Goal: Task Accomplishment & Management: Complete application form

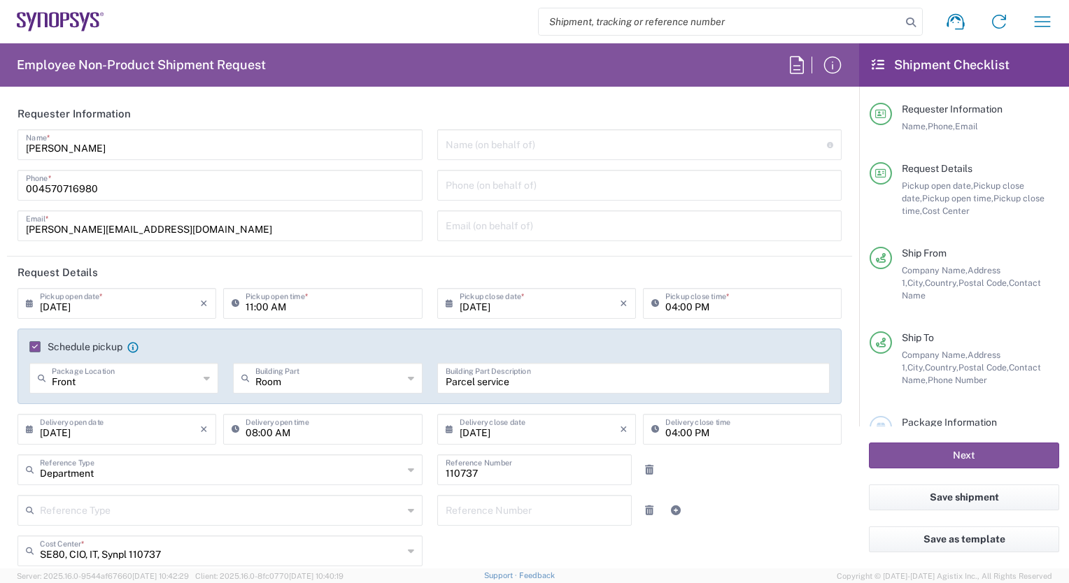
scroll to position [2127, 0]
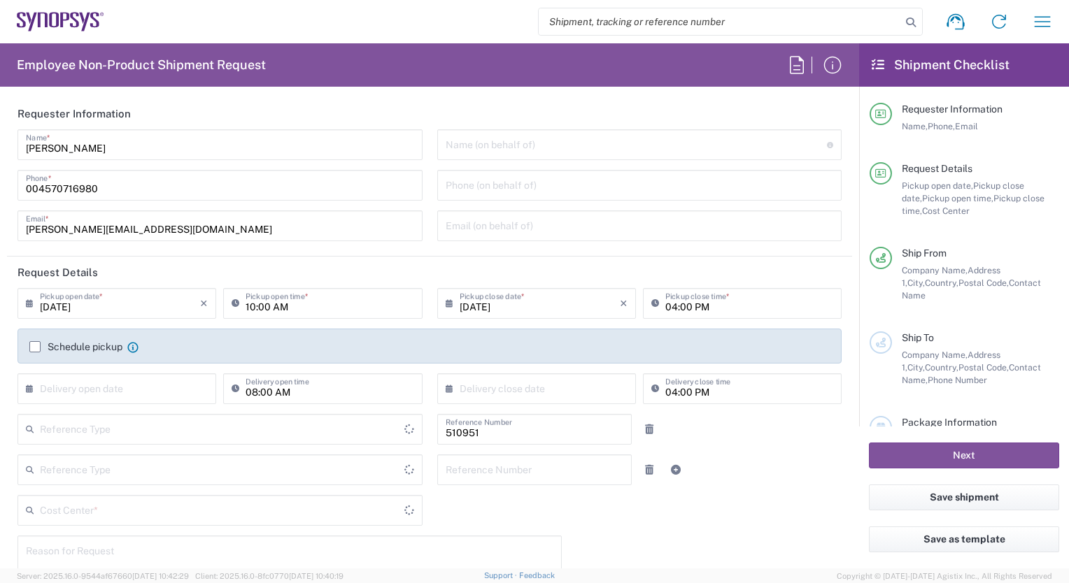
type input "Department"
type input "Delivered at Place"
type input "DK01, SEG, TCAD, R&D 510951"
type input "[GEOGRAPHIC_DATA]"
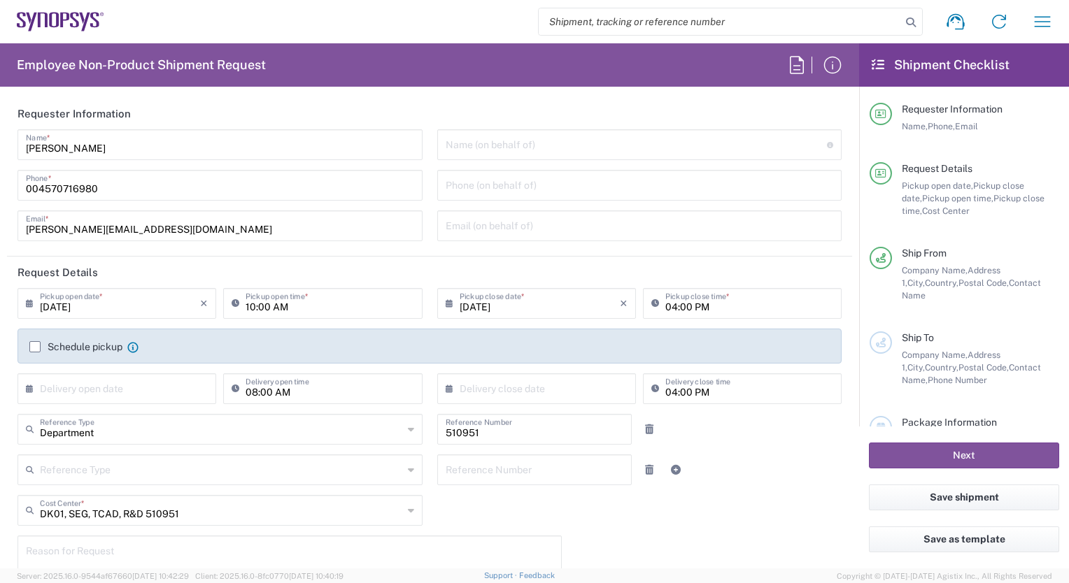
type input "Copenhagen DK01"
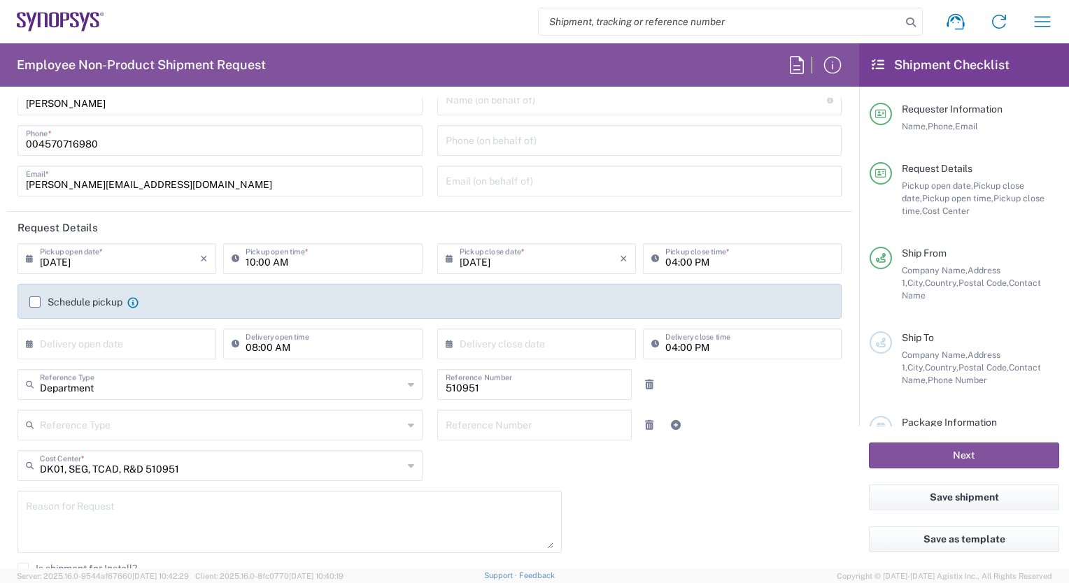
scroll to position [70, 0]
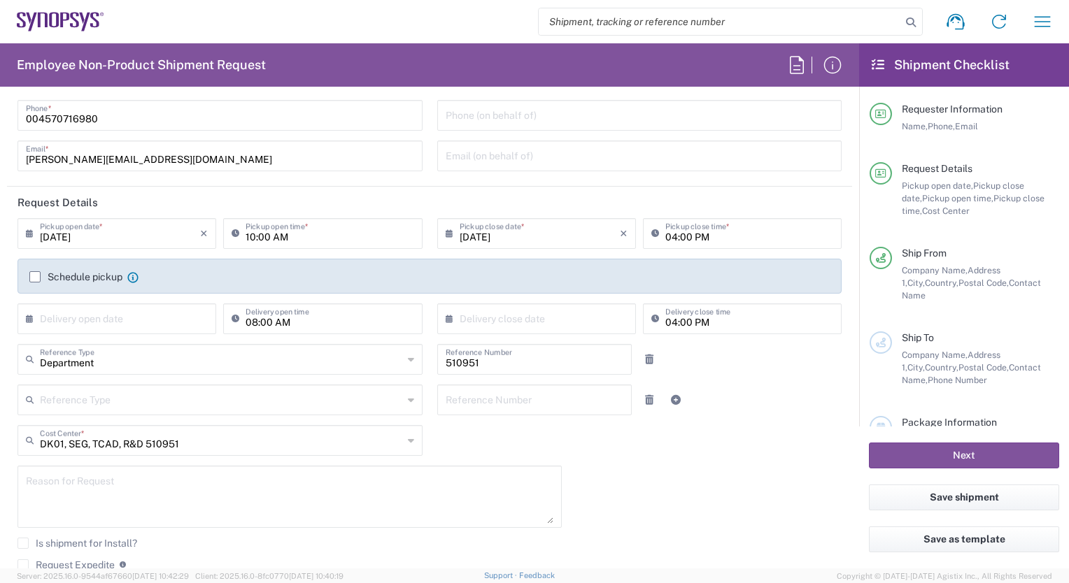
click at [34, 275] on label "Schedule pickup" at bounding box center [75, 276] width 93 height 11
click at [35, 277] on input "Schedule pickup" at bounding box center [35, 277] width 0 height 0
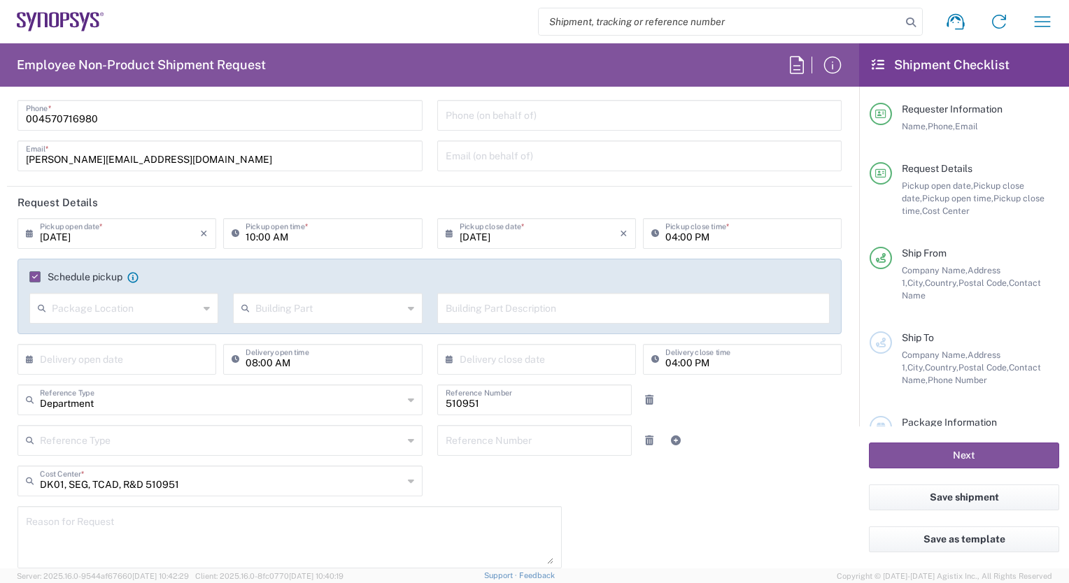
click at [67, 306] on input "text" at bounding box center [125, 307] width 147 height 24
click at [77, 339] on span "Front" at bounding box center [123, 339] width 184 height 22
type input "Front"
click at [354, 306] on input "text" at bounding box center [328, 307] width 147 height 24
click at [250, 362] on span "Building" at bounding box center [324, 361] width 184 height 22
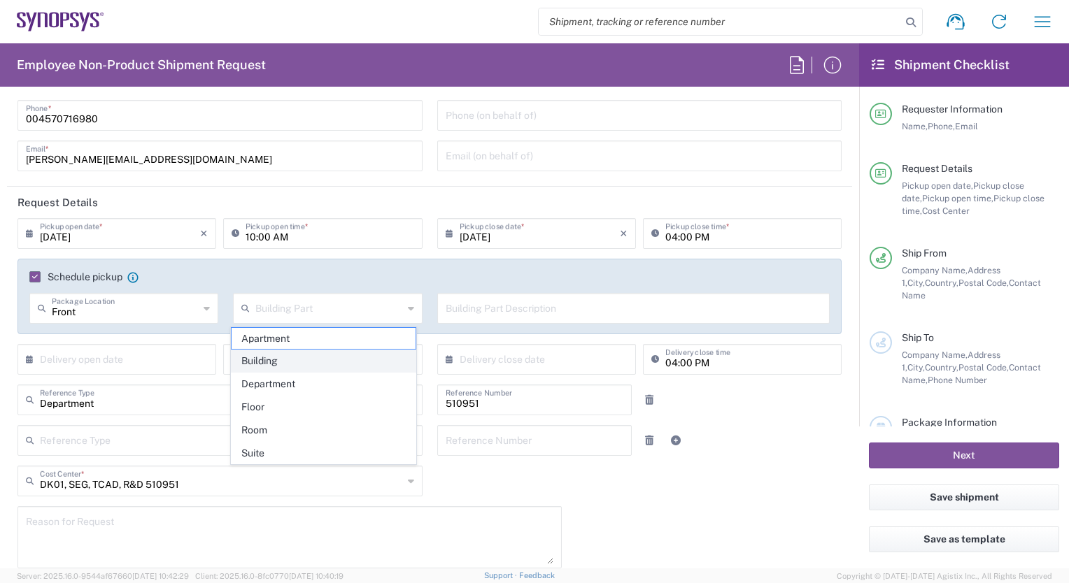
type input "Building"
click at [467, 311] on input "text" at bounding box center [634, 307] width 376 height 24
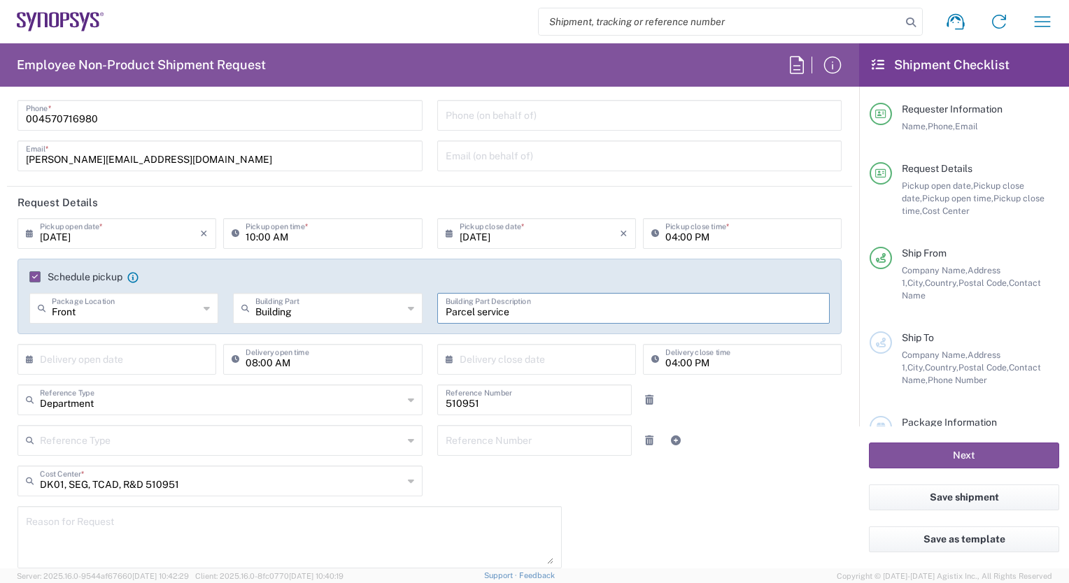
type input "Parcel service"
click at [28, 357] on icon at bounding box center [33, 359] width 14 height 22
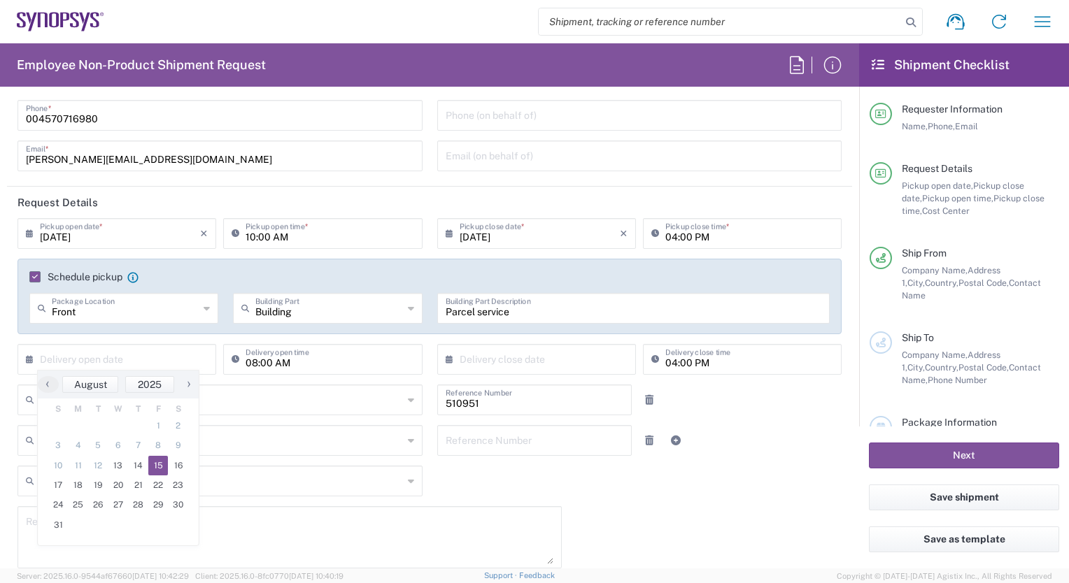
click at [157, 471] on span "15" at bounding box center [158, 466] width 20 height 20
type input "[DATE]"
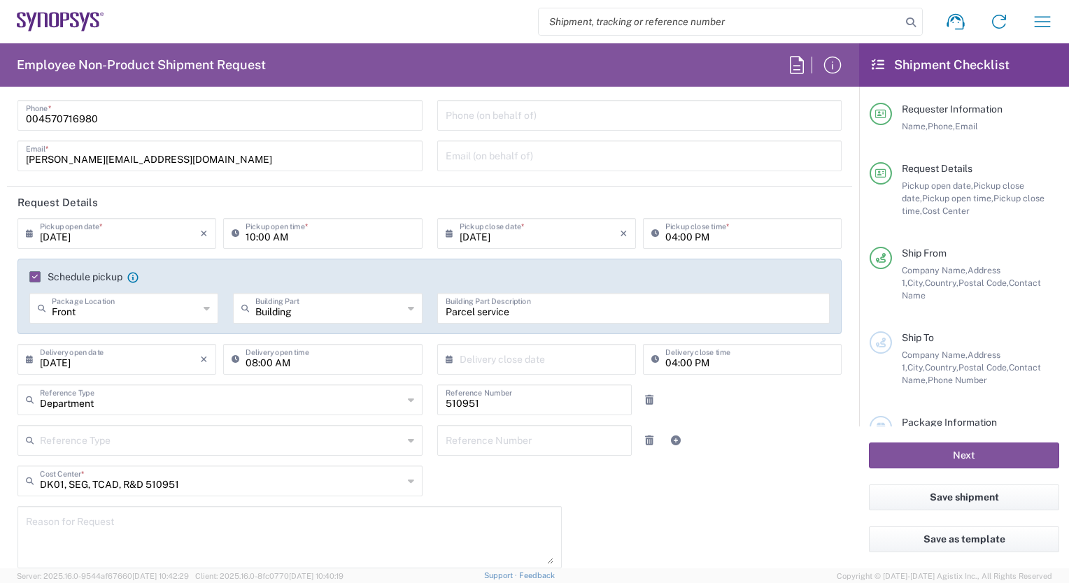
click at [567, 356] on input "text" at bounding box center [540, 358] width 160 height 24
click at [568, 461] on span "15" at bounding box center [572, 466] width 20 height 20
type input "[DATE]"
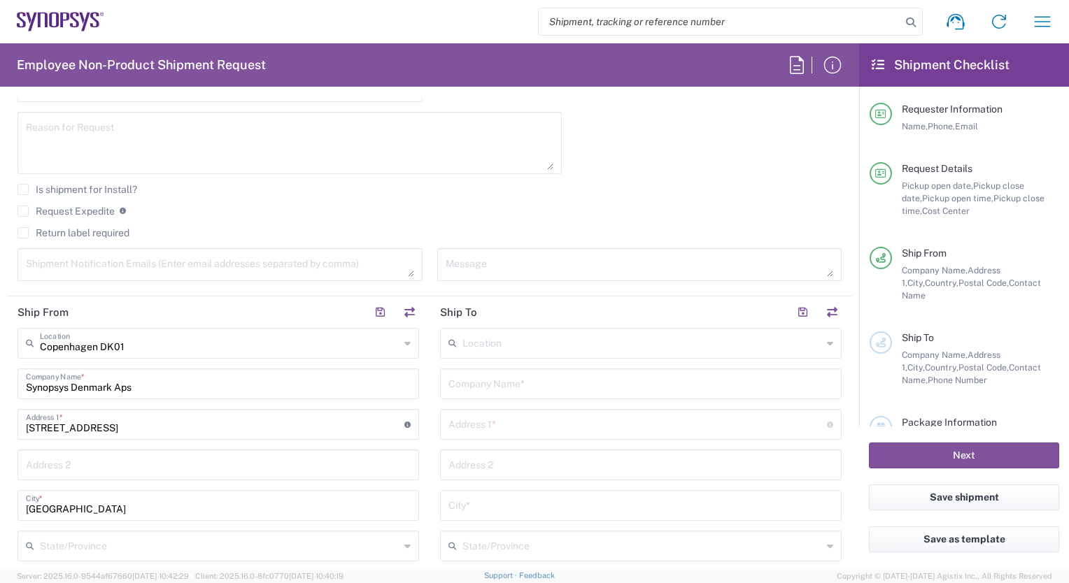
scroll to position [490, 0]
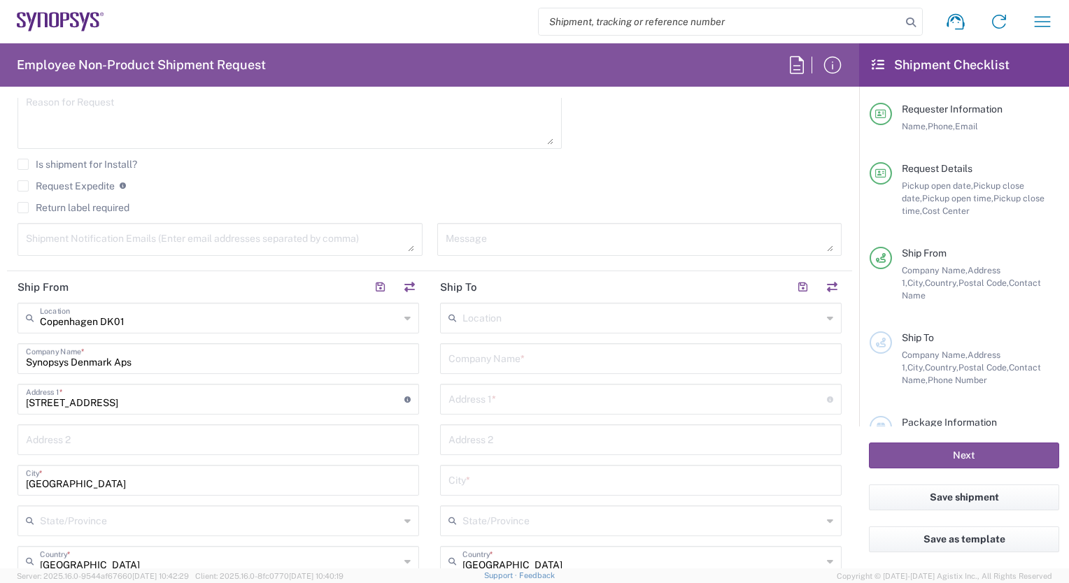
click at [582, 315] on input "text" at bounding box center [642, 317] width 360 height 24
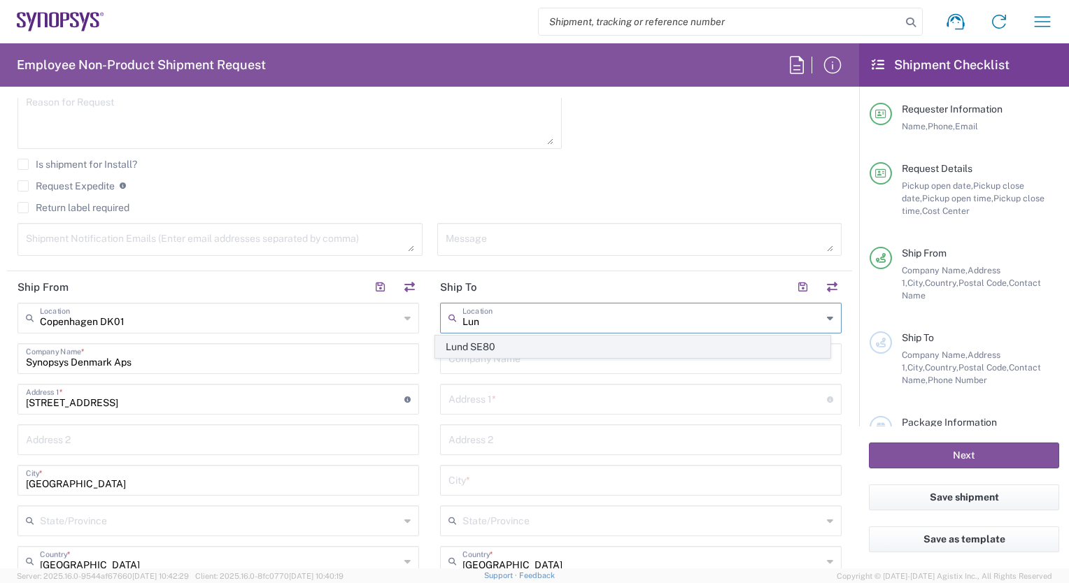
click at [484, 348] on span "Lund SE80" at bounding box center [632, 347] width 393 height 22
type input "Lund SE80"
type input "Synopsys Sweden AB"
type input "Kalkstensvagen 3 [PERSON_NAME]"
type input "[PERSON_NAME]"
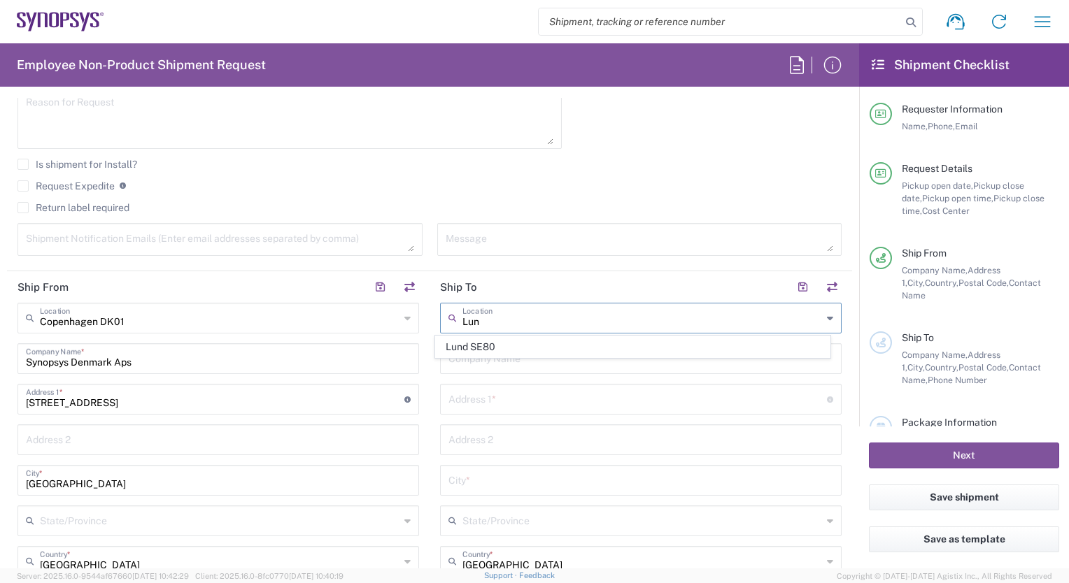
type input "[GEOGRAPHIC_DATA]"
type input "22478"
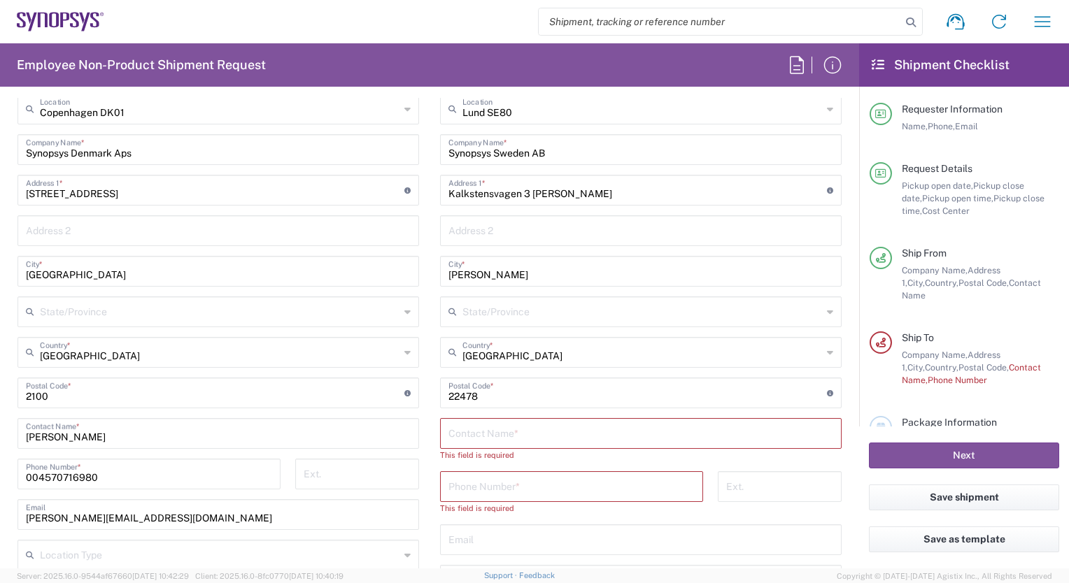
scroll to position [699, 0]
click at [481, 430] on input "text" at bounding box center [640, 432] width 385 height 24
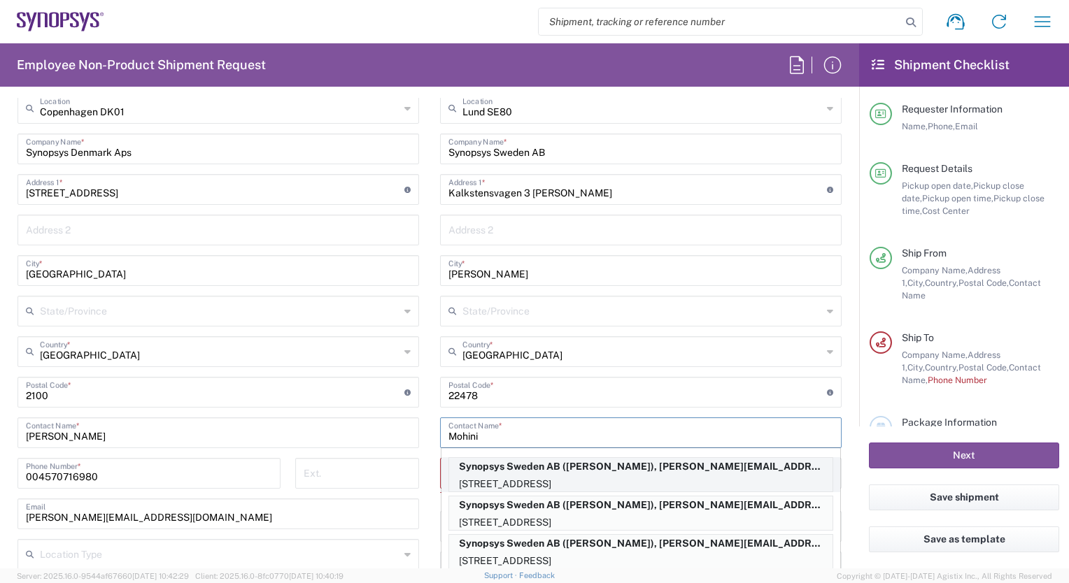
type input "Mohini"
click at [501, 481] on p "Kalkstensvagen 3 Lund, Lund, 22478, SE" at bounding box center [640, 484] width 383 height 17
type input "[PERSON_NAME]"
type input "004646162900"
type input "[EMAIL_ADDRESS][DOMAIN_NAME]"
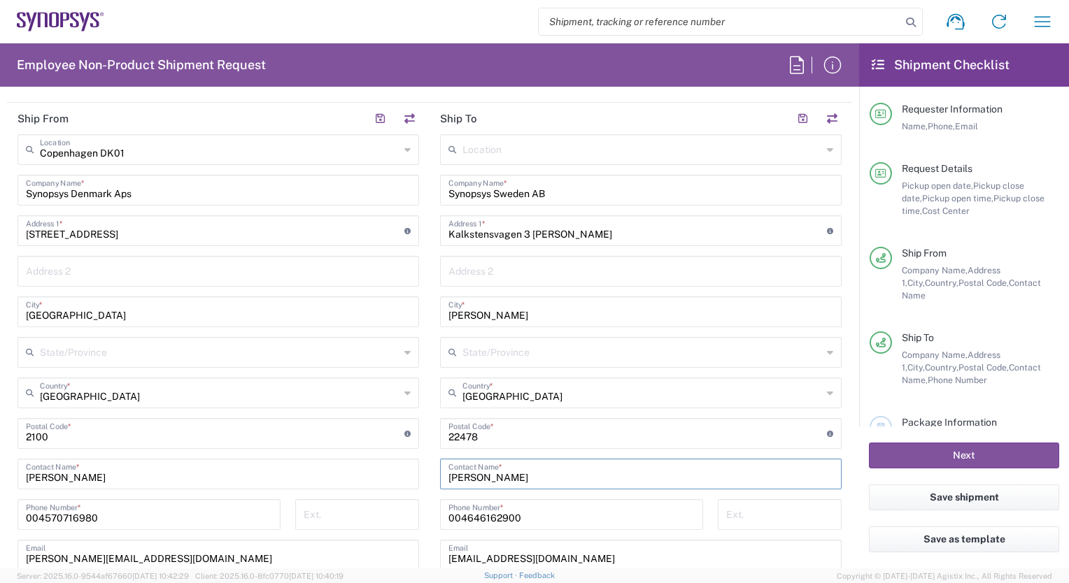
scroll to position [769, 0]
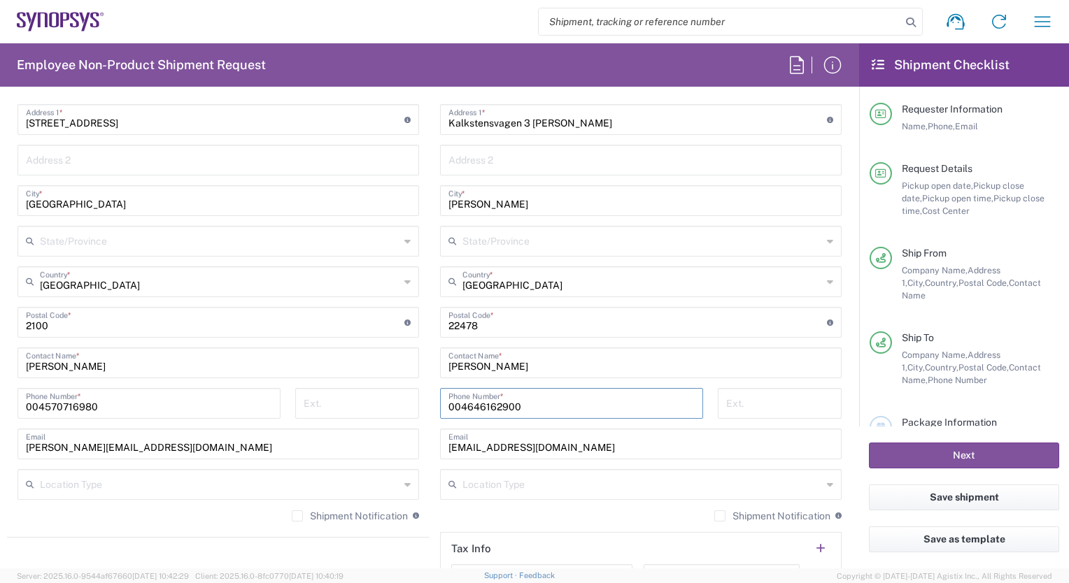
drag, startPoint x: 529, startPoint y: 401, endPoint x: 443, endPoint y: 411, distance: 86.0
click at [448, 411] on input "004646162900" at bounding box center [571, 402] width 246 height 24
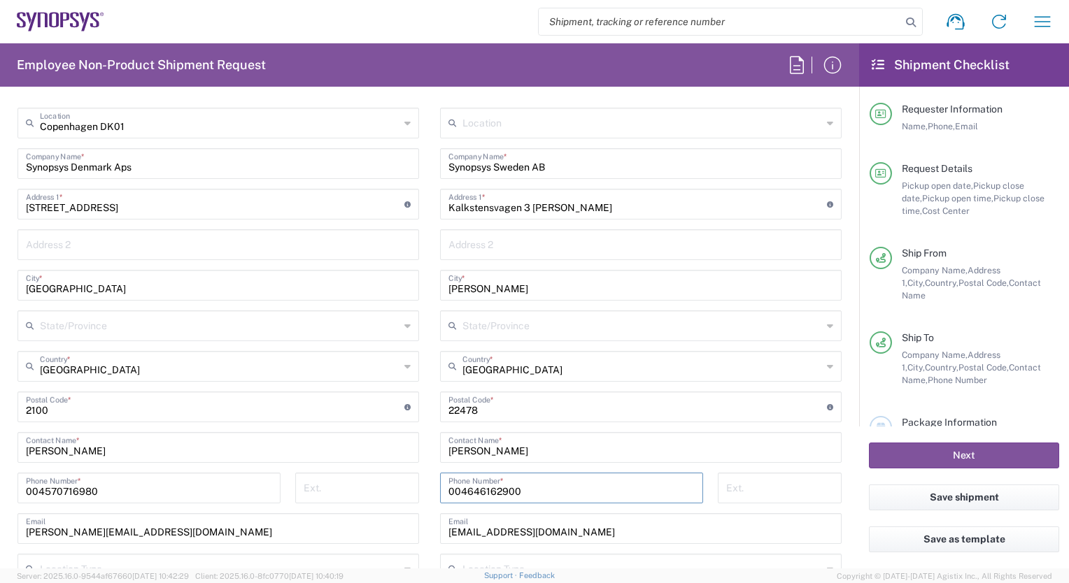
scroll to position [629, 0]
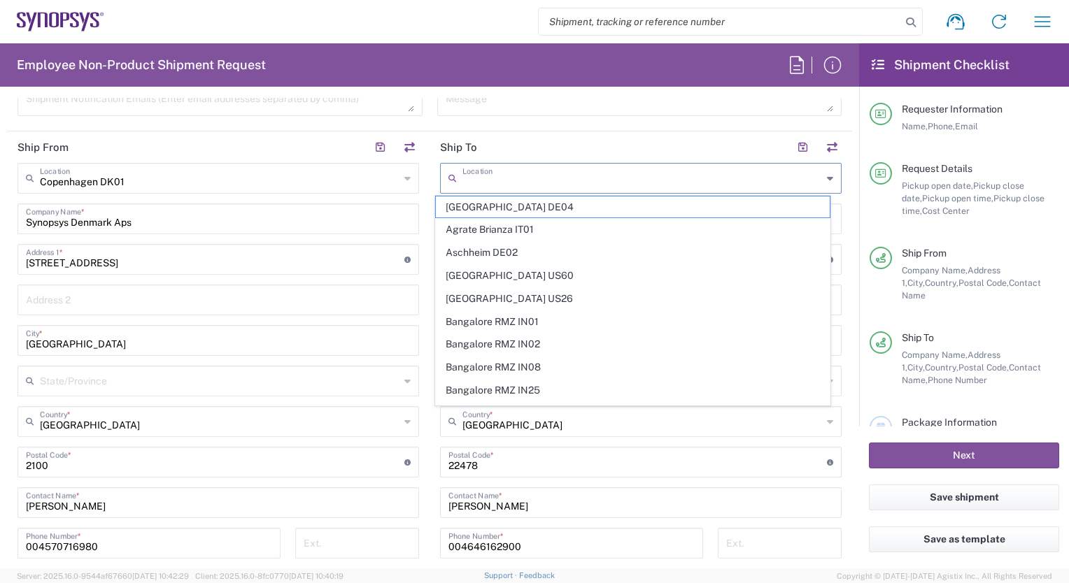
click at [462, 177] on input "text" at bounding box center [642, 177] width 360 height 24
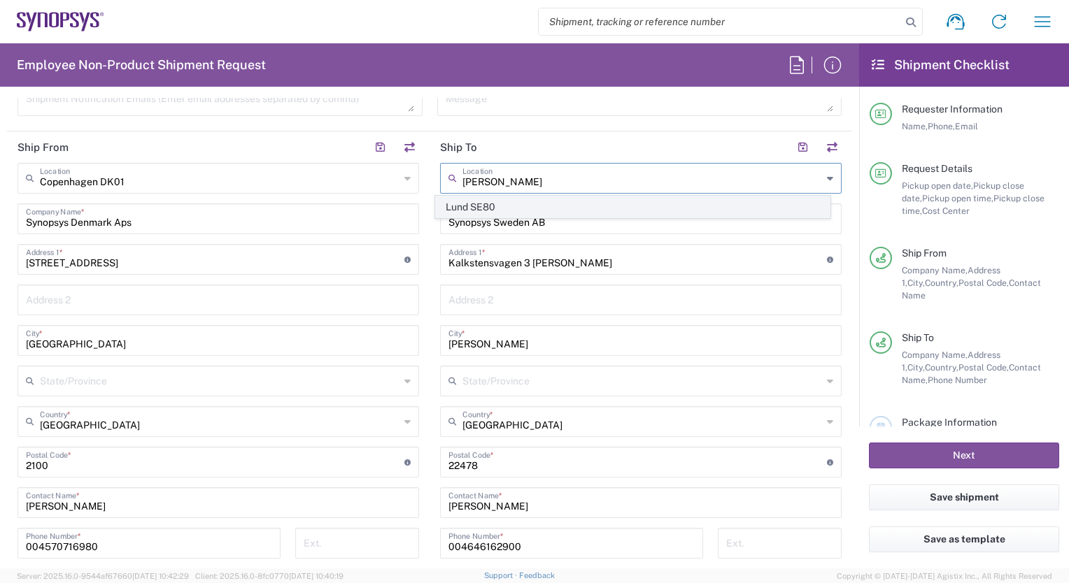
click at [476, 204] on span "Lund SE80" at bounding box center [632, 208] width 393 height 22
type input "Lund SE80"
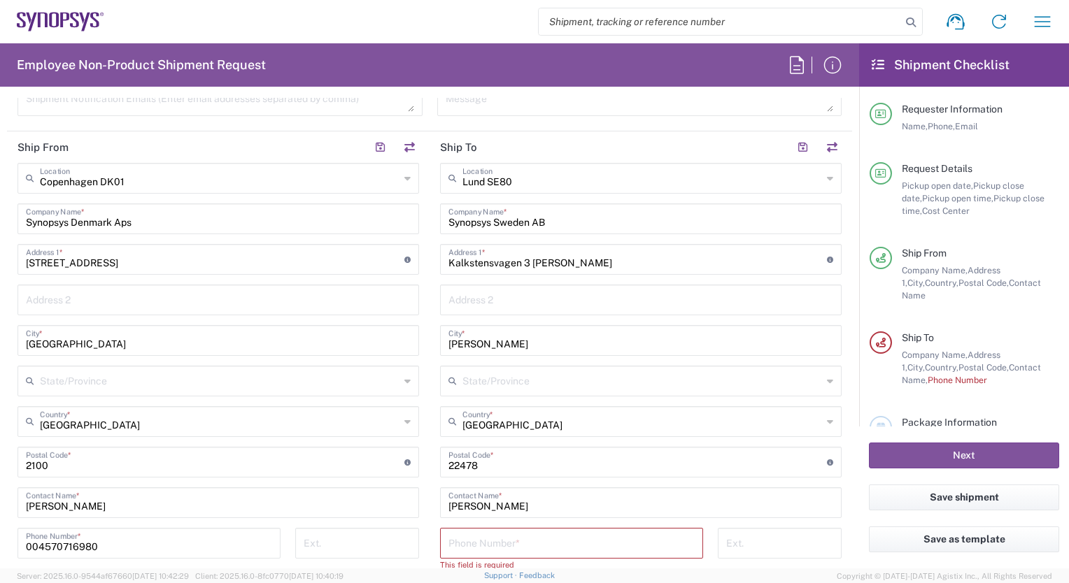
scroll to position [839, 0]
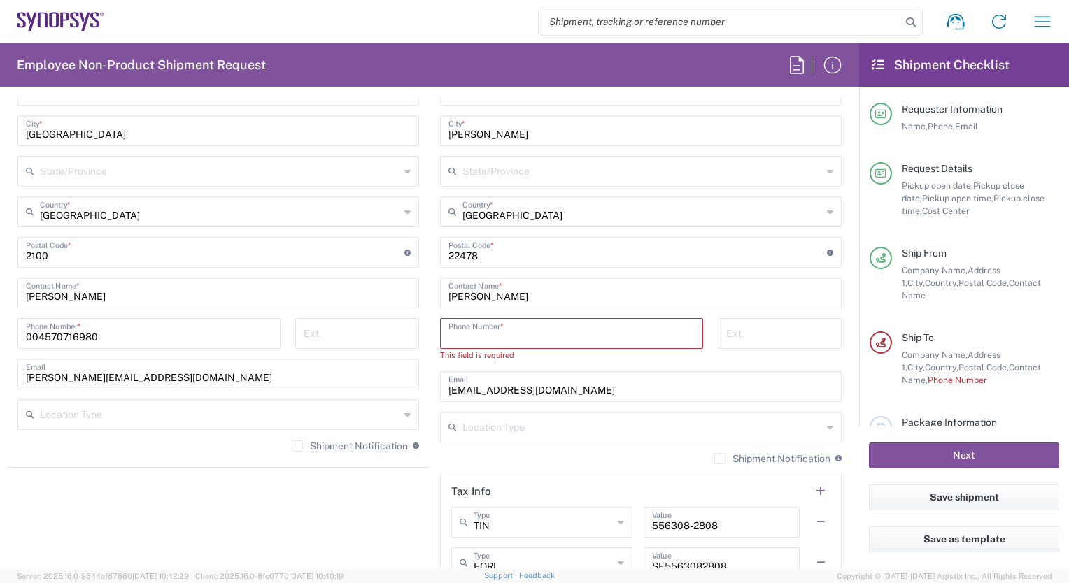
click at [464, 338] on input "tel" at bounding box center [571, 332] width 246 height 24
paste input "004646162900"
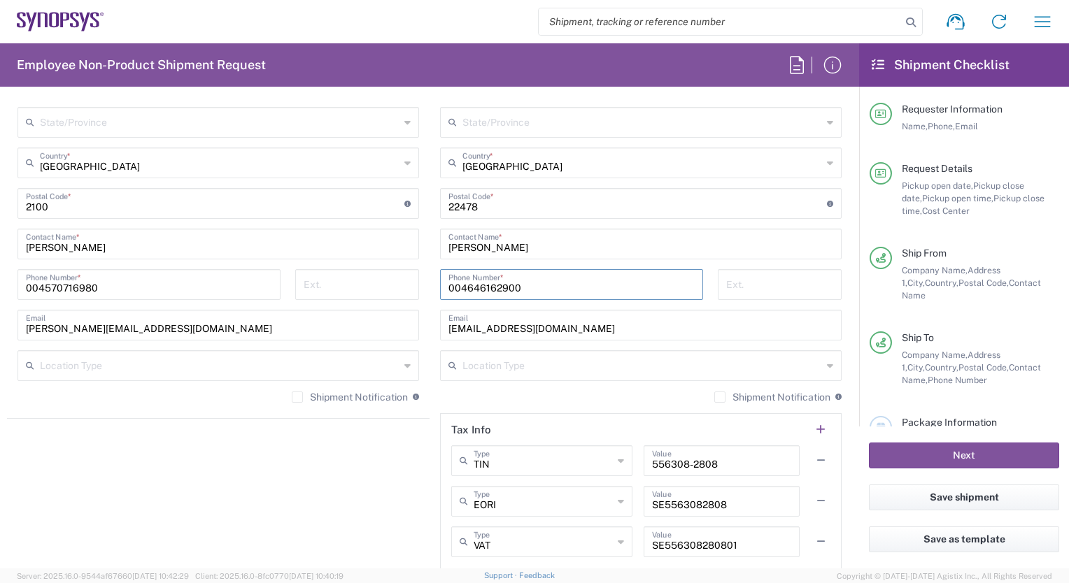
scroll to position [979, 0]
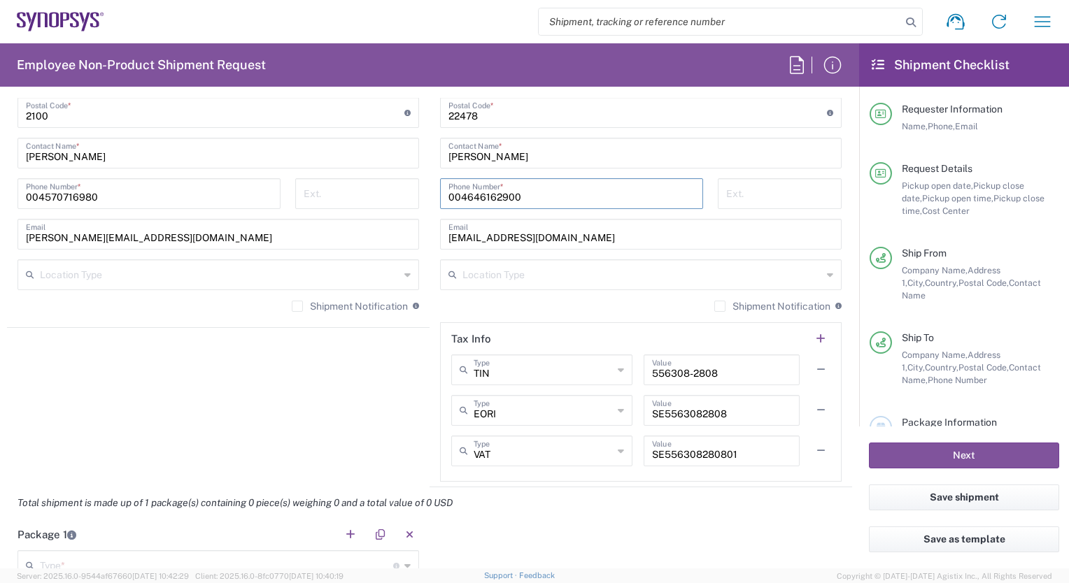
type input "004646162900"
click at [292, 305] on label "Shipment Notification" at bounding box center [350, 306] width 116 height 11
click at [297, 306] on input "Shipment Notification" at bounding box center [297, 306] width 0 height 0
click at [714, 306] on label "Shipment Notification" at bounding box center [772, 306] width 116 height 11
click at [720, 306] on input "Shipment Notification" at bounding box center [720, 306] width 0 height 0
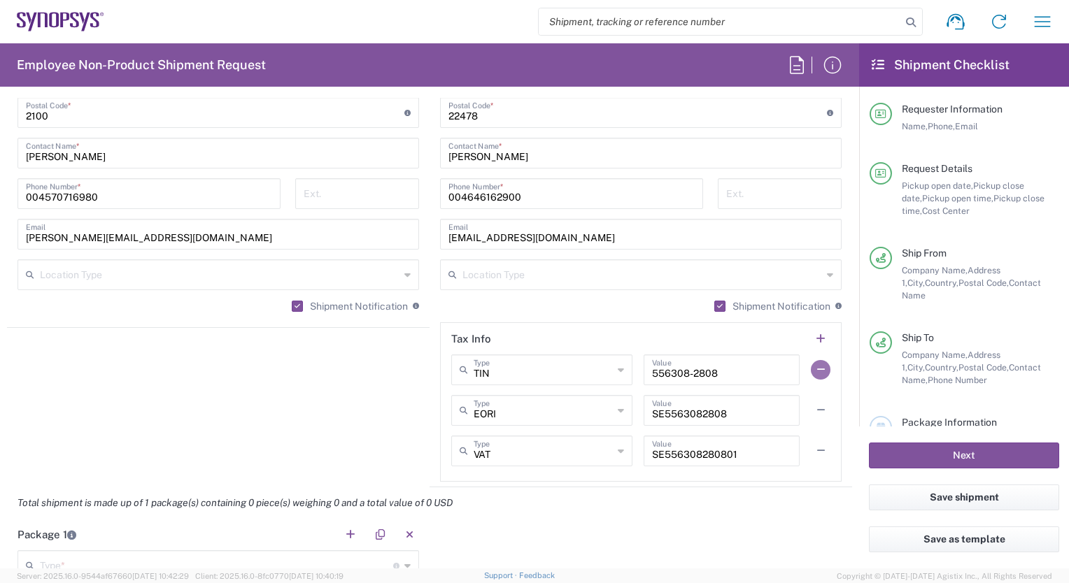
click at [811, 364] on button "button" at bounding box center [821, 370] width 20 height 20
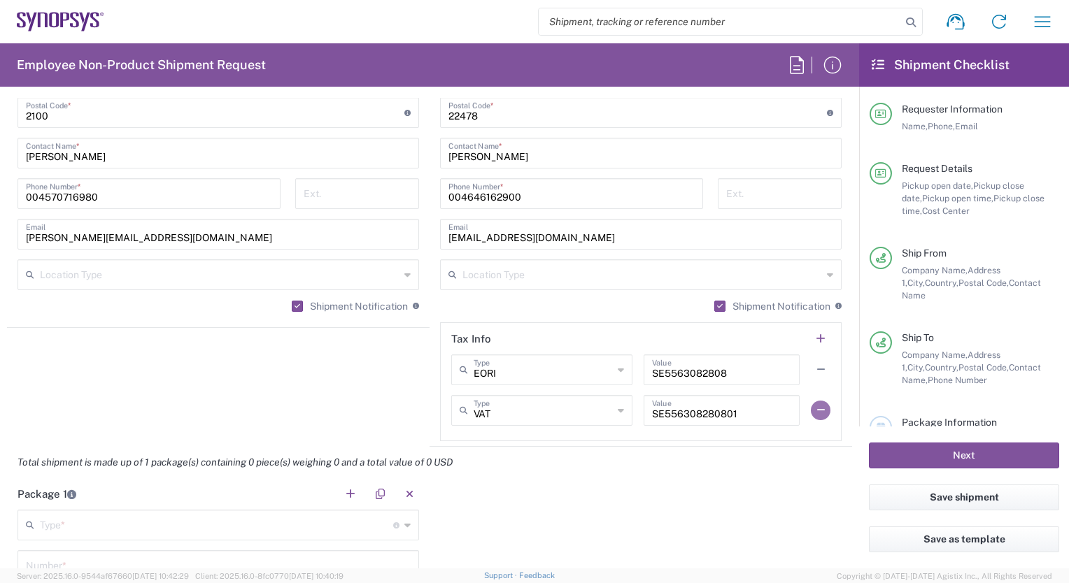
click at [811, 406] on button "button" at bounding box center [821, 411] width 20 height 20
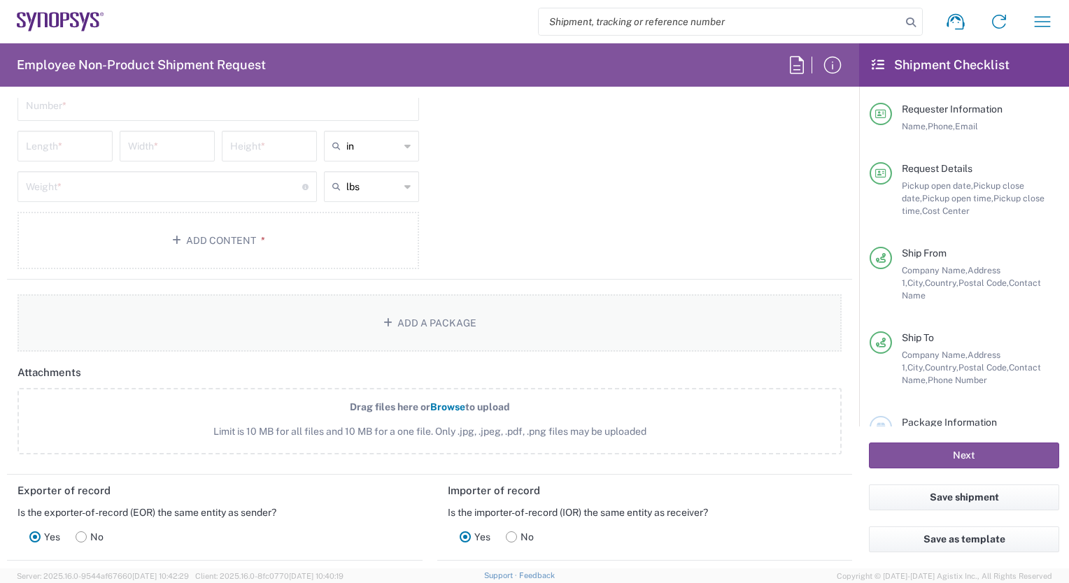
scroll to position [1609, 0]
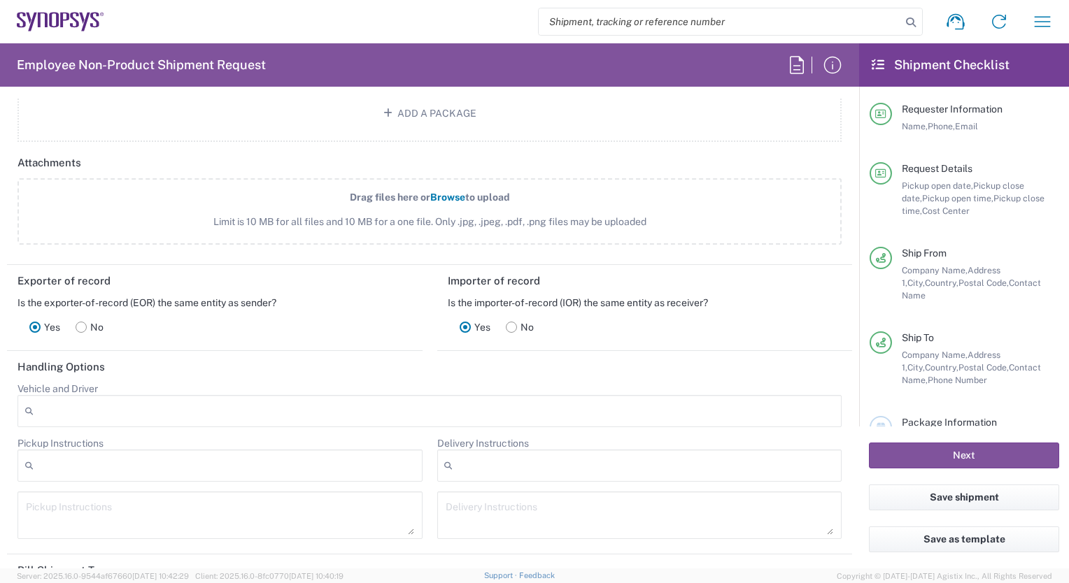
click at [371, 297] on div "Is the exporter-of-record (EOR) the same entity as sender?" at bounding box center [214, 303] width 394 height 13
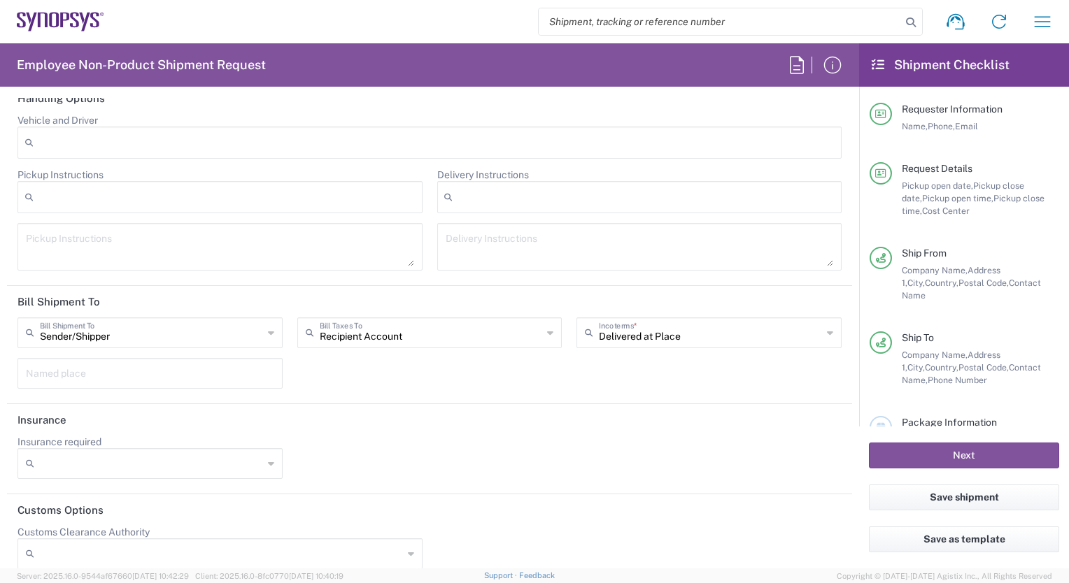
scroll to position [1887, 0]
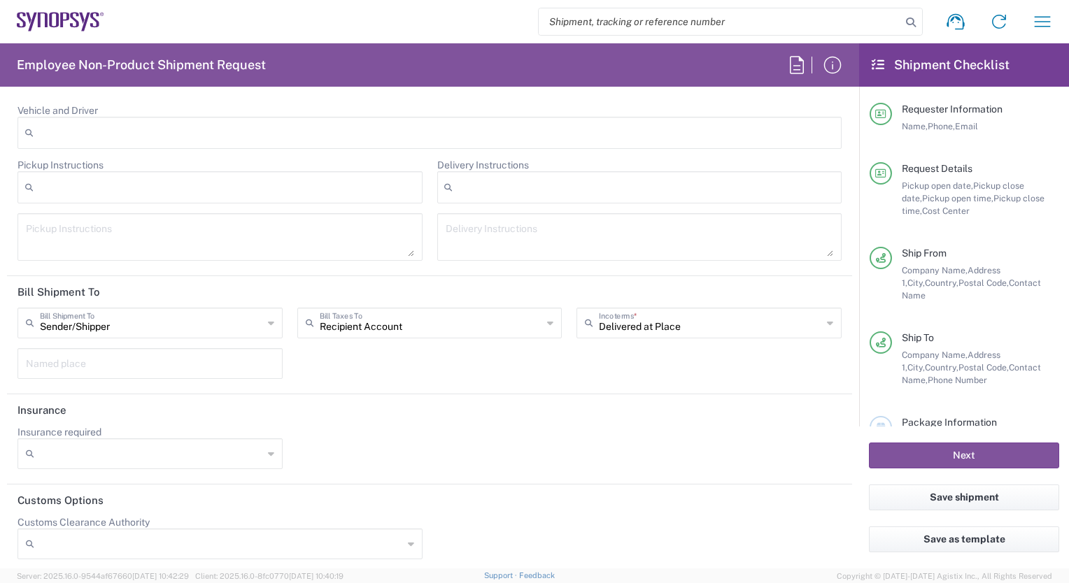
click at [268, 318] on icon at bounding box center [271, 323] width 6 height 22
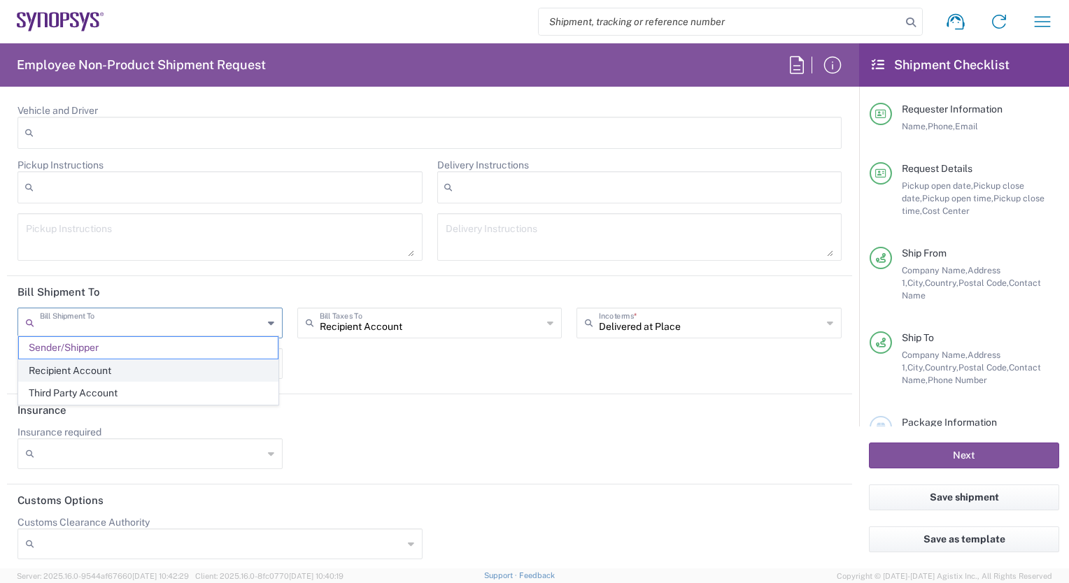
click at [118, 365] on span "Recipient Account" at bounding box center [148, 371] width 259 height 22
type input "Recipient Account"
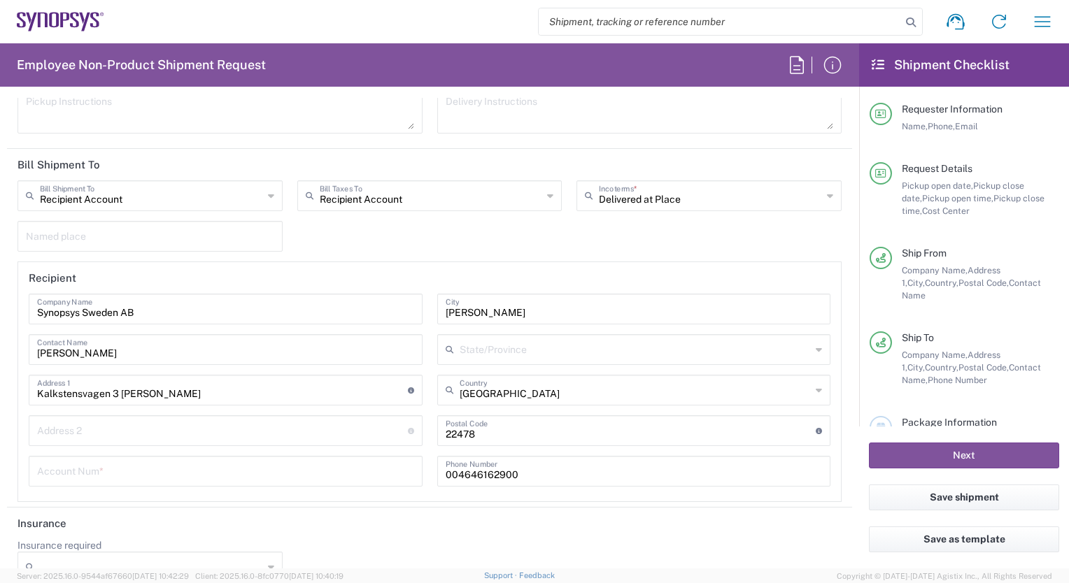
scroll to position [2027, 0]
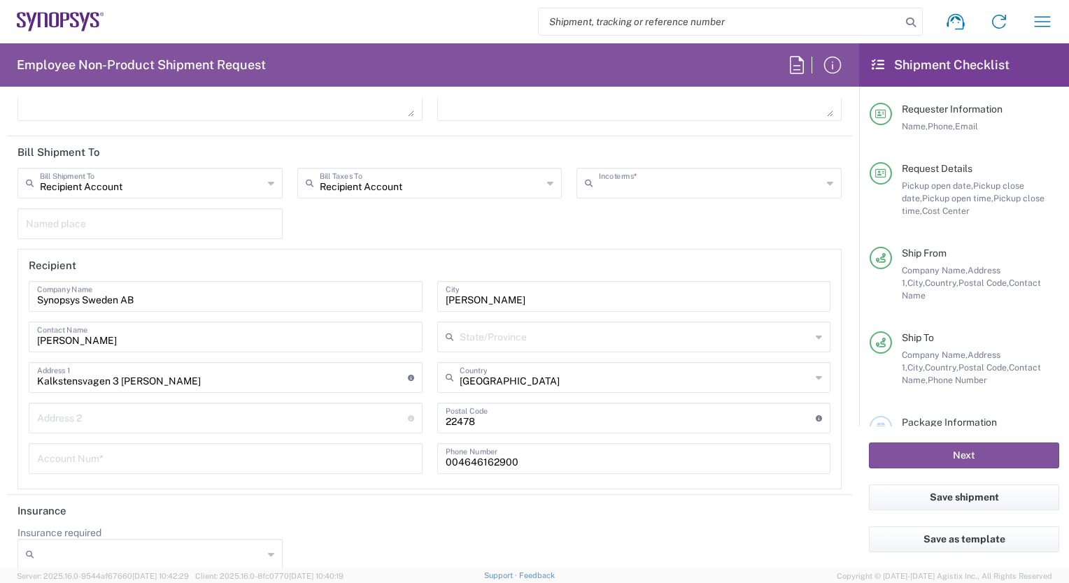
click at [669, 180] on input "text" at bounding box center [710, 182] width 223 height 24
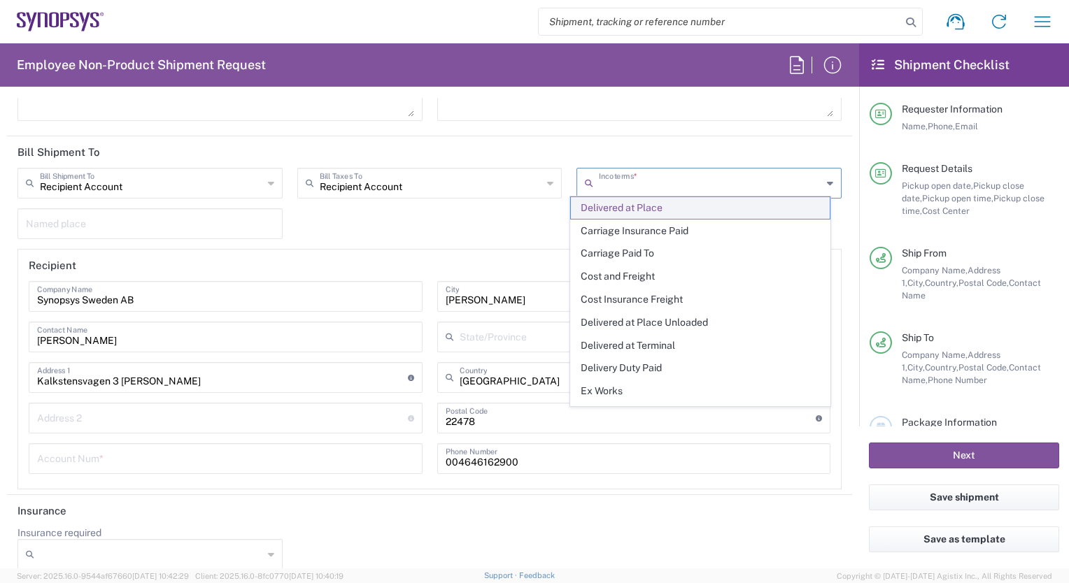
click at [672, 211] on span "Delivered at Place" at bounding box center [700, 208] width 259 height 22
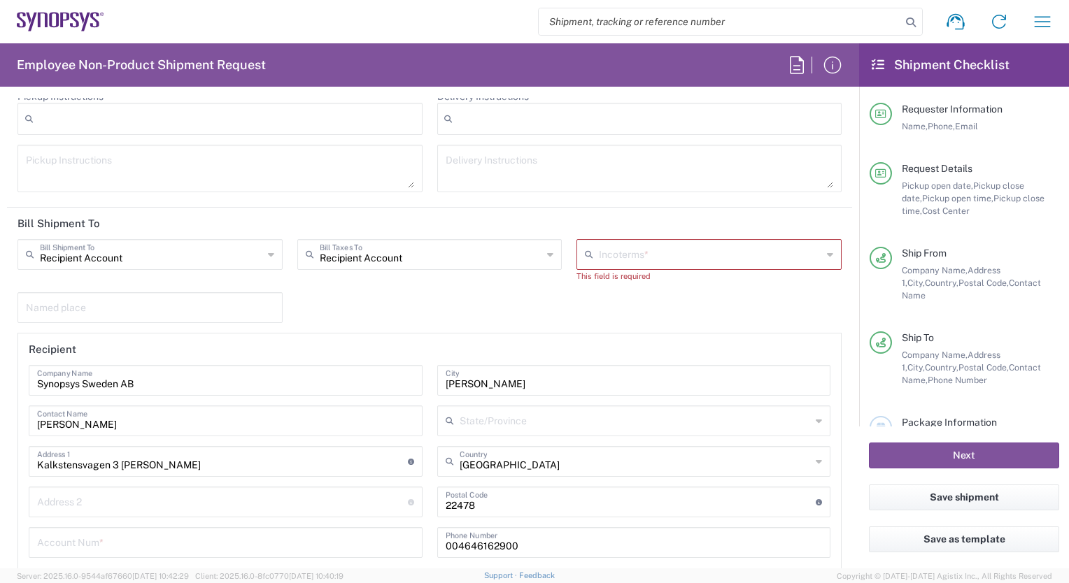
scroll to position [1930, 0]
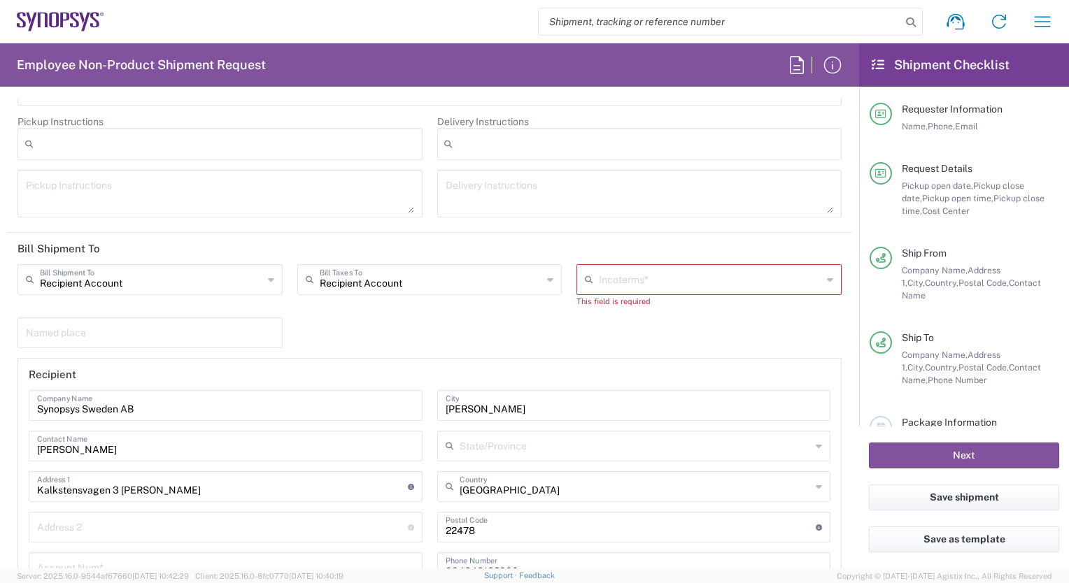
click at [606, 284] on input "text" at bounding box center [710, 278] width 223 height 24
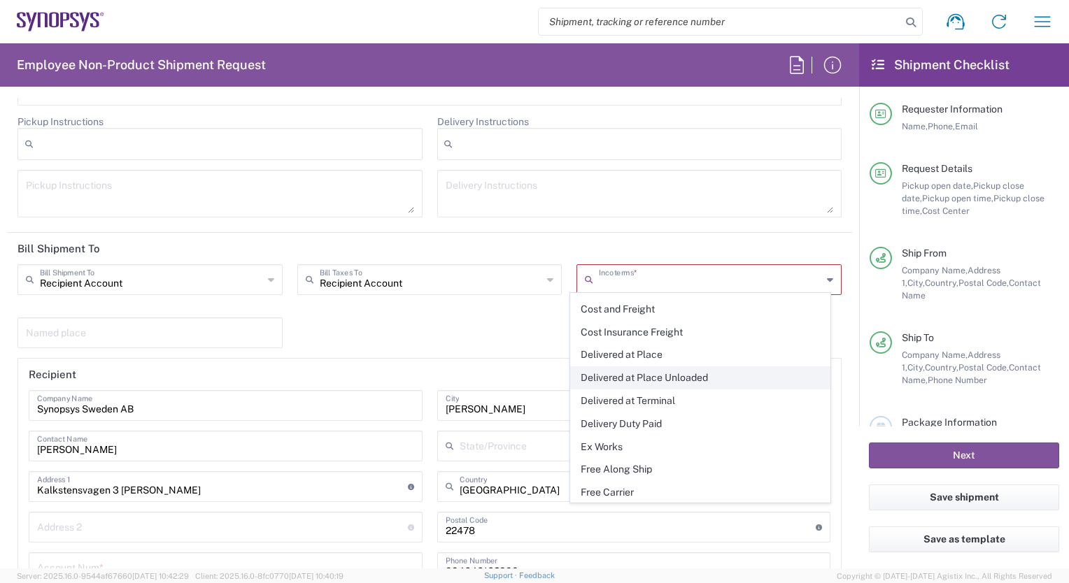
scroll to position [62, 0]
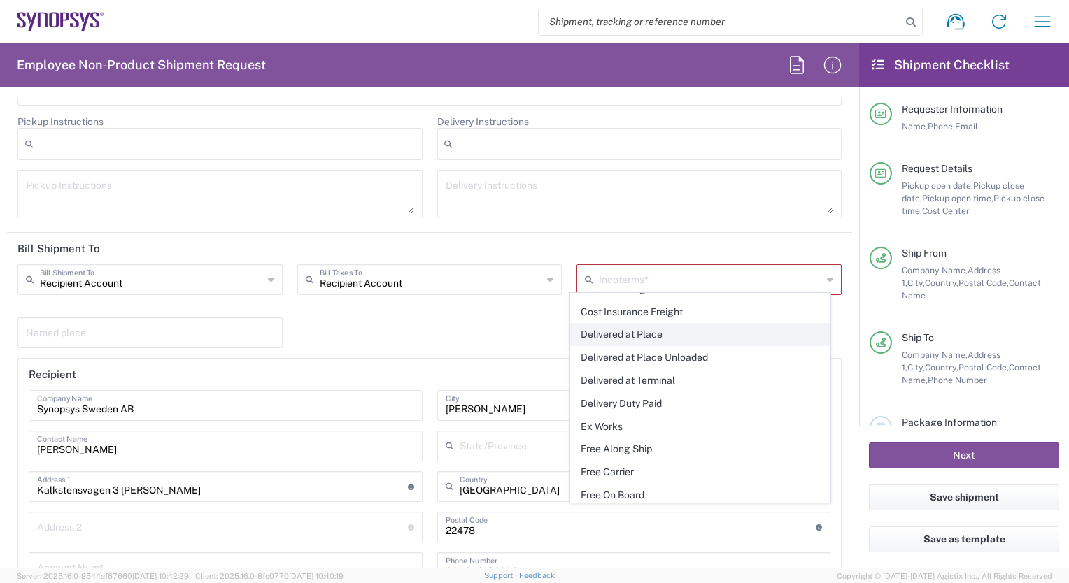
click at [604, 334] on span "Delivered at Place" at bounding box center [700, 335] width 259 height 22
type input "Sender/Shipper"
type input "Delivered at Place"
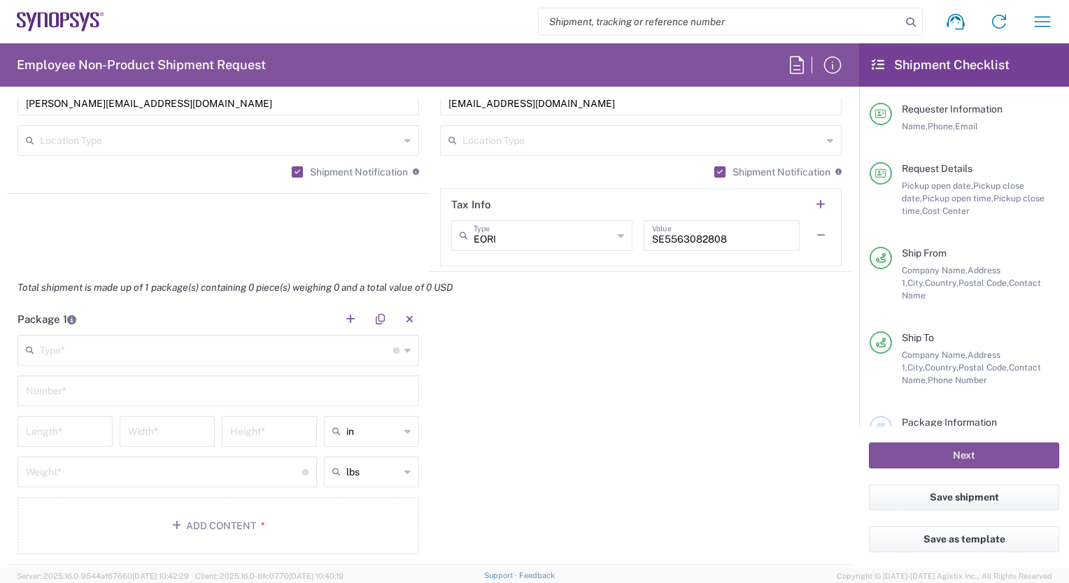
scroll to position [1188, 0]
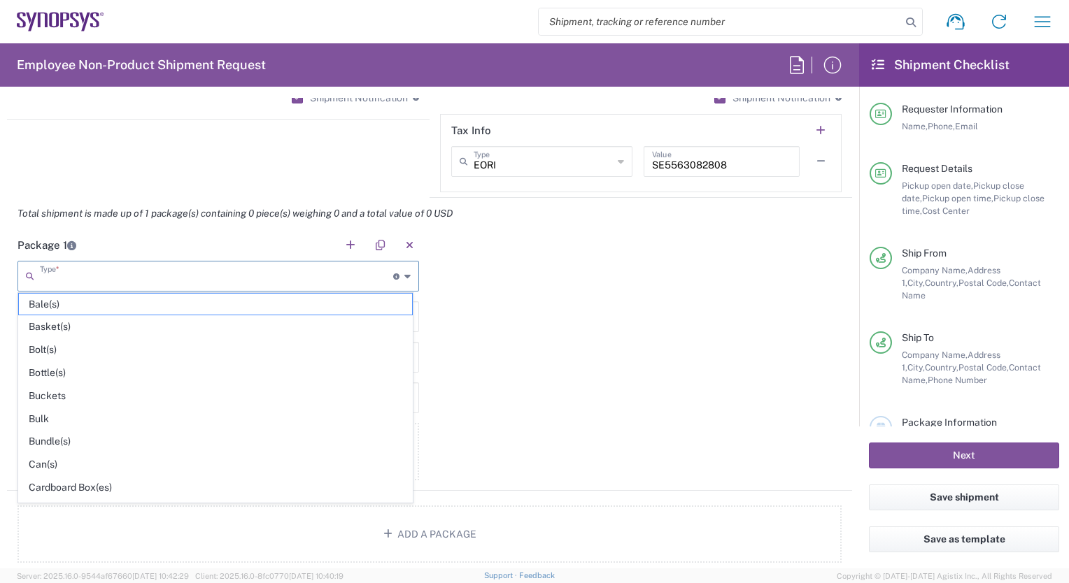
click at [88, 273] on input "text" at bounding box center [216, 275] width 353 height 24
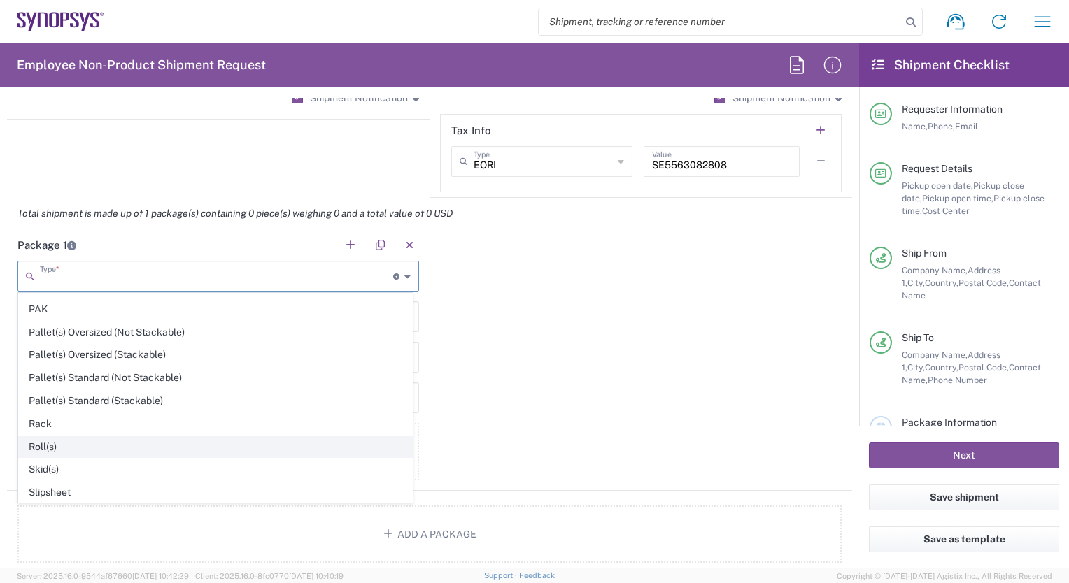
scroll to position [651, 0]
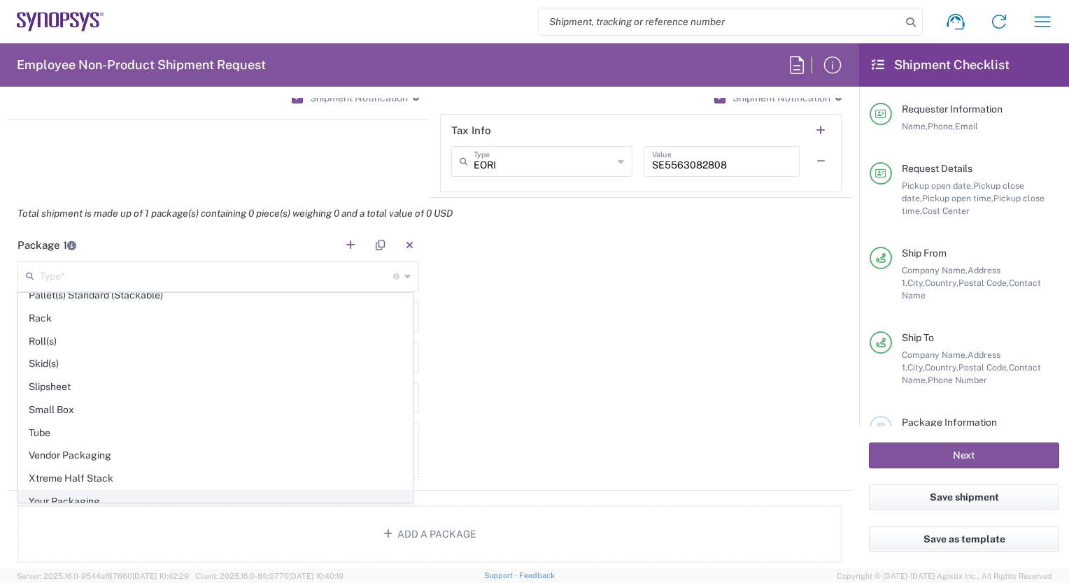
click at [76, 491] on span "Your Packaging" at bounding box center [215, 502] width 393 height 22
type input "Your Packaging"
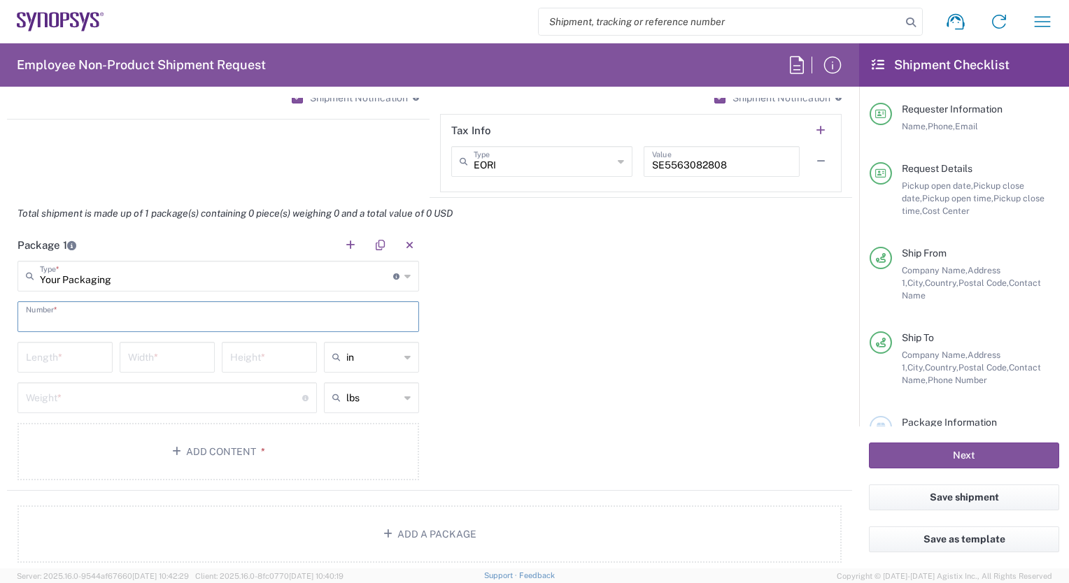
click at [71, 317] on input "text" at bounding box center [218, 316] width 385 height 24
type input "1"
click at [69, 353] on input "number" at bounding box center [65, 356] width 78 height 24
click at [346, 352] on input "text" at bounding box center [372, 357] width 53 height 22
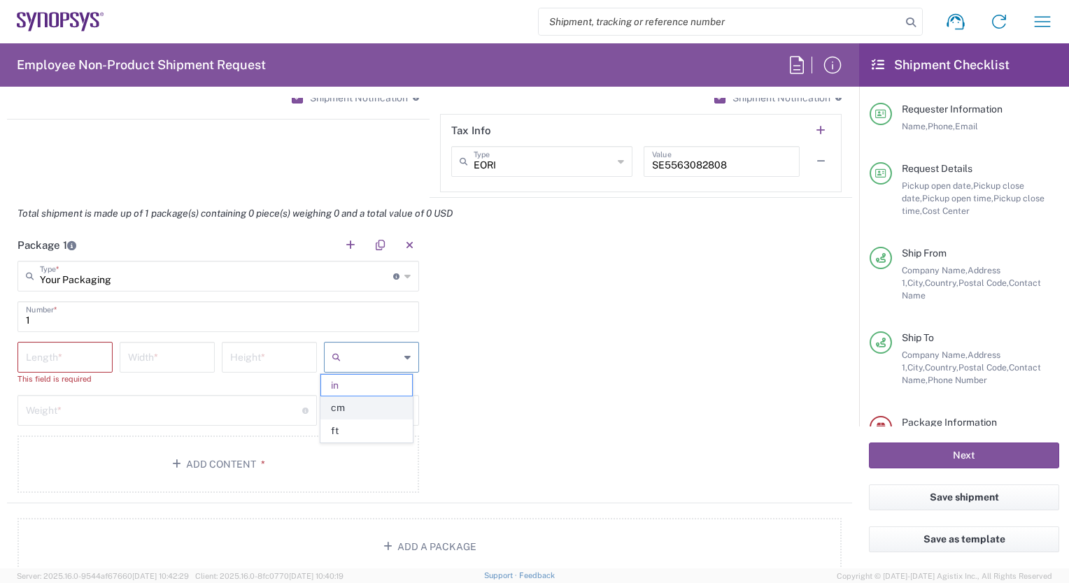
click at [343, 407] on span "cm" at bounding box center [366, 408] width 91 height 22
type input "cm"
click at [369, 405] on input "text" at bounding box center [372, 410] width 53 height 22
drag, startPoint x: 359, startPoint y: 459, endPoint x: 42, endPoint y: 376, distance: 327.6
click at [357, 459] on span "kgs" at bounding box center [366, 461] width 91 height 22
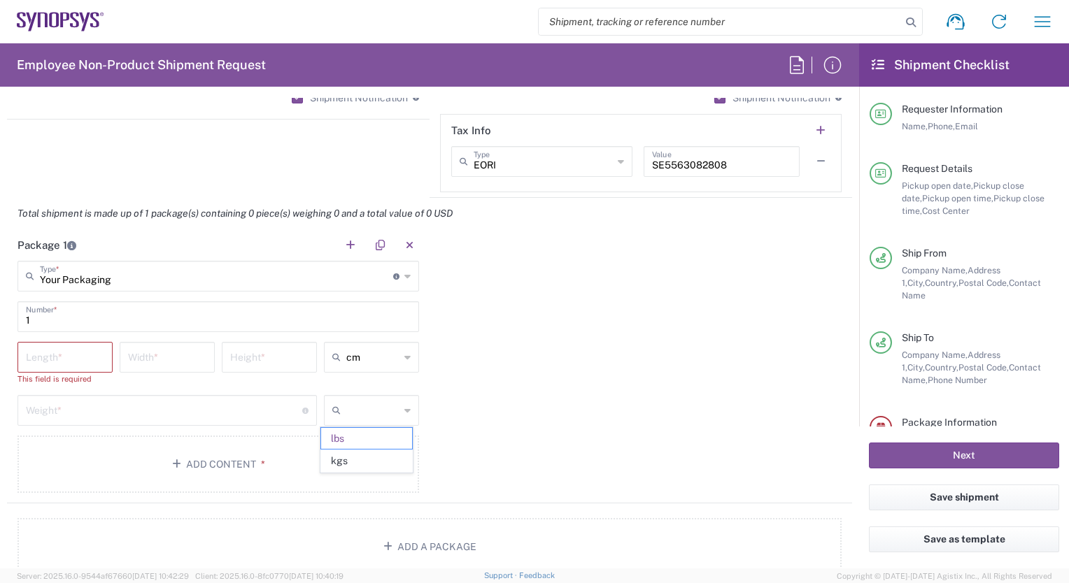
type input "kgs"
click at [67, 353] on input "number" at bounding box center [65, 356] width 78 height 24
type input "52"
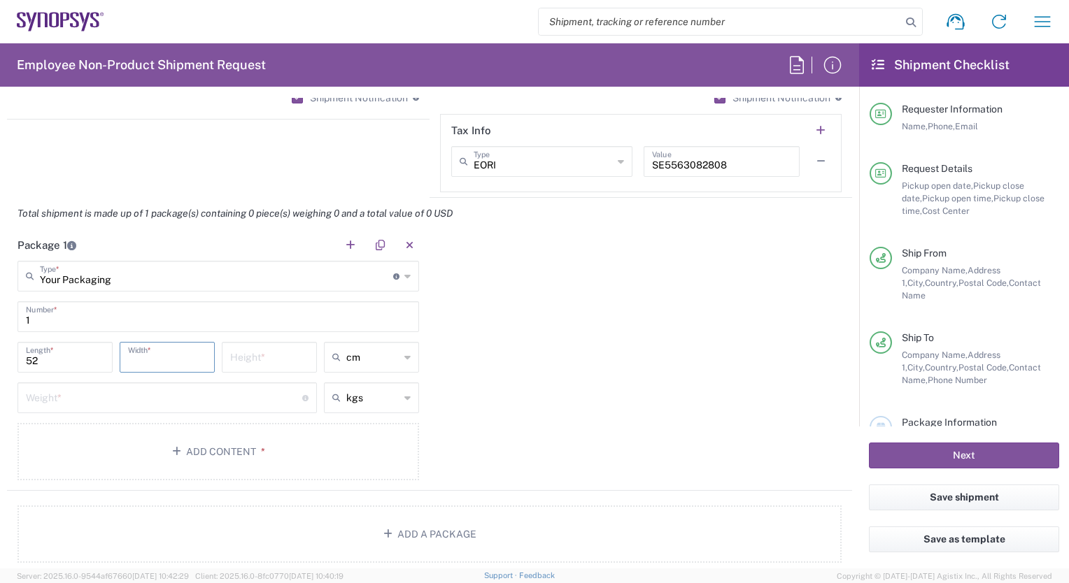
click at [143, 354] on input "number" at bounding box center [167, 356] width 78 height 24
type input "31"
click at [269, 350] on input "number" at bounding box center [269, 356] width 78 height 24
type input "7"
click at [224, 395] on input "number" at bounding box center [164, 397] width 276 height 24
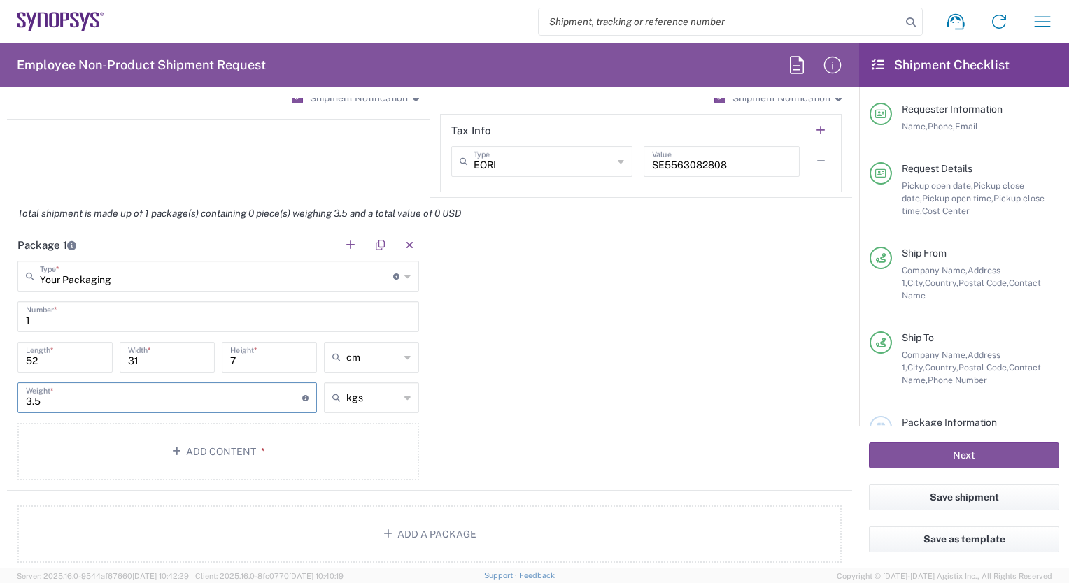
type input "3.5"
click at [476, 393] on div "Package 1 Your Packaging Type * Material used to package goods Bale(s) Basket(s…" at bounding box center [429, 360] width 845 height 262
click at [195, 452] on button "Add Content *" at bounding box center [217, 451] width 401 height 57
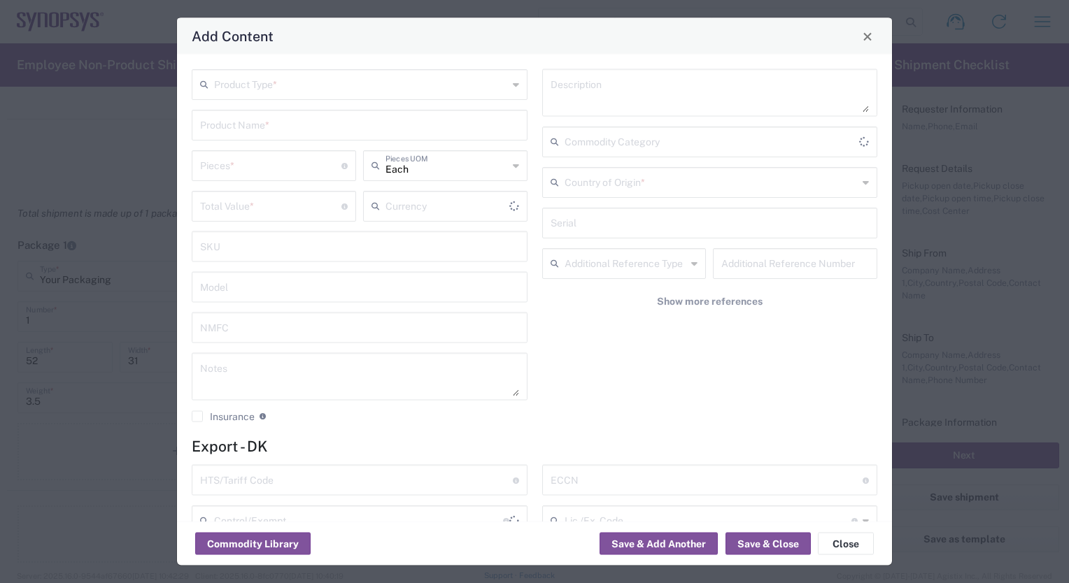
type input "US Dollar"
click at [249, 541] on button "Commodity Library" at bounding box center [252, 544] width 115 height 22
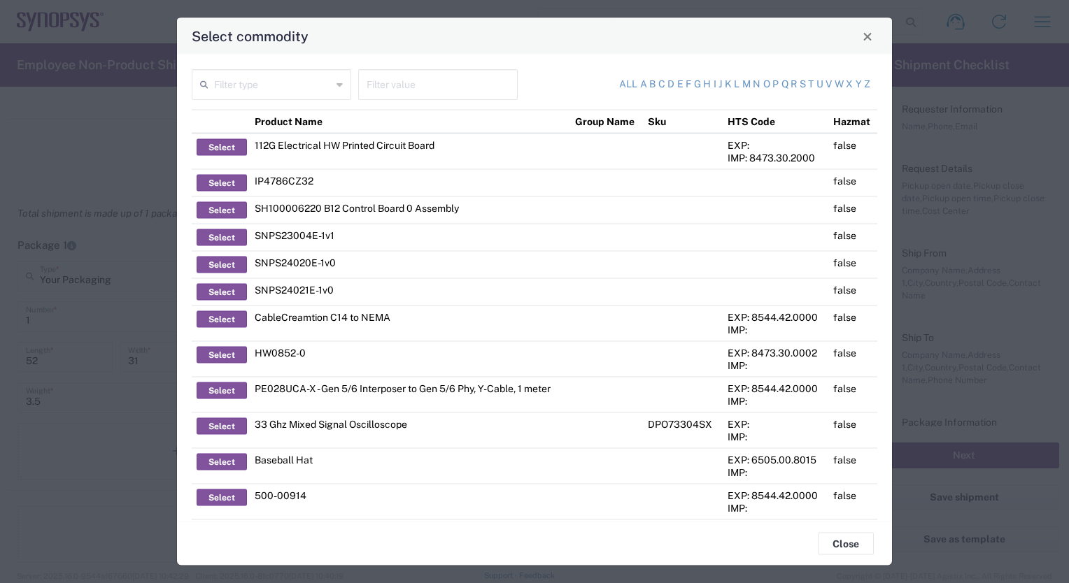
click at [256, 85] on input "text" at bounding box center [273, 83] width 118 height 24
type input "laptop"
drag, startPoint x: 249, startPoint y: 83, endPoint x: 176, endPoint y: 77, distance: 73.0
click at [177, 77] on div "laptop Filter type Filter value All a b c d e f g h i j k l m n o p q r s t u v…" at bounding box center [534, 288] width 715 height 467
type input "d"
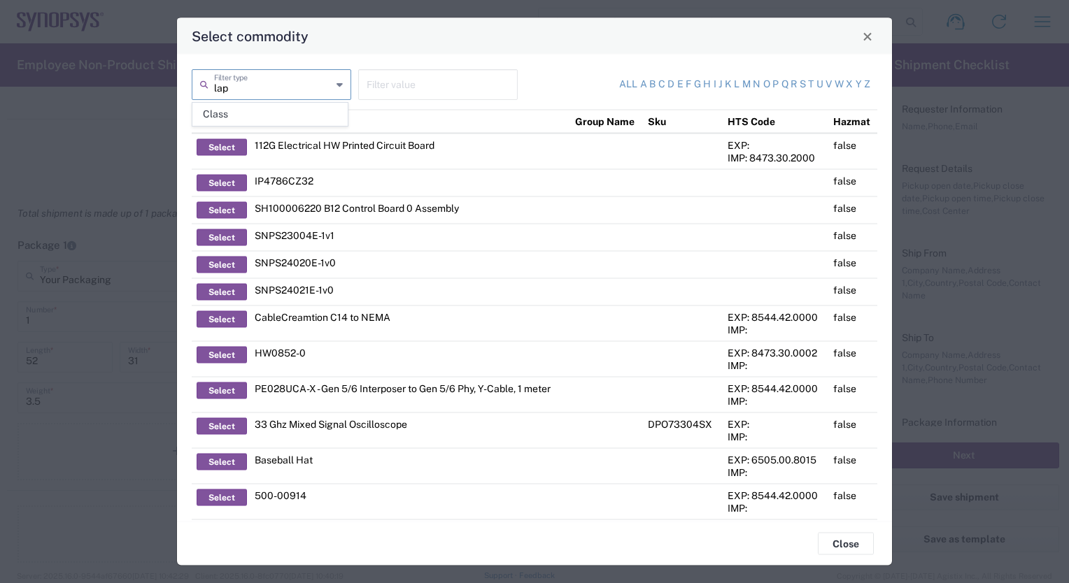
type input "lapt"
drag, startPoint x: 251, startPoint y: 91, endPoint x: 189, endPoint y: 80, distance: 63.1
click at [189, 80] on div "lapt Filter type" at bounding box center [271, 89] width 166 height 41
type input "HP"
click at [572, 265] on td "Select commodity" at bounding box center [606, 264] width 73 height 27
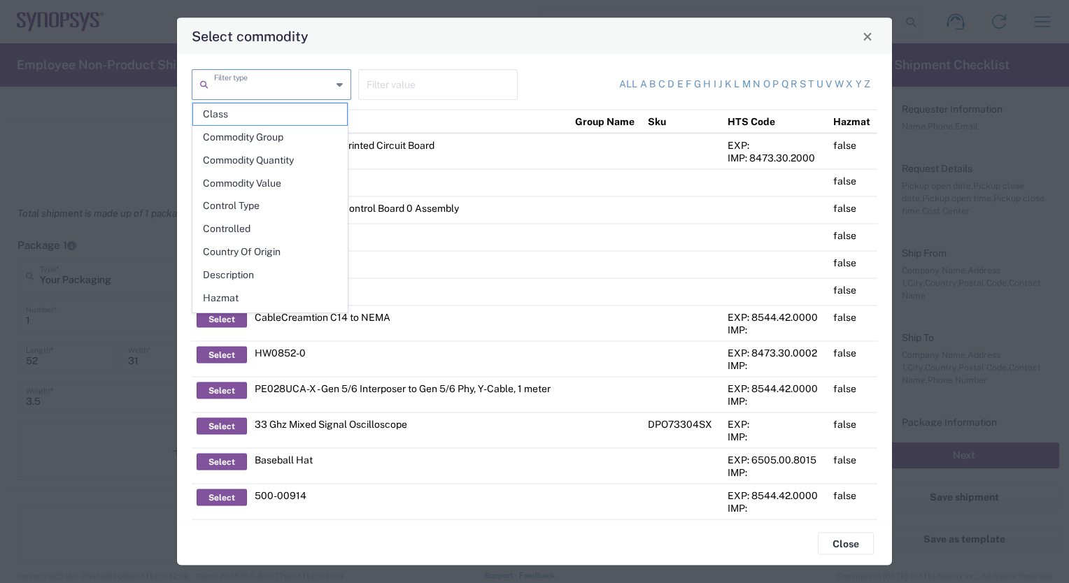
click at [223, 87] on input "text" at bounding box center [273, 83] width 118 height 24
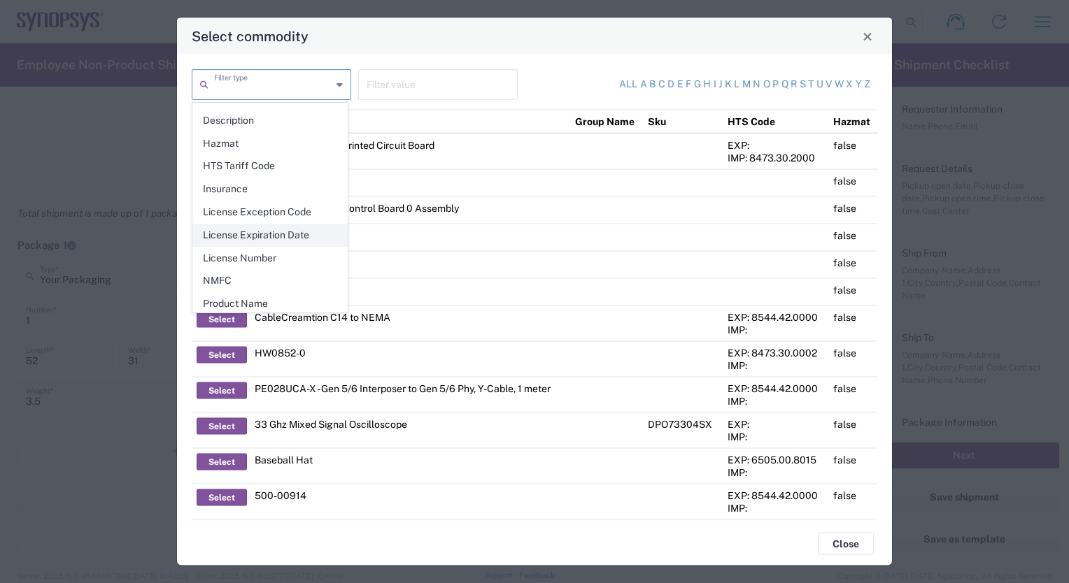
scroll to position [198, 0]
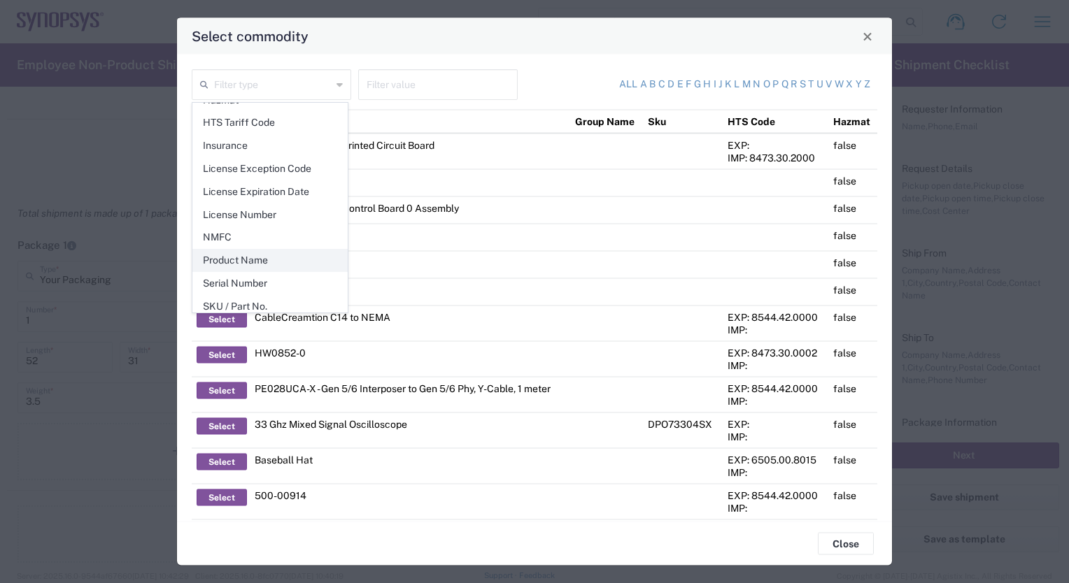
click at [249, 250] on span "Product Name" at bounding box center [270, 261] width 154 height 22
type input "Product Name"
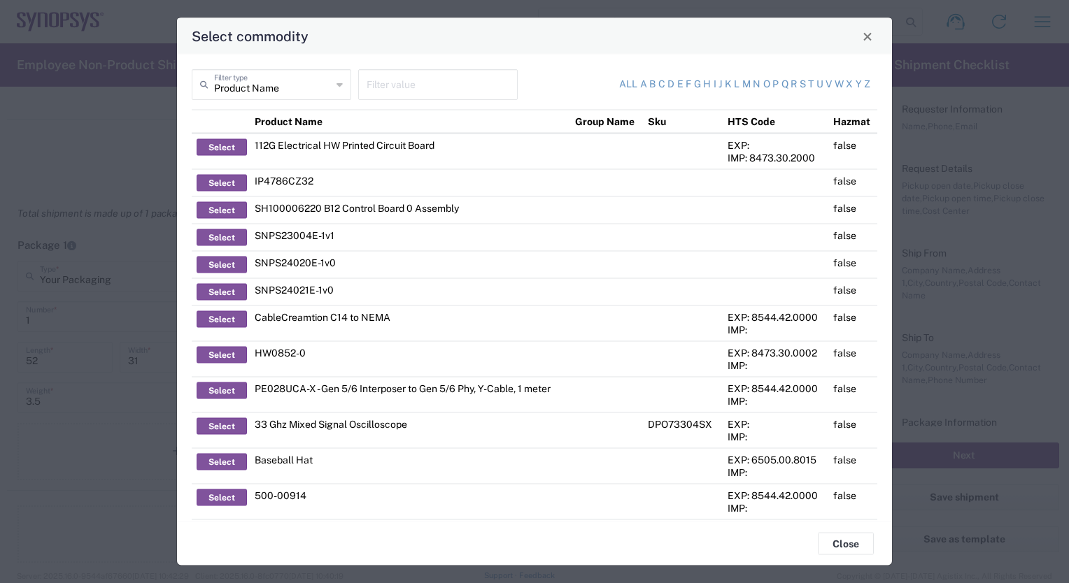
click at [367, 79] on input "text" at bounding box center [438, 83] width 143 height 24
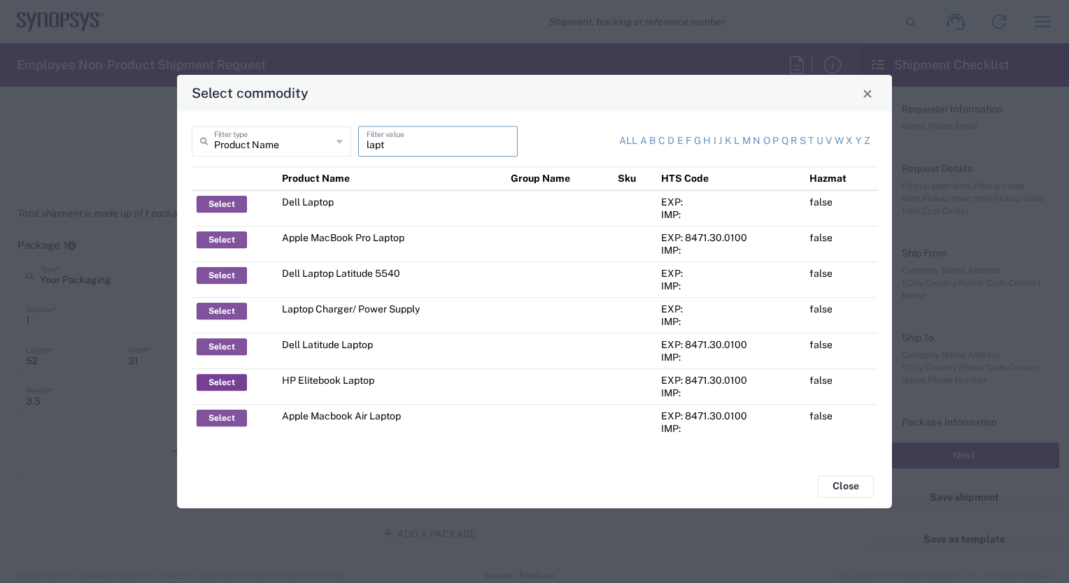
type input "lapt"
click at [227, 378] on button "Select" at bounding box center [222, 382] width 50 height 17
type input "HP Elitebook Laptop"
type textarea "HP Elitebook Laptop"
type input "8471.30.0100"
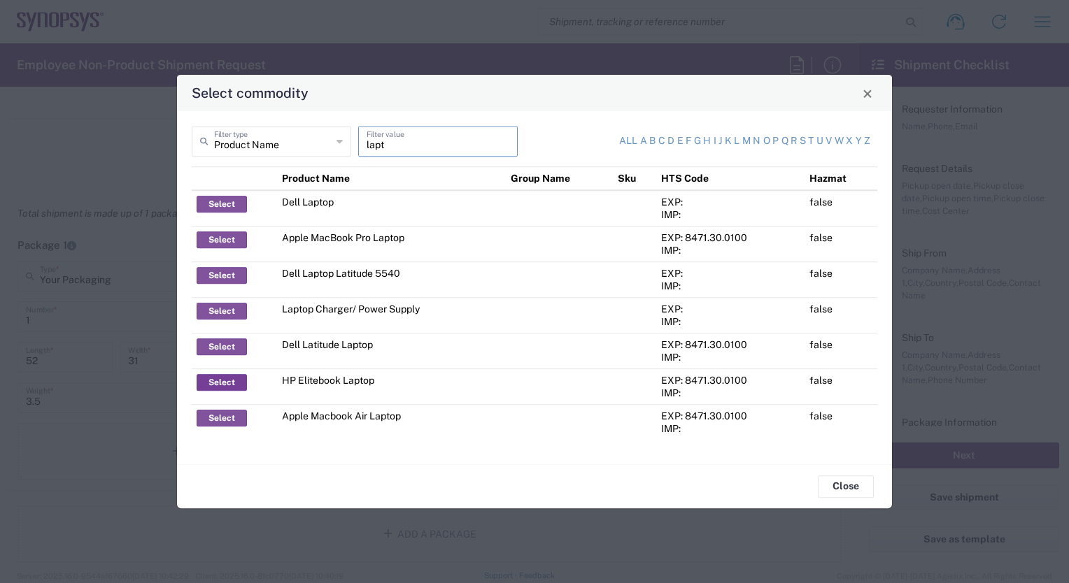
type input "BIS"
type input "5A992.c"
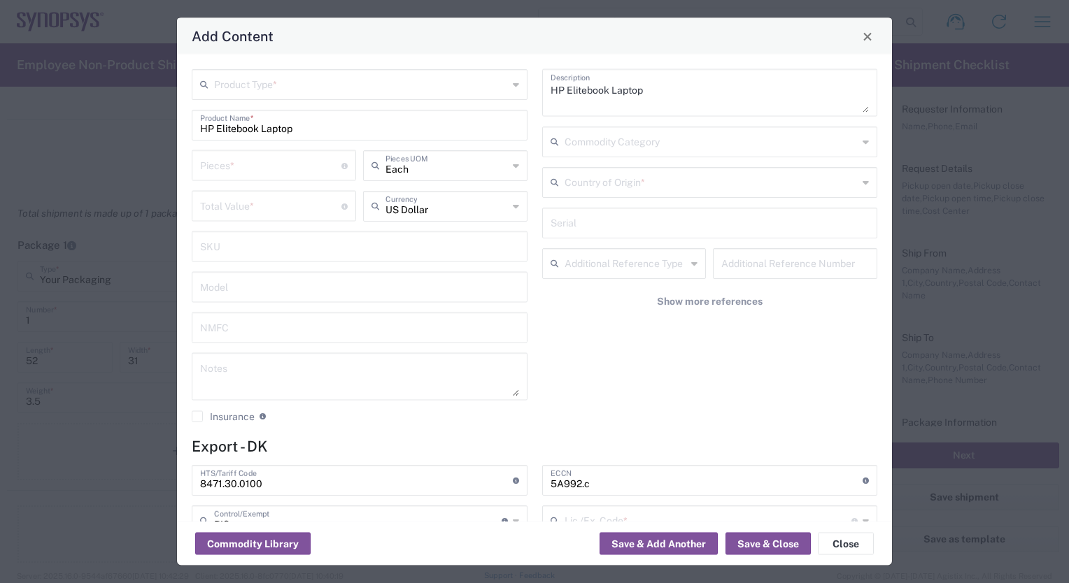
type input "NLR - No License Required"
click at [427, 169] on input "text" at bounding box center [446, 164] width 122 height 24
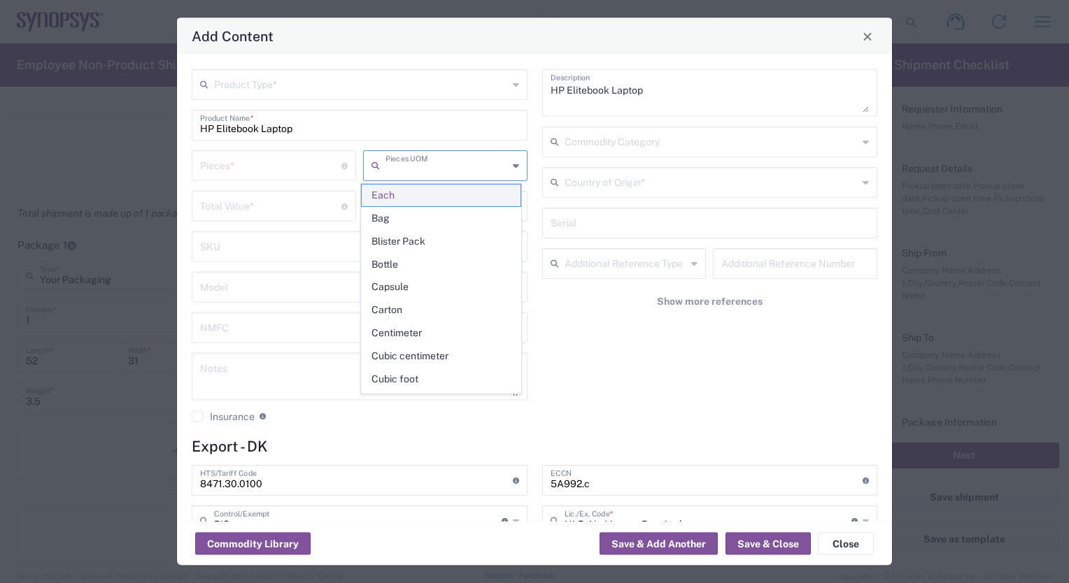
click at [417, 196] on span "Each" at bounding box center [441, 196] width 159 height 22
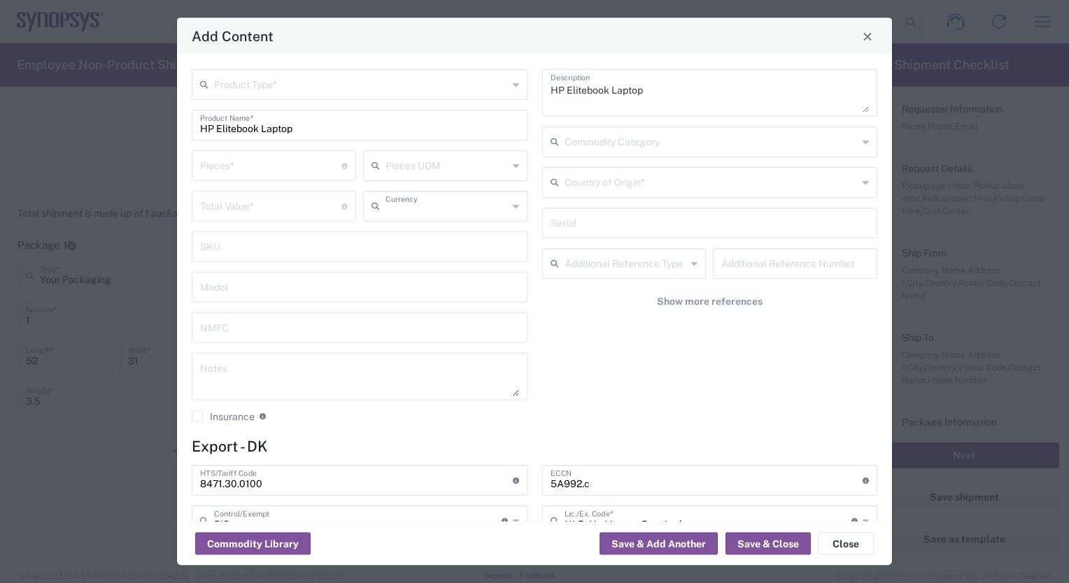
click at [420, 206] on input "text" at bounding box center [446, 205] width 122 height 24
click at [429, 239] on span "Danish Krone" at bounding box center [441, 236] width 159 height 22
type input "Danish Krone"
click at [237, 204] on input "number" at bounding box center [270, 205] width 141 height 24
click at [201, 164] on input "number" at bounding box center [270, 164] width 141 height 24
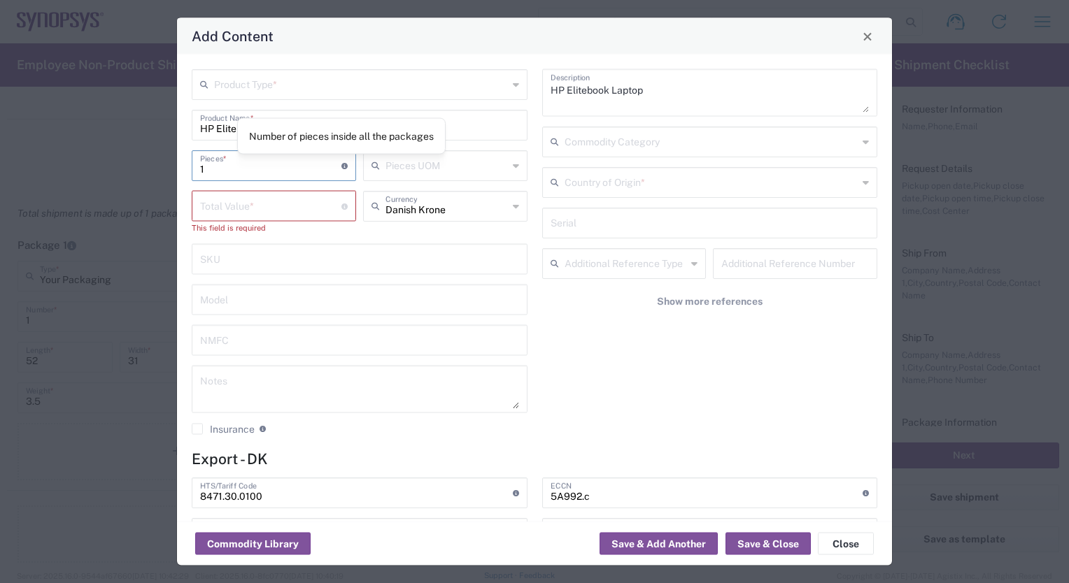
type input "1"
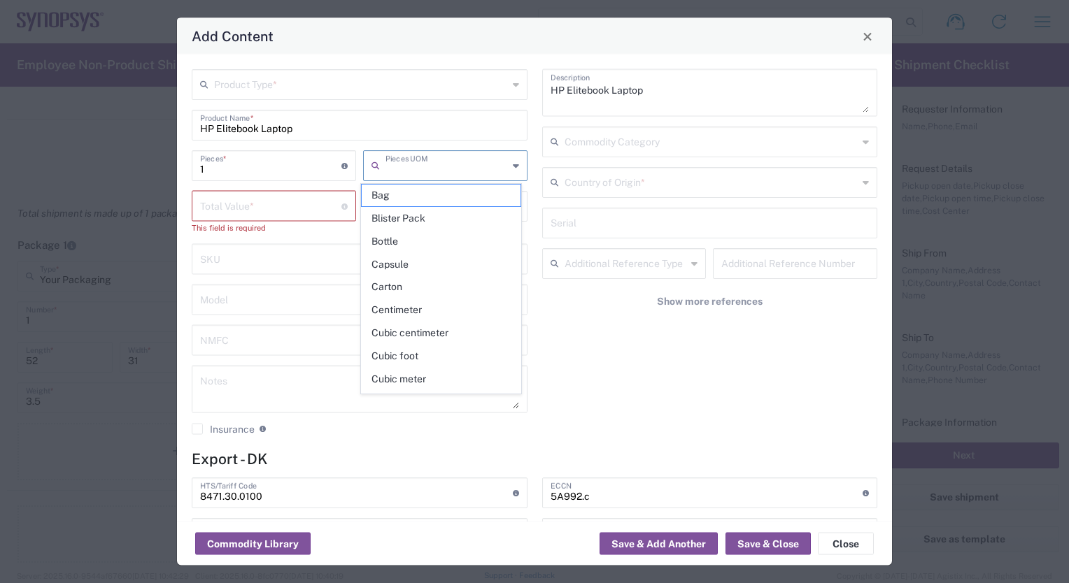
click at [392, 165] on input "text" at bounding box center [446, 164] width 122 height 24
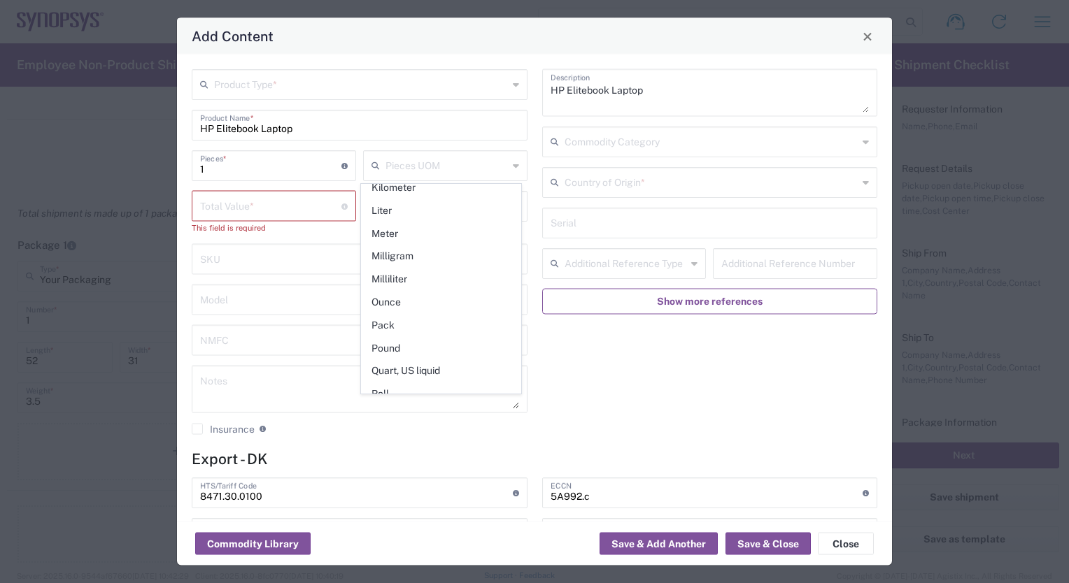
click at [632, 290] on button "Show more references" at bounding box center [710, 302] width 336 height 26
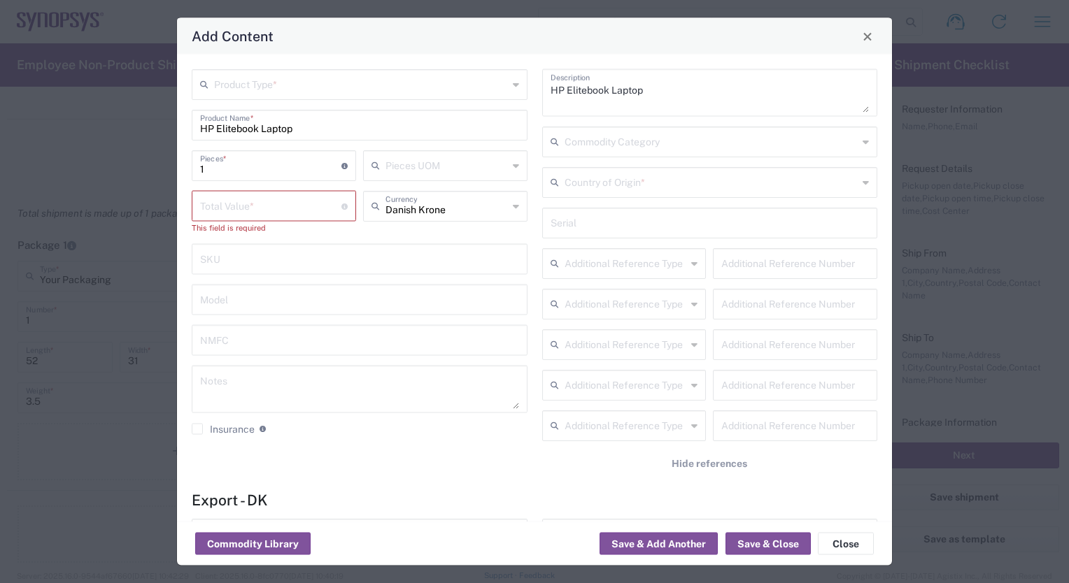
click at [397, 159] on input "text" at bounding box center [446, 164] width 122 height 24
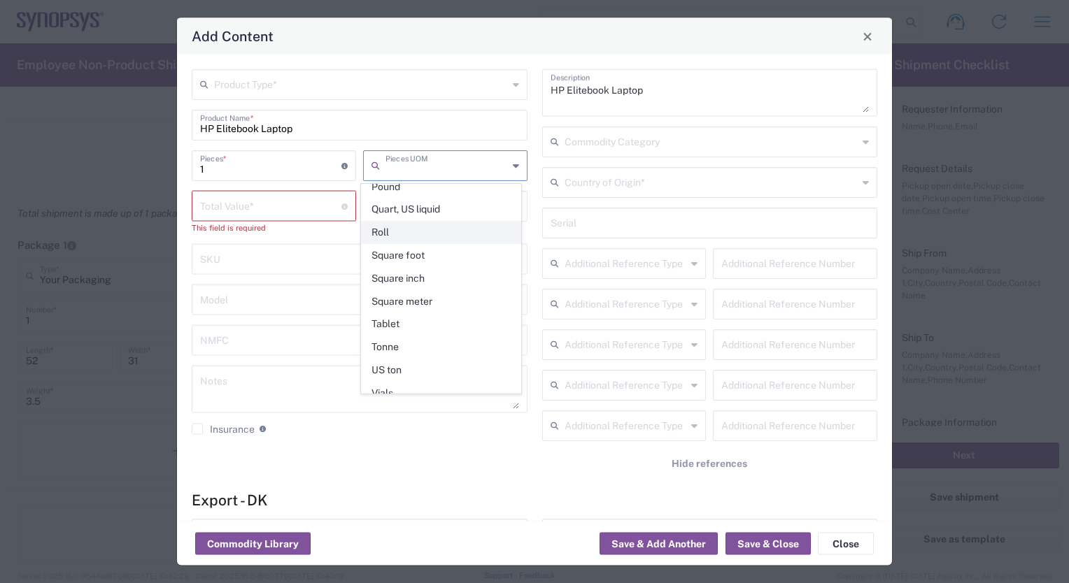
scroll to position [581, 0]
click at [424, 229] on span "Pack" at bounding box center [441, 234] width 159 height 22
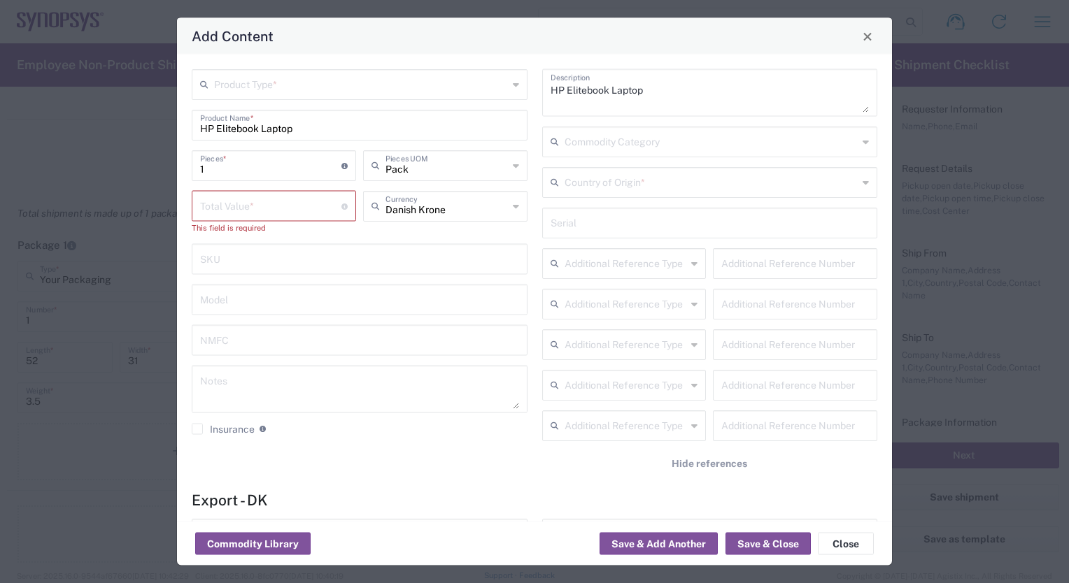
type input "Pack"
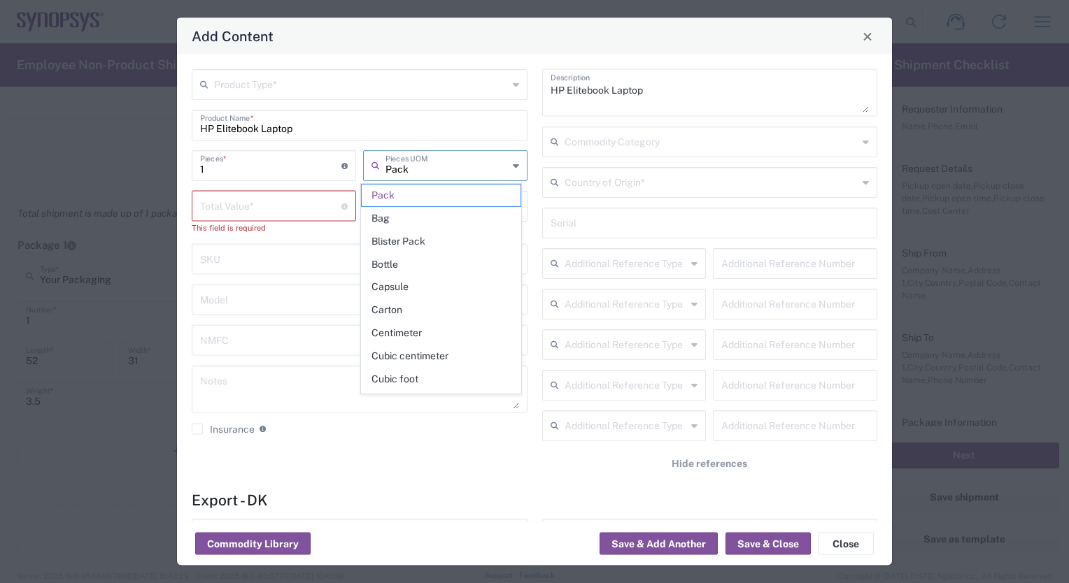
click at [474, 169] on input "Pack" at bounding box center [446, 164] width 122 height 24
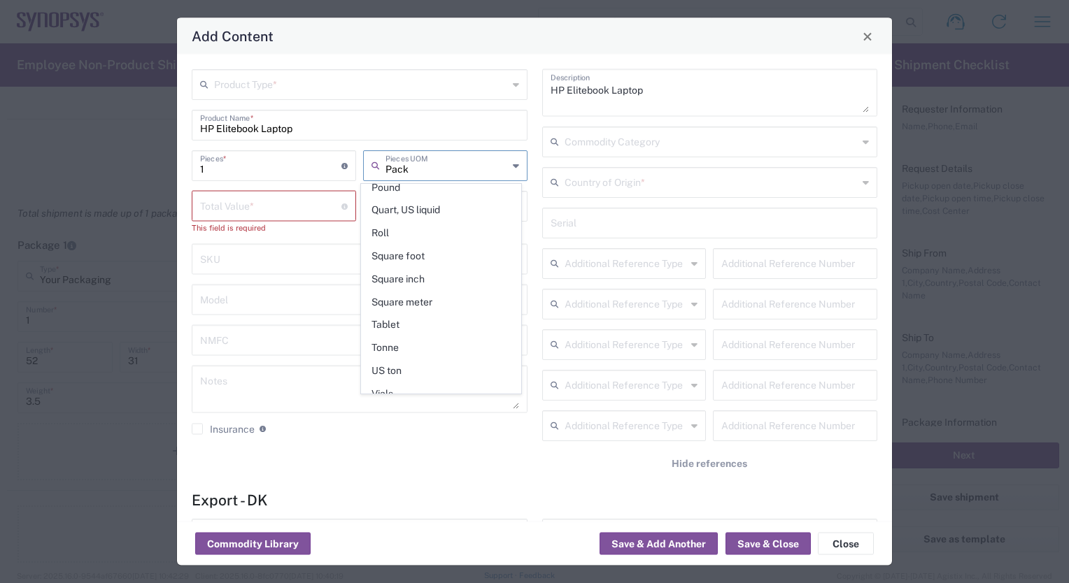
scroll to position [651, 0]
click at [420, 485] on div "Product Type * HP Elitebook Laptop Product Name * 1 Pieces * Number of pieces i…" at bounding box center [534, 288] width 715 height 467
click at [206, 206] on input "number" at bounding box center [270, 205] width 141 height 24
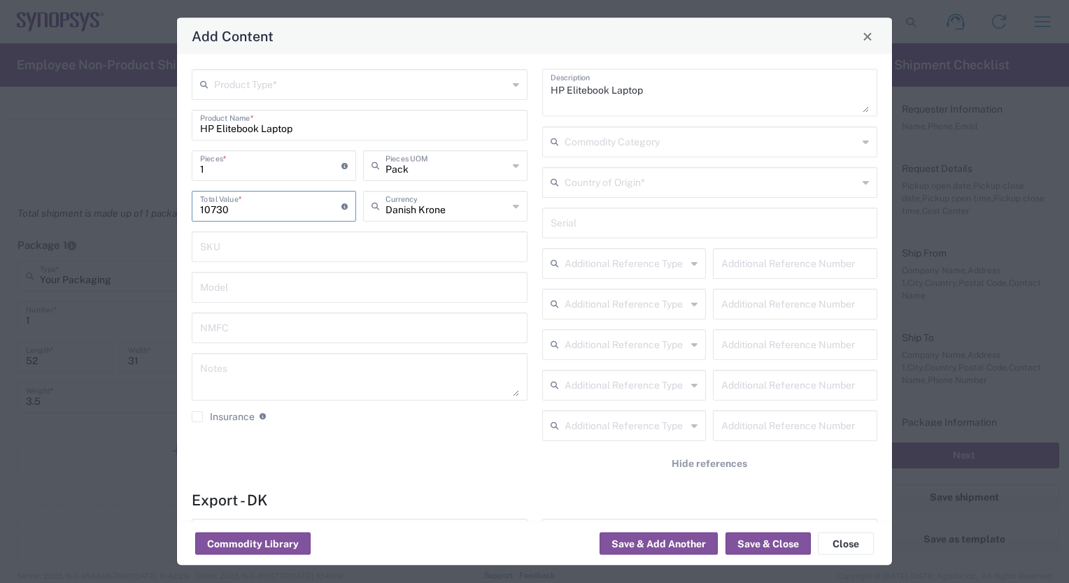
type input "10730"
click at [364, 465] on div "Product Type * HP Elitebook Laptop Product Name * 1 Pieces * Number of pieces i…" at bounding box center [360, 278] width 350 height 418
click at [425, 169] on input "text" at bounding box center [446, 164] width 122 height 24
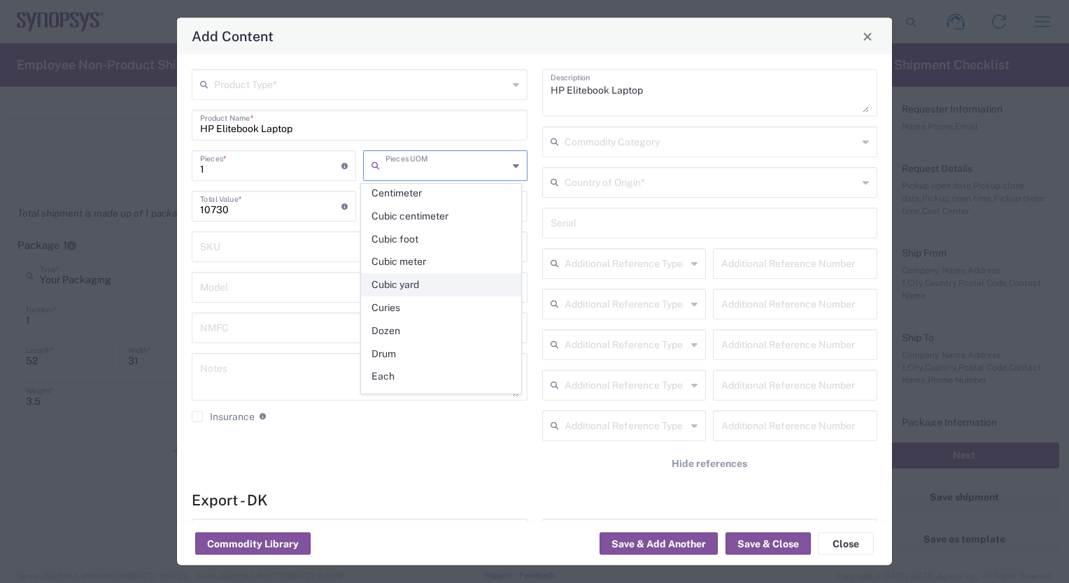
scroll to position [210, 0]
click at [376, 299] on span "Each" at bounding box center [441, 307] width 159 height 22
type input "Each"
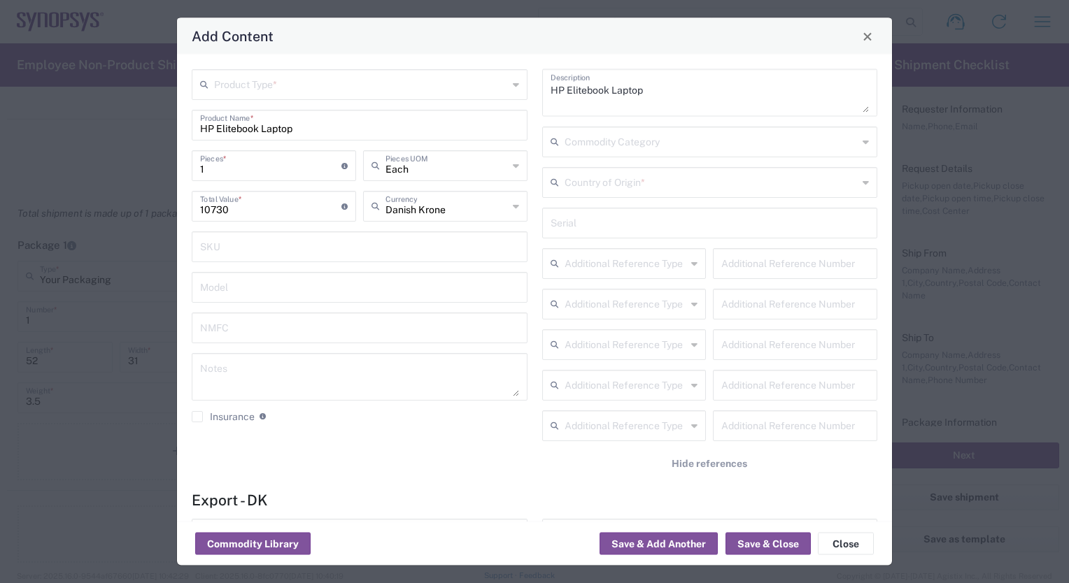
click at [683, 176] on input "text" at bounding box center [711, 181] width 294 height 24
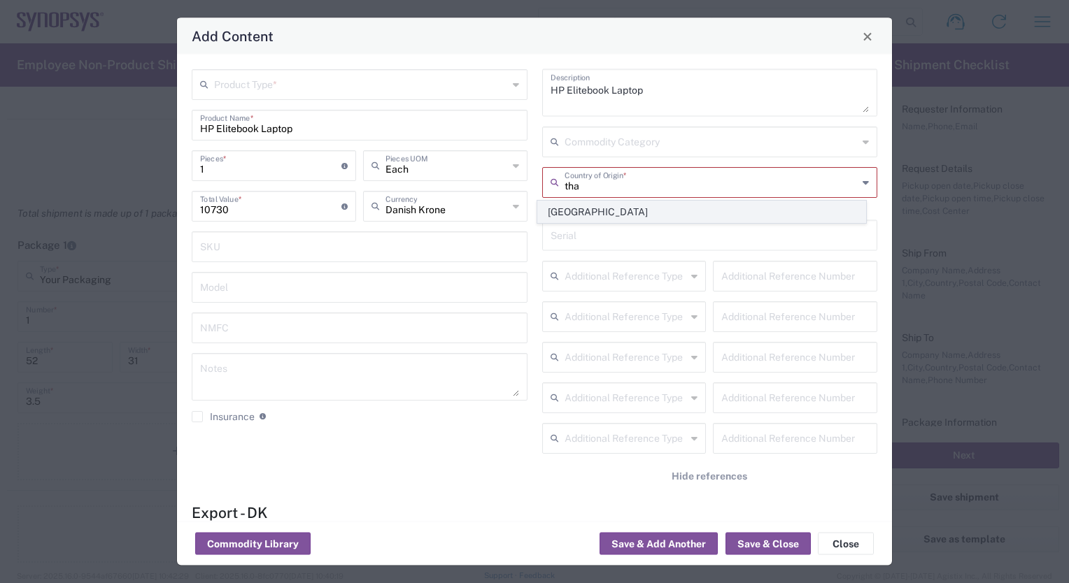
click at [697, 204] on span "[GEOGRAPHIC_DATA]" at bounding box center [701, 212] width 327 height 22
type input "[GEOGRAPHIC_DATA]"
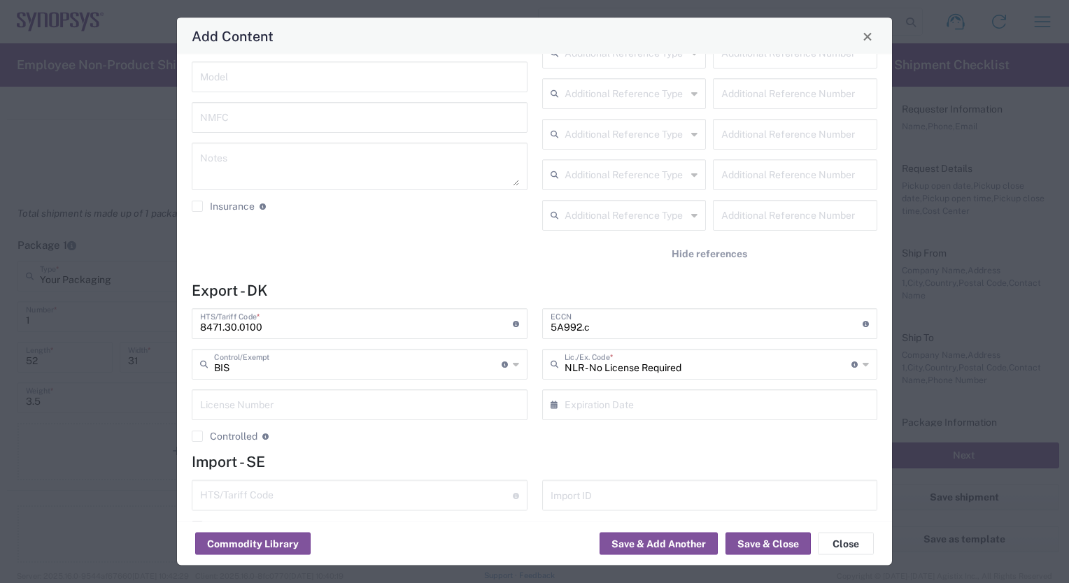
scroll to position [244, 0]
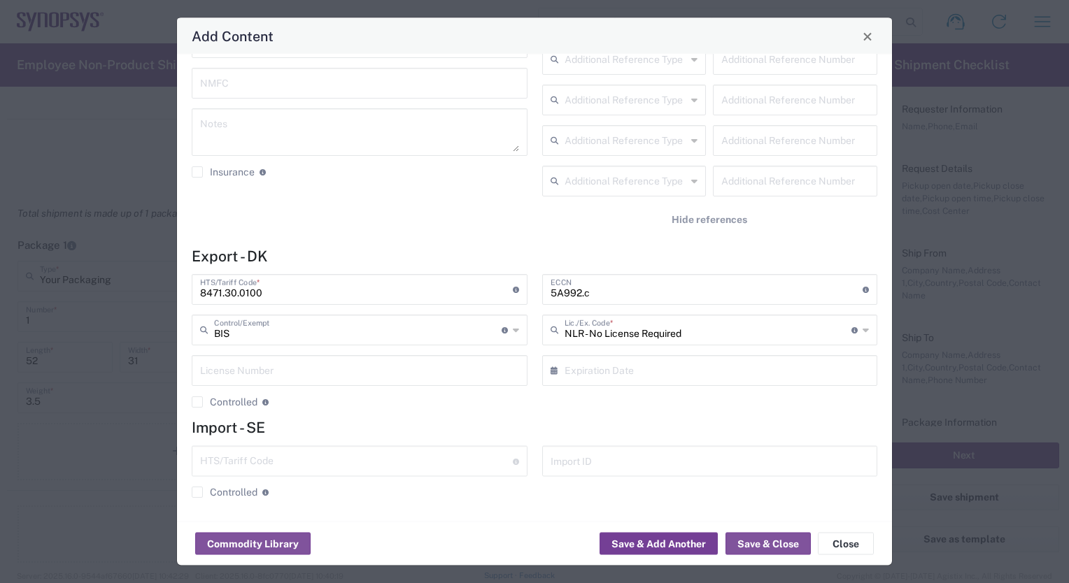
click at [677, 546] on button "Save & Add Another" at bounding box center [658, 544] width 118 height 22
click at [634, 543] on button "Save & Add Another" at bounding box center [658, 544] width 118 height 22
click at [746, 540] on button "Save & Close" at bounding box center [767, 544] width 85 height 22
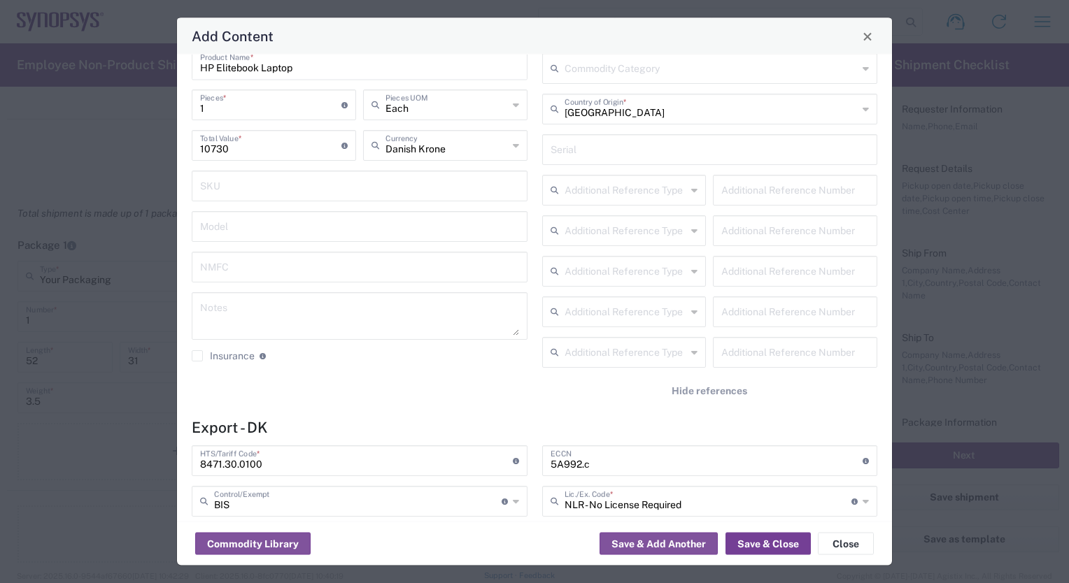
scroll to position [0, 0]
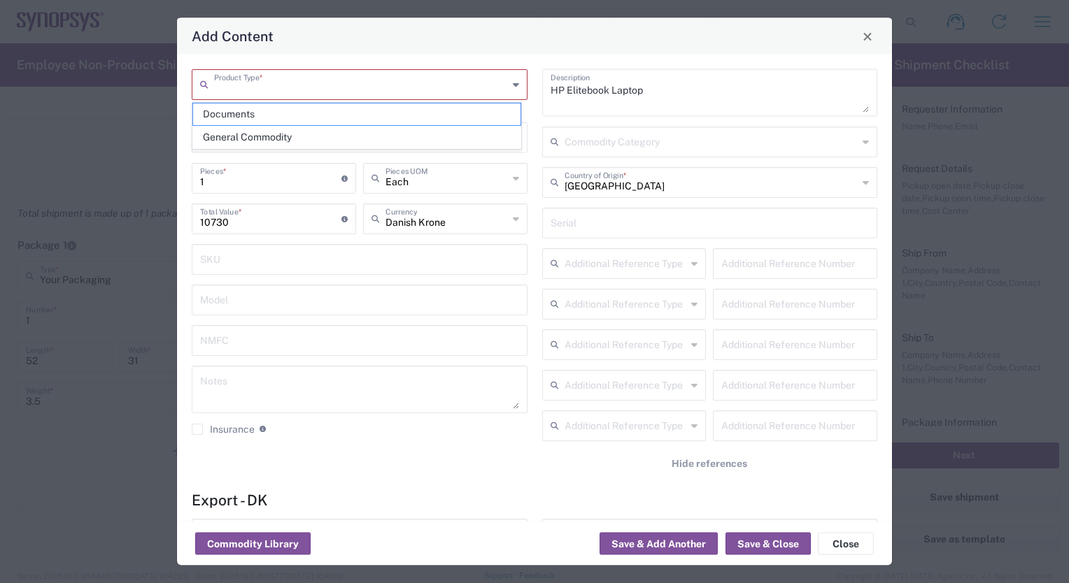
click at [241, 80] on input "text" at bounding box center [361, 83] width 294 height 24
click at [275, 133] on span "General Commodity" at bounding box center [356, 138] width 327 height 22
type input "General Commodity"
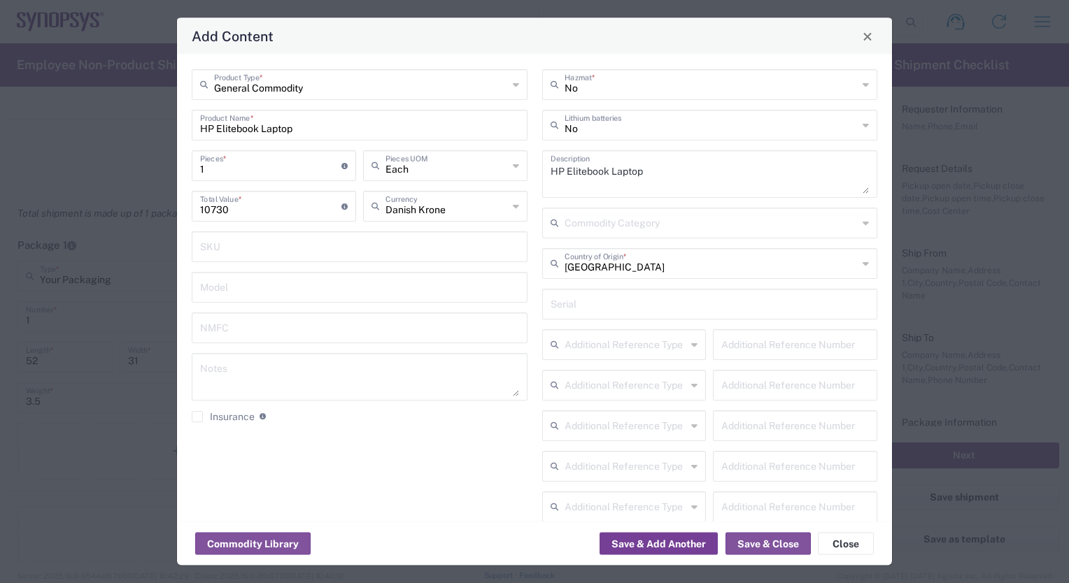
click at [669, 546] on button "Save & Add Another" at bounding box center [658, 544] width 118 height 22
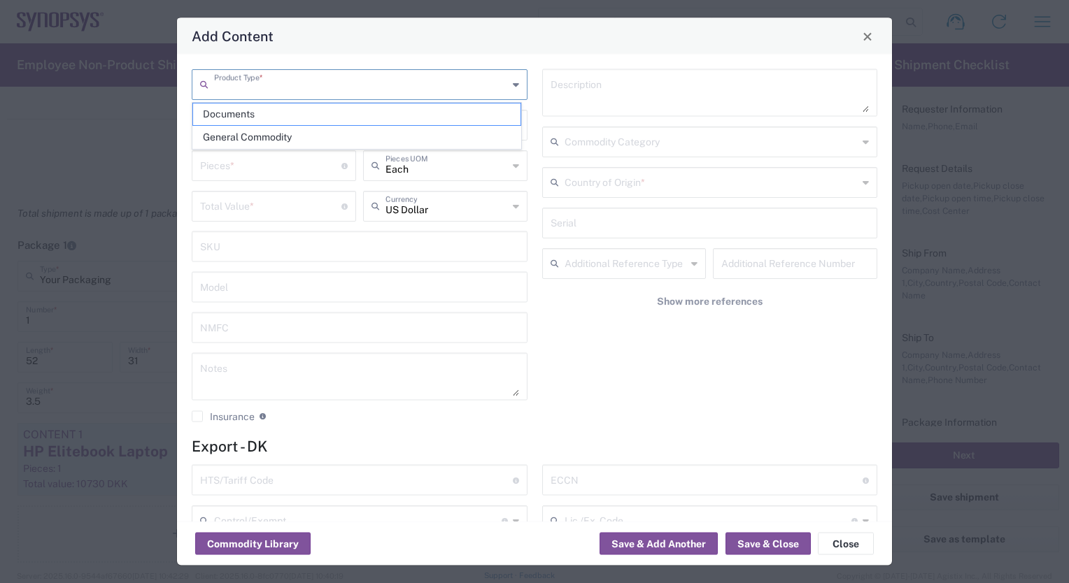
click at [262, 86] on input "text" at bounding box center [361, 83] width 294 height 24
click at [262, 137] on span "General Commodity" at bounding box center [356, 138] width 327 height 22
type input "General Commodity"
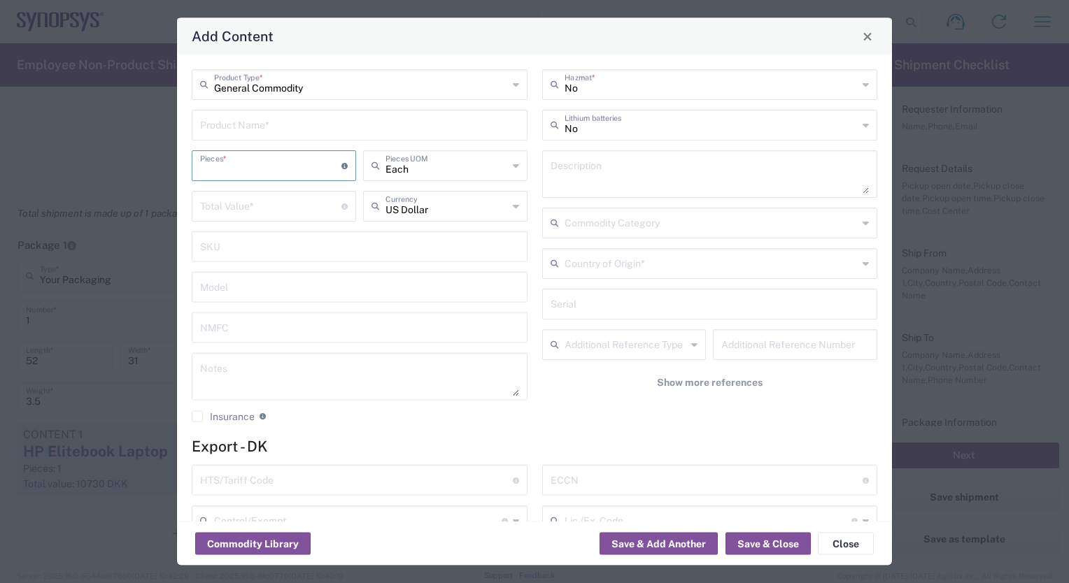
click at [278, 166] on input "number" at bounding box center [270, 164] width 141 height 24
type input "1"
click at [297, 206] on input "number" at bounding box center [270, 205] width 141 height 24
click at [409, 207] on input "text" at bounding box center [446, 205] width 122 height 24
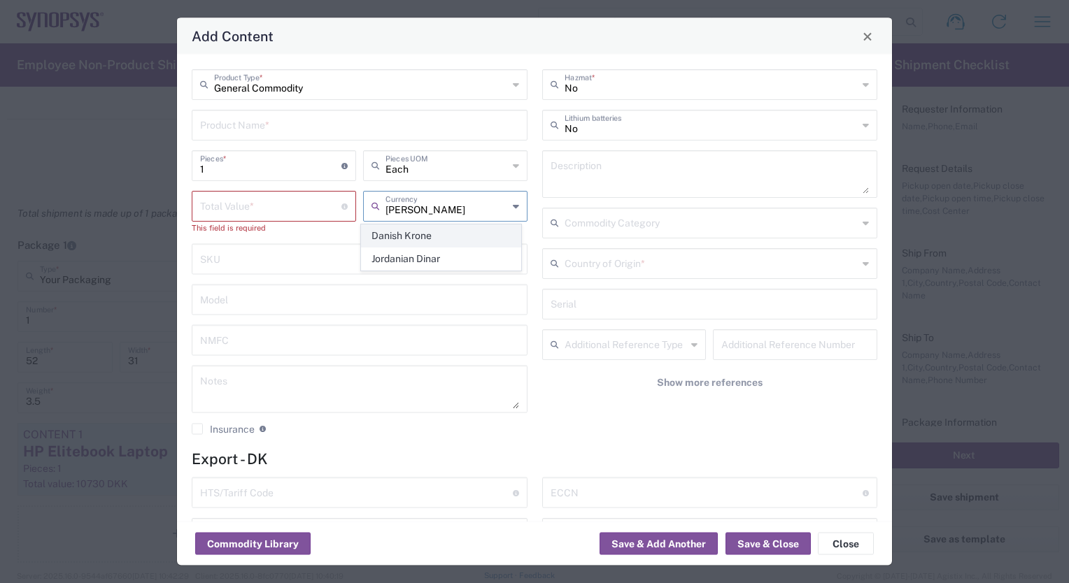
click at [417, 237] on span "Danish Krone" at bounding box center [441, 236] width 159 height 22
type input "Danish Krone"
click at [248, 200] on input "number" at bounding box center [270, 205] width 141 height 24
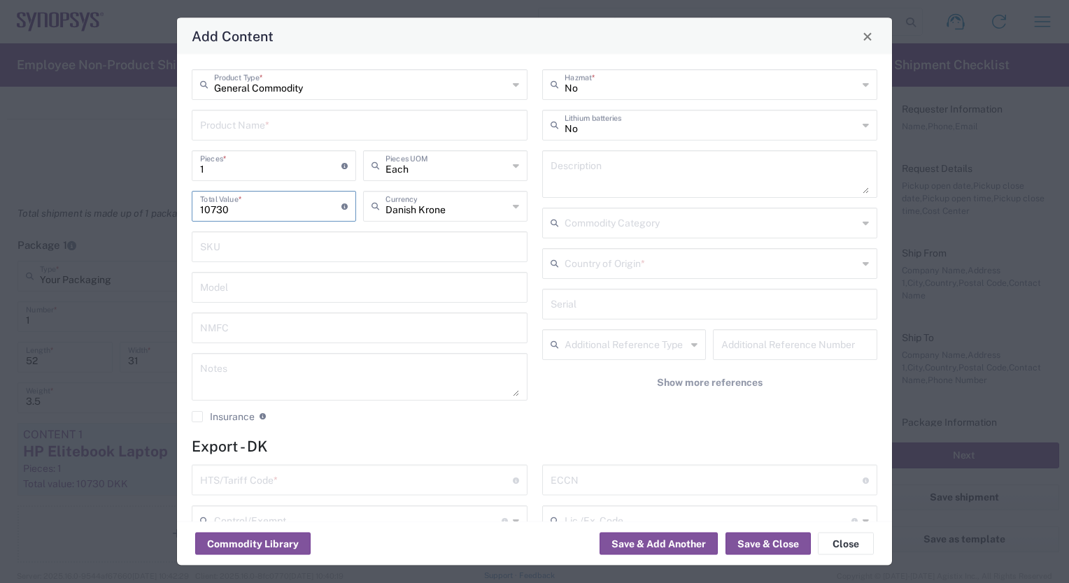
type input "10730"
click at [623, 417] on div "No Hazmat * No Lithium batteries Description Commodity Category Country of Orig…" at bounding box center [709, 251] width 350 height 364
click at [632, 264] on input "text" at bounding box center [711, 262] width 294 height 24
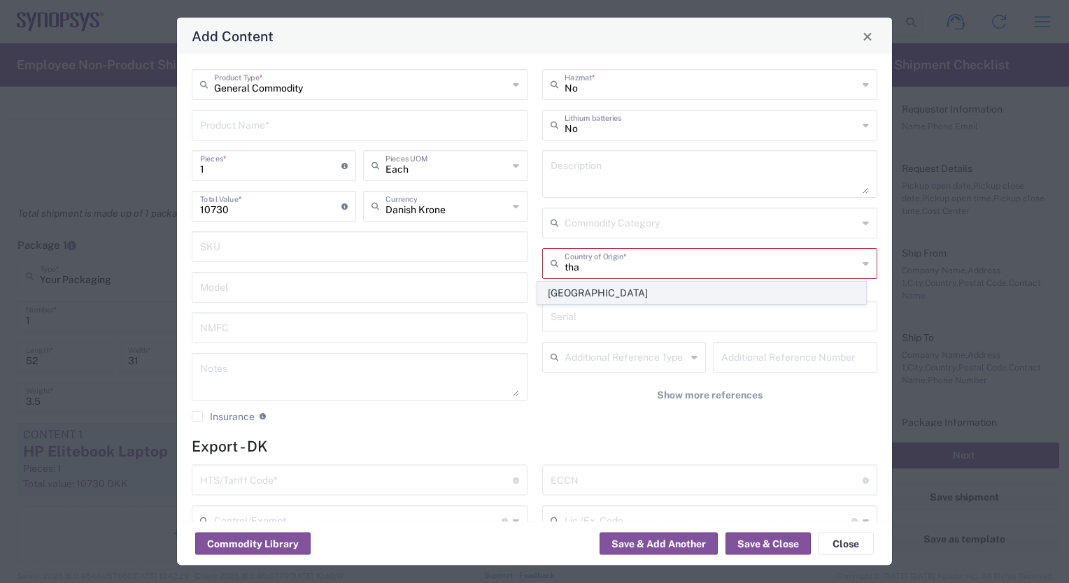
click at [618, 296] on span "[GEOGRAPHIC_DATA]" at bounding box center [701, 294] width 327 height 22
type input "[GEOGRAPHIC_DATA]"
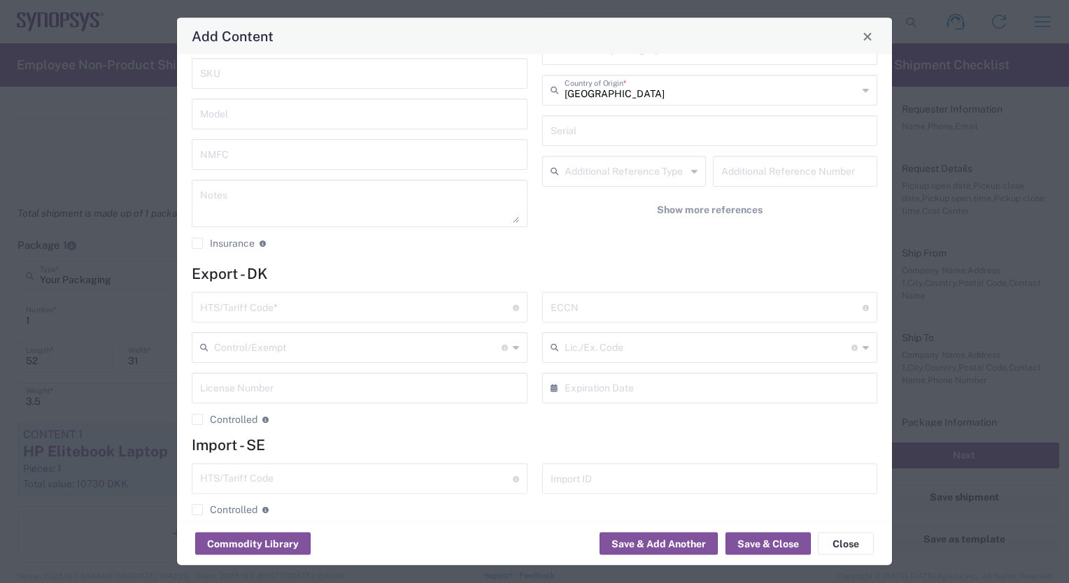
scroll to position [190, 0]
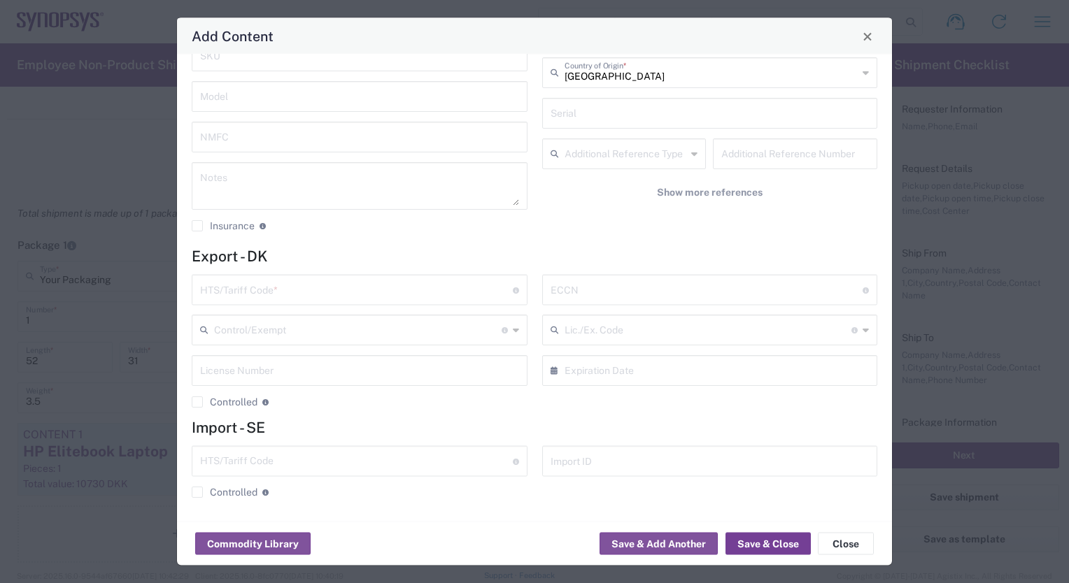
click at [753, 546] on button "Save & Close" at bounding box center [767, 544] width 85 height 22
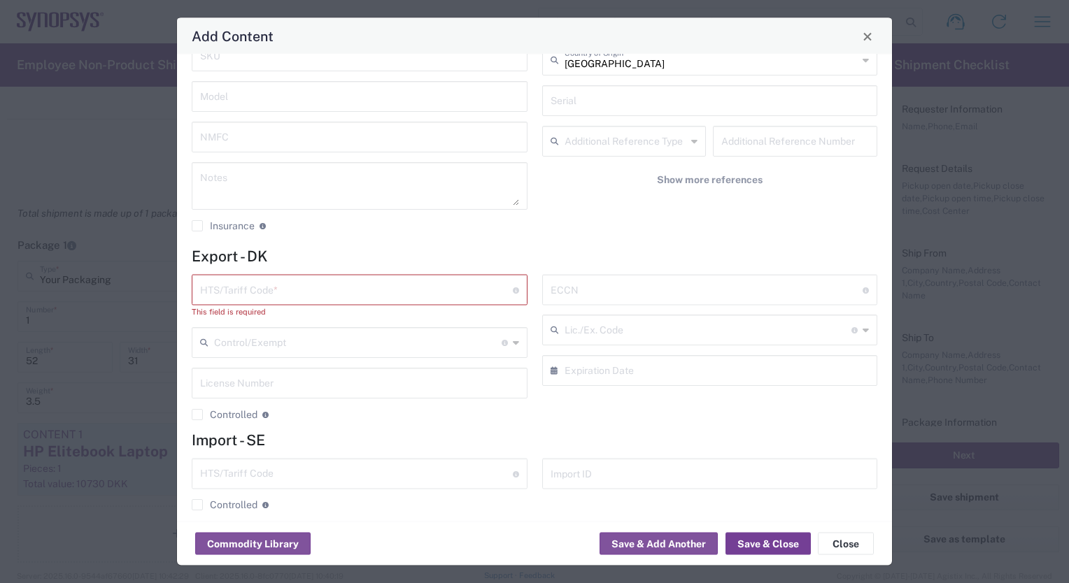
scroll to position [0, 0]
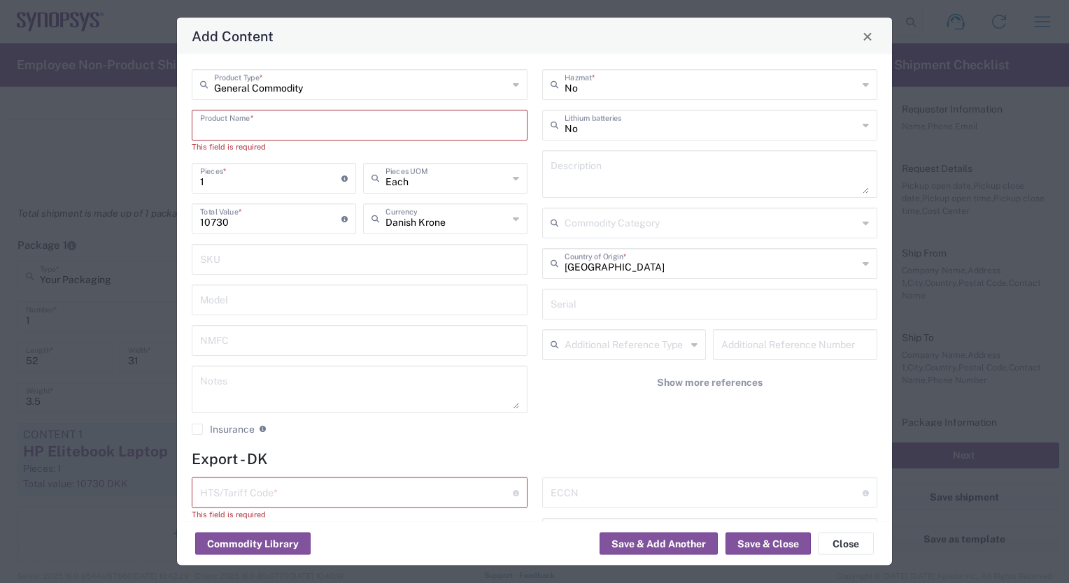
click at [229, 127] on input "text" at bounding box center [359, 124] width 319 height 24
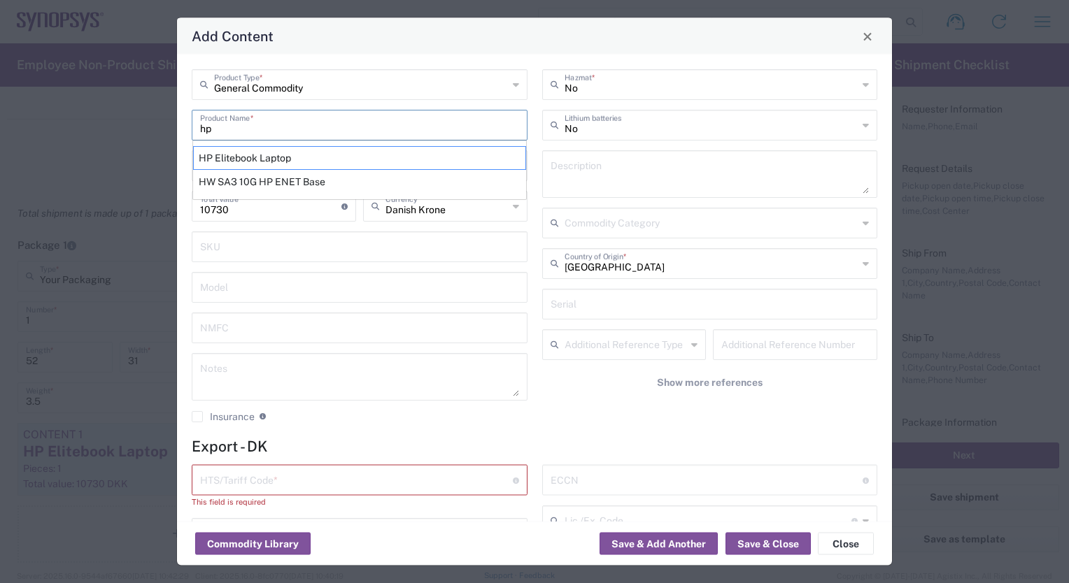
click at [300, 155] on div "HP Elitebook Laptop" at bounding box center [359, 158] width 333 height 24
type input "HP Elitebook Laptop"
type input "US Dollar"
type textarea "HP Elitebook Laptop"
type input "8471.30.0100"
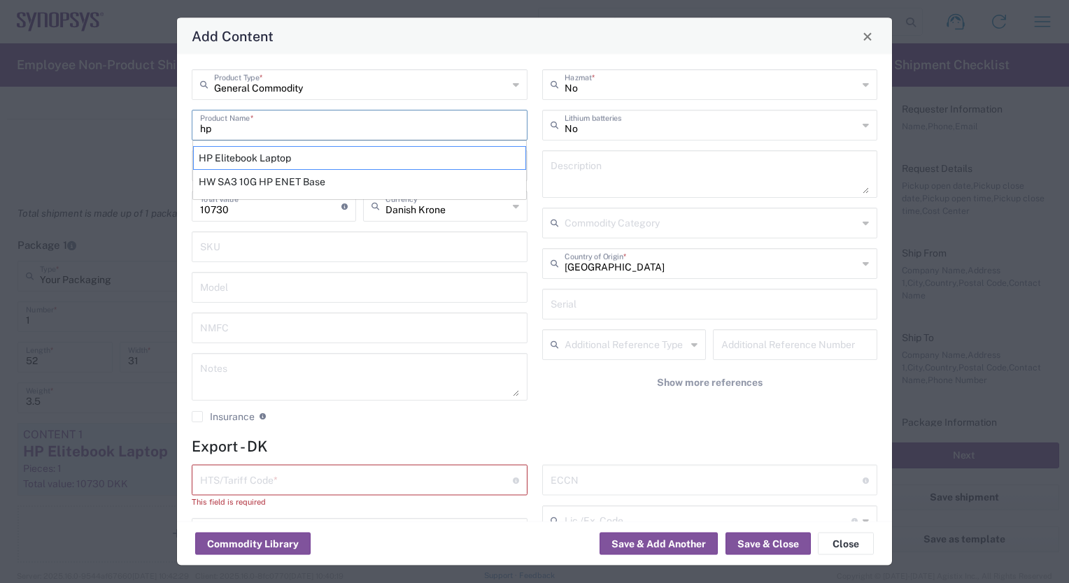
type input "BIS"
type input "5A992.c"
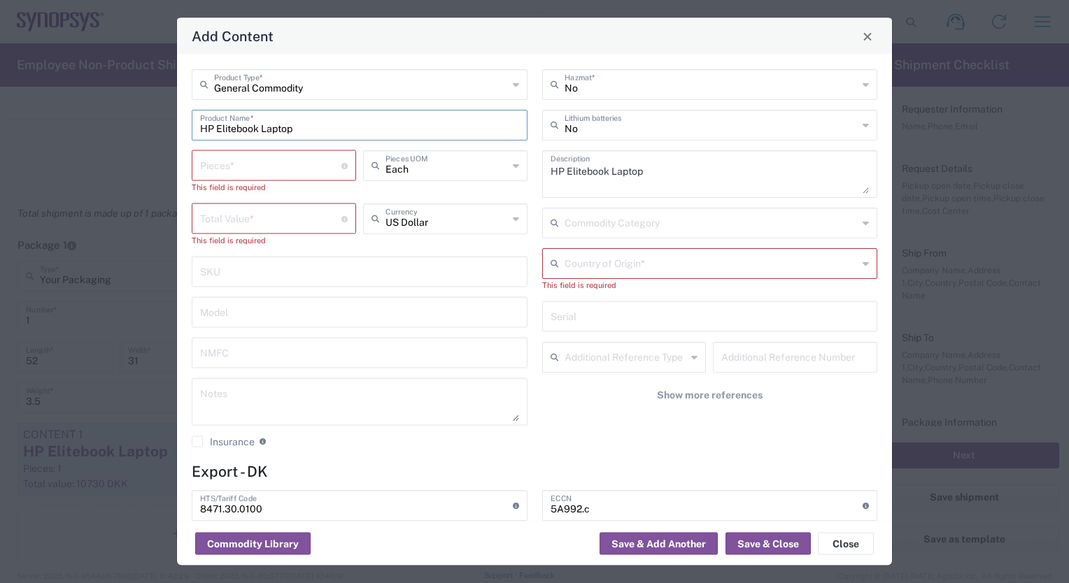
type input "NLR - No License Required"
click at [248, 155] on input "number" at bounding box center [270, 164] width 141 height 24
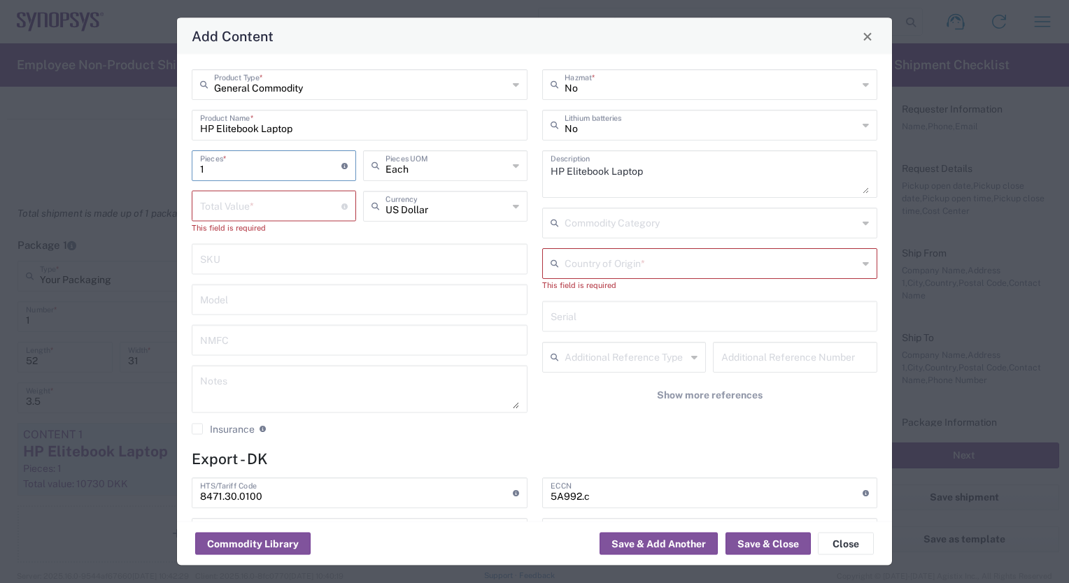
type input "1"
click at [252, 208] on input "number" at bounding box center [270, 205] width 141 height 24
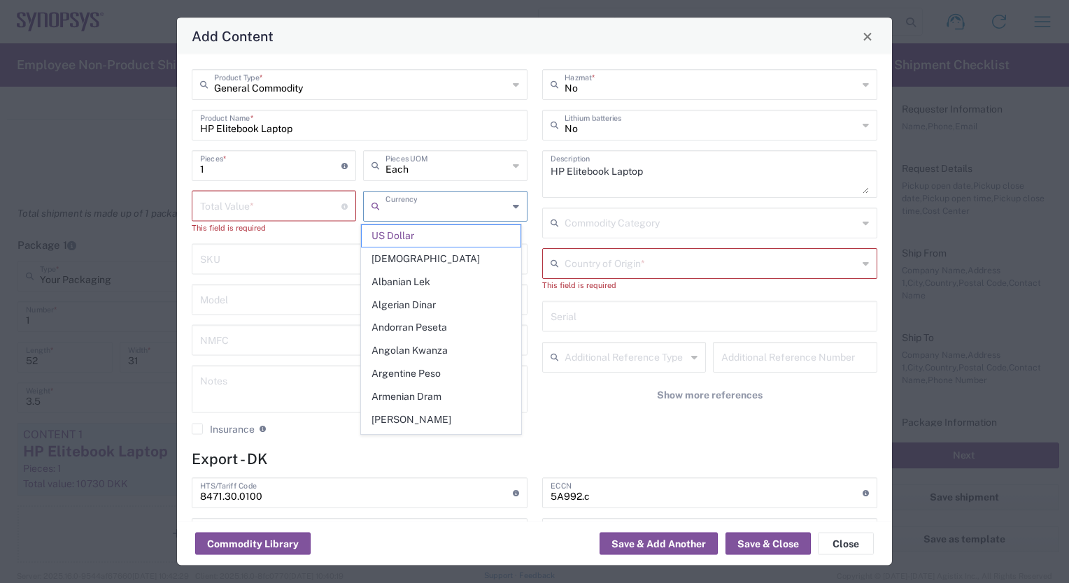
click at [464, 205] on input "text" at bounding box center [446, 205] width 122 height 24
click at [457, 262] on span "Danish Krone" at bounding box center [441, 259] width 159 height 22
type input "Danish Krone"
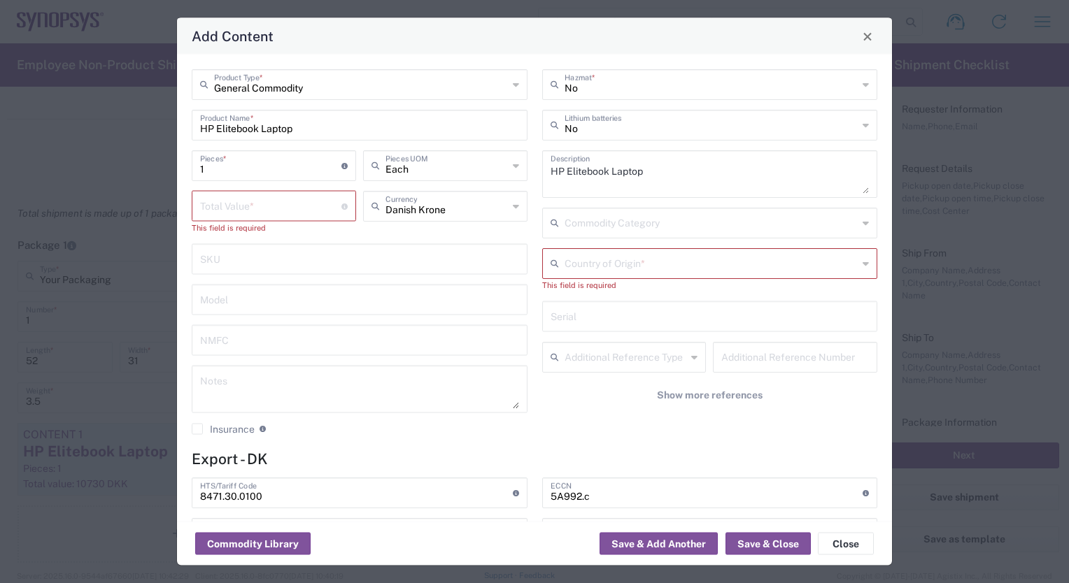
click at [211, 206] on input "number" at bounding box center [270, 205] width 141 height 24
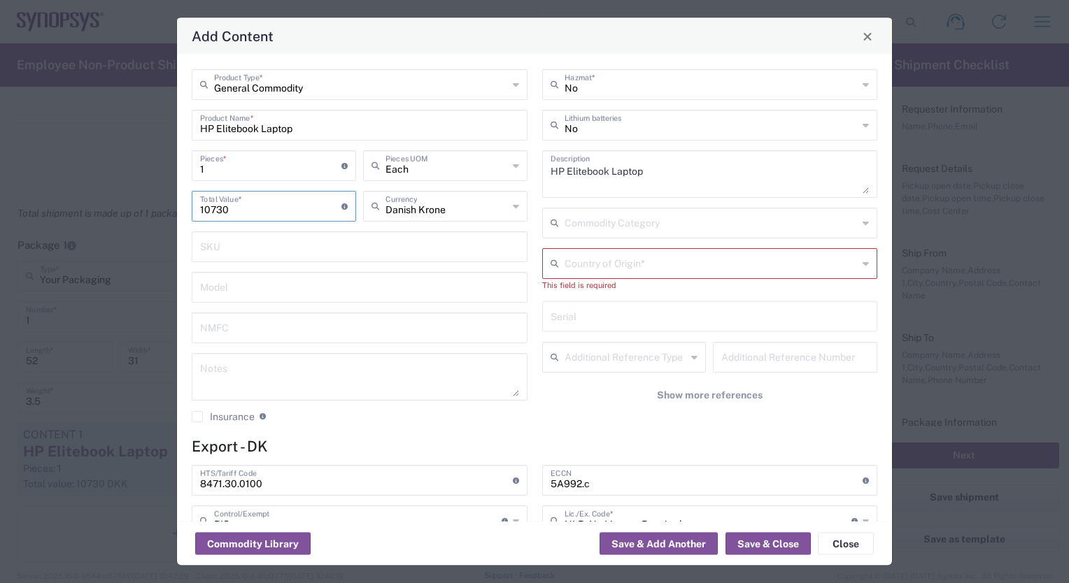
type input "10730"
click at [576, 258] on input "text" at bounding box center [711, 262] width 294 height 24
click at [580, 295] on span "[GEOGRAPHIC_DATA]" at bounding box center [701, 294] width 327 height 22
type input "[GEOGRAPHIC_DATA]"
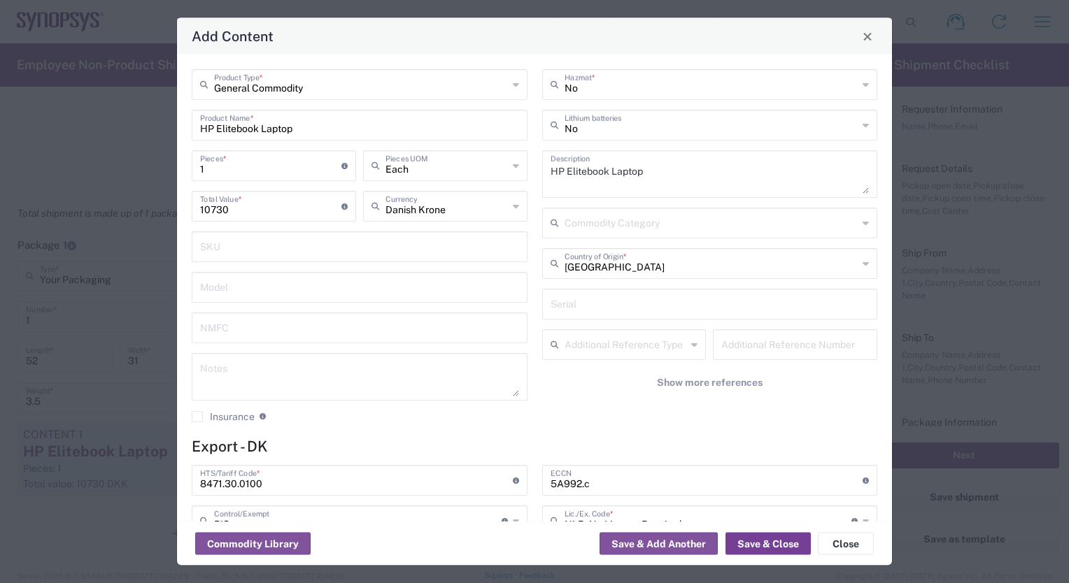
click at [770, 547] on button "Save & Close" at bounding box center [767, 544] width 85 height 22
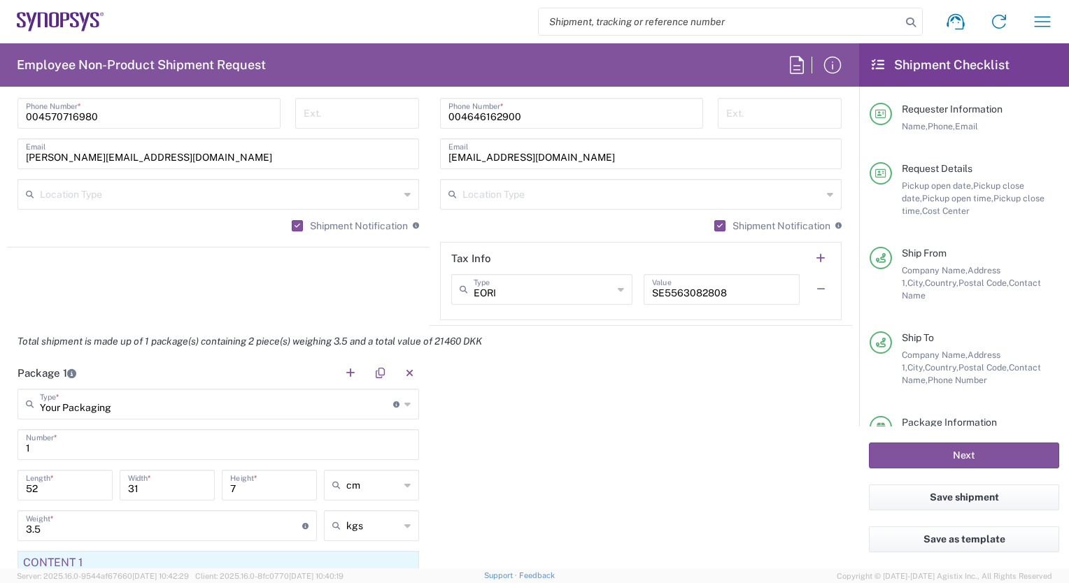
scroll to position [1048, 0]
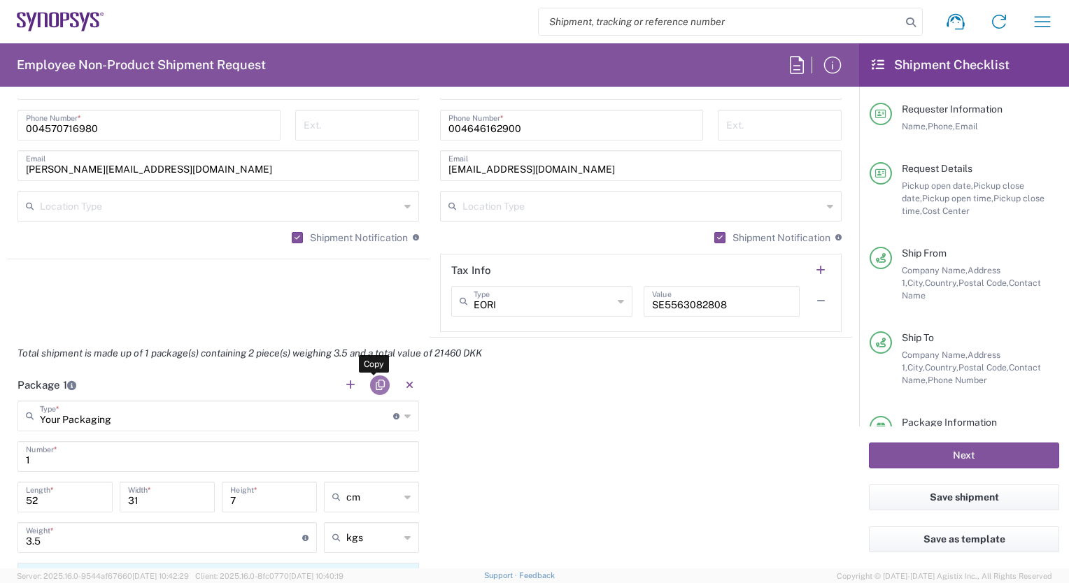
click at [371, 376] on button "button" at bounding box center [380, 386] width 20 height 20
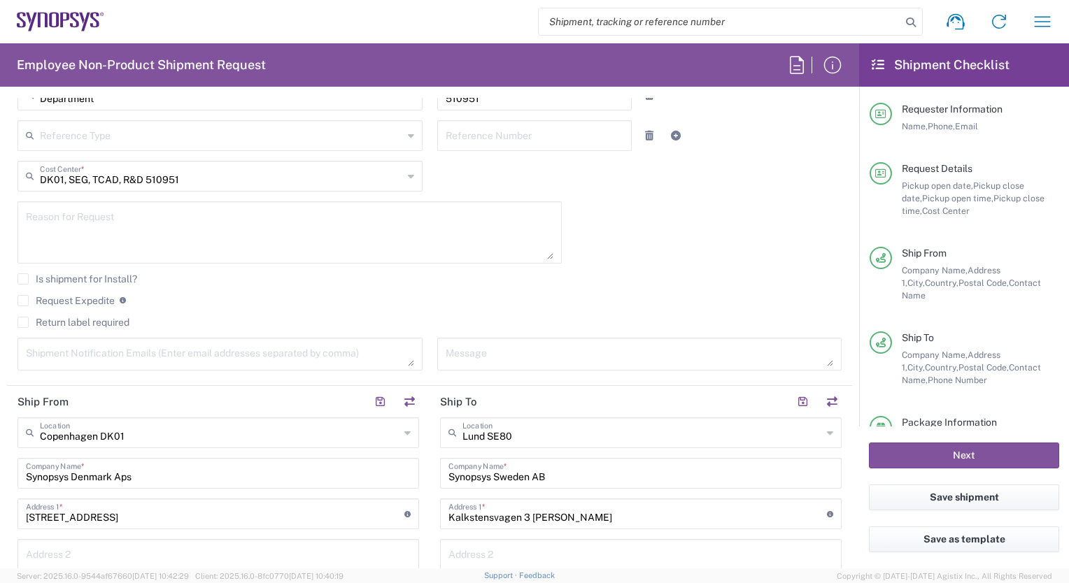
scroll to position [210, 0]
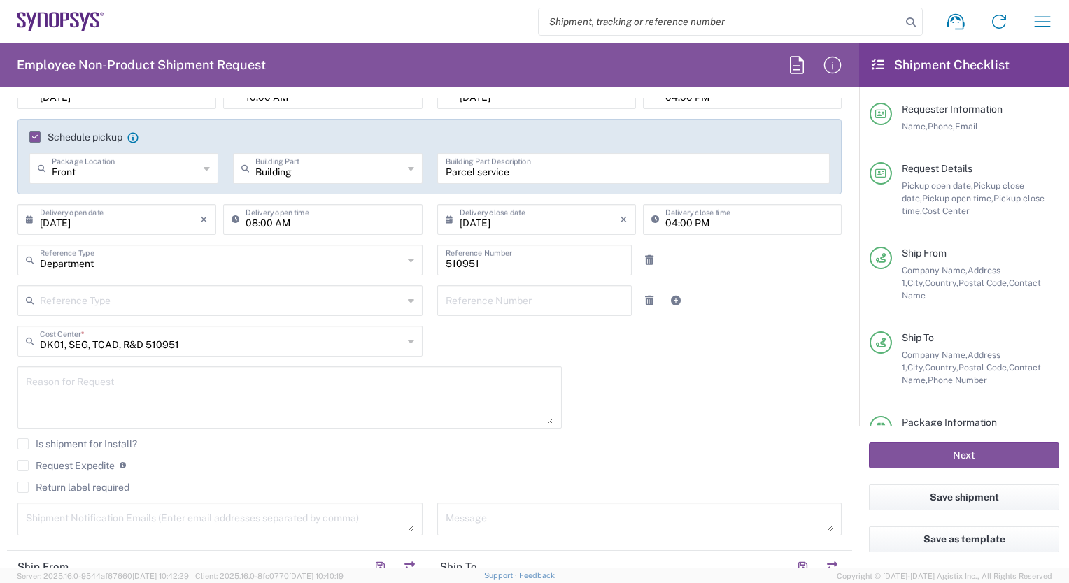
click at [400, 341] on div "DK01, SEG, TCAD, R&D 510951 Cost Center *" at bounding box center [219, 341] width 405 height 31
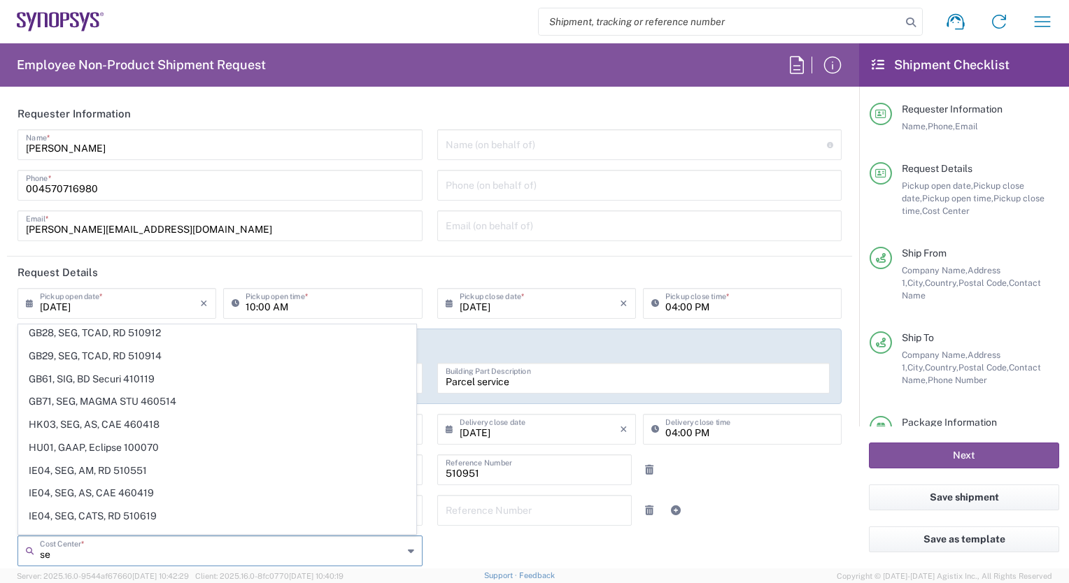
scroll to position [3687, 0]
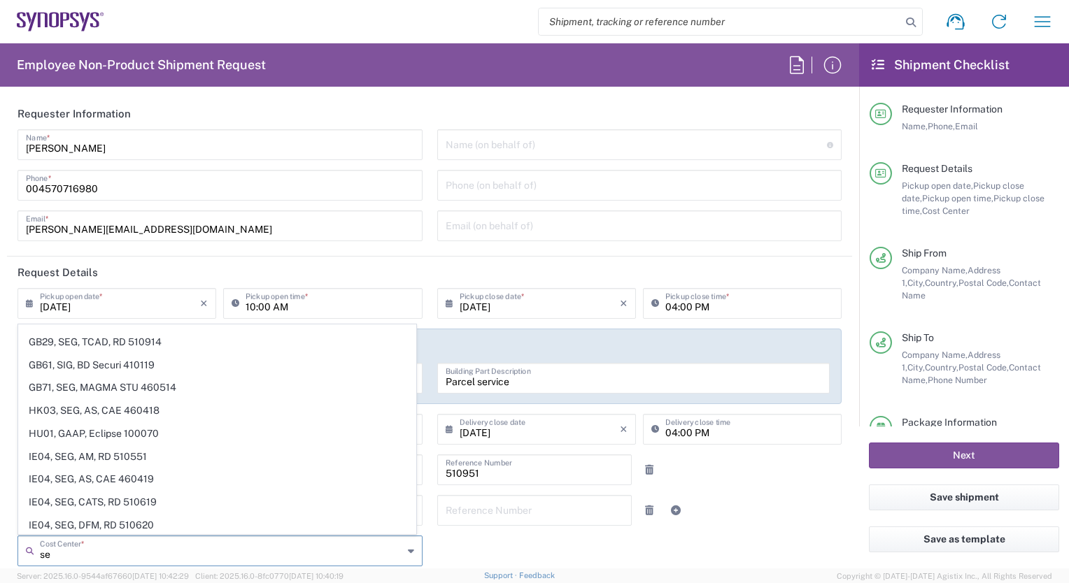
type input "s"
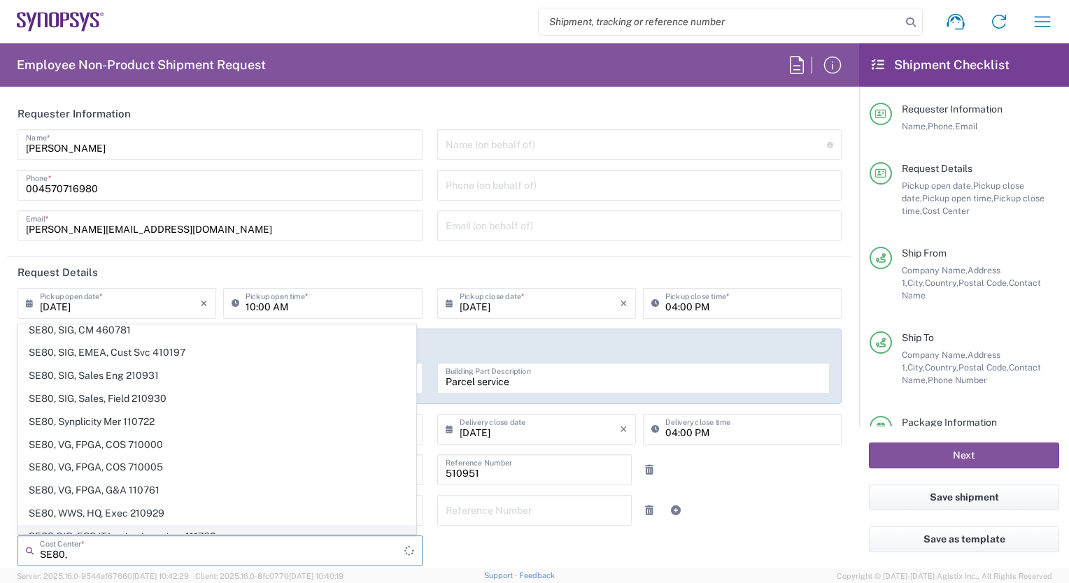
scroll to position [0, 0]
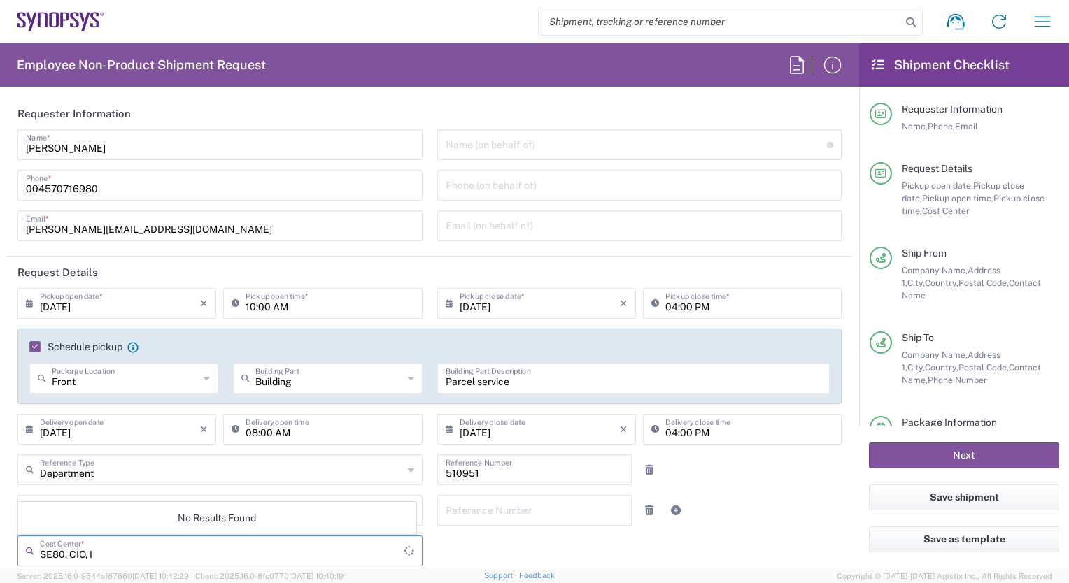
type input "SE80, CIO, IT"
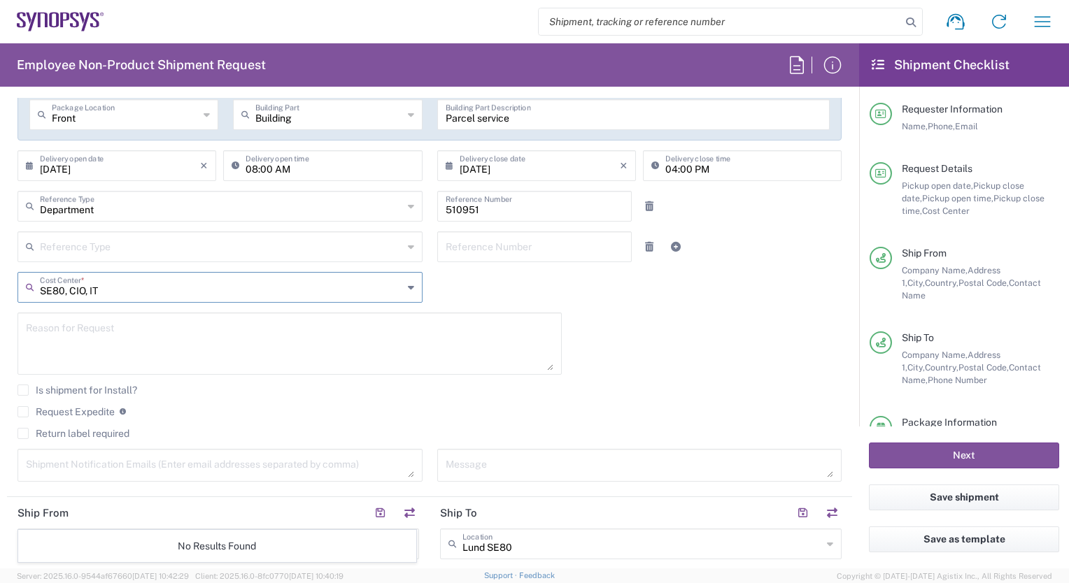
scroll to position [280, 0]
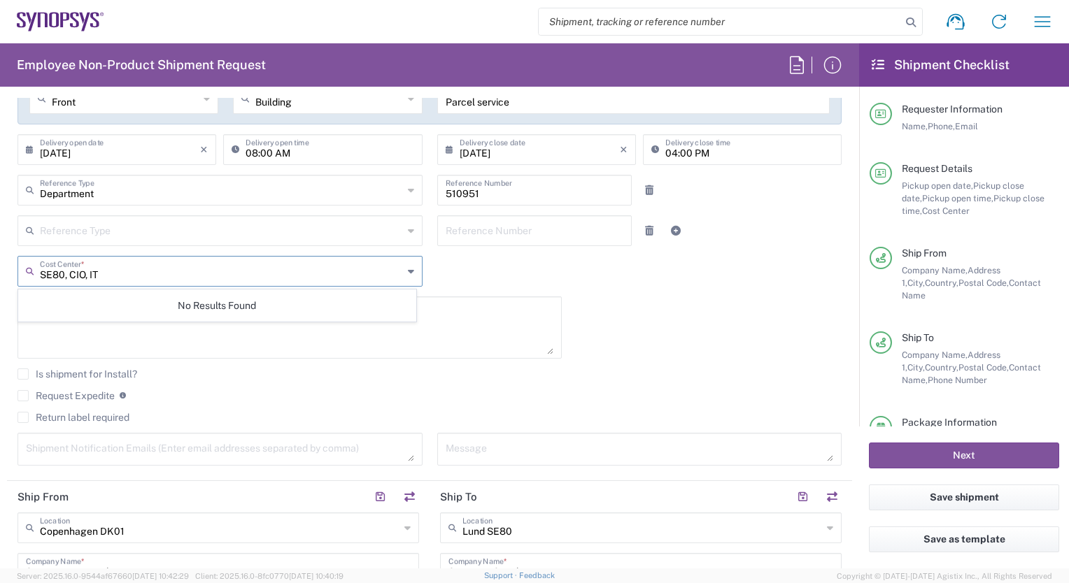
click at [156, 277] on input "SE80, CIO, IT" at bounding box center [221, 270] width 363 height 24
drag, startPoint x: 156, startPoint y: 278, endPoint x: 20, endPoint y: 272, distance: 135.8
click at [20, 272] on div "SE80, CIO, IT Cost Center *" at bounding box center [219, 271] width 405 height 31
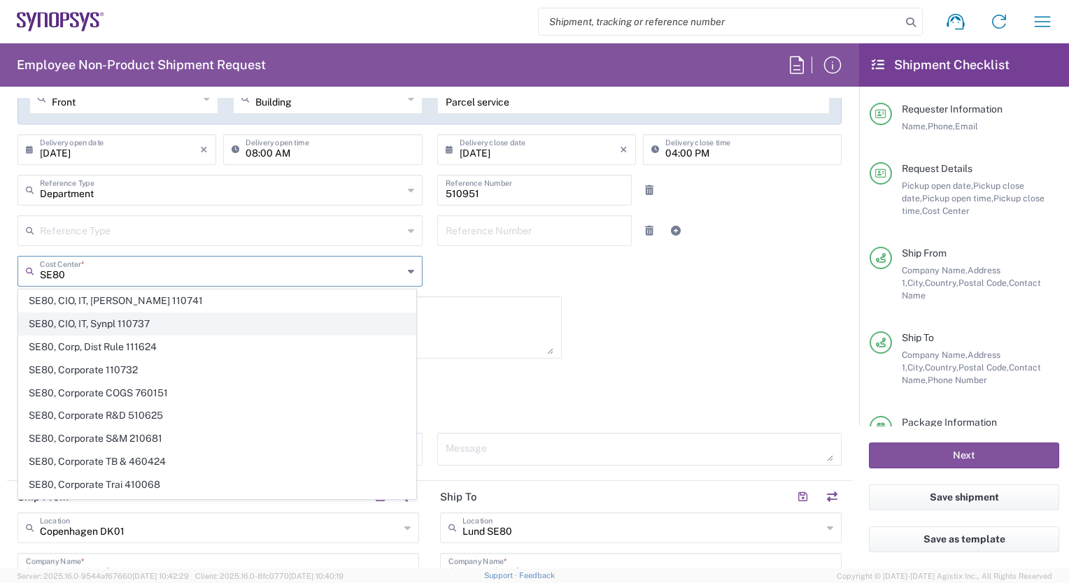
type input "SE80"
click at [123, 323] on span "SE80, CIO, IT, Synpl 110737" at bounding box center [217, 324] width 397 height 22
type input "110737"
type input "SE80, CIO, IT, Synpl 110737"
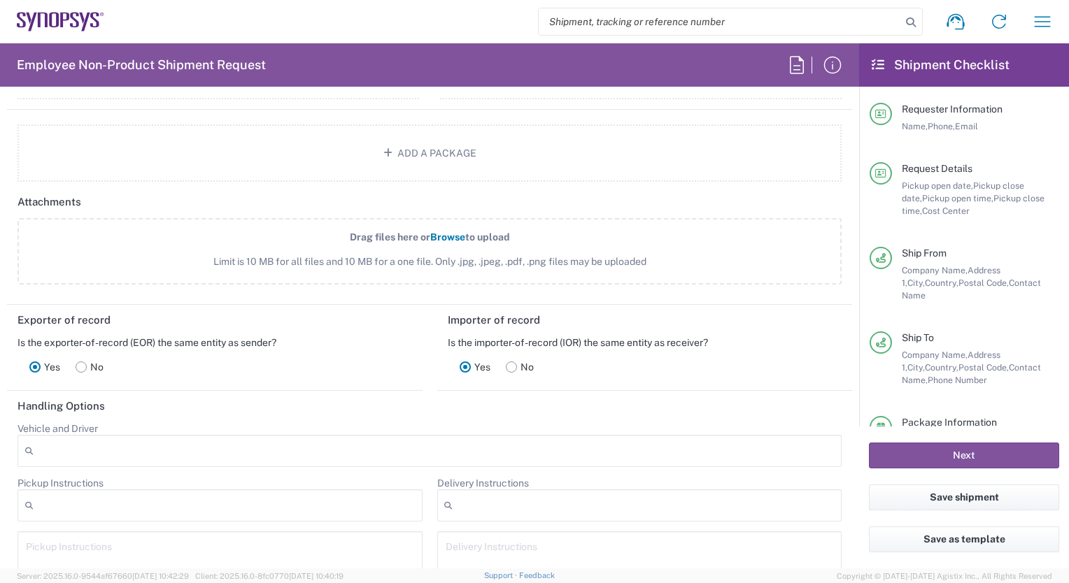
scroll to position [1655, 0]
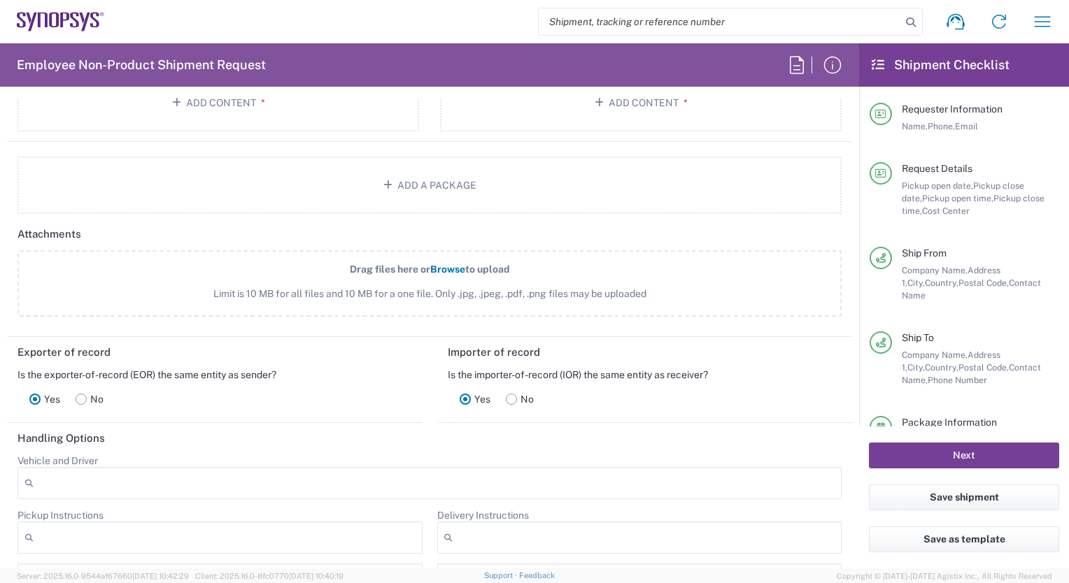
click at [992, 457] on button "Next" at bounding box center [964, 456] width 190 height 26
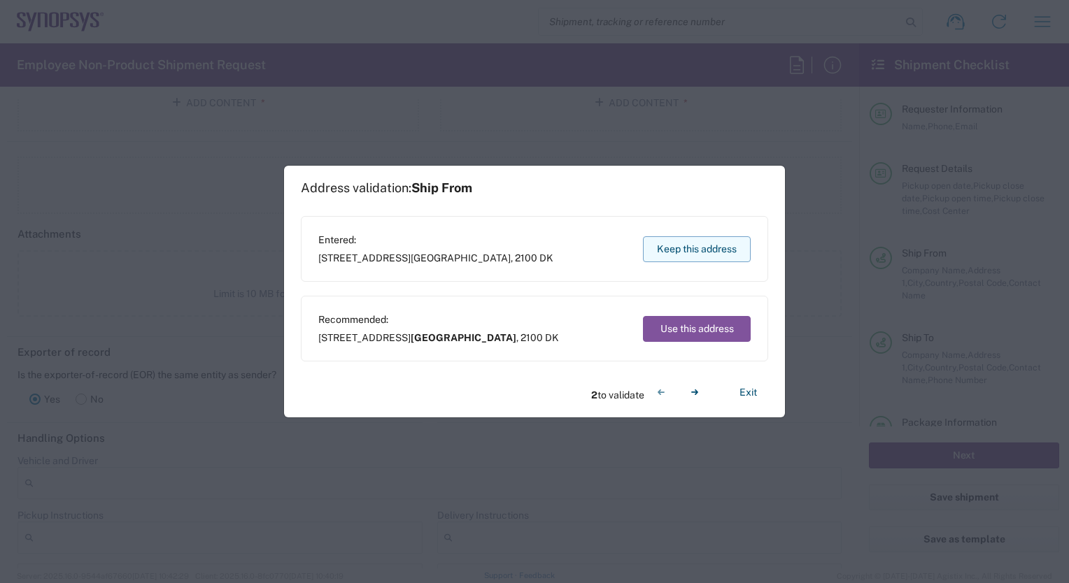
click at [683, 248] on button "Keep this address" at bounding box center [697, 249] width 108 height 26
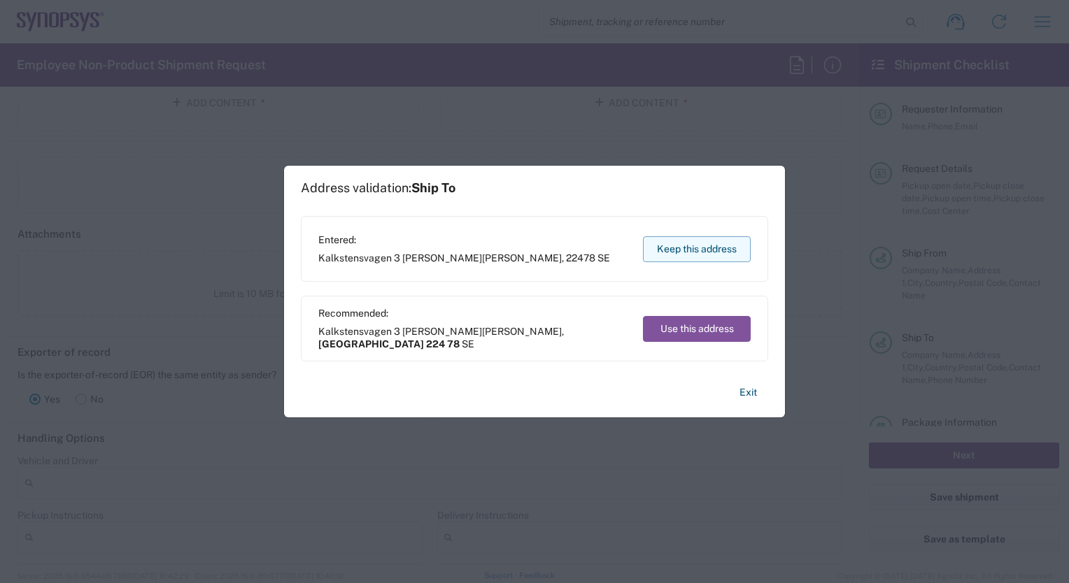
click at [683, 248] on button "Keep this address" at bounding box center [697, 249] width 108 height 26
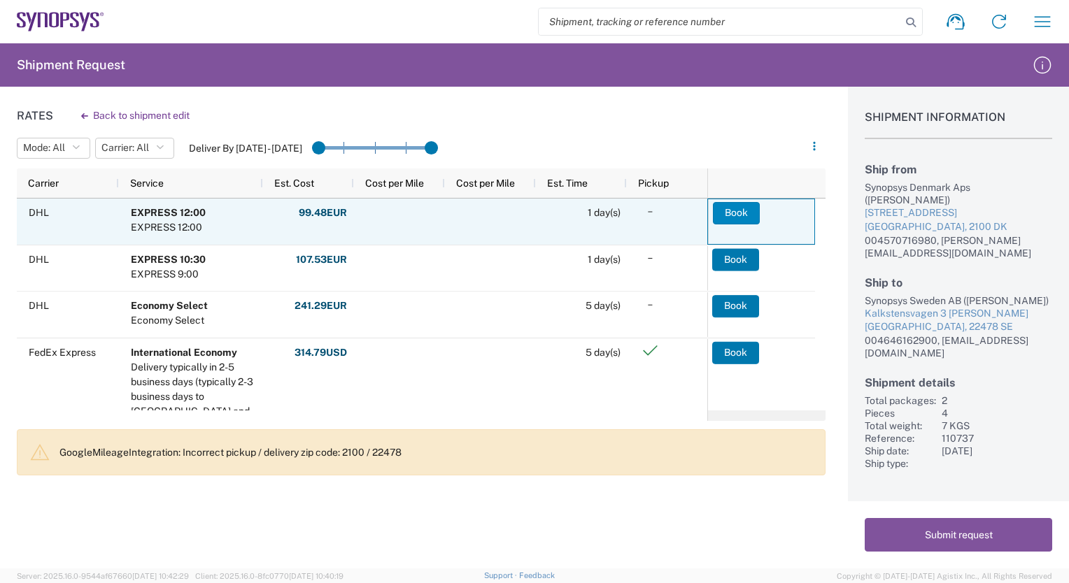
click at [741, 215] on button "Book" at bounding box center [736, 213] width 47 height 22
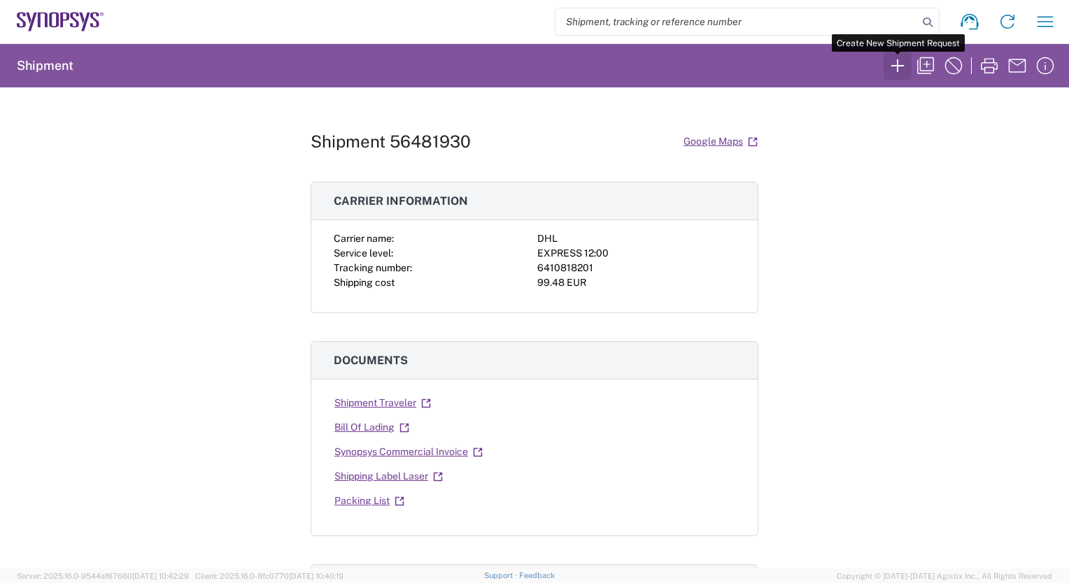
click at [892, 66] on icon "button" at bounding box center [897, 66] width 22 height 22
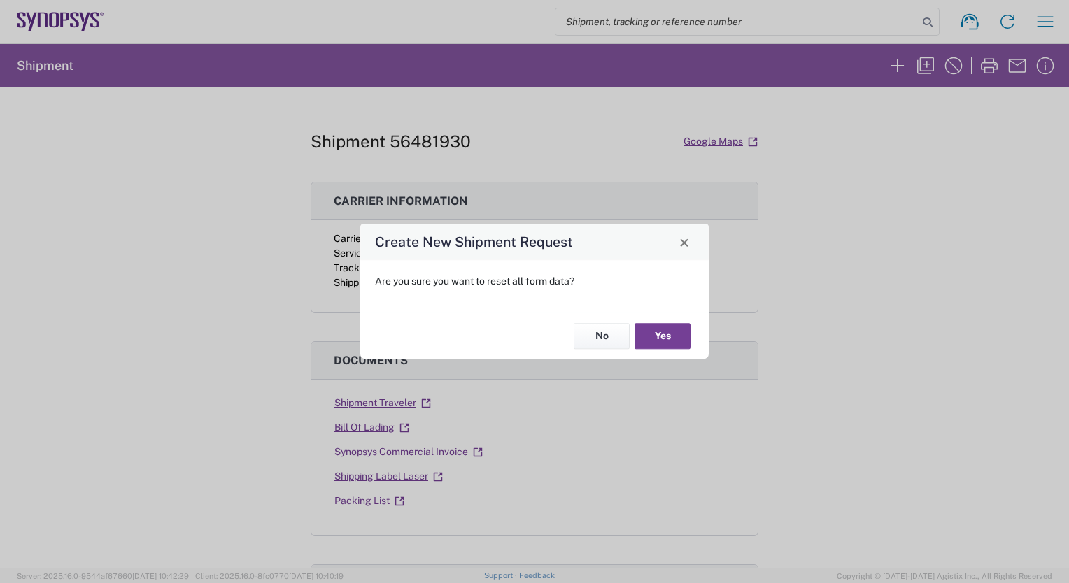
click at [670, 340] on button "Yes" at bounding box center [662, 336] width 56 height 26
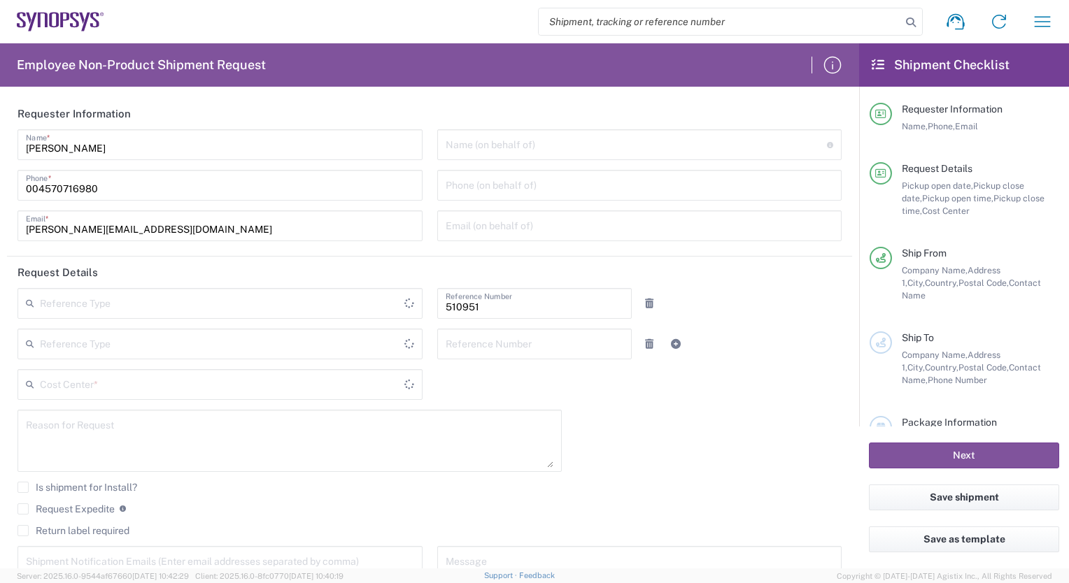
type input "DK01, SEG, TCAD, R&D 510951"
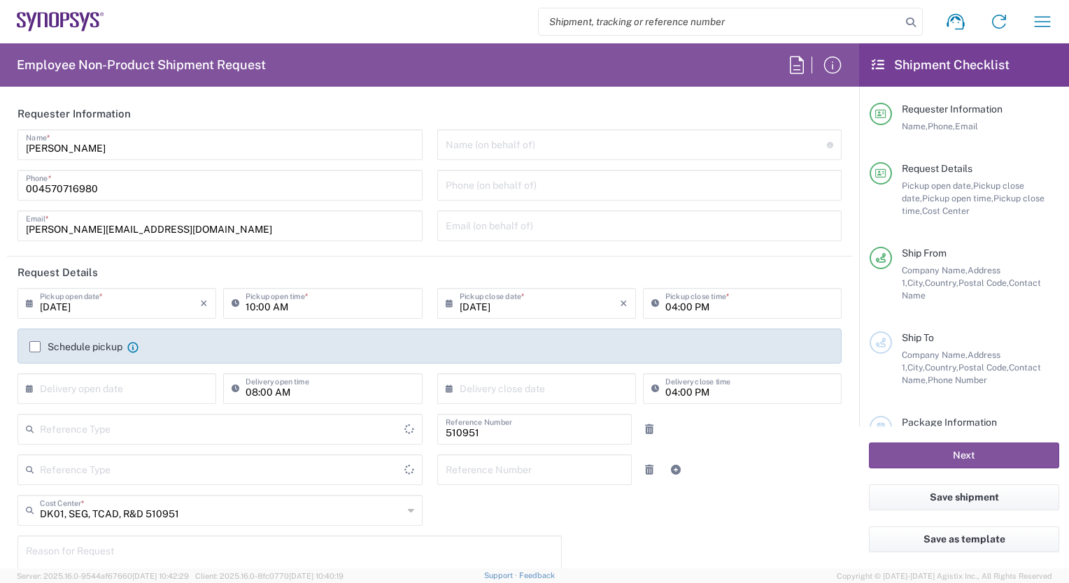
type input "Department"
type input "Delivered at Place"
type input "[GEOGRAPHIC_DATA]"
type input "Copenhagen DK01"
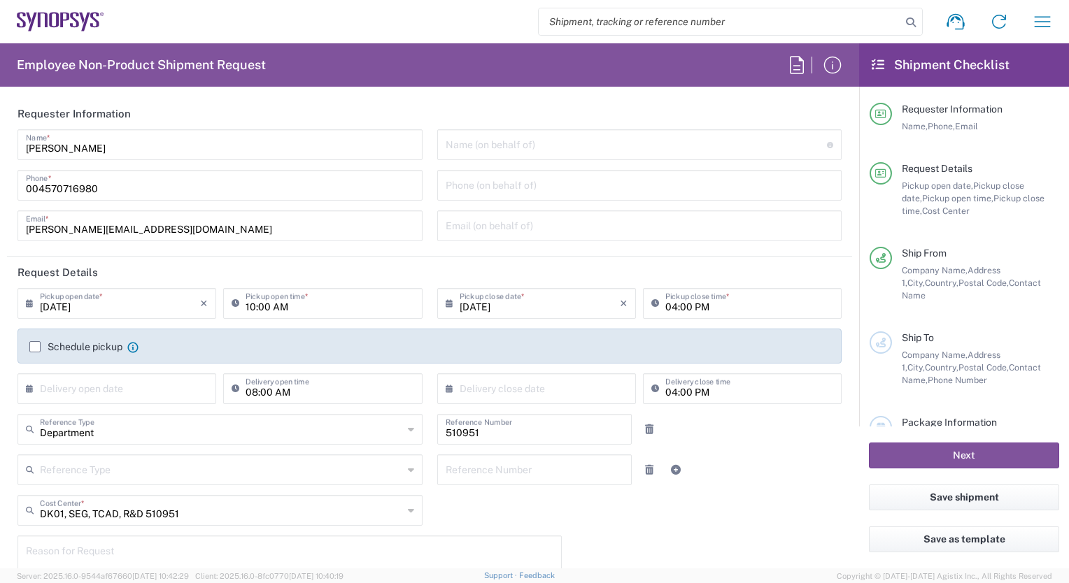
click at [31, 346] on label "Schedule pickup" at bounding box center [75, 346] width 93 height 11
click at [35, 347] on input "Schedule pickup" at bounding box center [35, 347] width 0 height 0
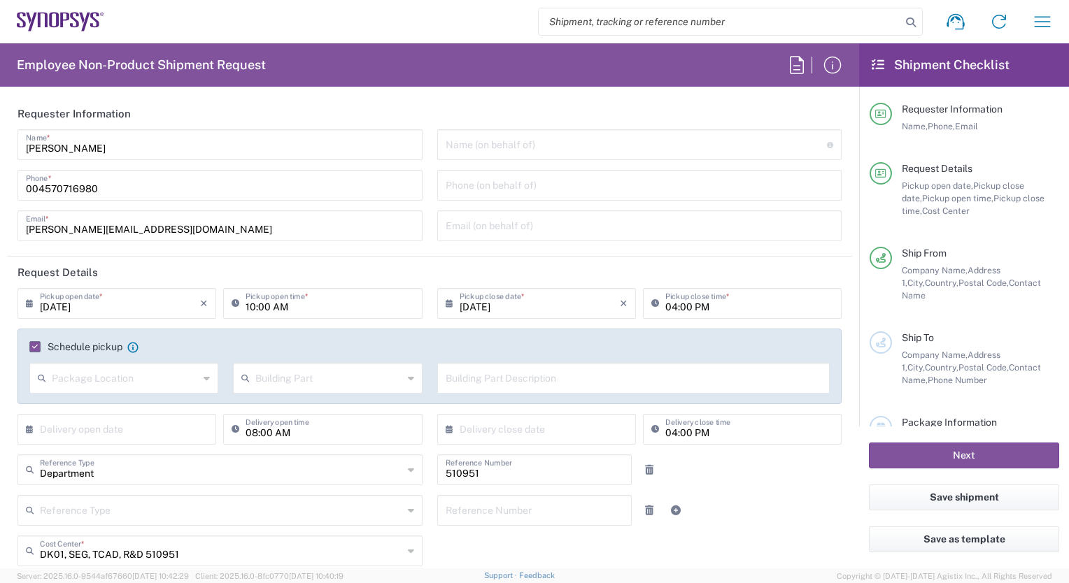
click at [83, 378] on input "text" at bounding box center [125, 377] width 147 height 24
click at [83, 406] on span "Front" at bounding box center [123, 409] width 184 height 22
type input "Front"
click at [294, 382] on input "text" at bounding box center [328, 377] width 147 height 24
drag, startPoint x: 278, startPoint y: 429, endPoint x: 367, endPoint y: 418, distance: 89.5
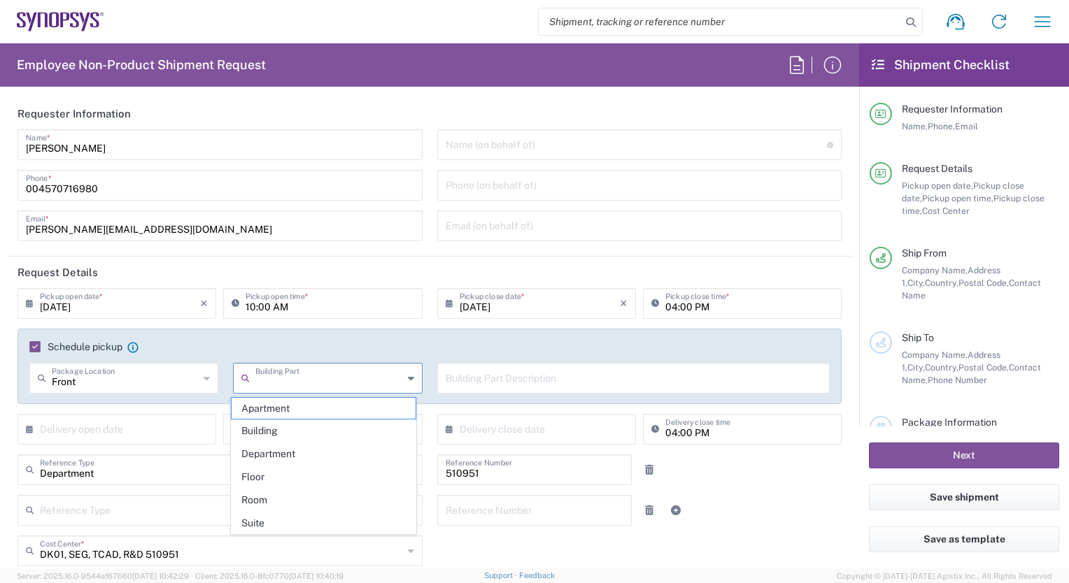
click at [278, 429] on span "Building" at bounding box center [324, 431] width 184 height 22
type input "Building"
click at [515, 378] on input "text" at bounding box center [634, 377] width 376 height 24
click at [461, 378] on input "Parsel service" at bounding box center [634, 377] width 376 height 24
type input "Parcel service"
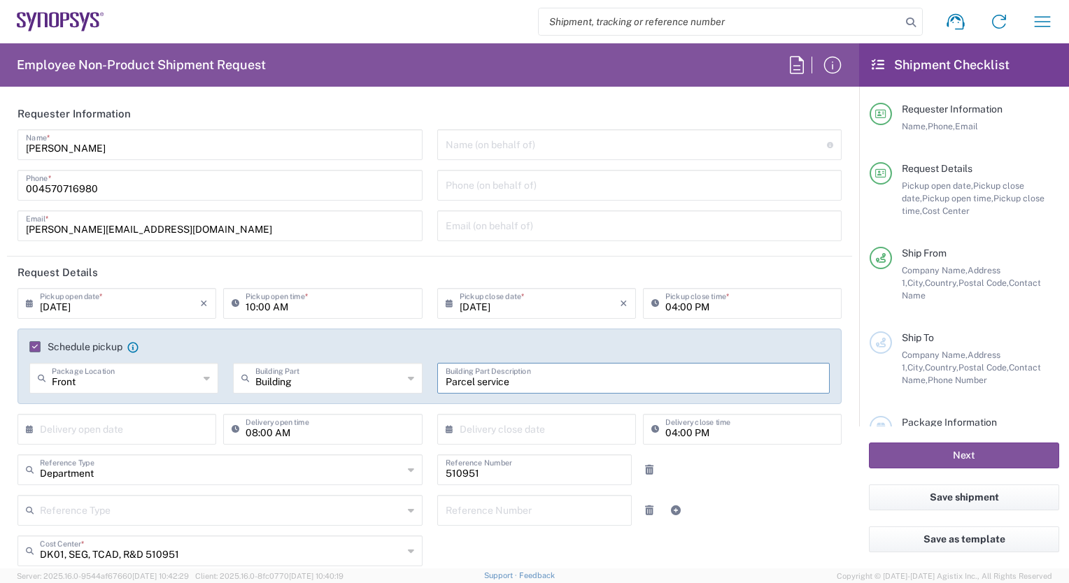
click at [62, 425] on input "text" at bounding box center [120, 428] width 160 height 24
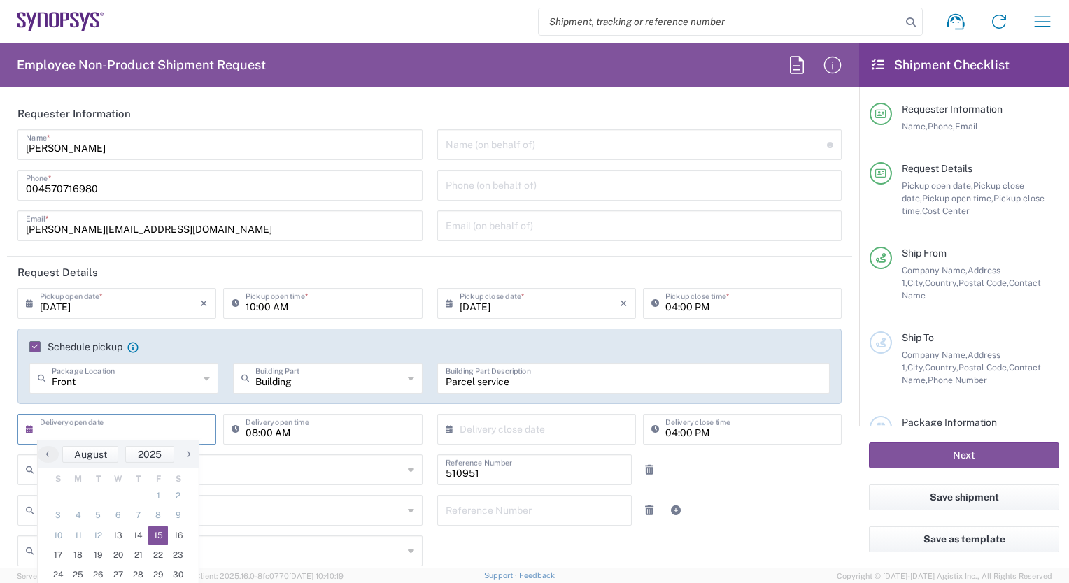
click at [152, 535] on span "15" at bounding box center [158, 536] width 20 height 20
type input "[DATE]"
click at [583, 427] on input "text" at bounding box center [540, 428] width 160 height 24
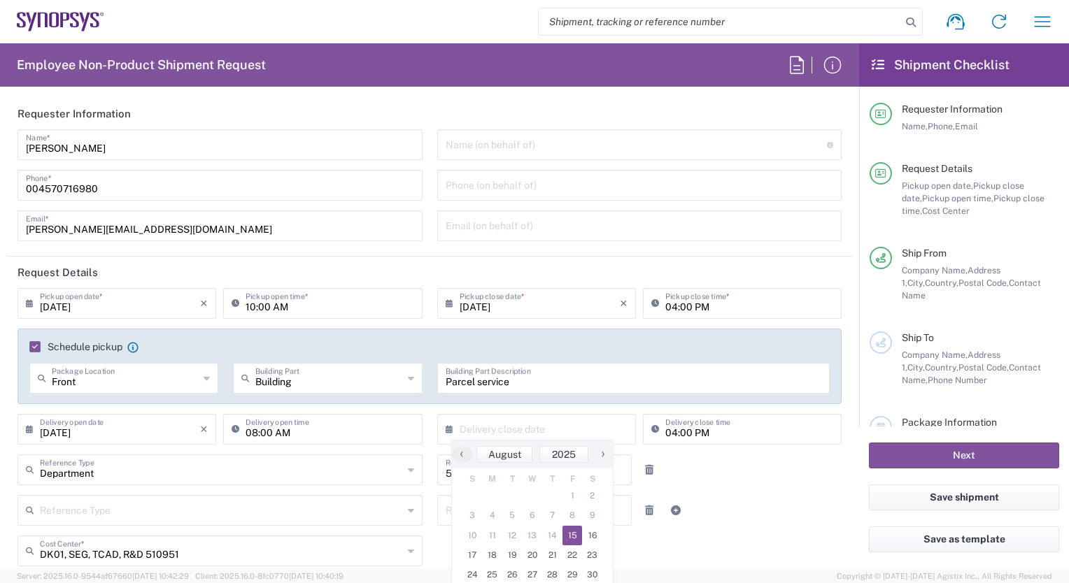
click at [571, 539] on span "15" at bounding box center [572, 536] width 20 height 20
type input "[DATE]"
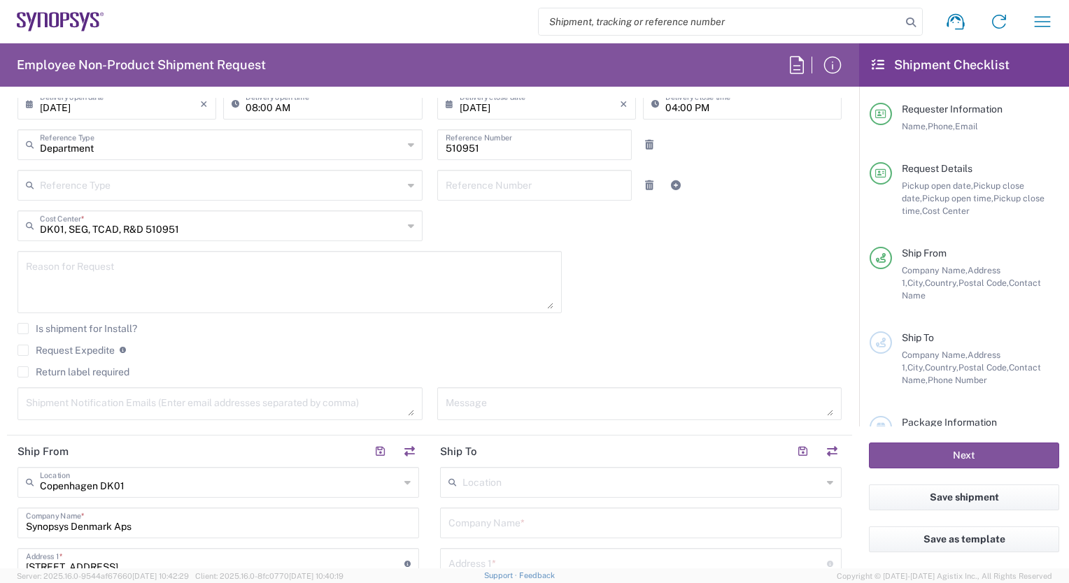
scroll to position [350, 0]
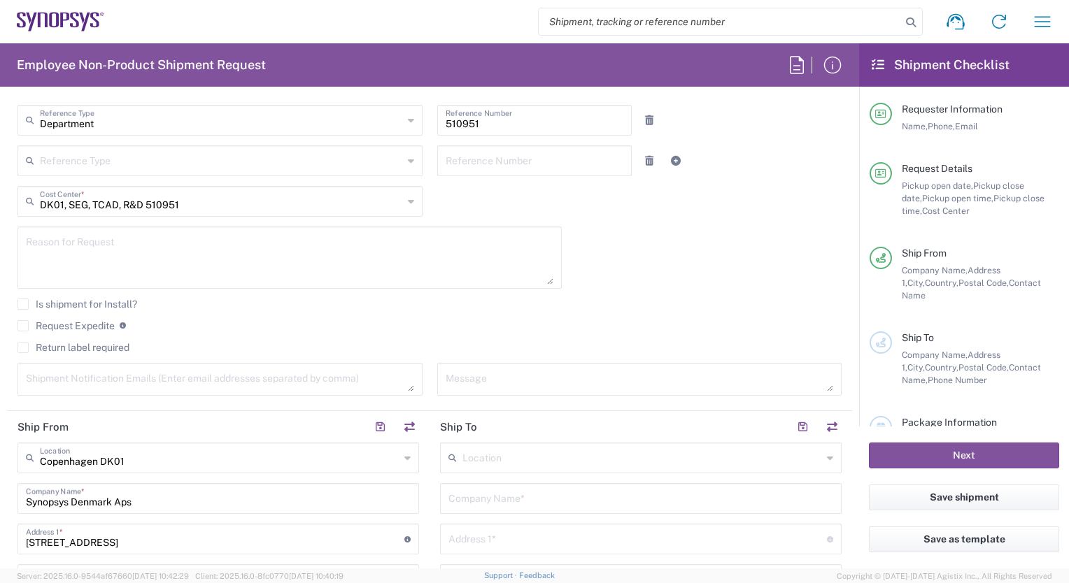
click at [400, 197] on div "DK01, SEG, TCAD, R&D 510951 Cost Center *" at bounding box center [219, 201] width 405 height 31
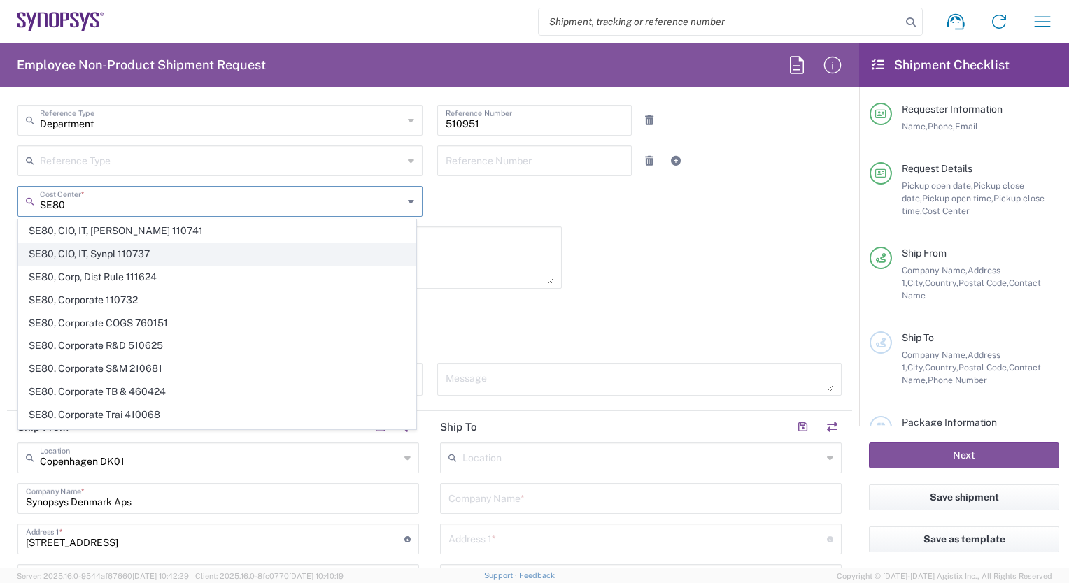
type input "SE80"
click at [98, 255] on span "SE80, CIO, IT, Synpl 110737" at bounding box center [217, 254] width 397 height 22
type input "110737"
type input "SE80, CIO, IT, Synpl 110737"
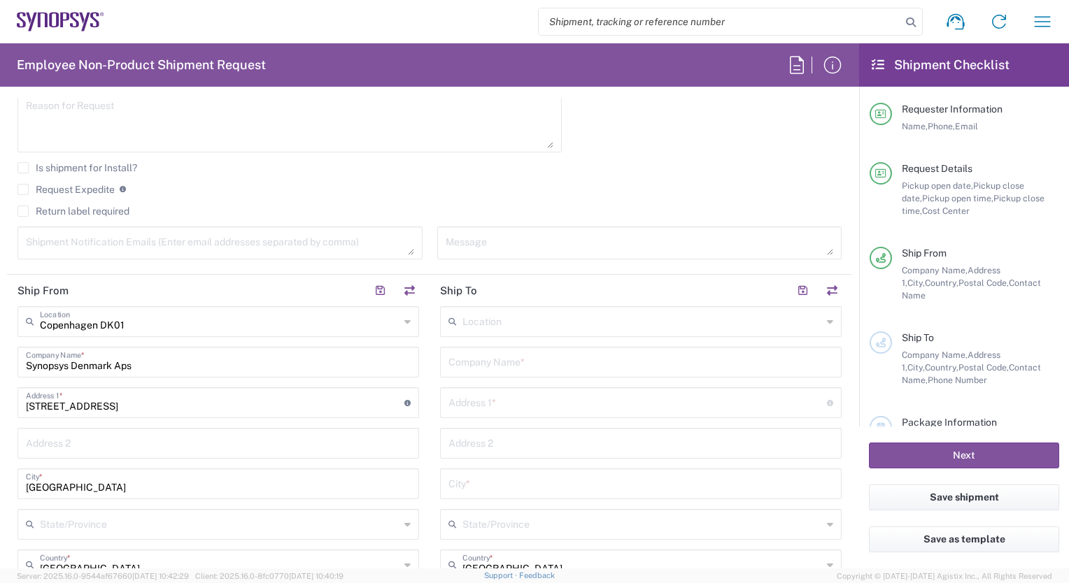
scroll to position [490, 0]
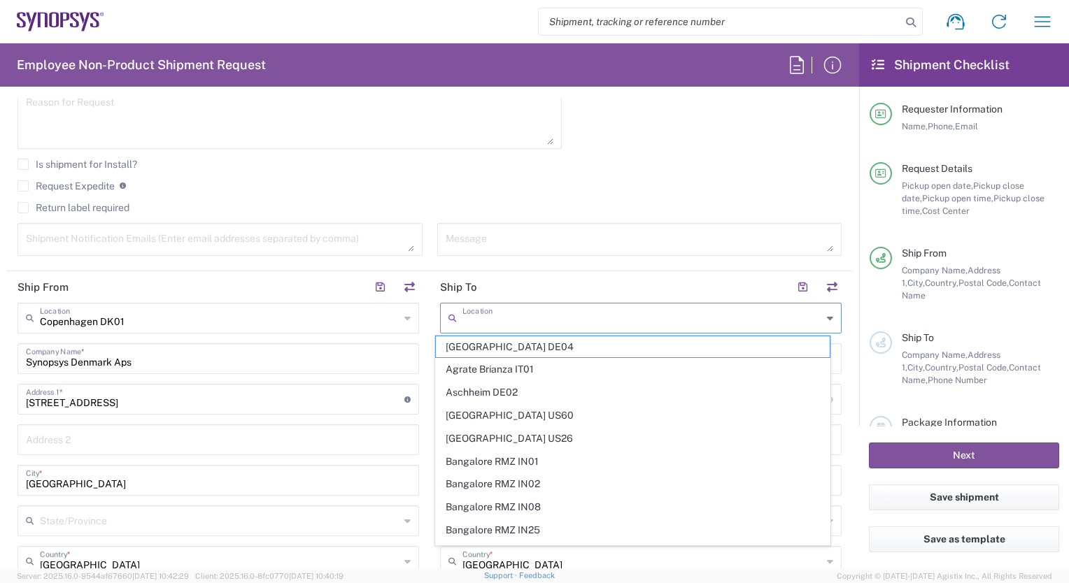
click at [520, 317] on input "text" at bounding box center [642, 317] width 360 height 24
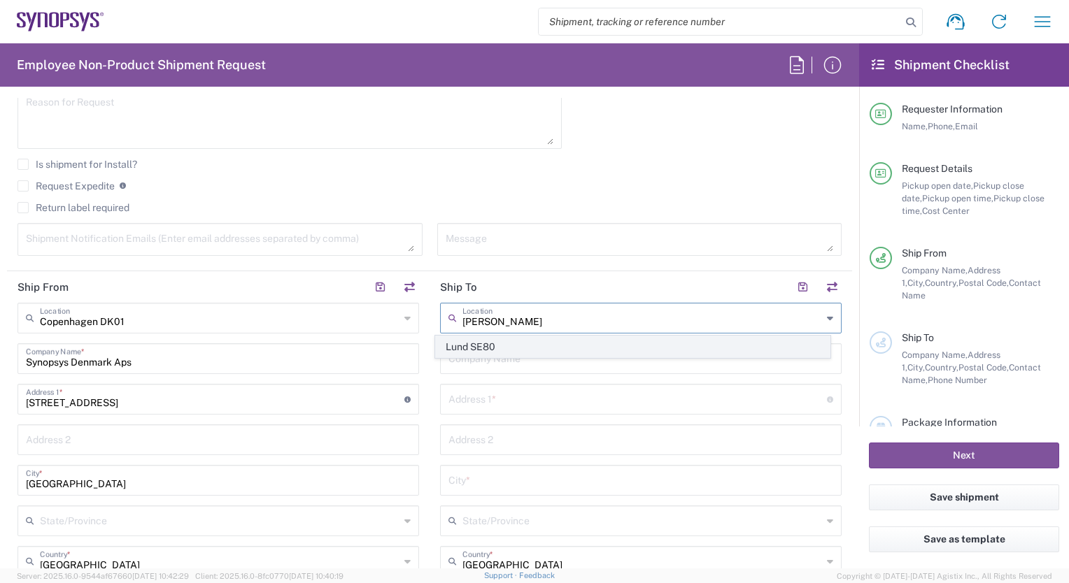
click at [522, 348] on span "Lund SE80" at bounding box center [632, 347] width 393 height 22
type input "Lund SE80"
type input "Synopsys Sweden AB"
type input "Kalkstensvagen 3 [PERSON_NAME]"
type input "[PERSON_NAME]"
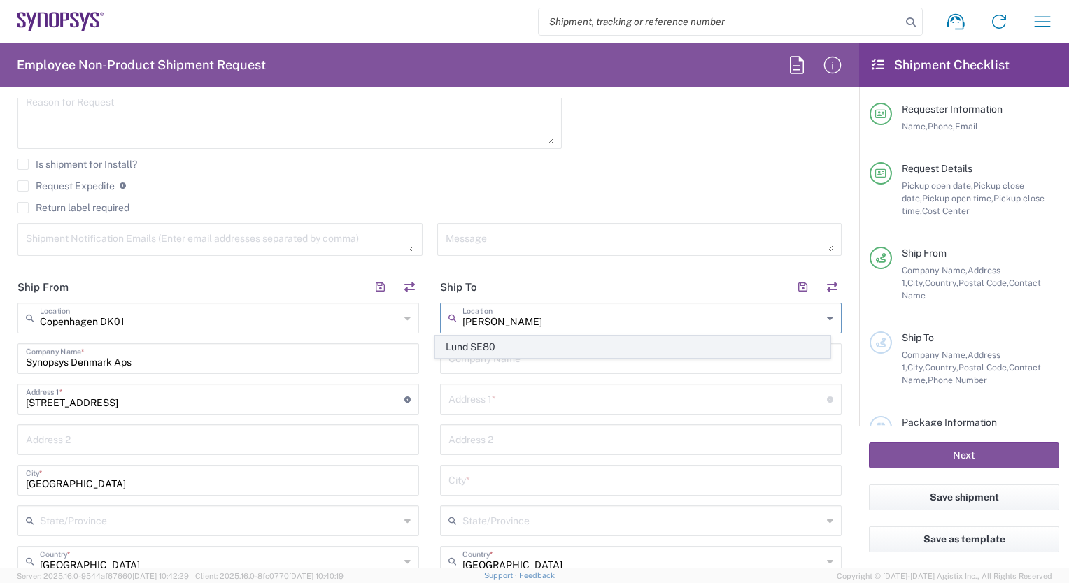
type input "[GEOGRAPHIC_DATA]"
type input "22478"
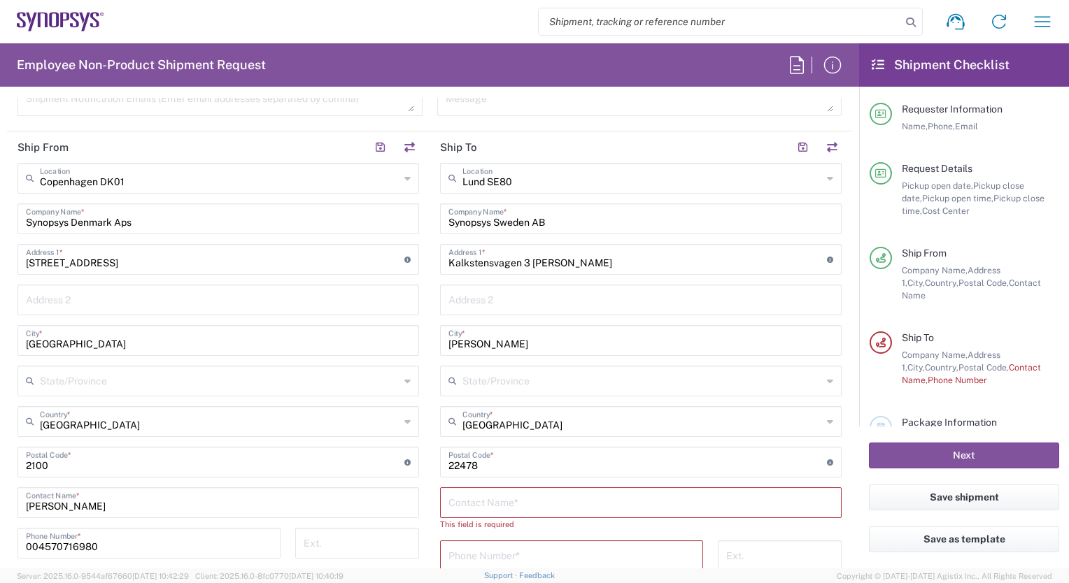
scroll to position [699, 0]
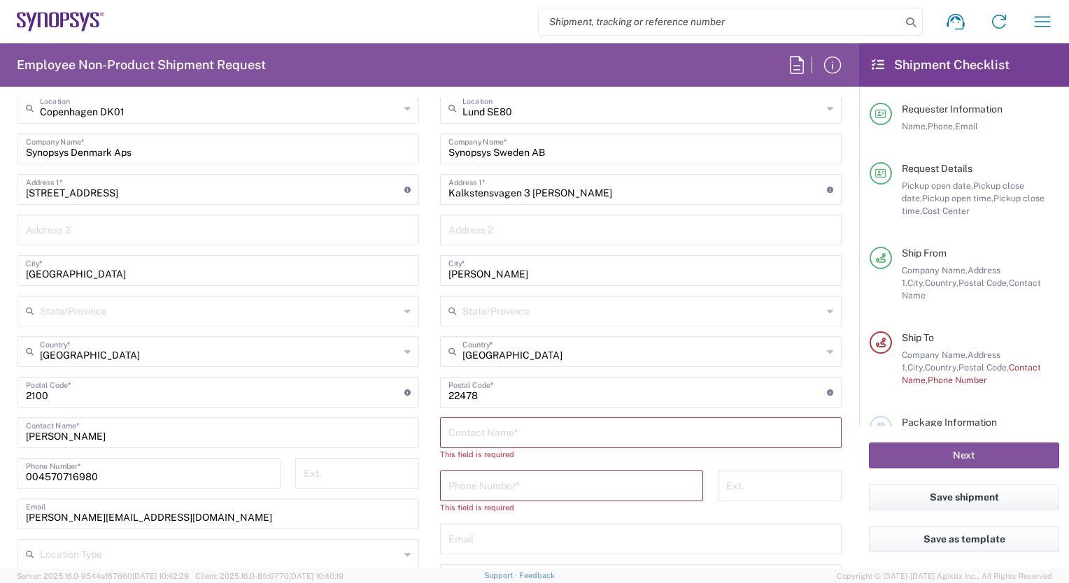
click at [478, 434] on input "text" at bounding box center [640, 432] width 385 height 24
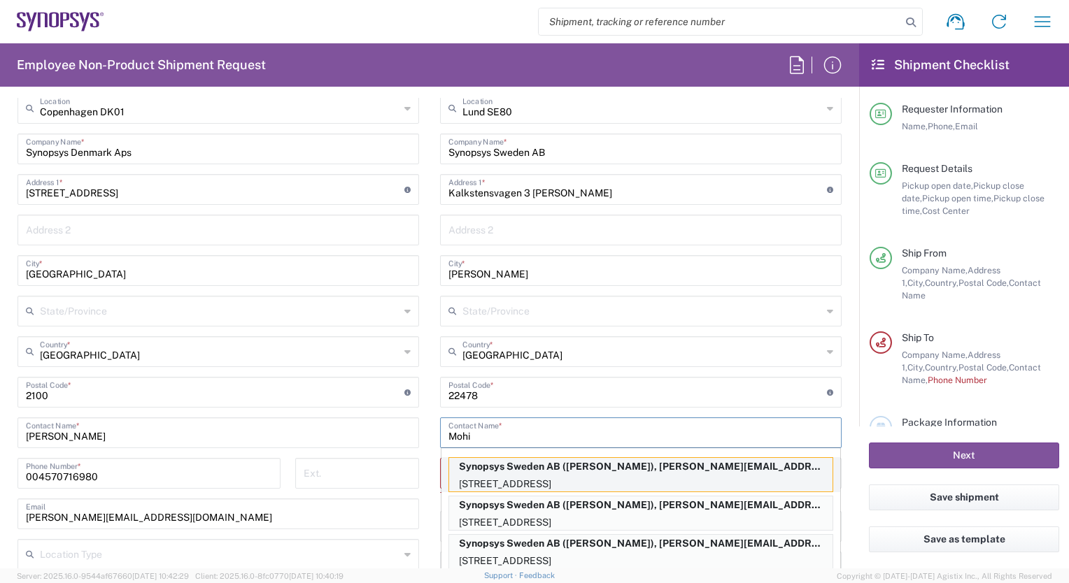
type input "Mohi"
click at [505, 462] on p "Synopsys Sweden AB (Mohini Gupta), mohini@synopsys.com" at bounding box center [640, 466] width 383 height 17
type input "[PERSON_NAME]"
type input "004646162900"
type input "[EMAIL_ADDRESS][DOMAIN_NAME]"
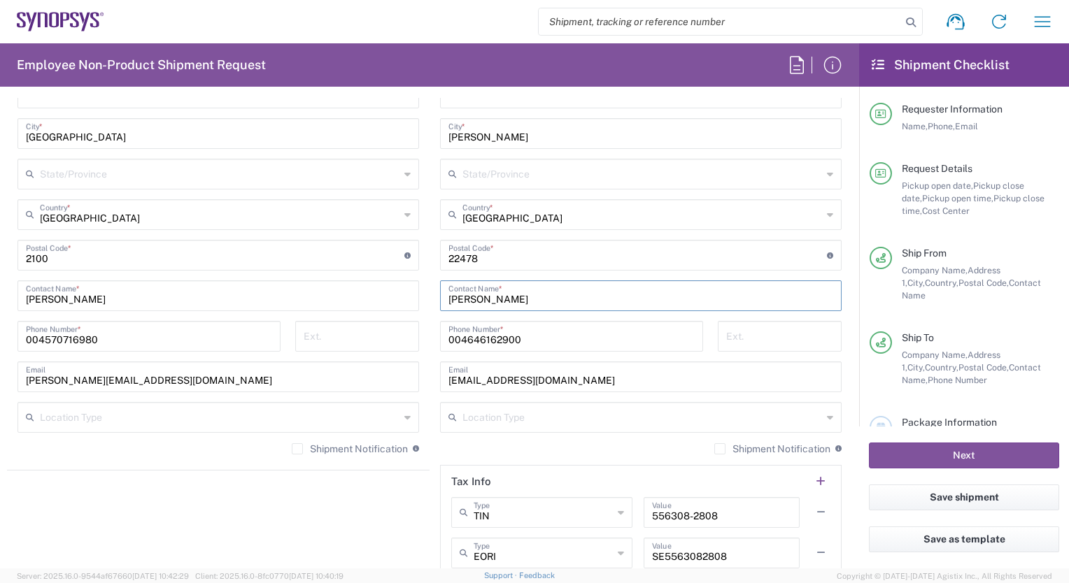
scroll to position [839, 0]
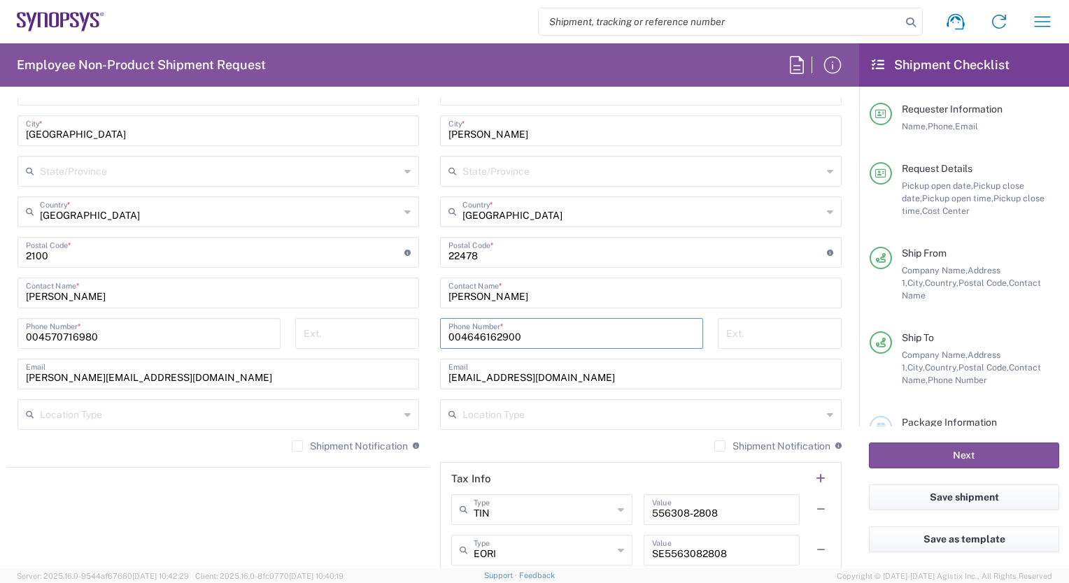
drag, startPoint x: 528, startPoint y: 338, endPoint x: 429, endPoint y: 325, distance: 100.2
click at [433, 325] on div "004646162900 Phone Number *" at bounding box center [572, 338] width 278 height 41
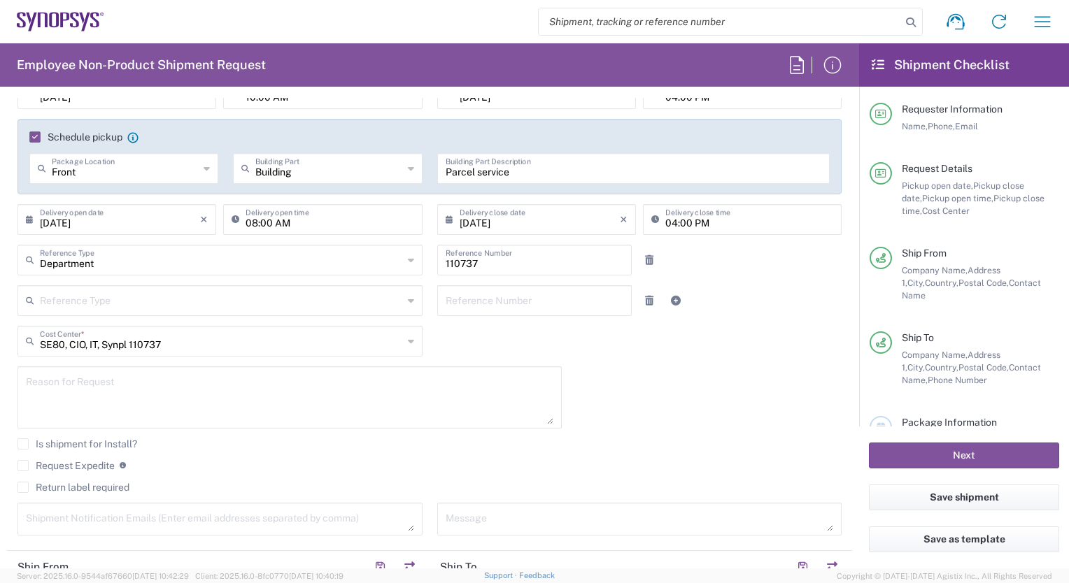
scroll to position [560, 0]
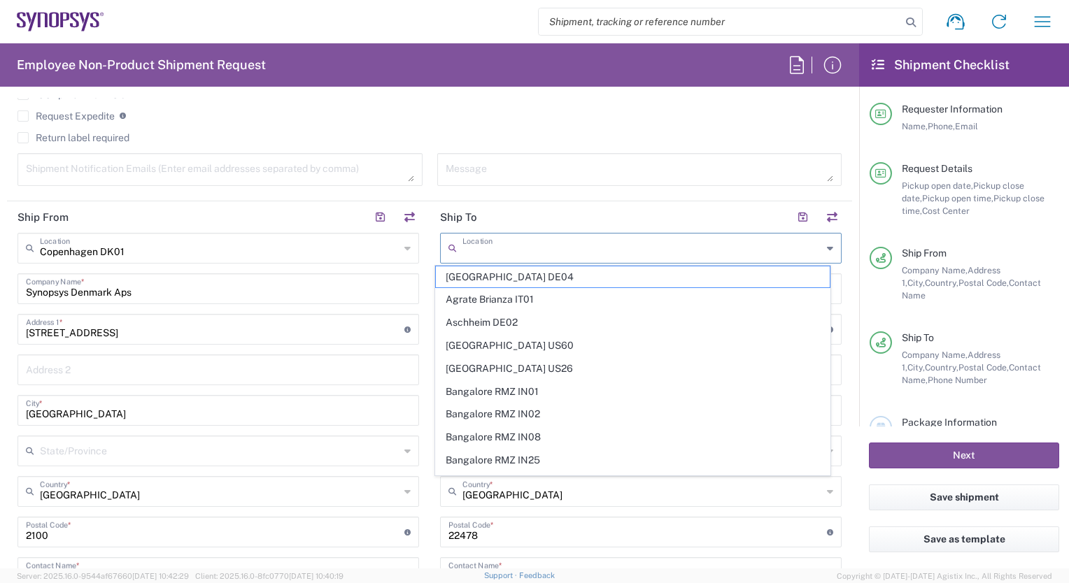
click at [470, 241] on input "text" at bounding box center [642, 247] width 360 height 24
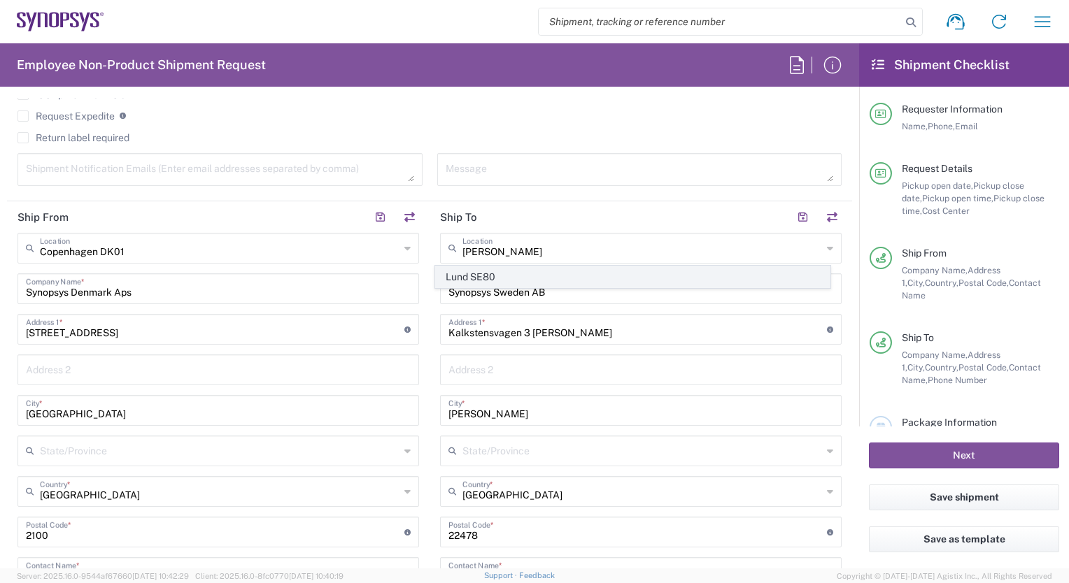
click at [473, 268] on span "Lund SE80" at bounding box center [632, 277] width 393 height 22
type input "Lund SE80"
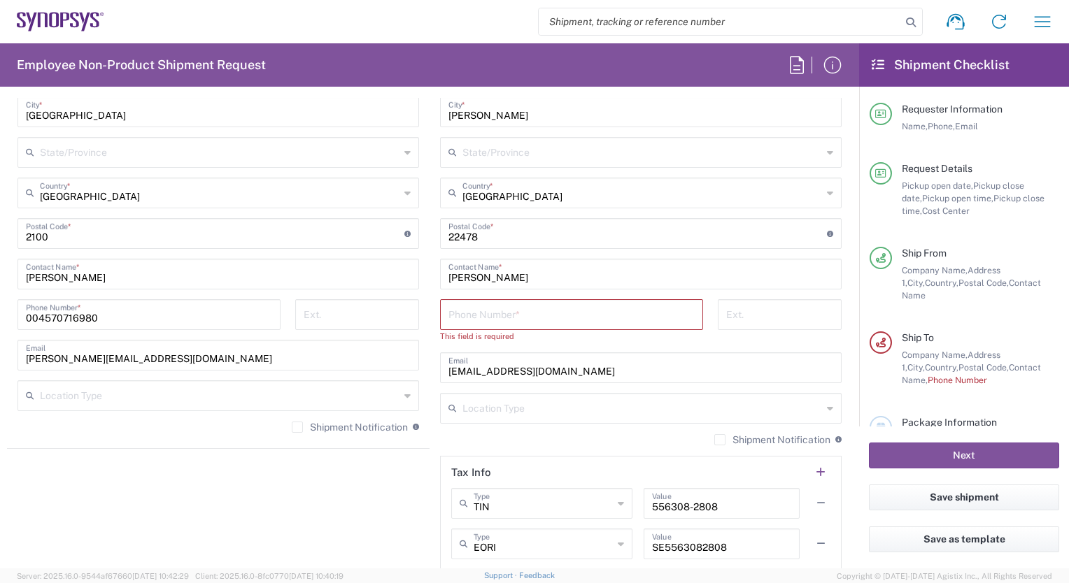
scroll to position [909, 0]
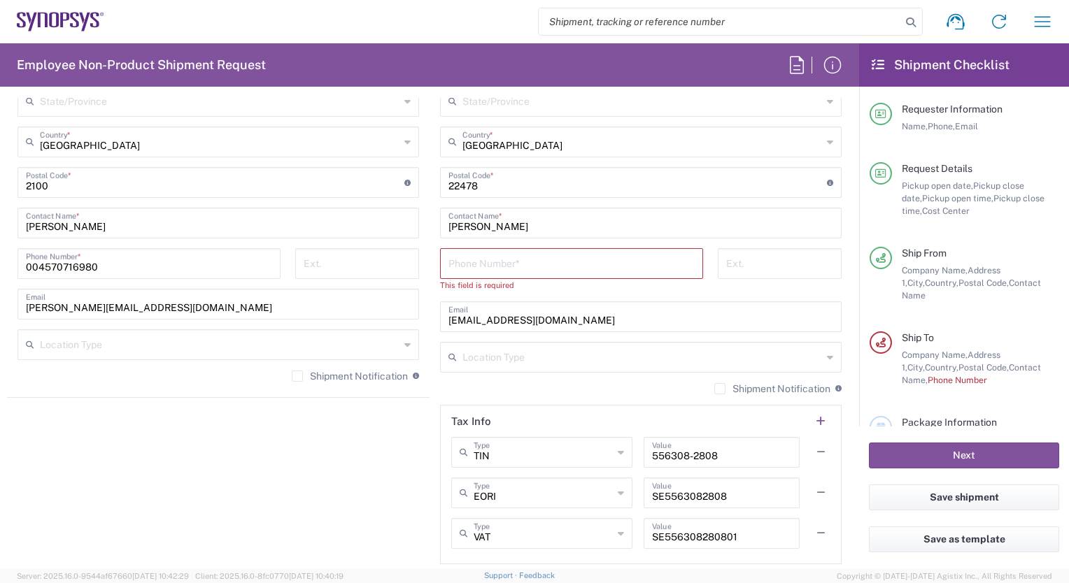
click at [453, 259] on input "tel" at bounding box center [571, 262] width 246 height 24
paste input "004646162900"
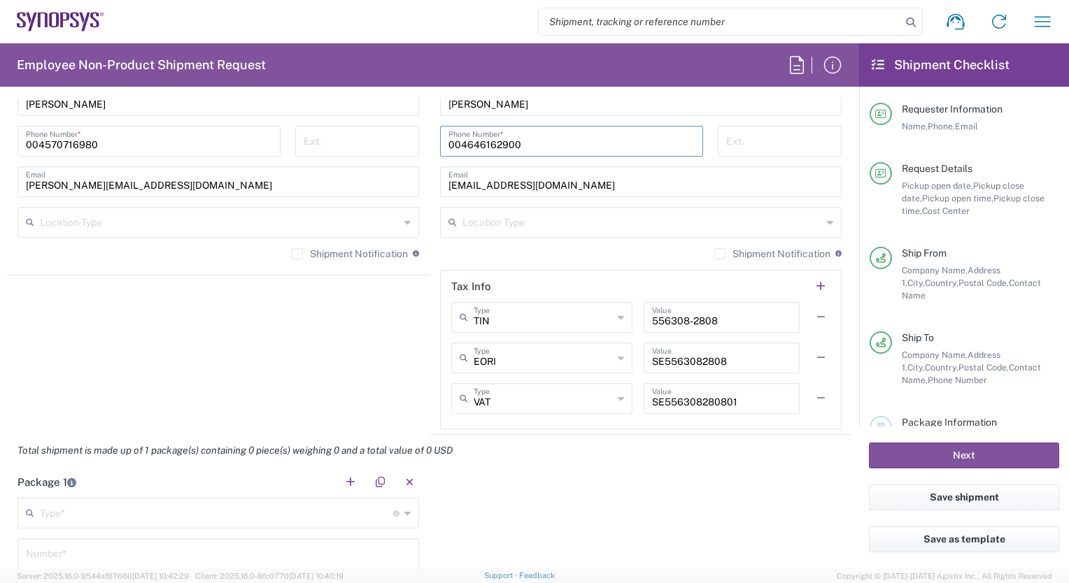
scroll to position [1049, 0]
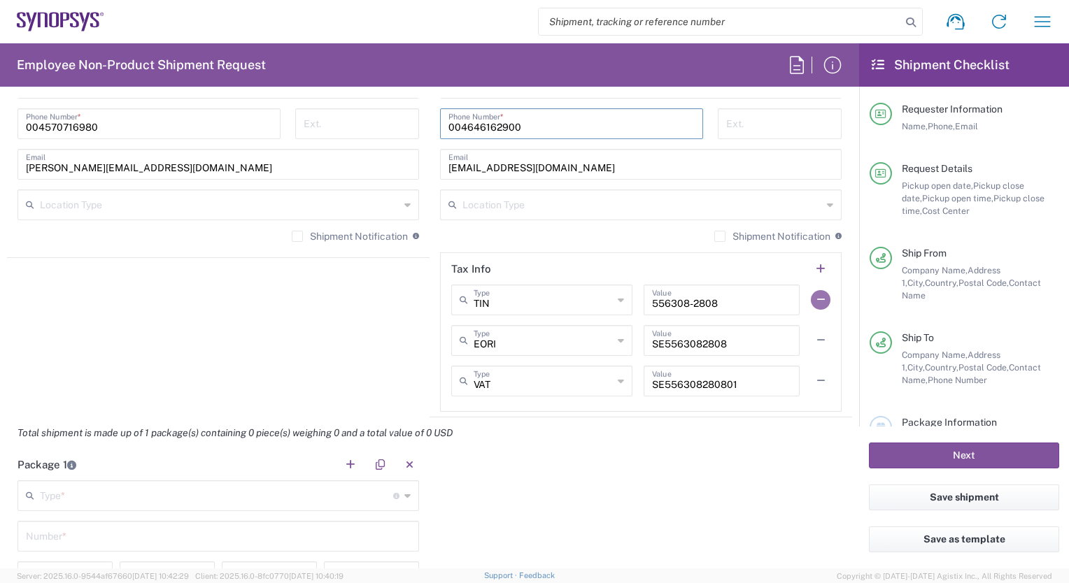
type input "004646162900"
click at [813, 295] on button "button" at bounding box center [821, 300] width 20 height 20
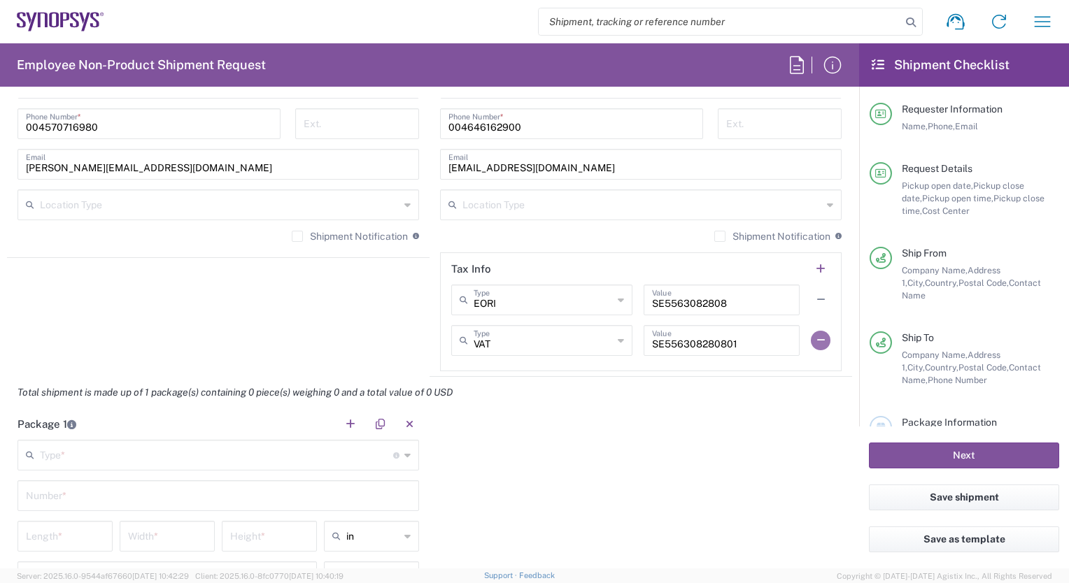
click at [811, 335] on button "button" at bounding box center [821, 341] width 20 height 20
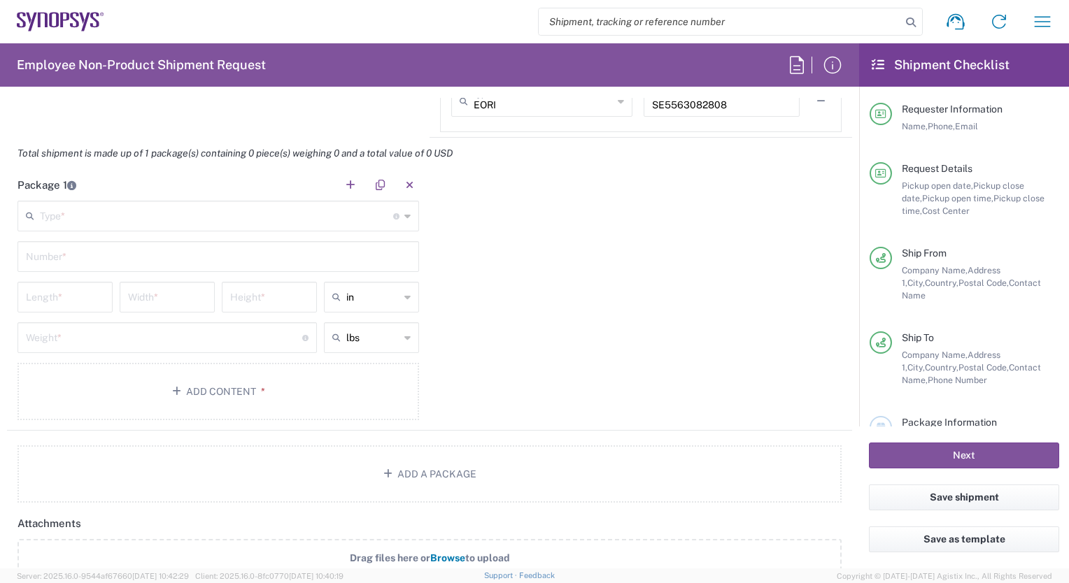
scroll to position [1259, 0]
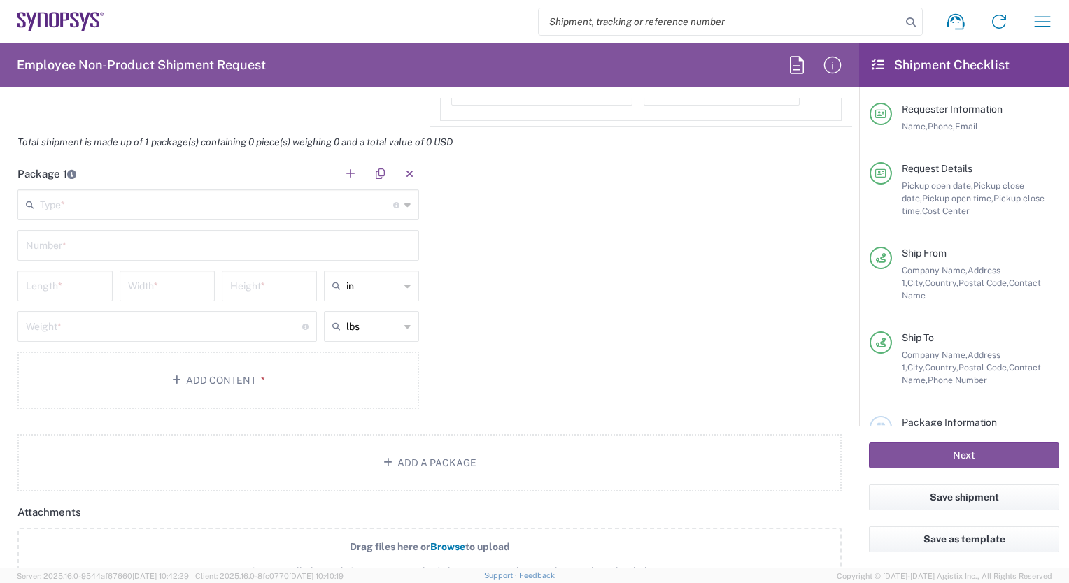
click at [69, 206] on input "text" at bounding box center [216, 204] width 353 height 24
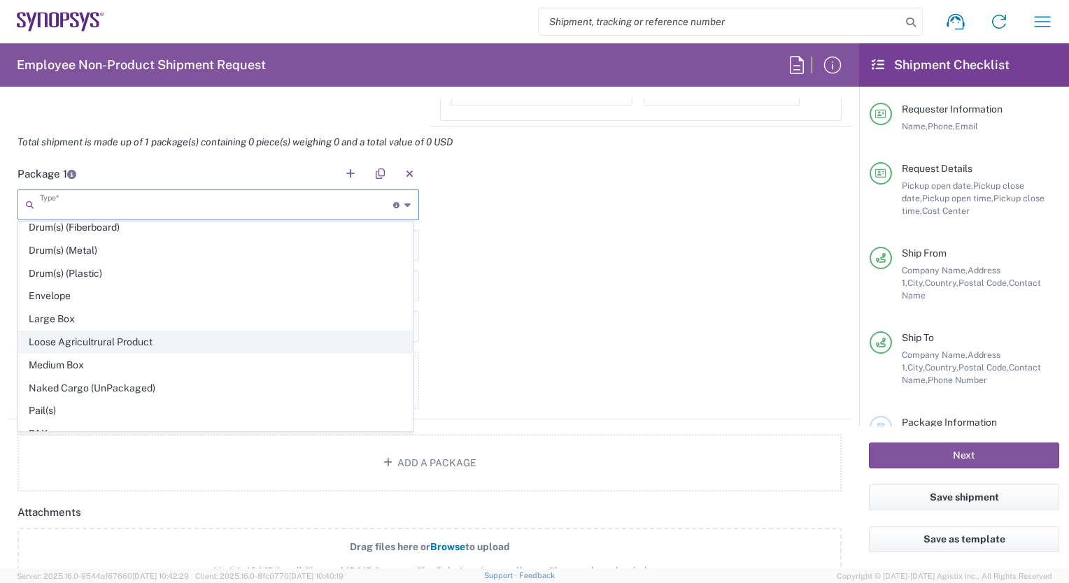
scroll to position [651, 0]
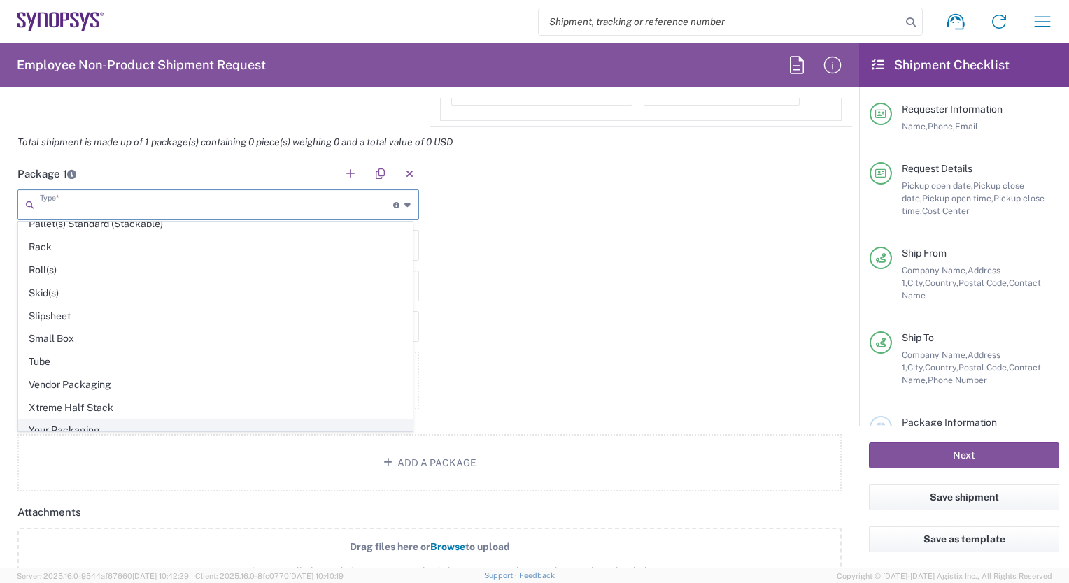
click at [85, 420] on span "Your Packaging" at bounding box center [215, 431] width 393 height 22
type input "Your Packaging"
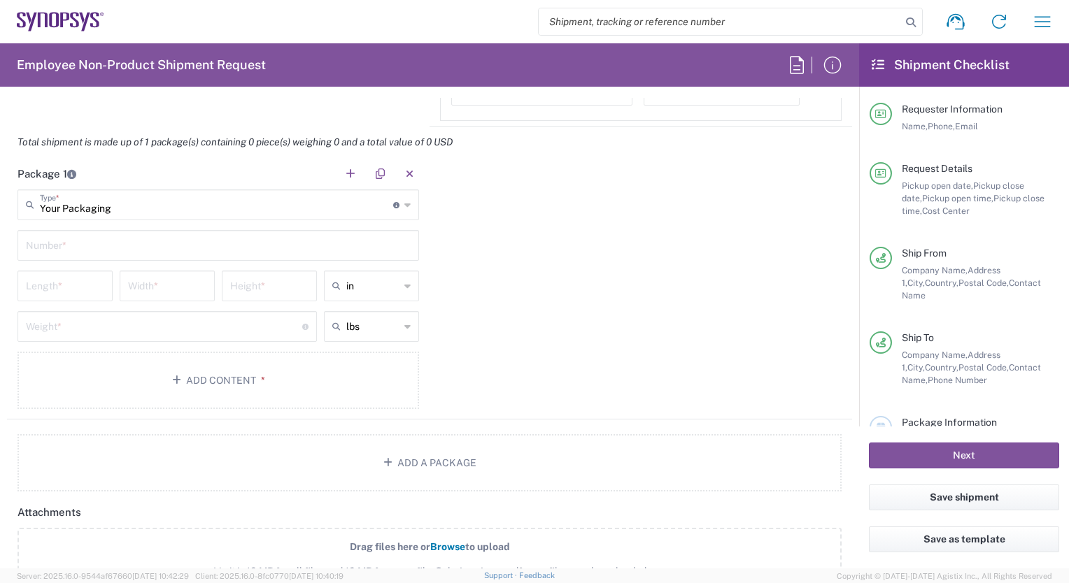
click at [75, 241] on input "text" at bounding box center [218, 244] width 385 height 24
click at [346, 277] on main "Your Packaging Type * Material used to package goods Bale(s) Basket(s) Bolt(s) …" at bounding box center [218, 302] width 422 height 225
type input "in"
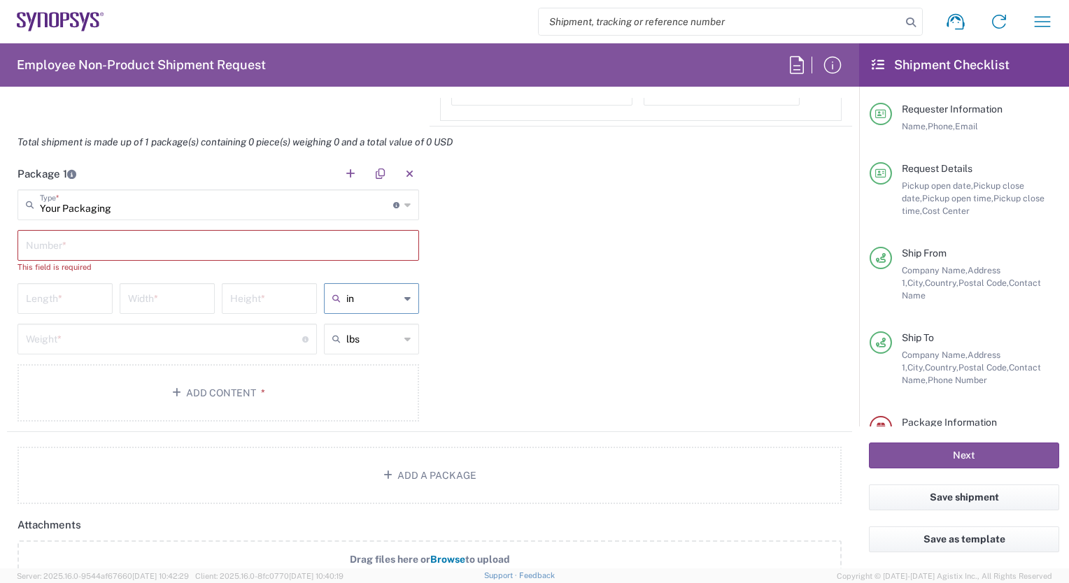
click at [357, 292] on input "in" at bounding box center [372, 298] width 53 height 22
click at [404, 294] on icon at bounding box center [407, 298] width 6 height 22
click at [374, 350] on span "cm" at bounding box center [366, 350] width 91 height 22
type input "cm"
click at [372, 335] on input "text" at bounding box center [372, 339] width 53 height 22
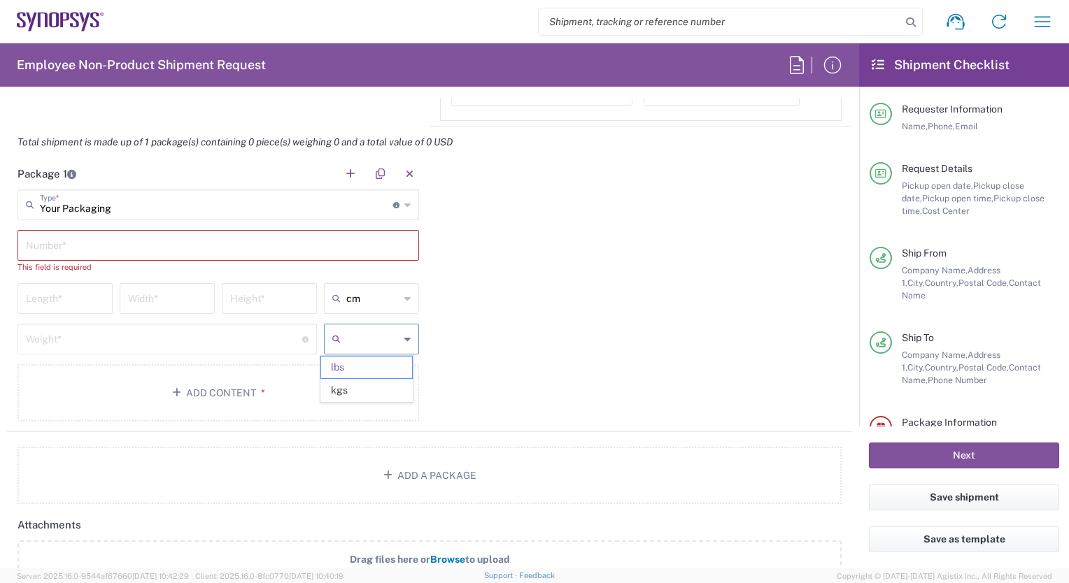
click at [77, 242] on input "text" at bounding box center [218, 244] width 385 height 24
type input "lbs"
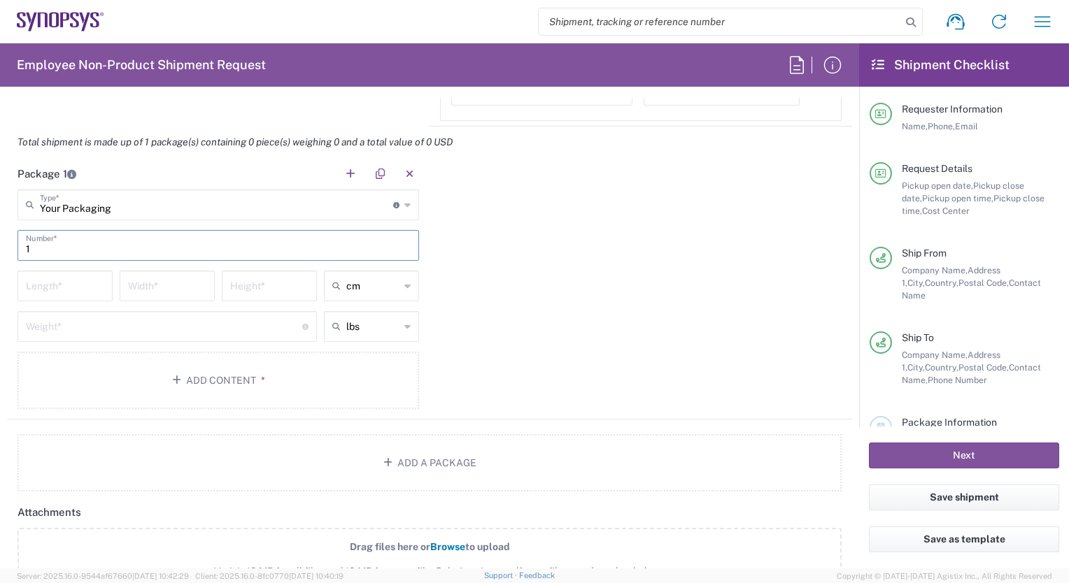
type input "1"
click at [64, 281] on input "number" at bounding box center [65, 285] width 78 height 24
type input "52"
type input "31"
type input "7"
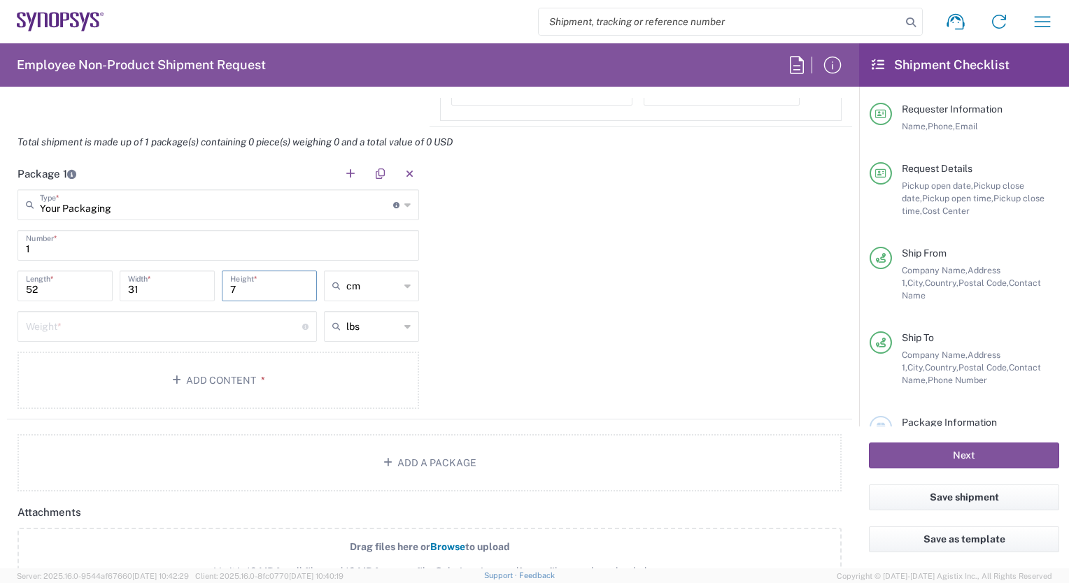
click at [43, 325] on input "number" at bounding box center [164, 325] width 276 height 24
type input "3.5"
click at [210, 367] on button "Add Content *" at bounding box center [217, 380] width 401 height 57
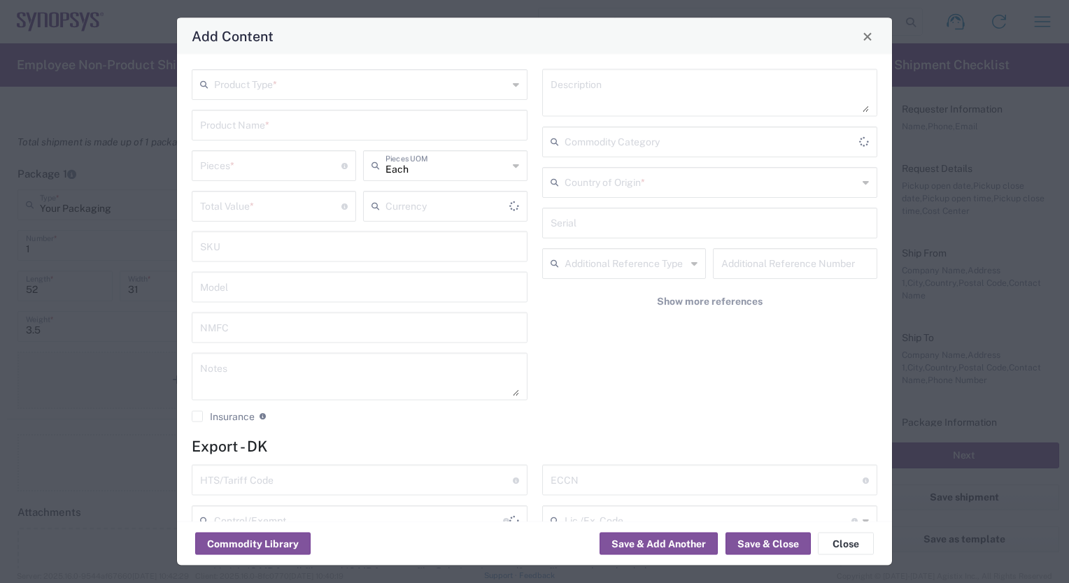
type input "US Dollar"
click at [278, 87] on input "text" at bounding box center [361, 83] width 294 height 24
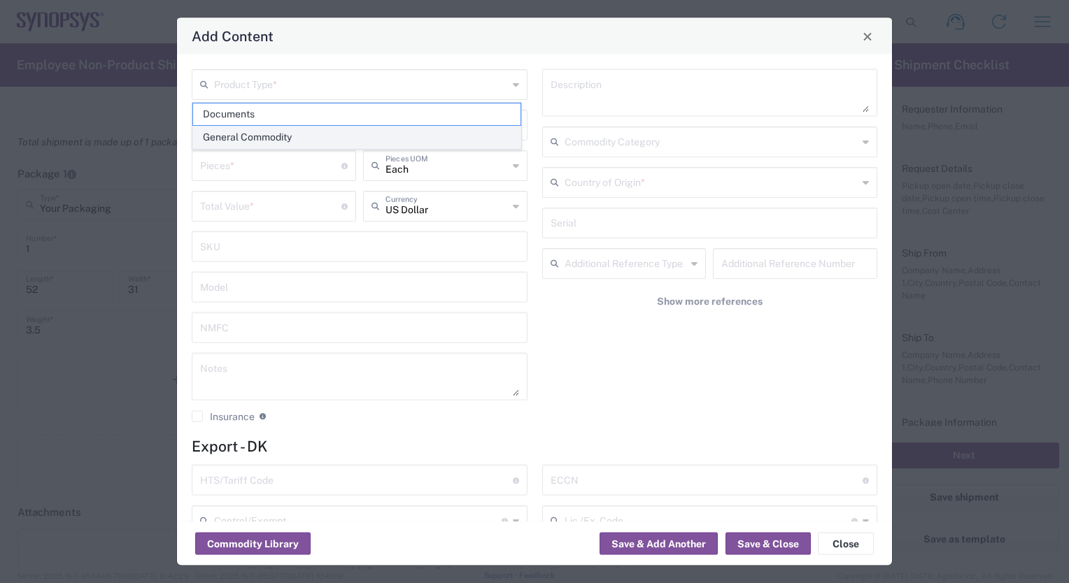
click at [283, 136] on span "General Commodity" at bounding box center [356, 138] width 327 height 22
type input "General Commodity"
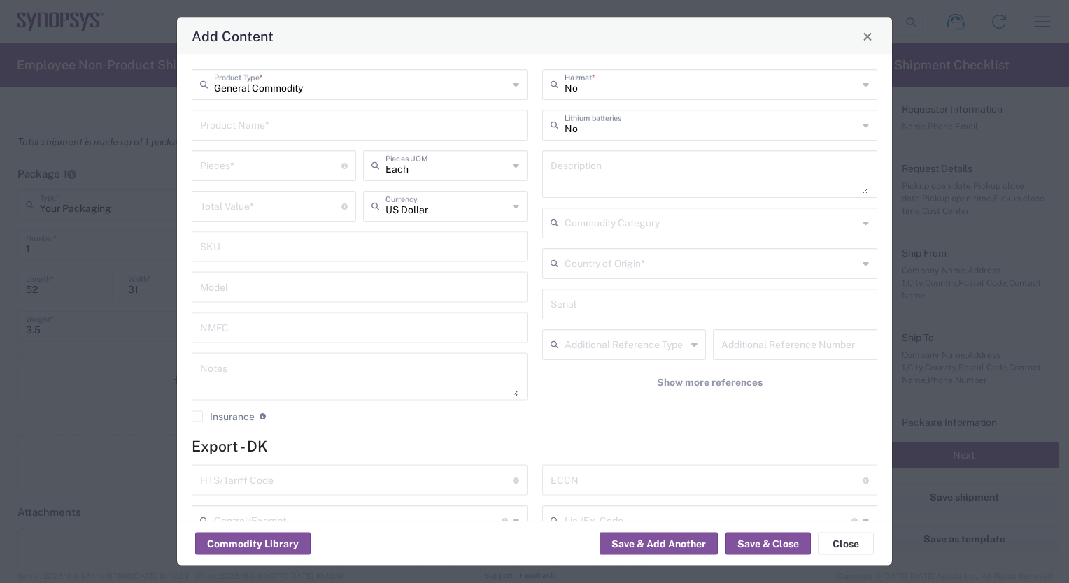
click at [274, 125] on input "text" at bounding box center [359, 124] width 319 height 24
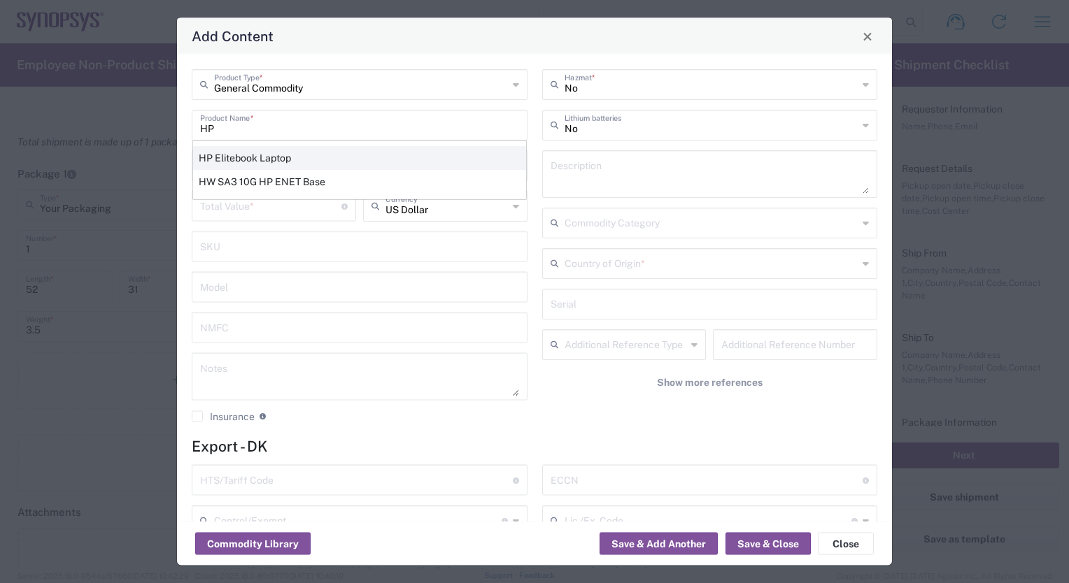
click at [258, 152] on div "HP Elitebook Laptop" at bounding box center [359, 158] width 333 height 24
type input "HP Elitebook Laptop"
type textarea "HP Elitebook Laptop"
type input "8471.30.0100"
type input "BIS"
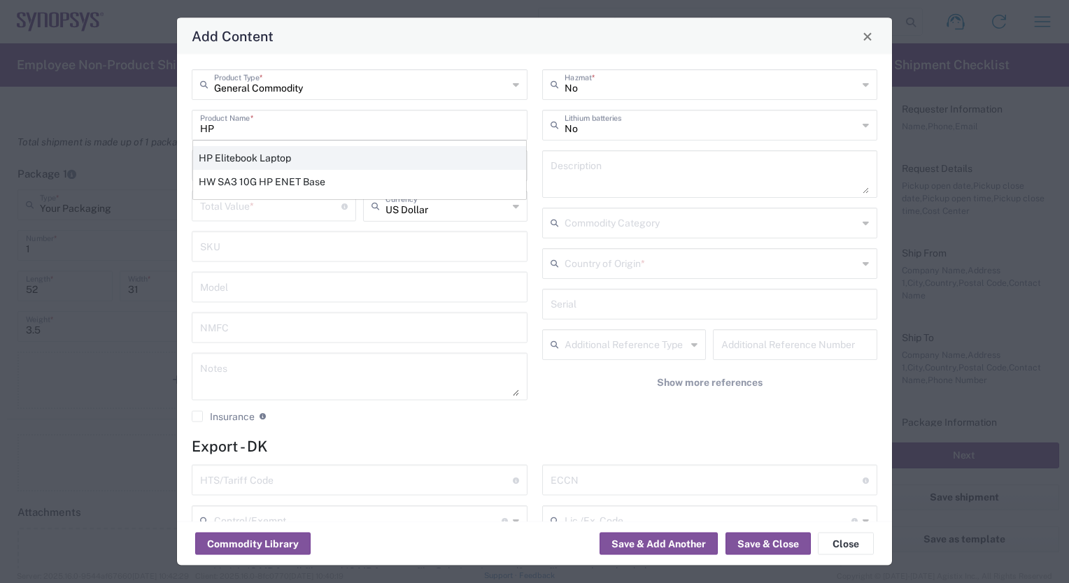
type input "5A992.c"
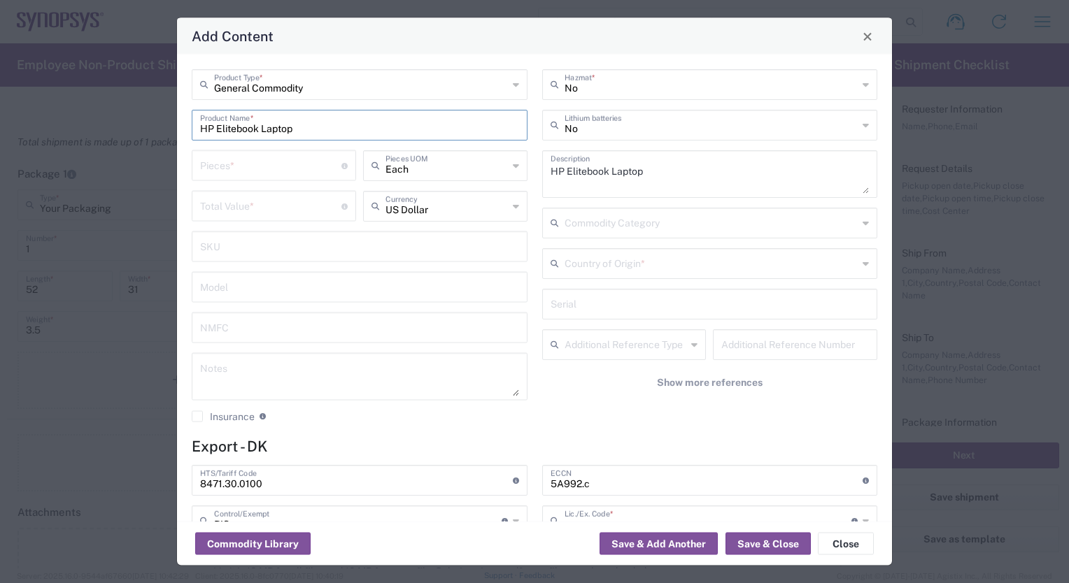
type input "NLR - No License Required"
click at [274, 161] on input "number" at bounding box center [270, 164] width 141 height 24
type input "1"
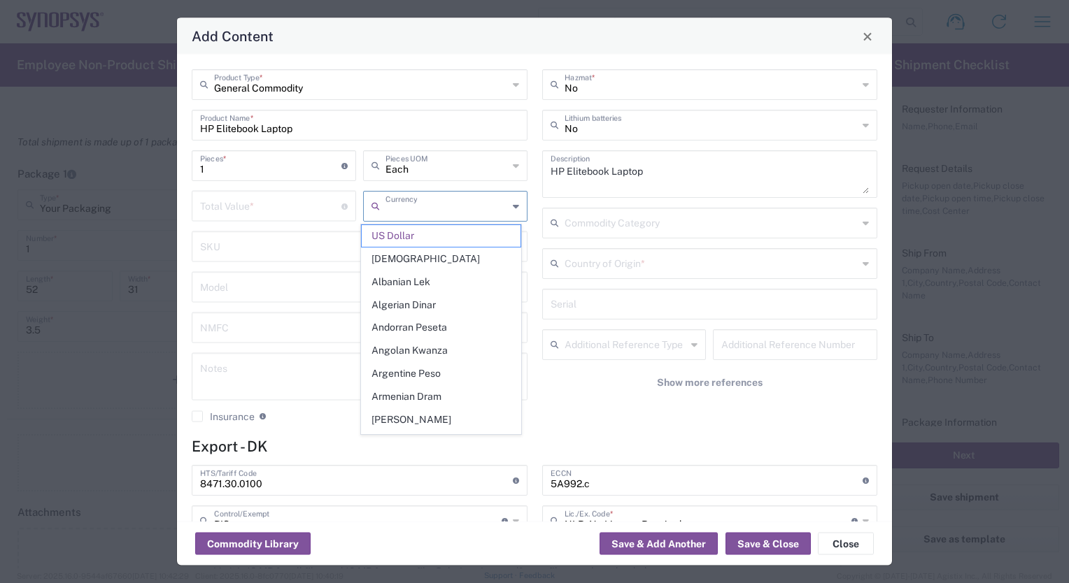
click at [467, 209] on input "text" at bounding box center [446, 205] width 122 height 24
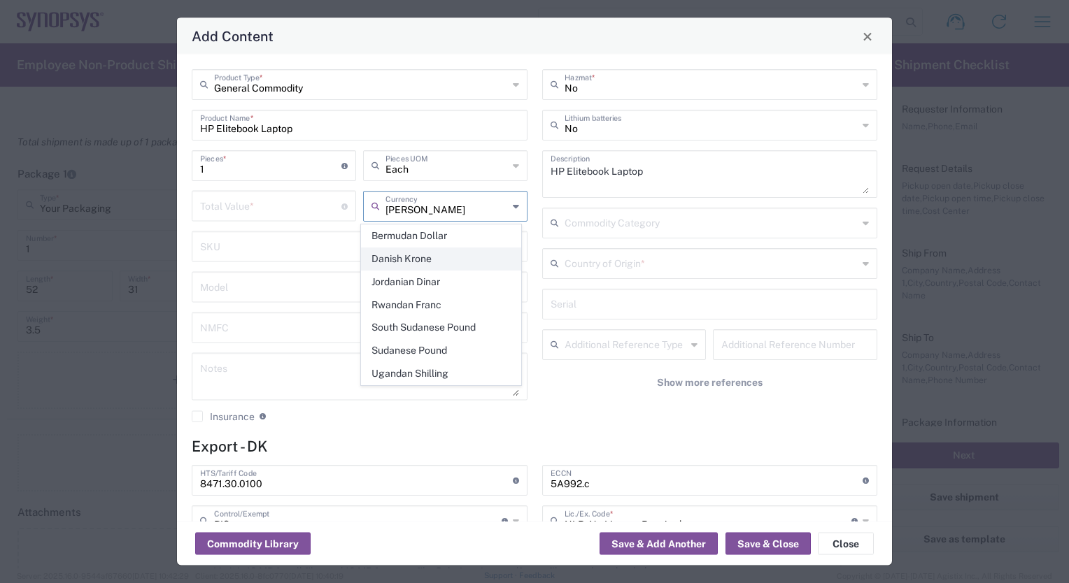
click at [459, 264] on span "Danish Krone" at bounding box center [441, 259] width 159 height 22
type input "Danish Krone"
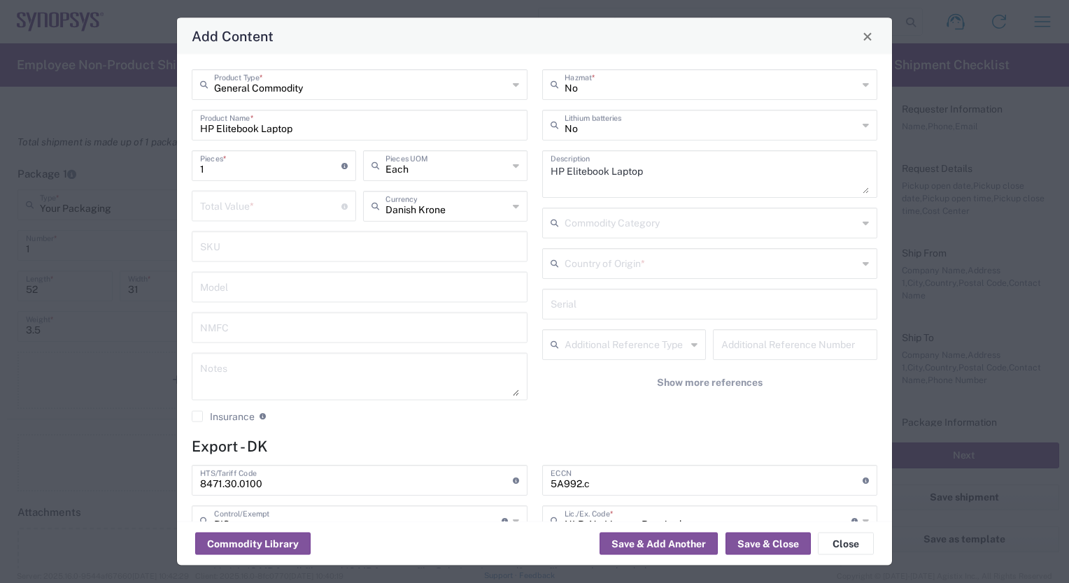
click at [290, 206] on input "number" at bounding box center [270, 205] width 141 height 24
type input "10730"
click at [609, 260] on input "text" at bounding box center [711, 262] width 294 height 24
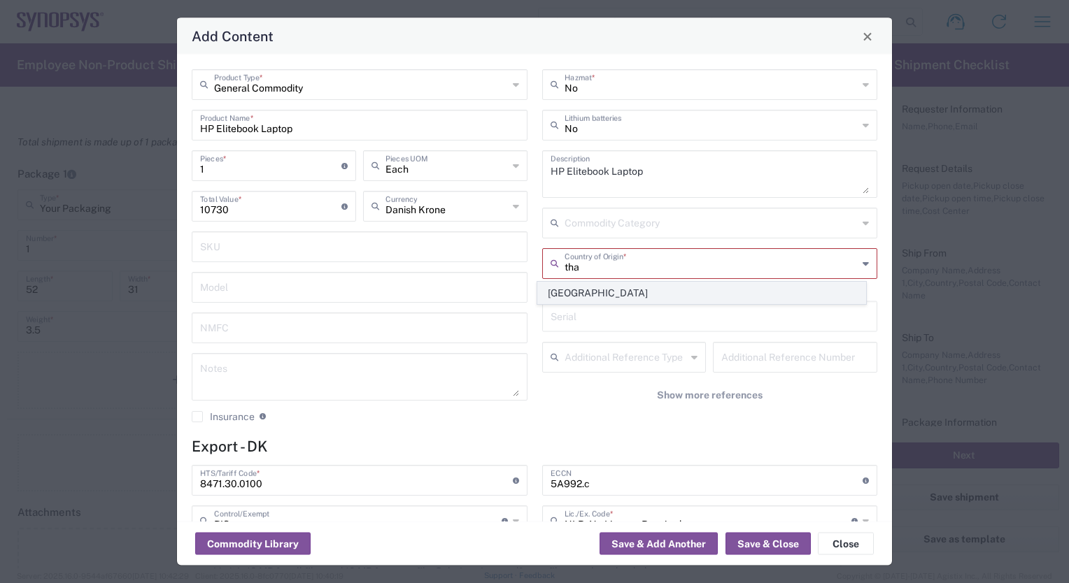
click at [624, 285] on span "[GEOGRAPHIC_DATA]" at bounding box center [701, 294] width 327 height 22
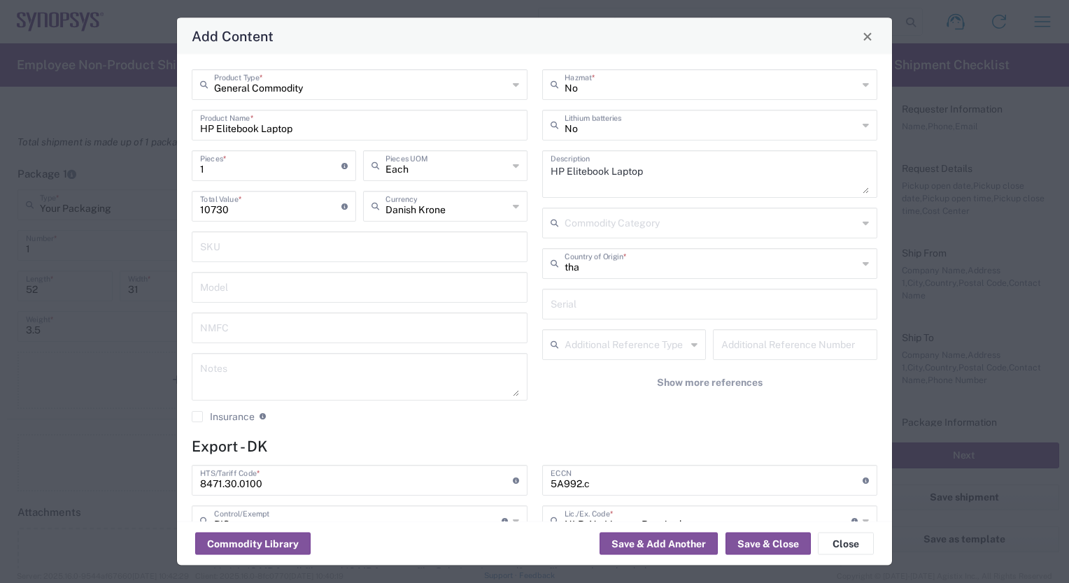
type input "[GEOGRAPHIC_DATA]"
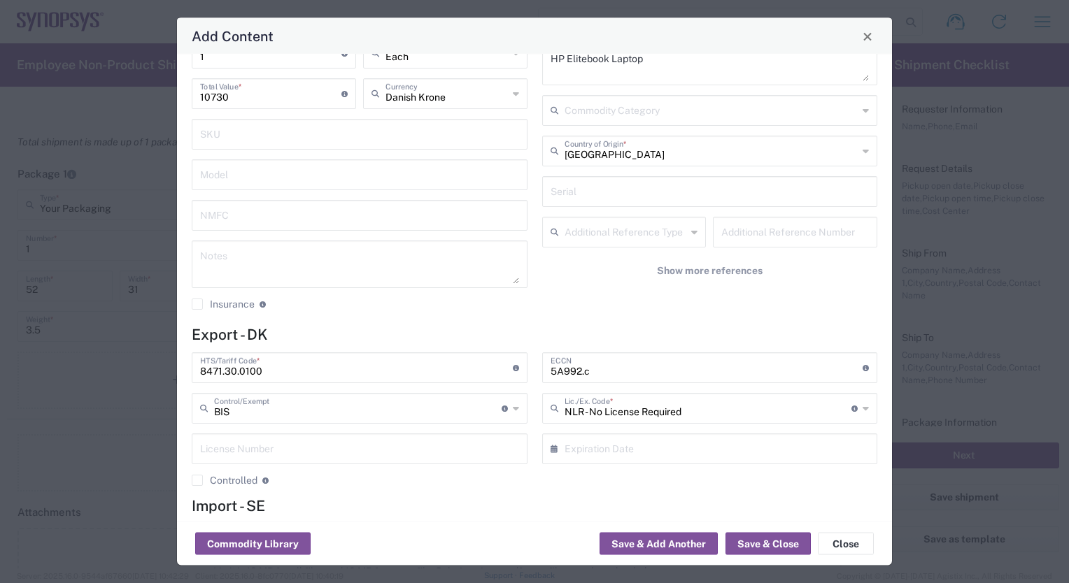
scroll to position [50, 0]
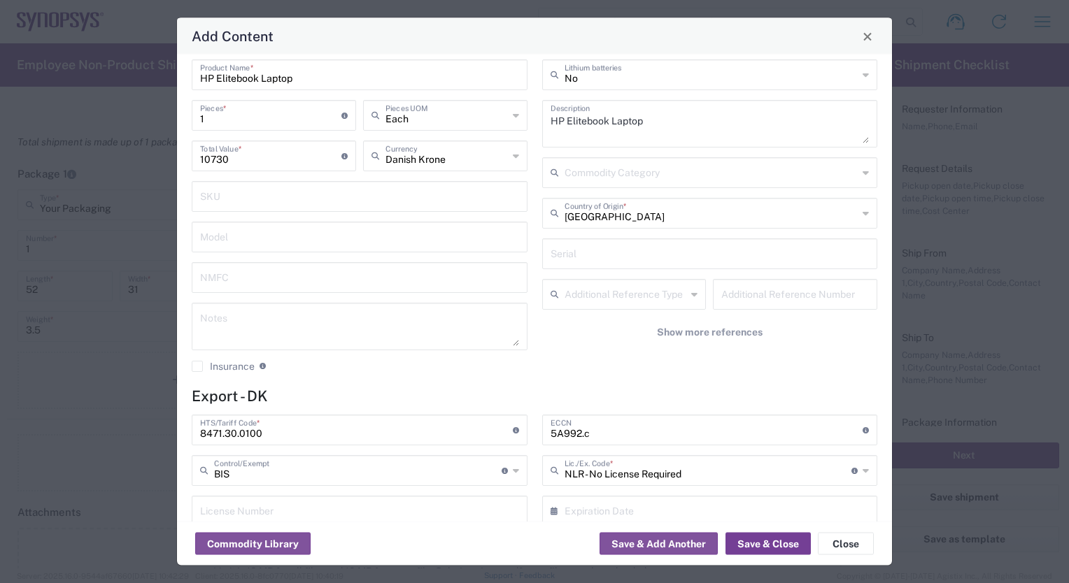
click at [771, 544] on button "Save & Close" at bounding box center [767, 544] width 85 height 22
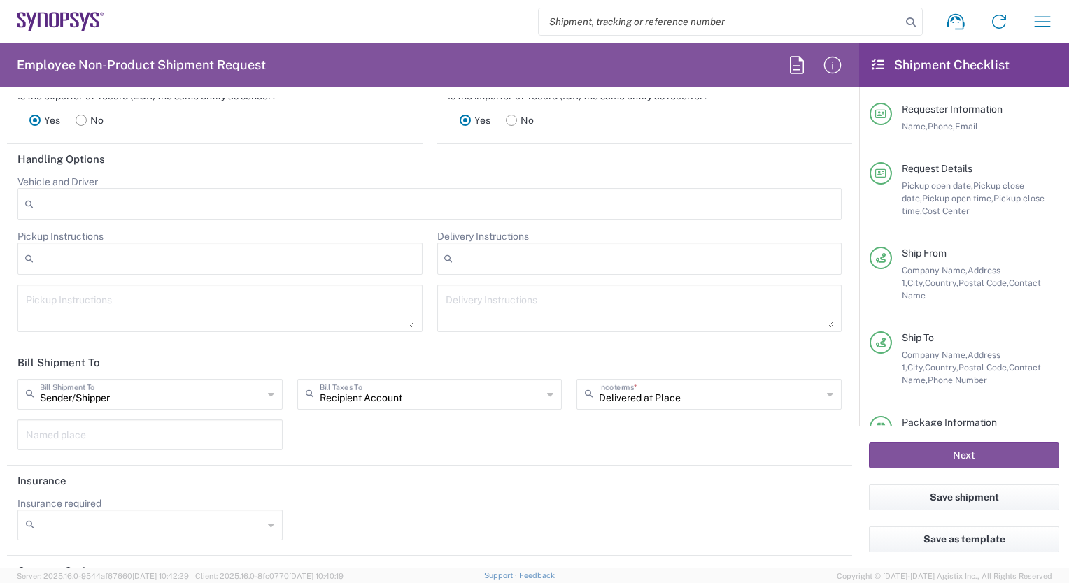
scroll to position [1958, 0]
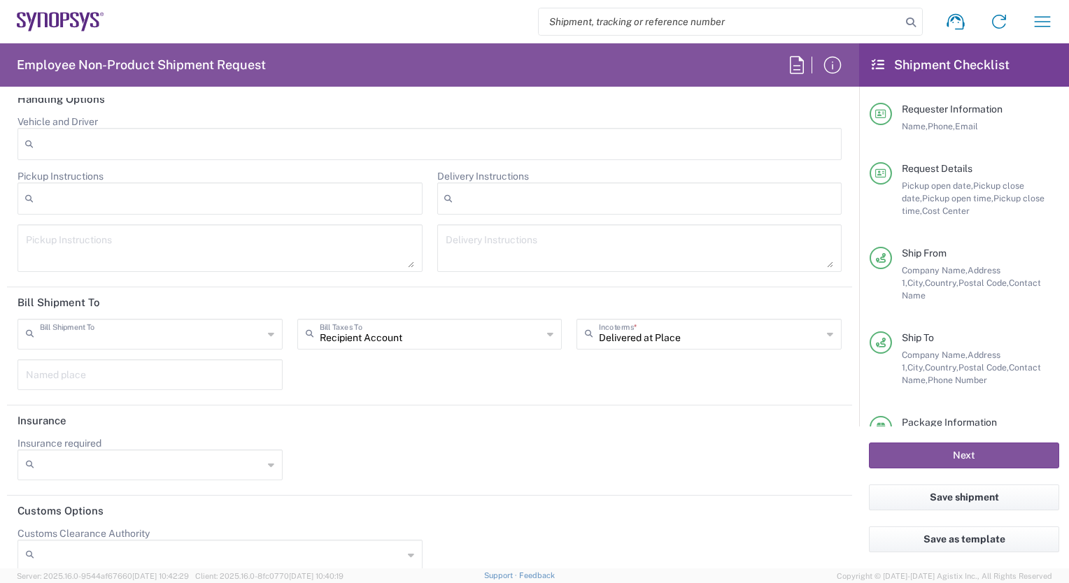
click at [136, 321] on input "text" at bounding box center [151, 333] width 223 height 24
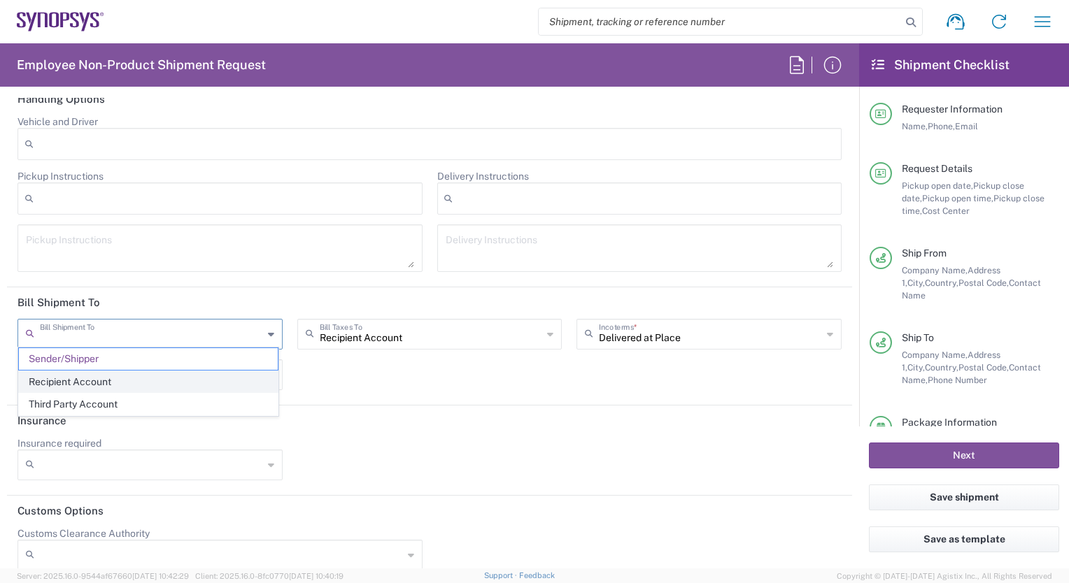
click at [125, 382] on span "Recipient Account" at bounding box center [148, 382] width 259 height 22
type input "Recipient Account"
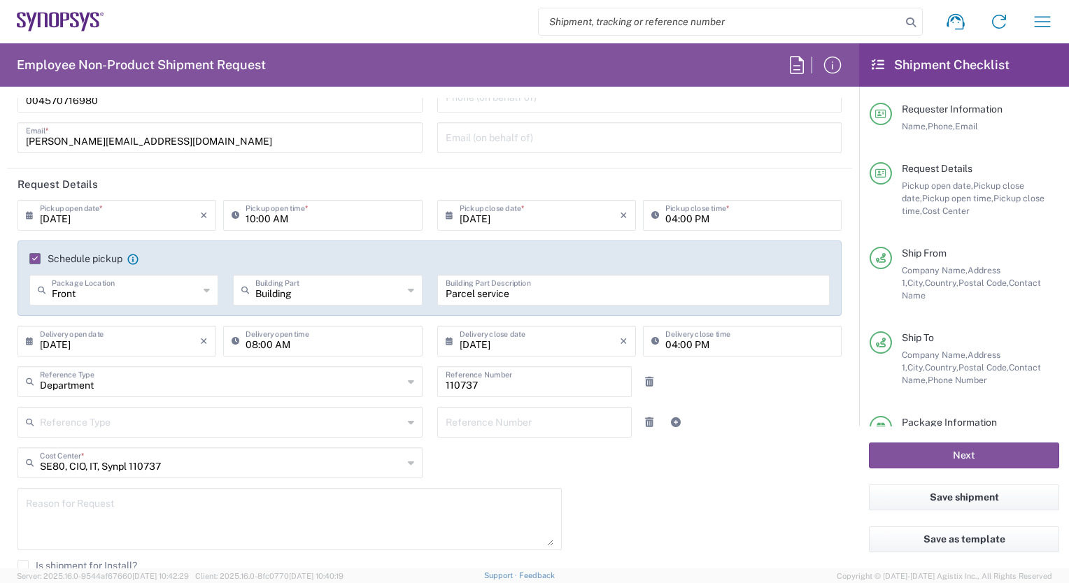
scroll to position [0, 0]
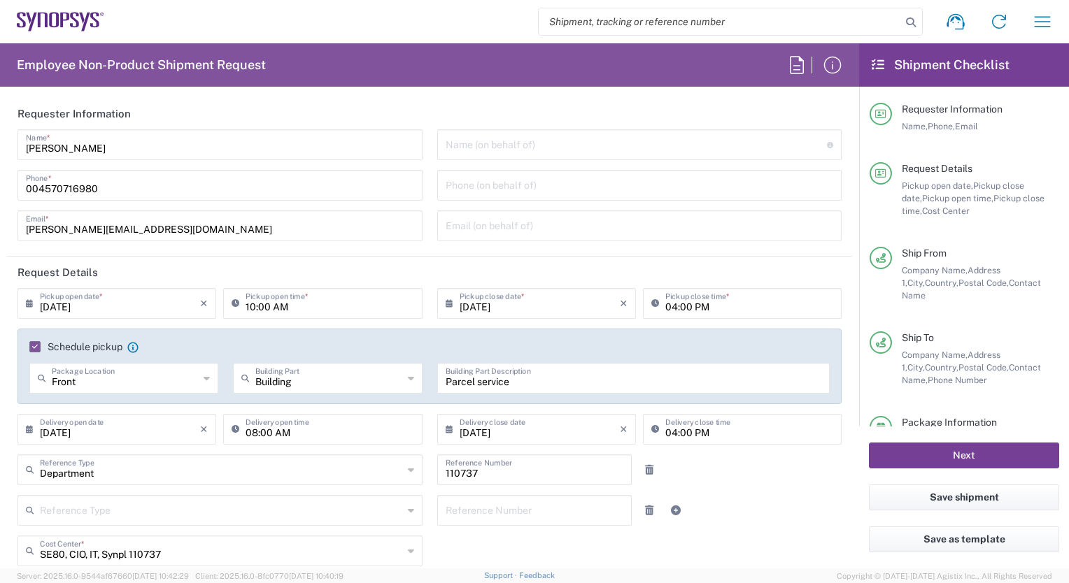
click at [919, 453] on button "Next" at bounding box center [964, 456] width 190 height 26
drag, startPoint x: 962, startPoint y: 455, endPoint x: 954, endPoint y: 456, distance: 7.8
click at [960, 455] on button "Next" at bounding box center [964, 456] width 190 height 26
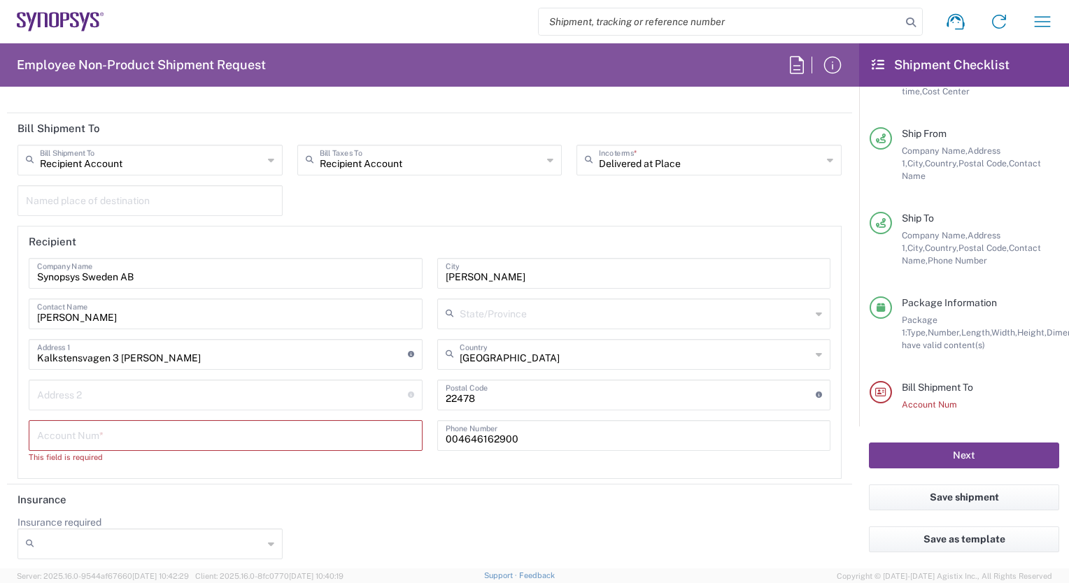
scroll to position [2098, 0]
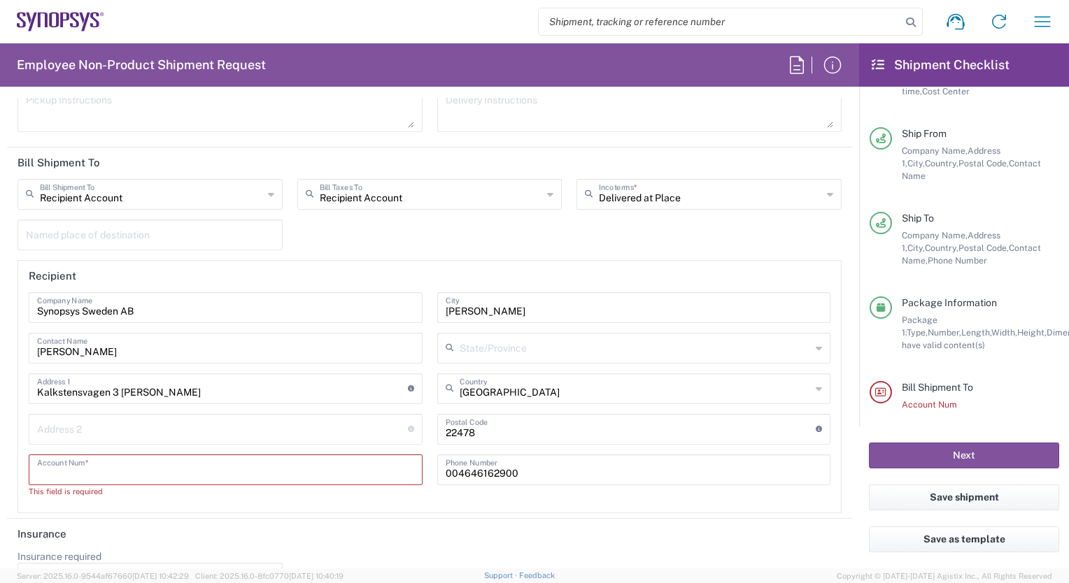
click at [239, 469] on input "text" at bounding box center [225, 469] width 377 height 24
drag, startPoint x: 105, startPoint y: 453, endPoint x: 27, endPoint y: 454, distance: 78.3
click at [27, 454] on div "Synopsys Sweden AB Company Name Mohini Gupta Contact Name Kalkstensvagen 3 Lund…" at bounding box center [226, 399] width 408 height 215
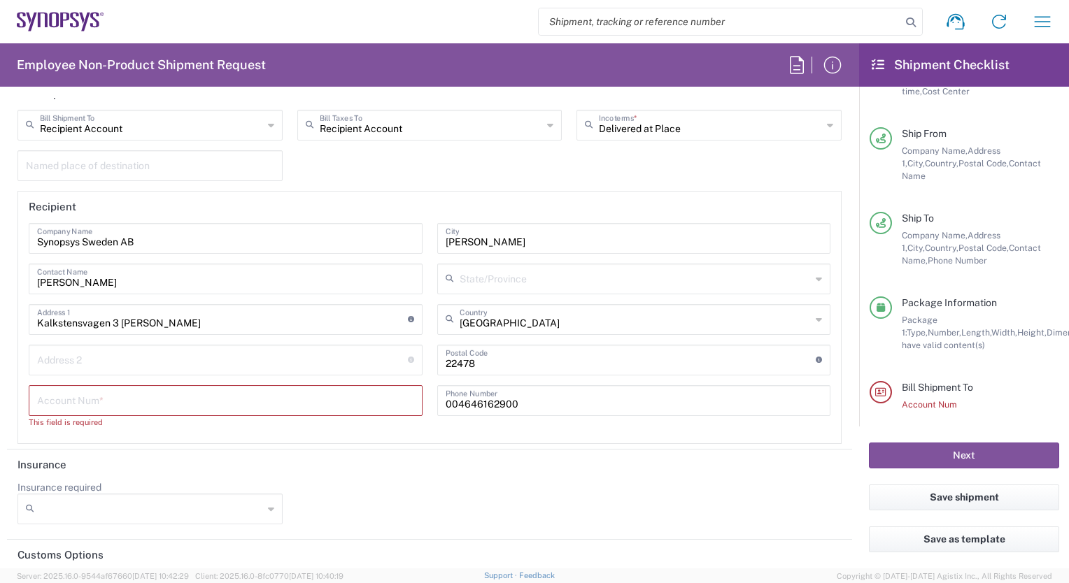
scroll to position [2168, 0]
click at [60, 396] on input "text" at bounding box center [225, 399] width 377 height 24
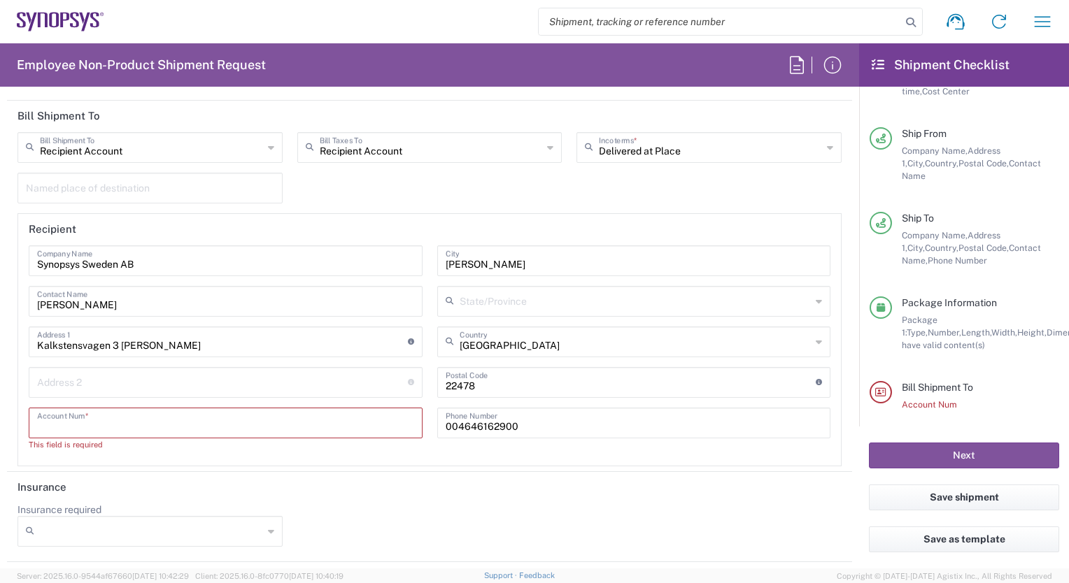
scroll to position [2151, 0]
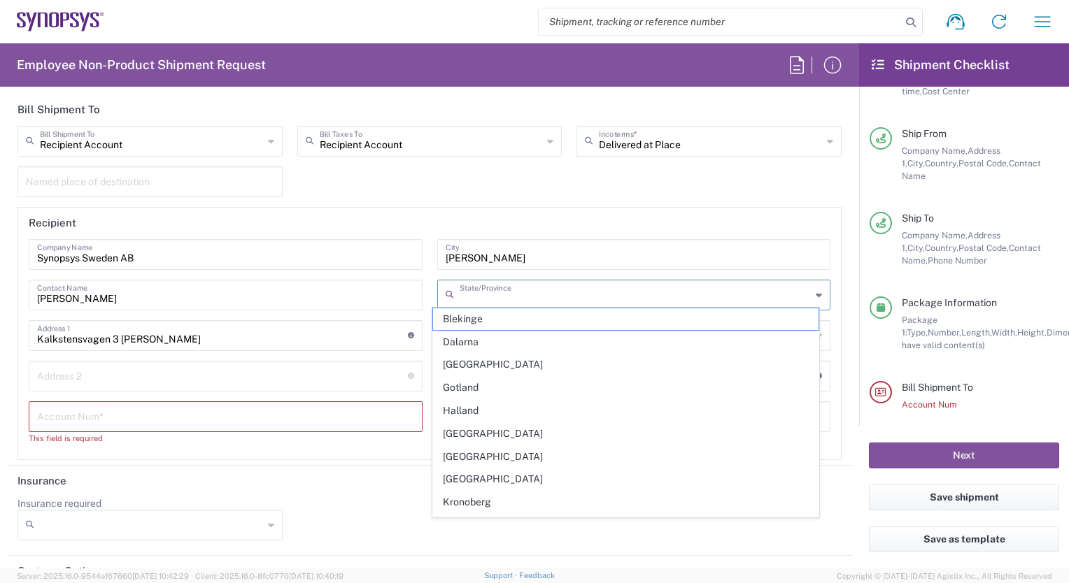
click at [495, 290] on input "text" at bounding box center [636, 294] width 352 height 24
click at [294, 527] on div "Insurance required No Yes" at bounding box center [429, 523] width 839 height 53
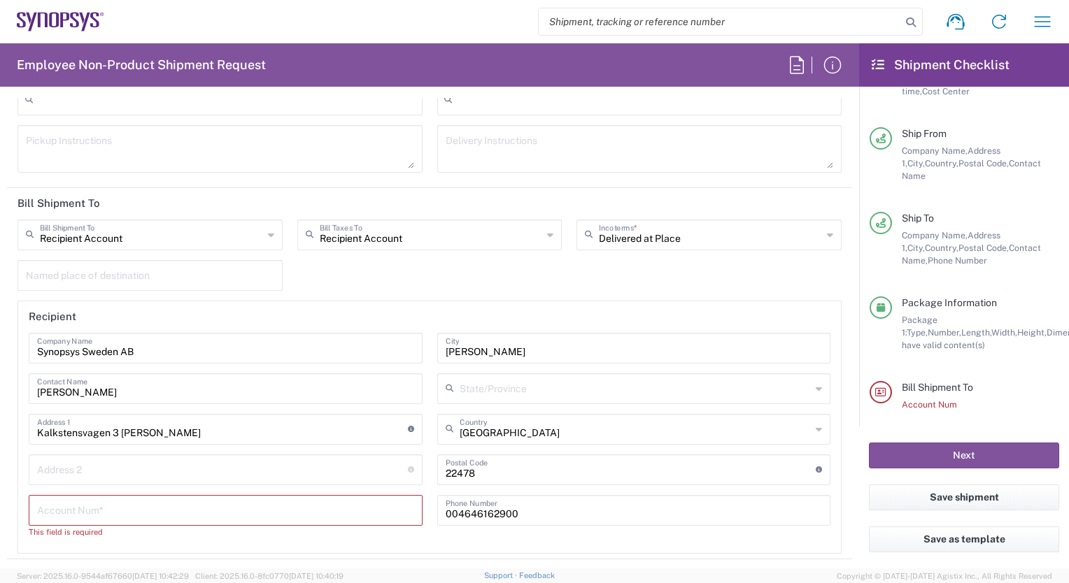
scroll to position [2082, 0]
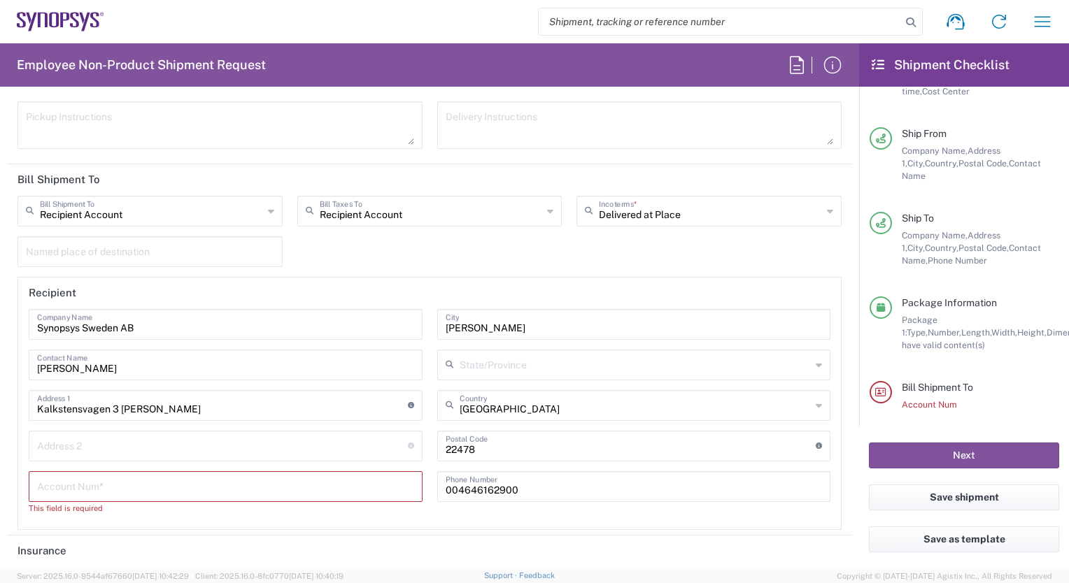
click at [114, 16] on div "Shipment request Shipment tracking Employee non-product shipment request My shi…" at bounding box center [584, 22] width 960 height 34
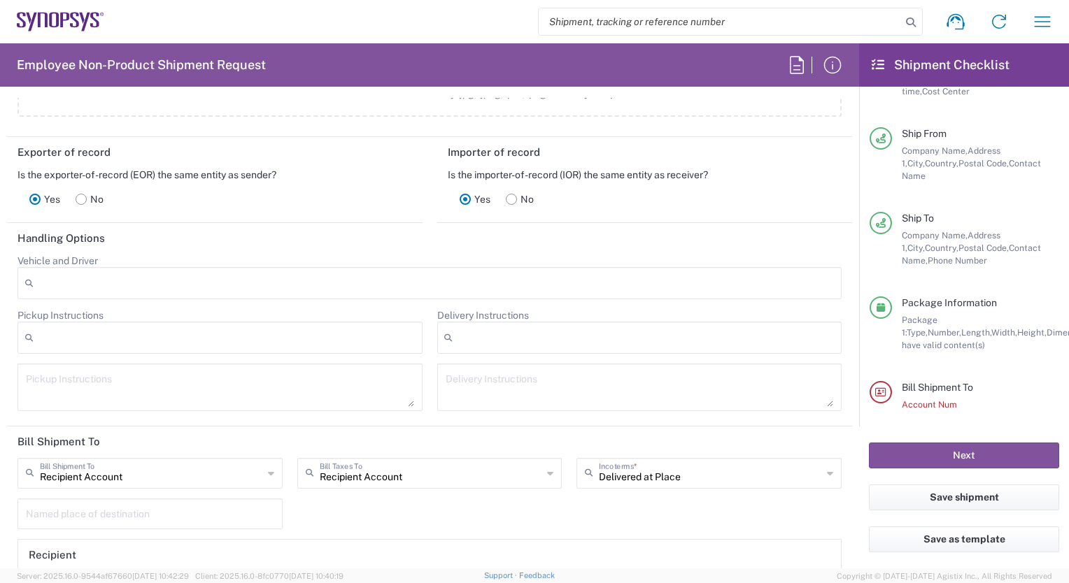
scroll to position [1888, 0]
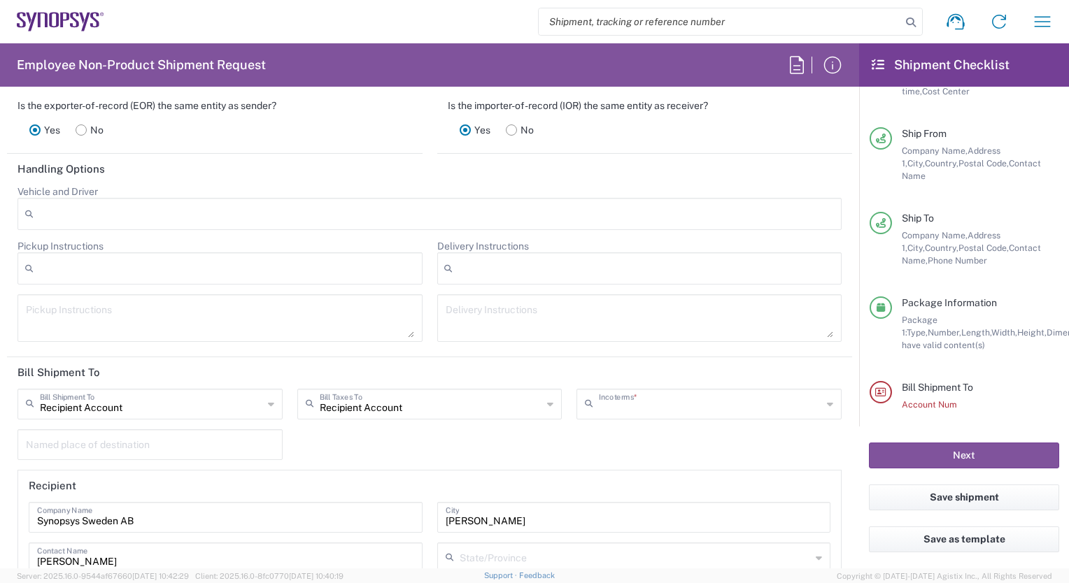
click at [668, 399] on input "text" at bounding box center [710, 403] width 223 height 24
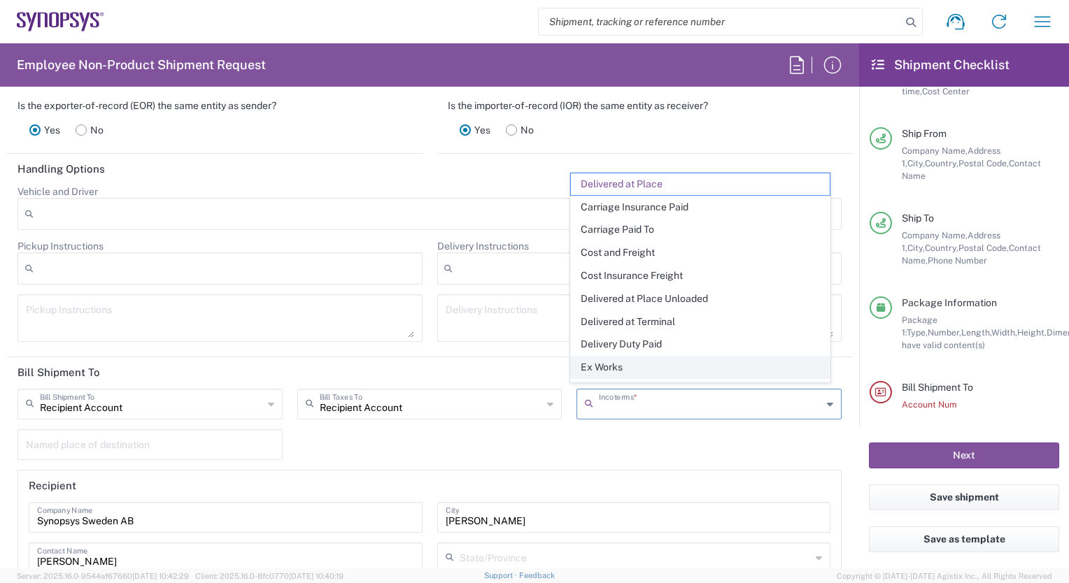
click at [610, 362] on span "Ex Works" at bounding box center [700, 368] width 259 height 22
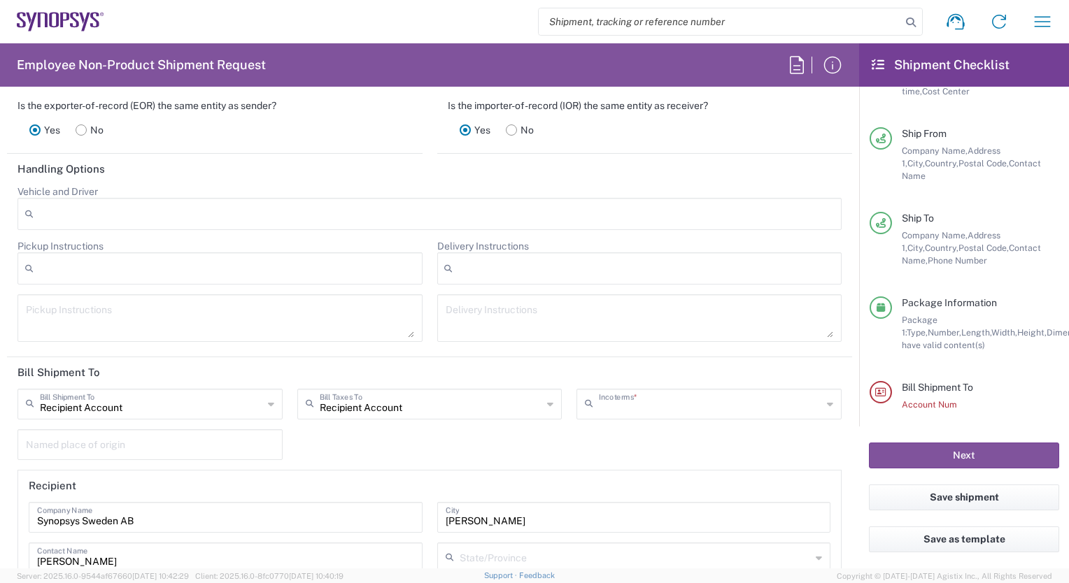
type input "Recipient Account"
type input "Ex Works"
click at [325, 438] on div "Recipient Account Bill Shipment To Recipient Account Sender/Shipper Third Party…" at bounding box center [429, 556] width 839 height 334
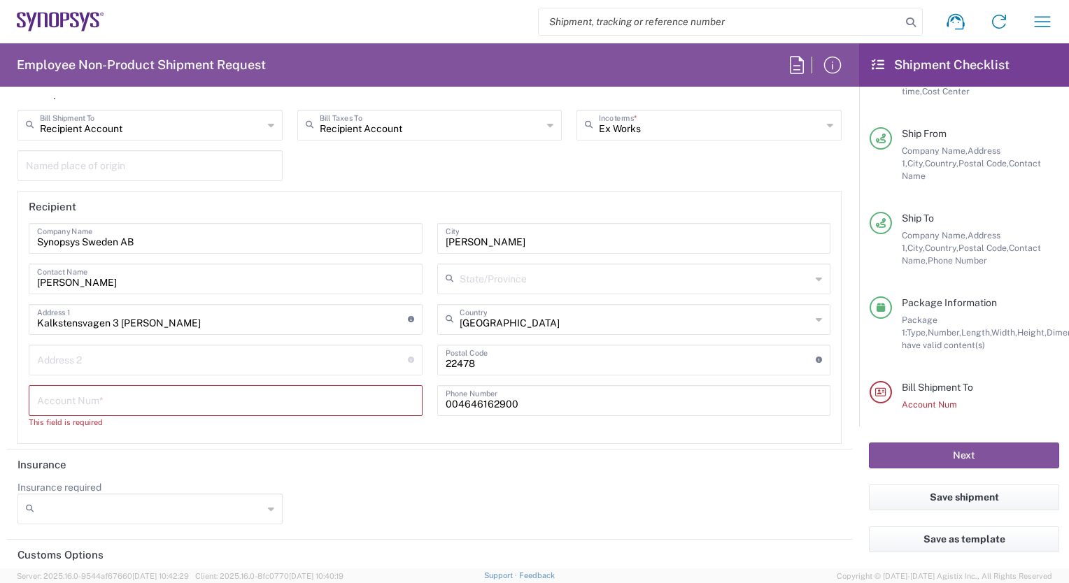
scroll to position [2168, 0]
click at [46, 396] on input "text" at bounding box center [225, 399] width 377 height 24
click at [69, 389] on input "text" at bounding box center [225, 399] width 377 height 24
paste input "312213737"
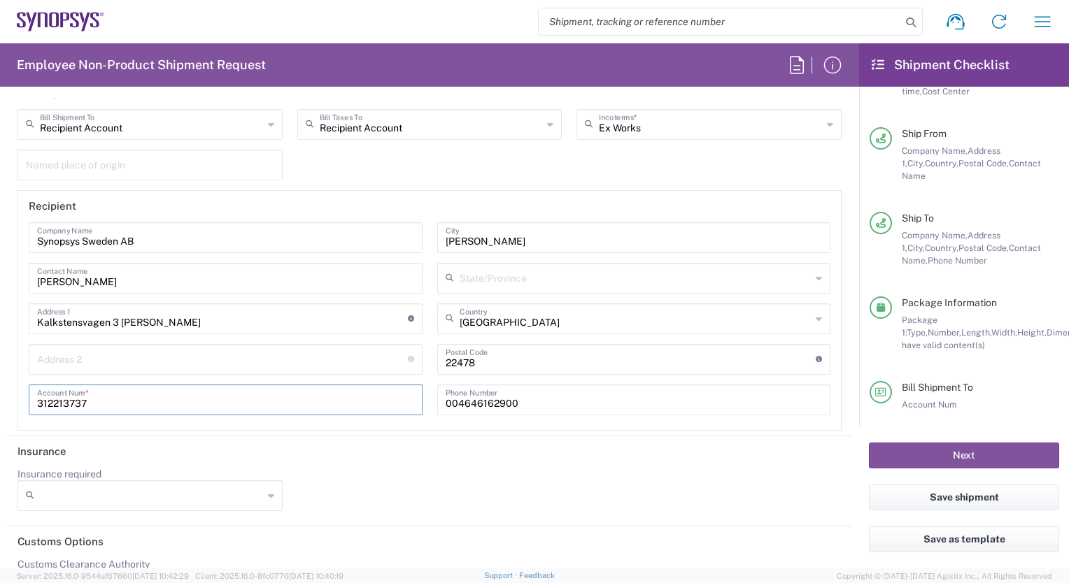
type input "312213737"
click at [328, 460] on header "Insurance" at bounding box center [429, 451] width 845 height 31
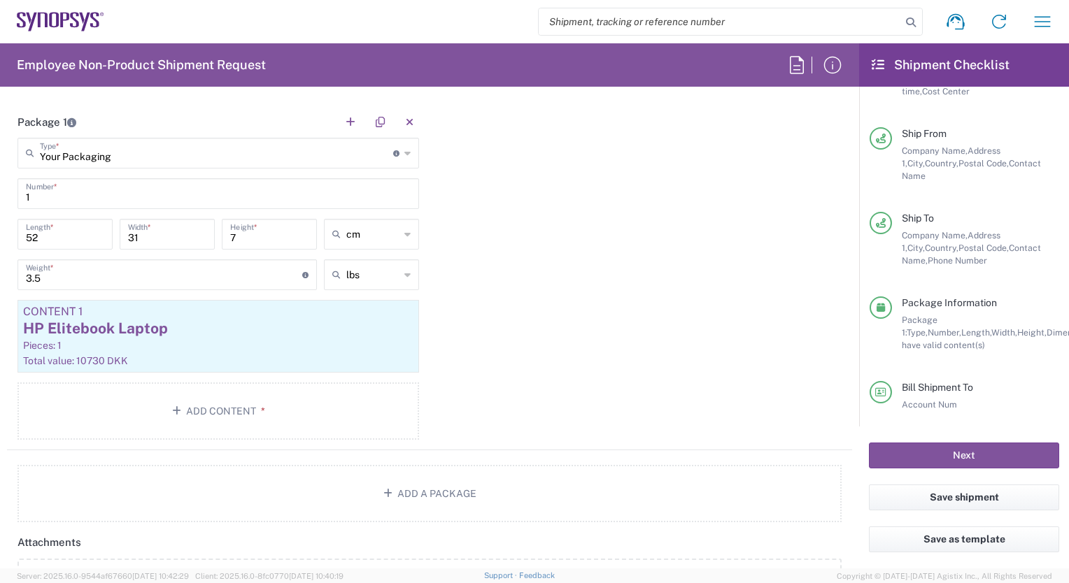
scroll to position [1259, 0]
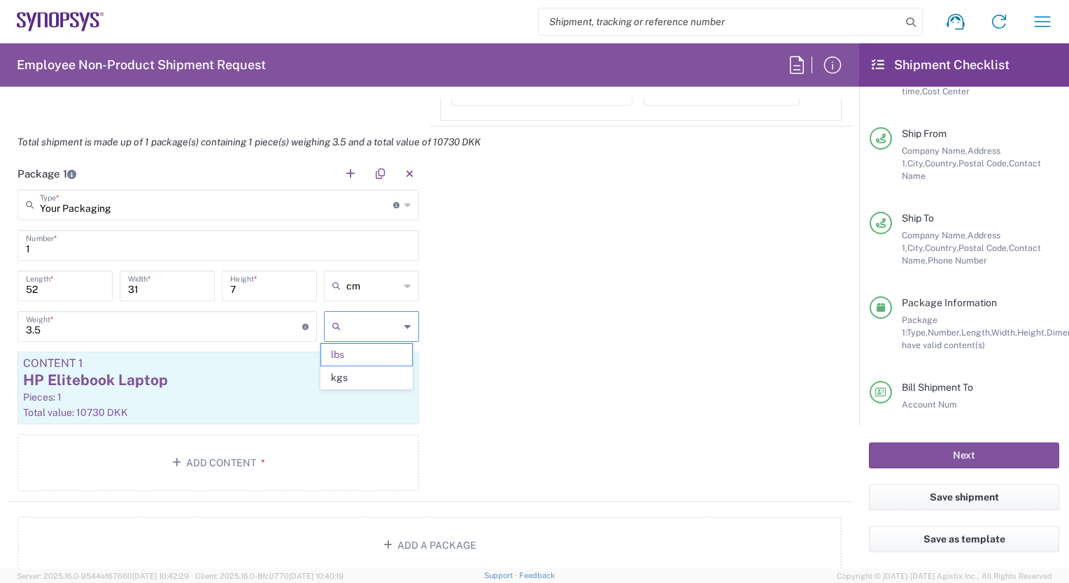
click at [361, 326] on input "text" at bounding box center [372, 326] width 53 height 22
click at [360, 374] on span "kgs" at bounding box center [366, 378] width 91 height 22
type input "1.59"
type input "kgs"
drag, startPoint x: 57, startPoint y: 324, endPoint x: -3, endPoint y: 324, distance: 60.2
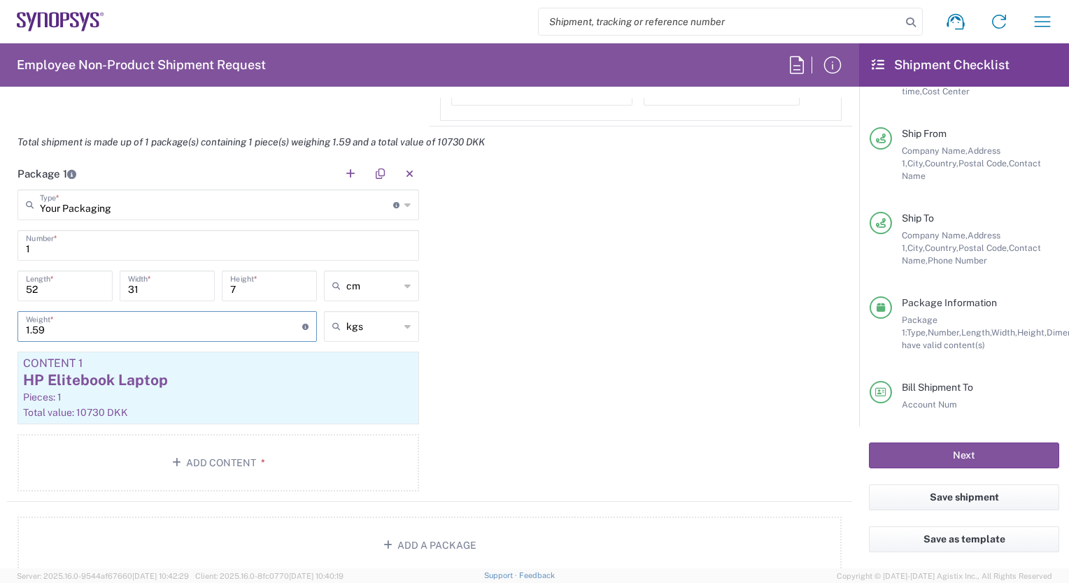
click at [0, 324] on html "Shipment request Shipment tracking Employee non-product shipment request My shi…" at bounding box center [534, 291] width 1069 height 583
type input "3.5"
click at [642, 342] on div "Package 1 Your Packaging Type * Material used to package goods Bale(s) Basket(s…" at bounding box center [429, 330] width 845 height 344
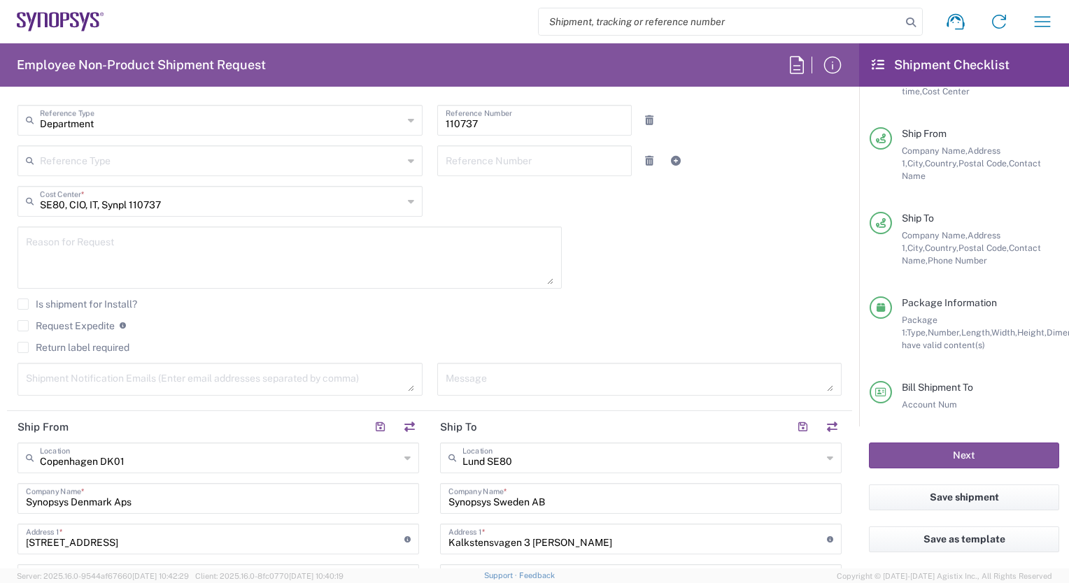
scroll to position [769, 0]
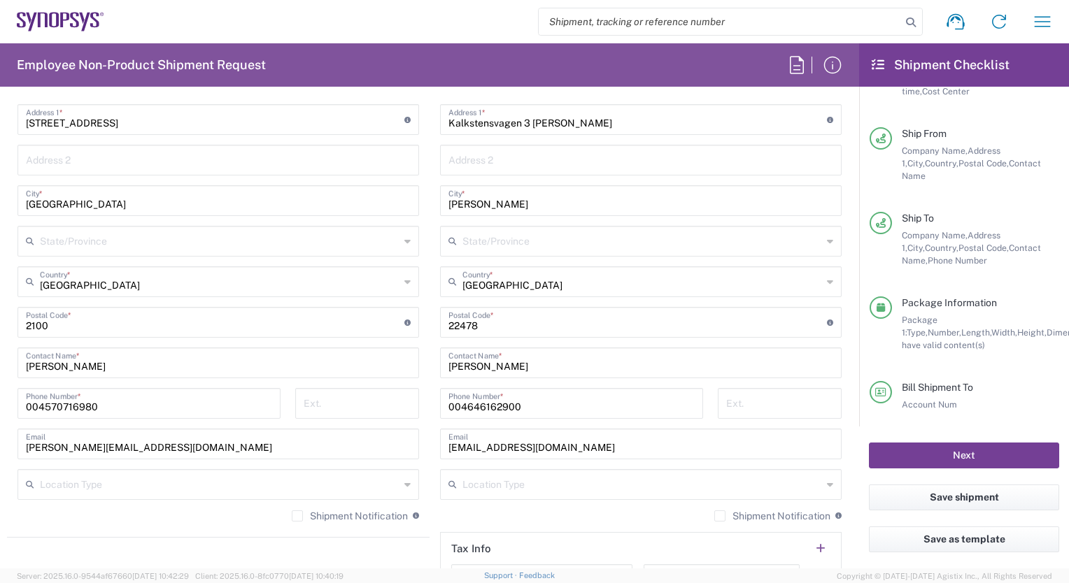
click at [976, 455] on button "Next" at bounding box center [964, 456] width 190 height 26
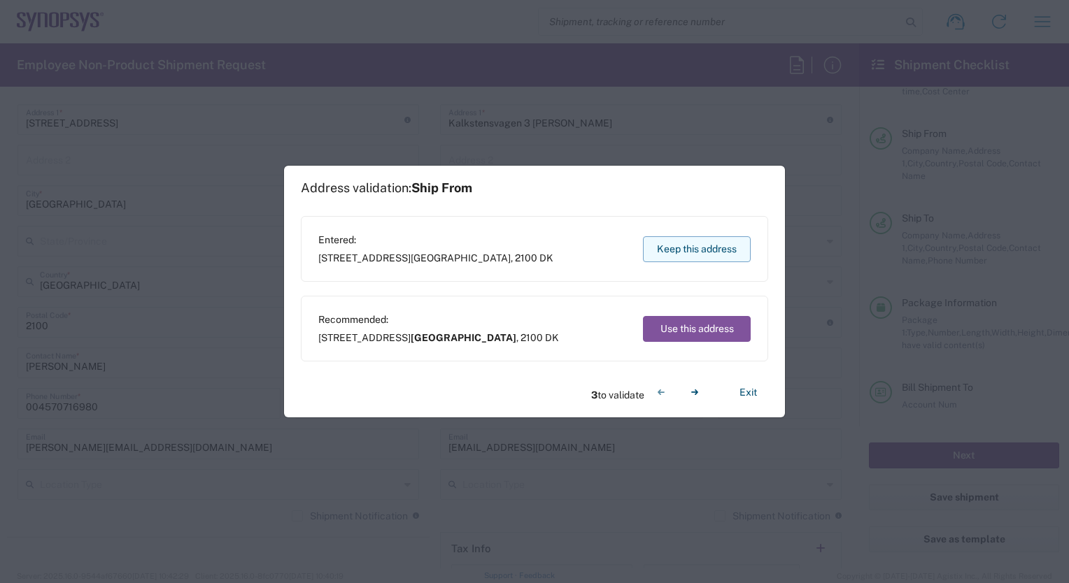
click at [667, 242] on button "Keep this address" at bounding box center [697, 249] width 108 height 26
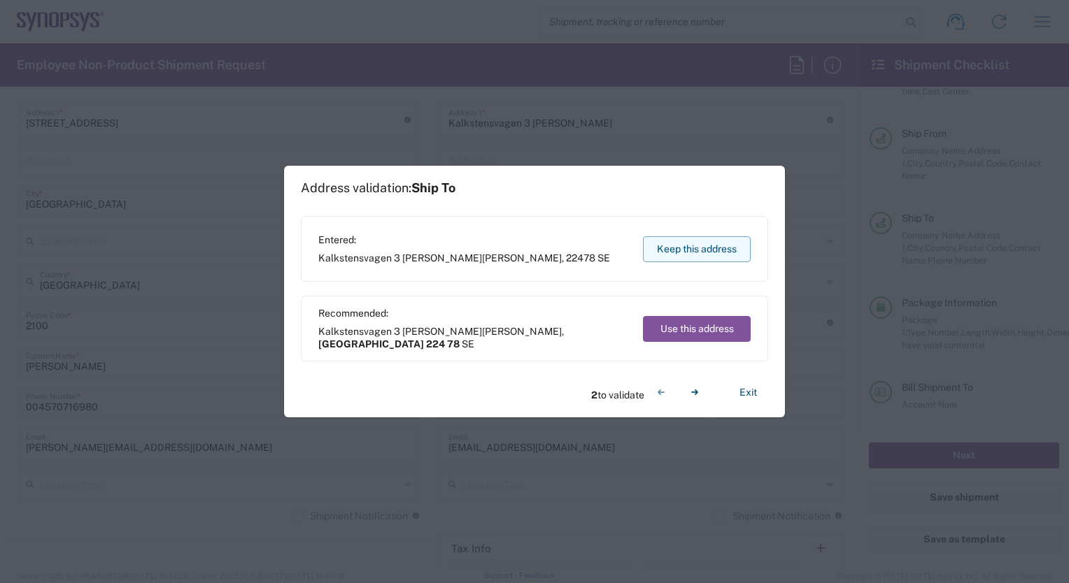
click at [667, 242] on button "Keep this address" at bounding box center [697, 249] width 108 height 26
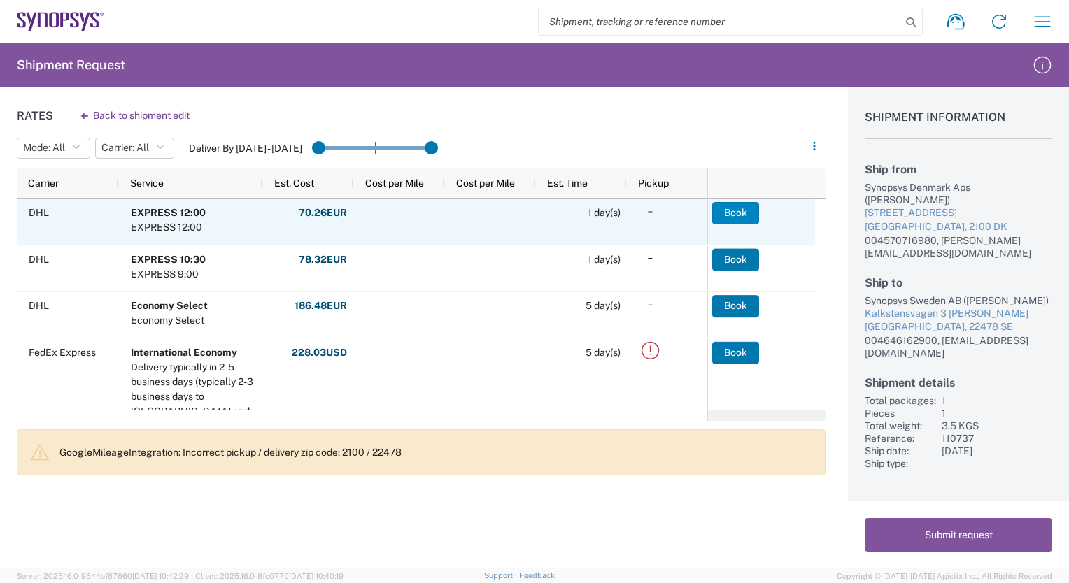
click at [727, 211] on button "Book" at bounding box center [735, 213] width 47 height 22
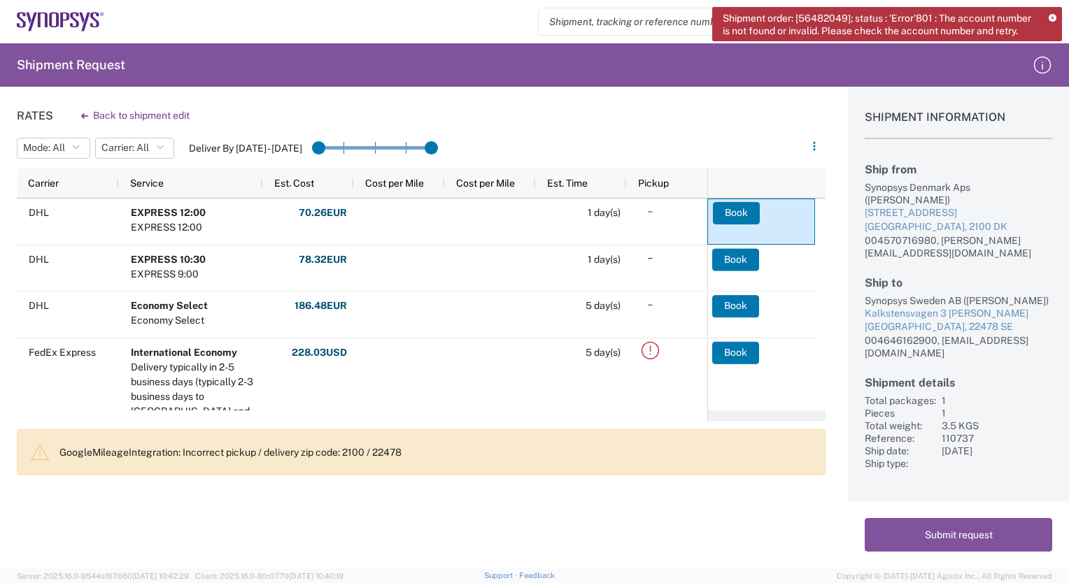
click at [265, 536] on div "Rates Back to shipment edit Mode: All All SMAL Carrier: All All DHL FedEx Expre…" at bounding box center [412, 328] width 825 height 482
click at [988, 533] on button "Submit request" at bounding box center [957, 535] width 187 height 34
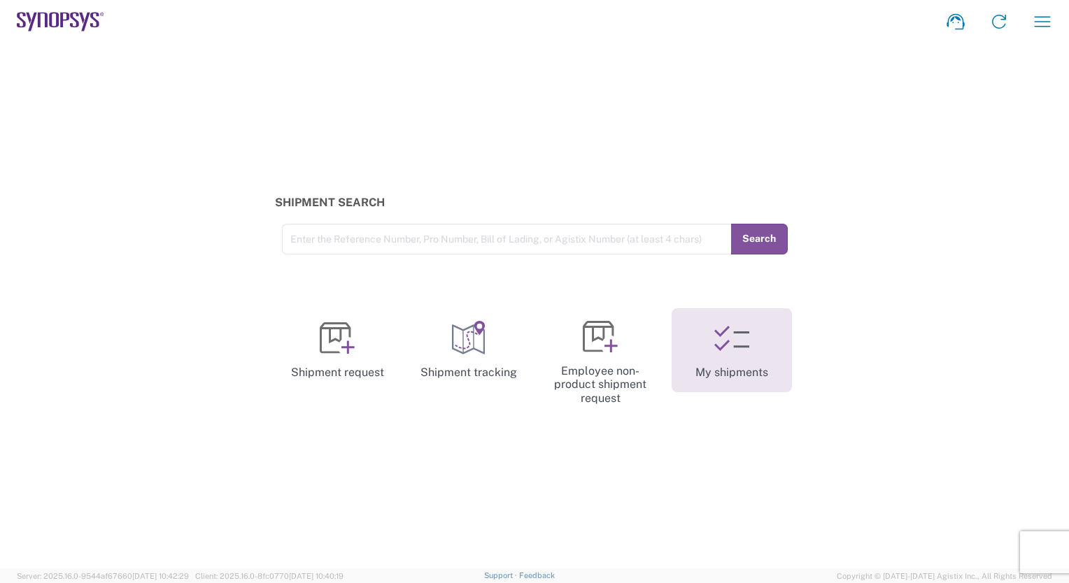
click at [721, 343] on icon at bounding box center [731, 338] width 35 height 35
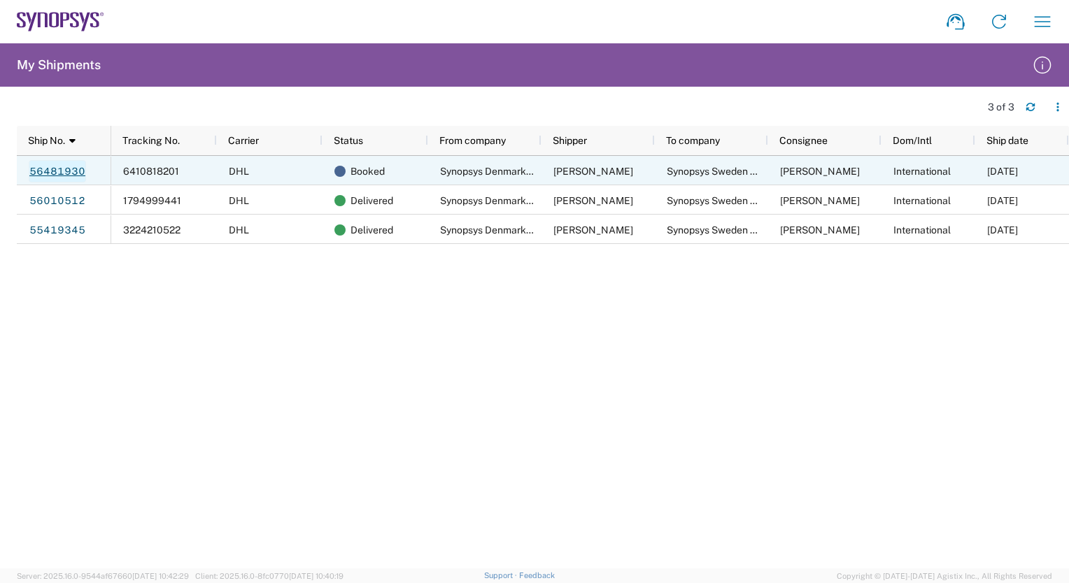
click at [48, 173] on link "56481930" at bounding box center [57, 171] width 57 height 22
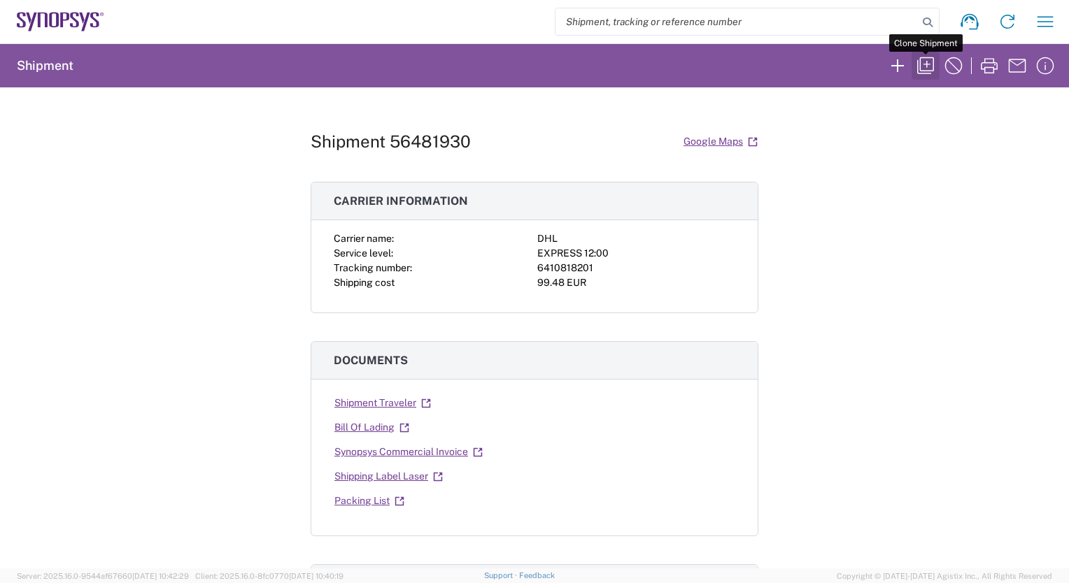
click at [925, 63] on icon "button" at bounding box center [925, 66] width 22 height 22
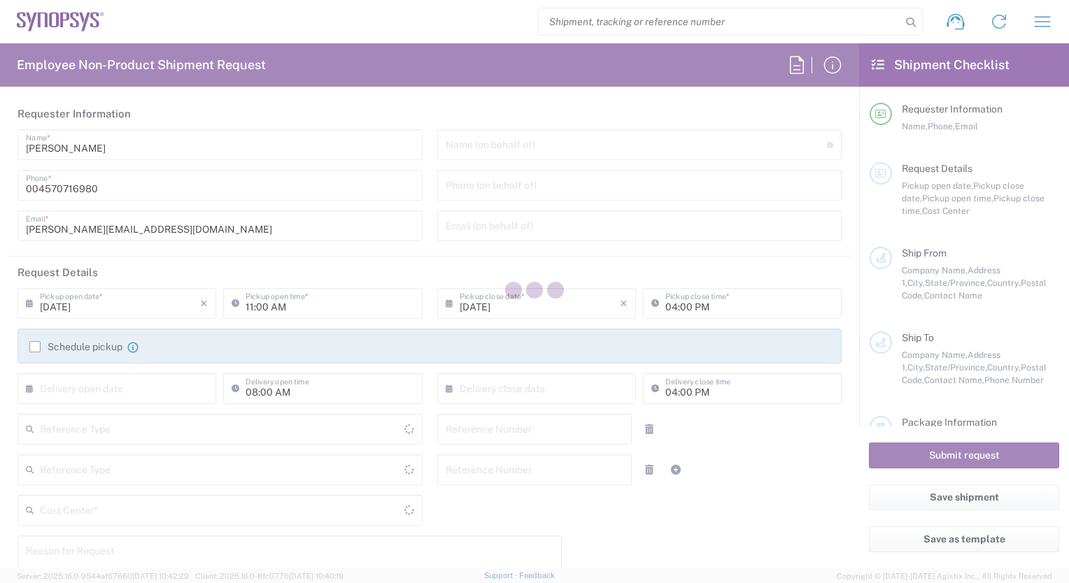
type input "10:00 AM"
type input "[DATE]"
type input "110737"
type input "Synopsys Denmark Aps"
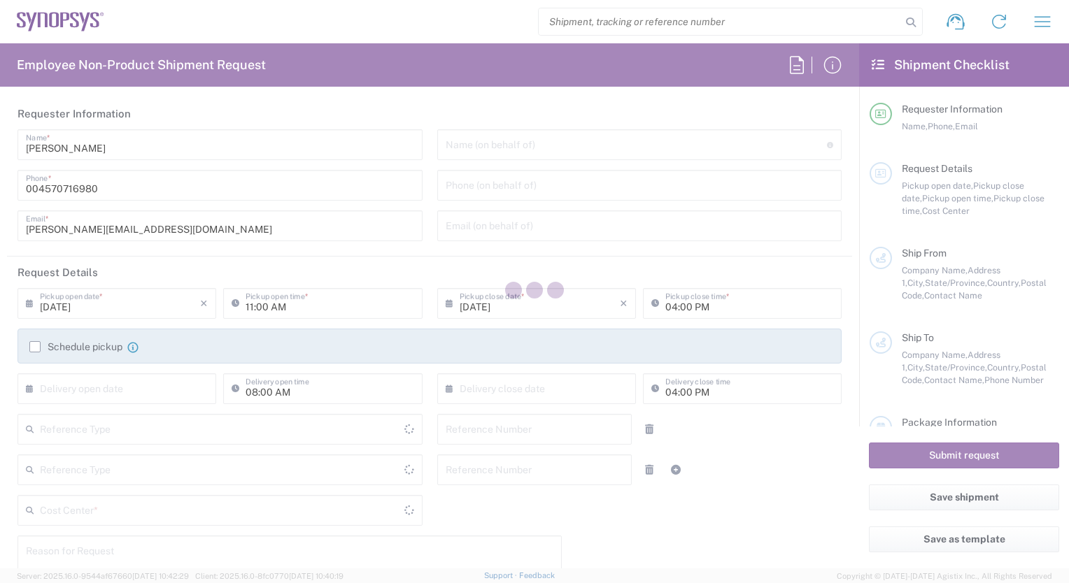
type input "[STREET_ADDRESS]"
type input "[GEOGRAPHIC_DATA]"
type input "2100"
type input "[PERSON_NAME]"
type input "004570716980"
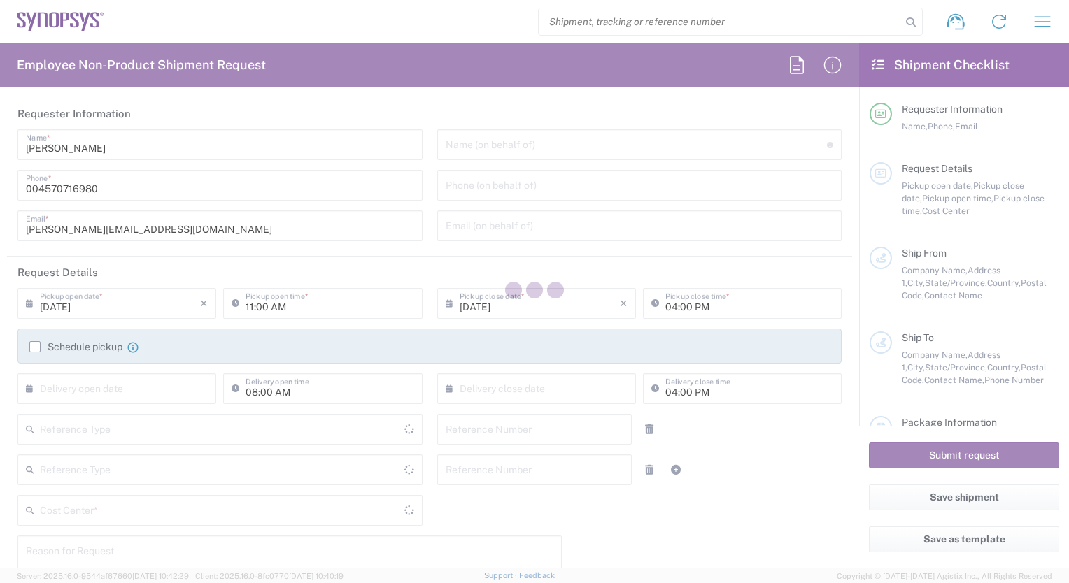
type input "[PERSON_NAME][EMAIL_ADDRESS][DOMAIN_NAME]"
type input "Synopsys Sweden AB"
type input "Kalkstensvagen 3 [PERSON_NAME]"
type input "[PERSON_NAME]"
type input "22478"
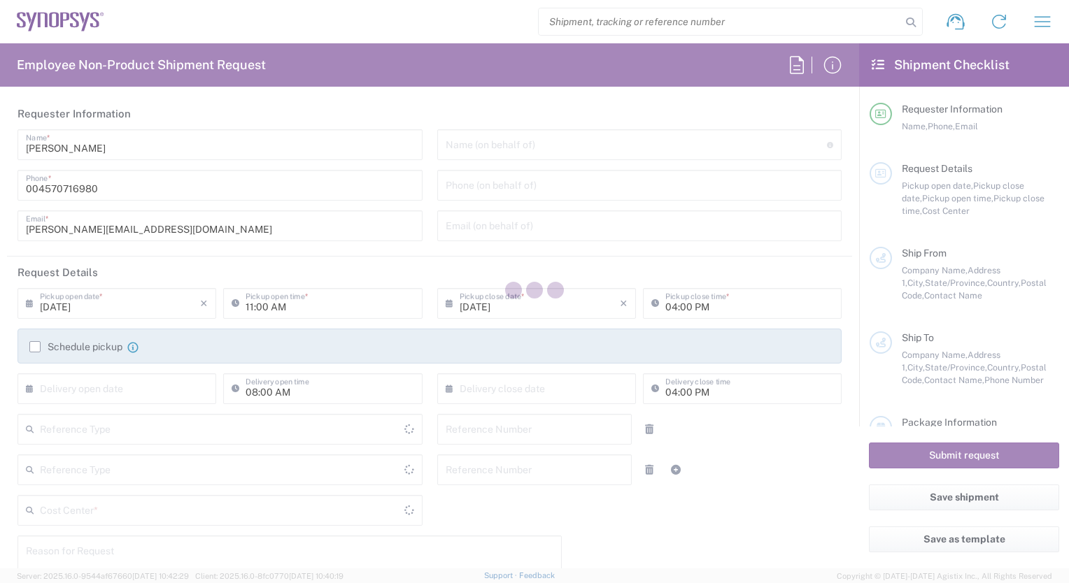
type input "[PERSON_NAME]"
type input "004646162900"
type input "[EMAIL_ADDRESS][DOMAIN_NAME]"
type input "Department"
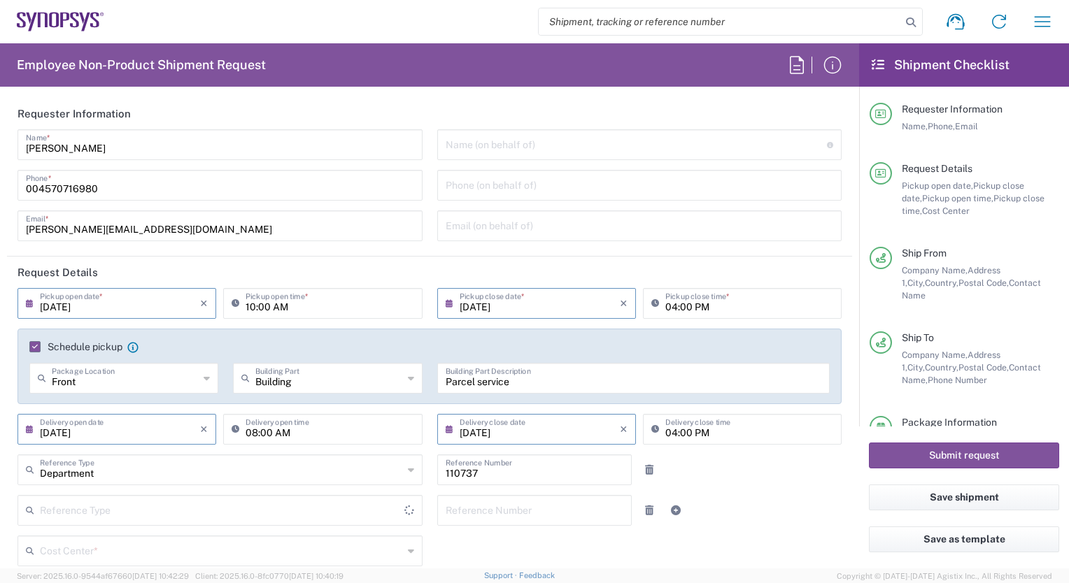
type input "[GEOGRAPHIC_DATA]"
type input "Delivered at Place"
type input "Your Packaging"
type input "[GEOGRAPHIC_DATA]"
type input "SE80, CIO, IT, Synpl 110737"
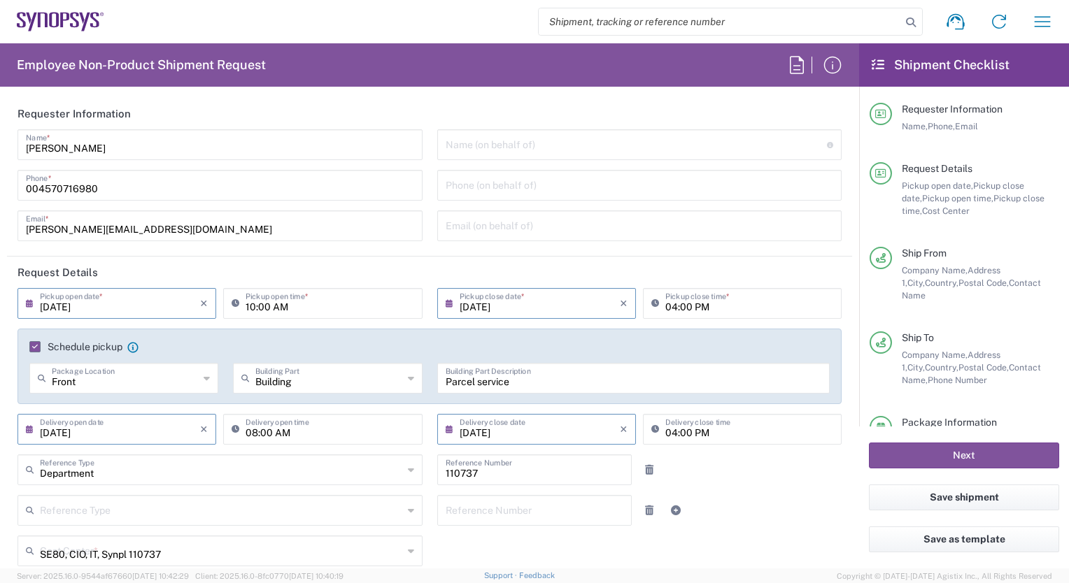
type input "Your Packaging"
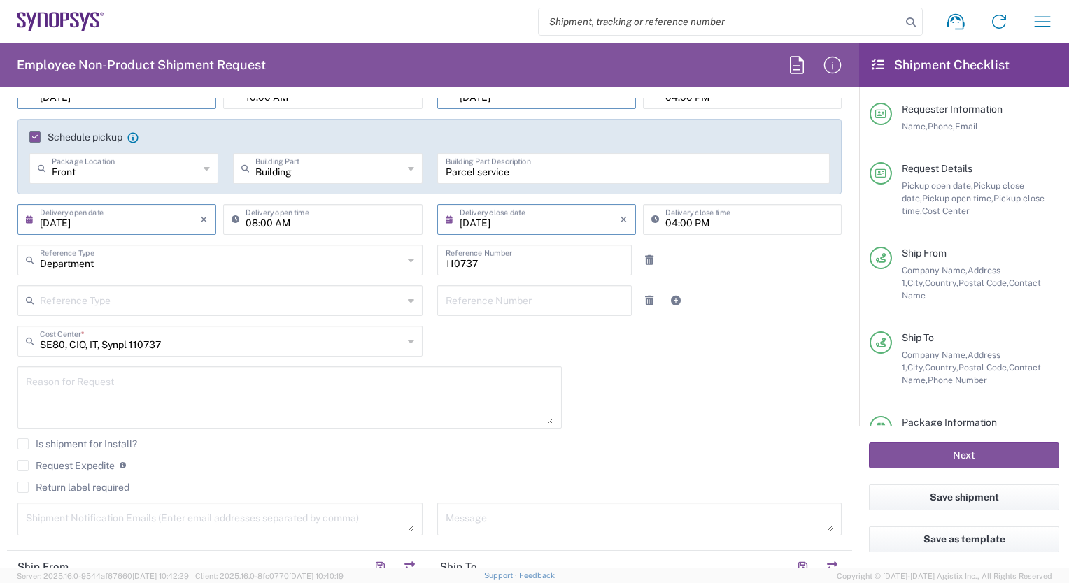
type input "Copenhagen DK01"
type input "Lund SE80"
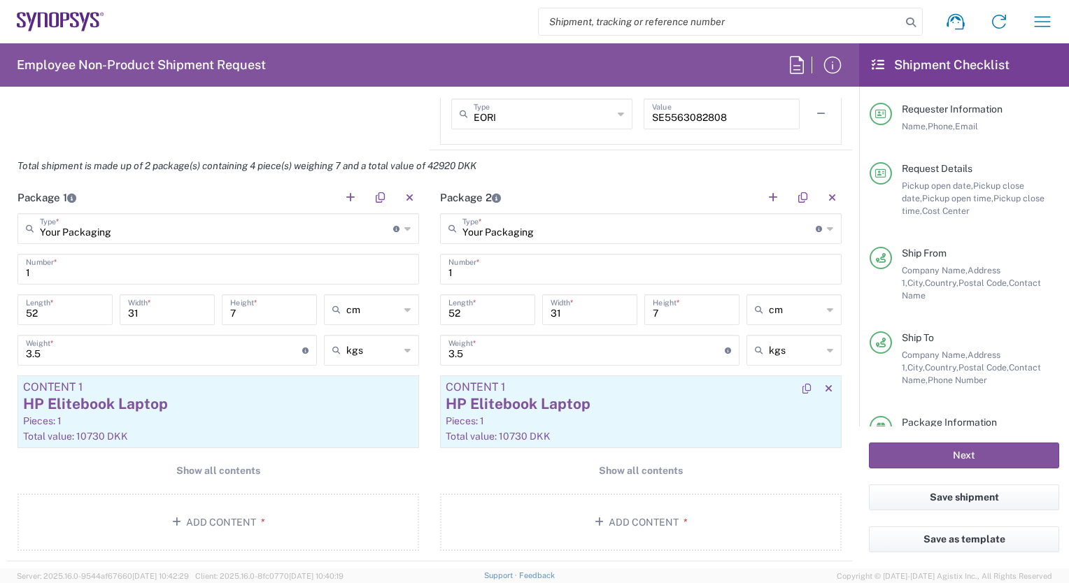
scroll to position [1259, 0]
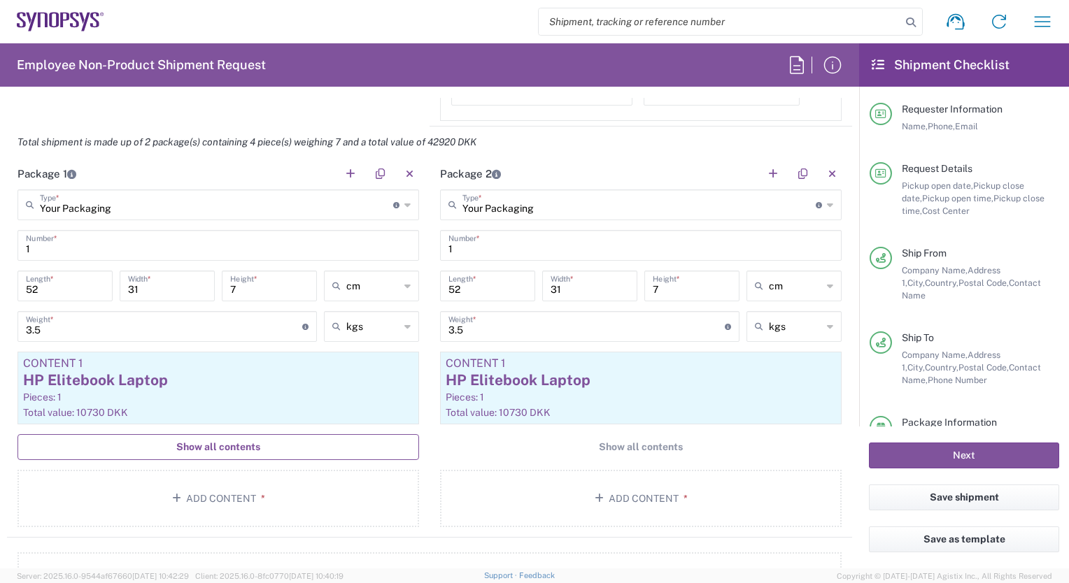
click at [222, 441] on span "Show all contents" at bounding box center [218, 447] width 84 height 13
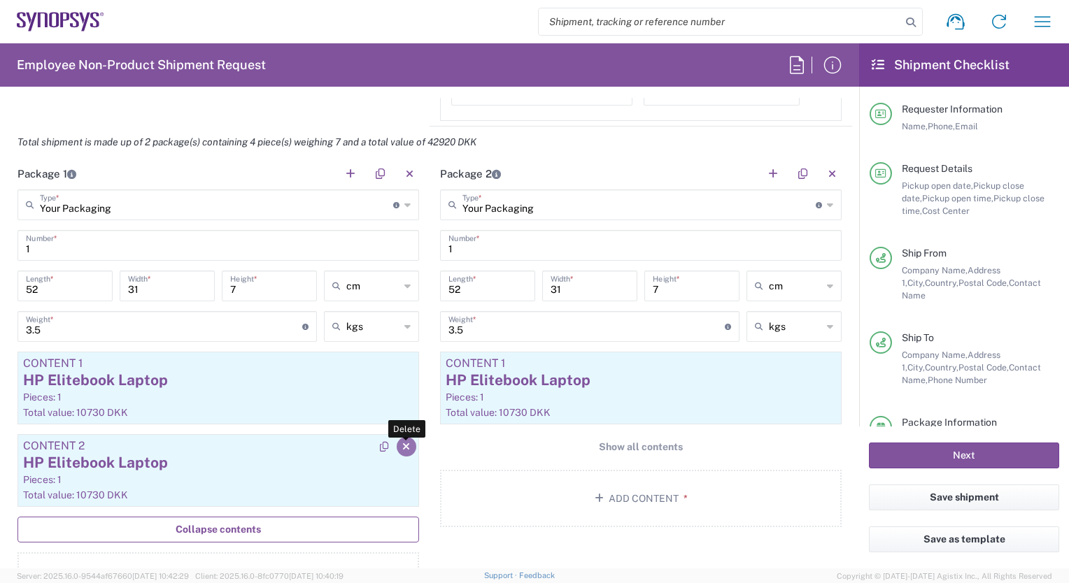
click at [402, 449] on icon "button" at bounding box center [406, 447] width 8 height 10
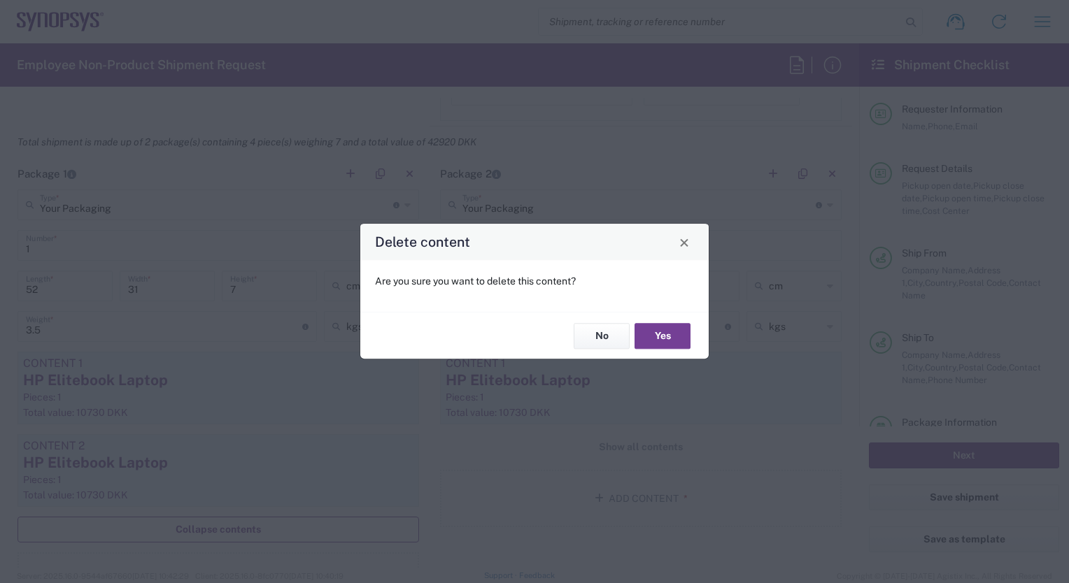
click at [660, 339] on button "Yes" at bounding box center [662, 336] width 56 height 26
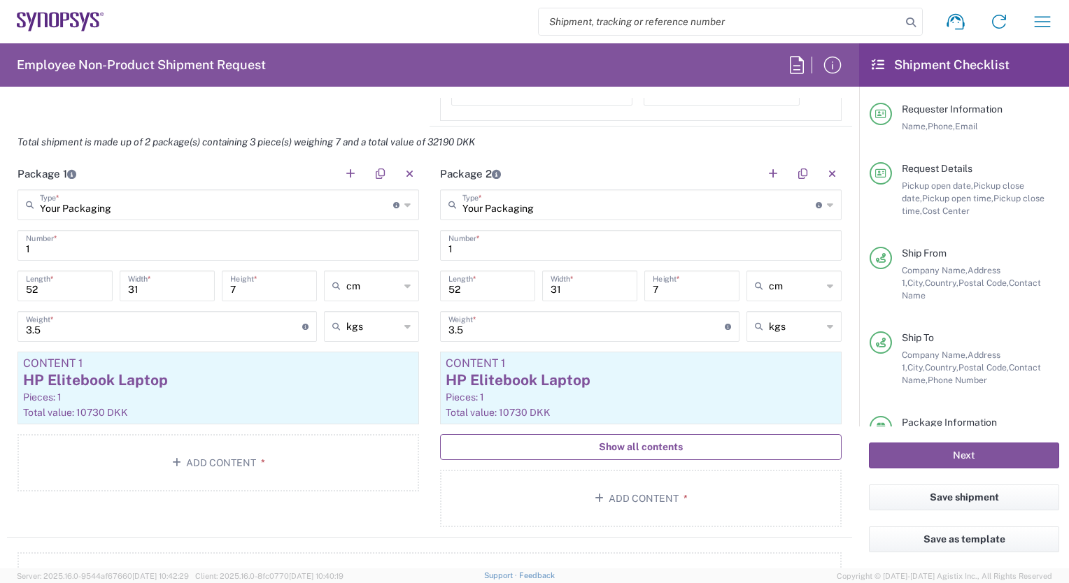
click at [703, 440] on button "Show all contents" at bounding box center [640, 447] width 401 height 26
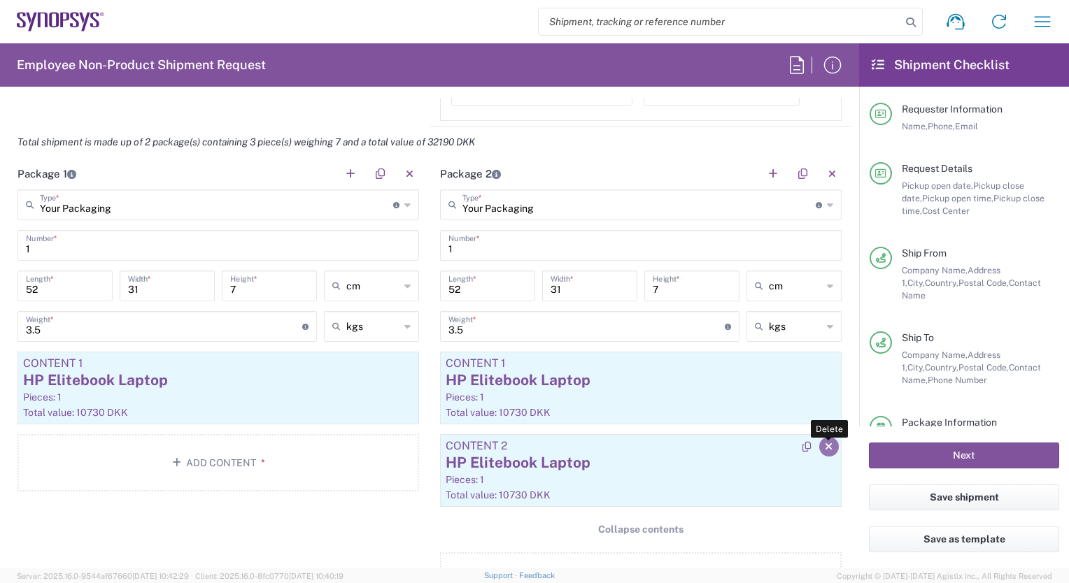
click at [825, 445] on icon "button" at bounding box center [829, 447] width 8 height 10
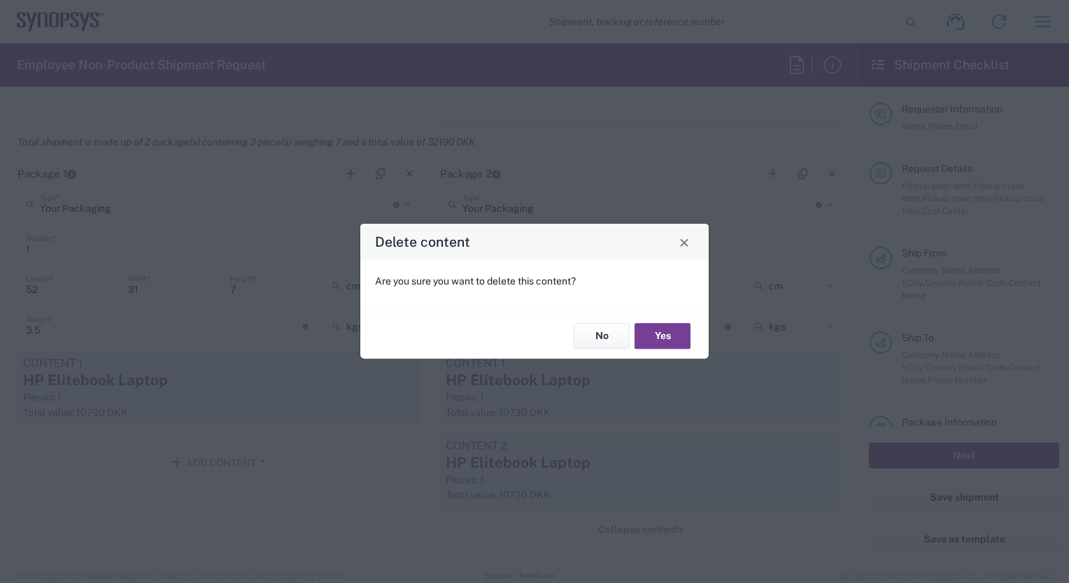
click at [674, 337] on button "Yes" at bounding box center [662, 336] width 56 height 26
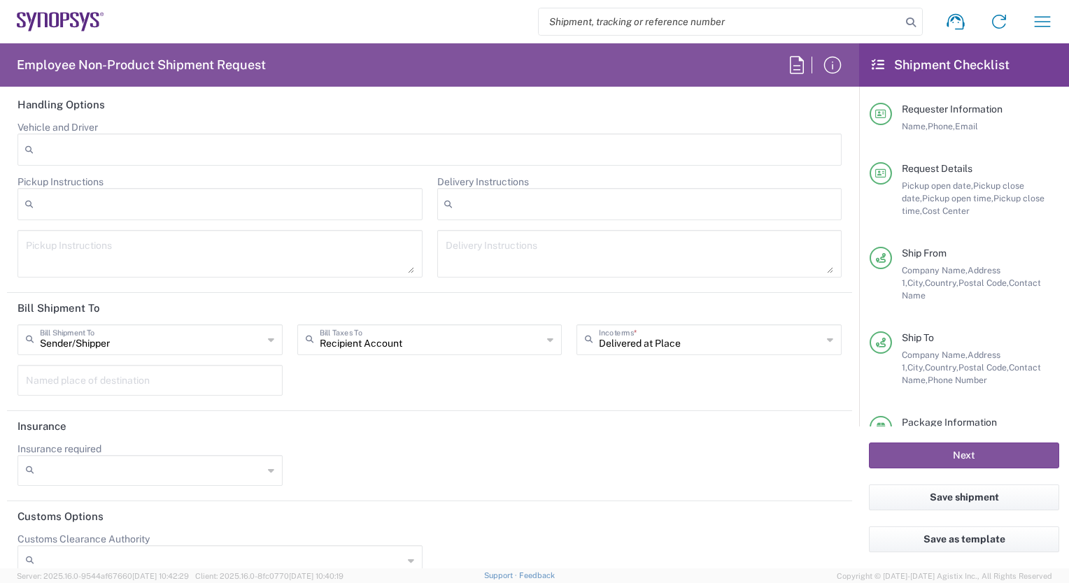
scroll to position [1958, 0]
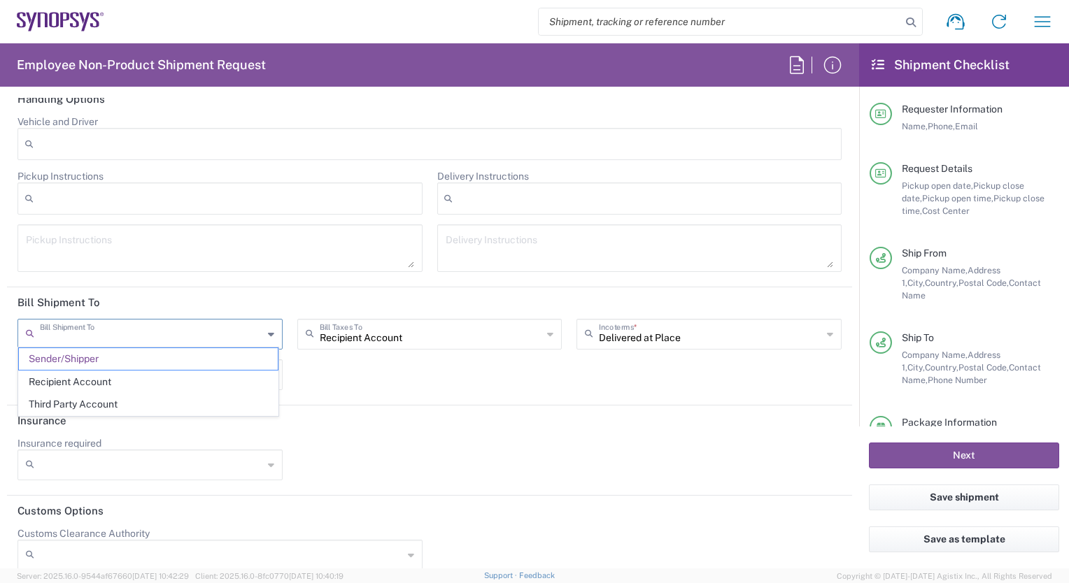
click at [87, 329] on input "text" at bounding box center [151, 333] width 223 height 24
click at [87, 382] on span "Recipient Account" at bounding box center [148, 382] width 259 height 22
type input "Recipient Account"
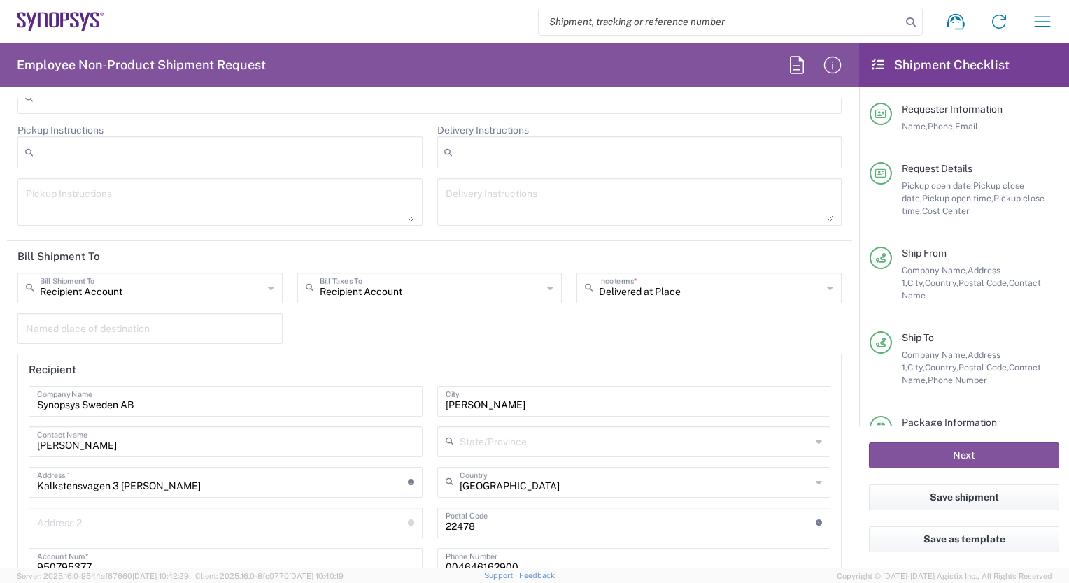
scroll to position [2028, 0]
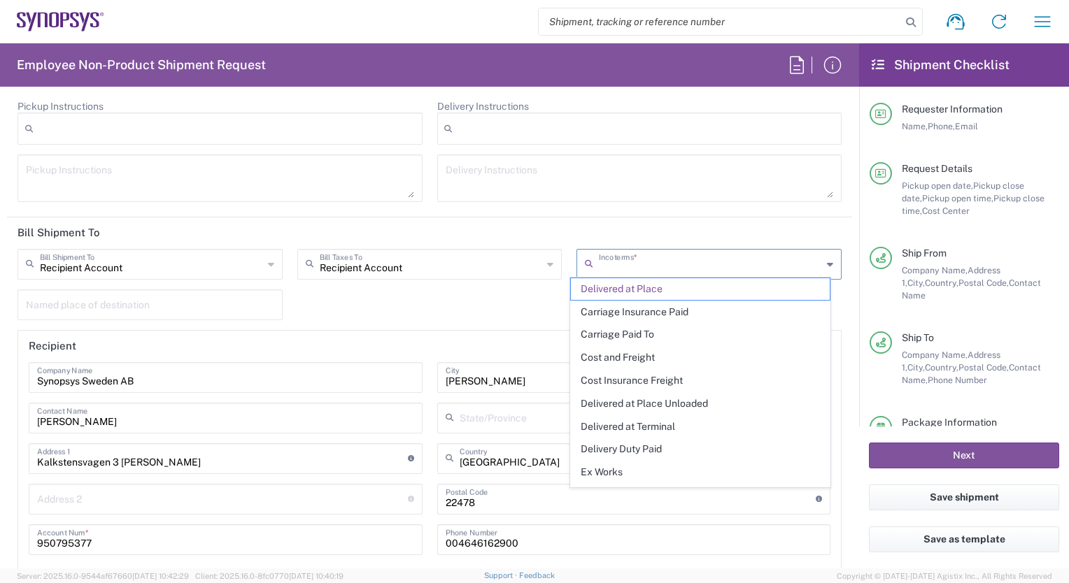
click at [704, 264] on input "text" at bounding box center [710, 263] width 223 height 24
click at [599, 469] on span "Ex Works" at bounding box center [700, 473] width 259 height 22
type input "Recipient Account"
type input "Ex Works"
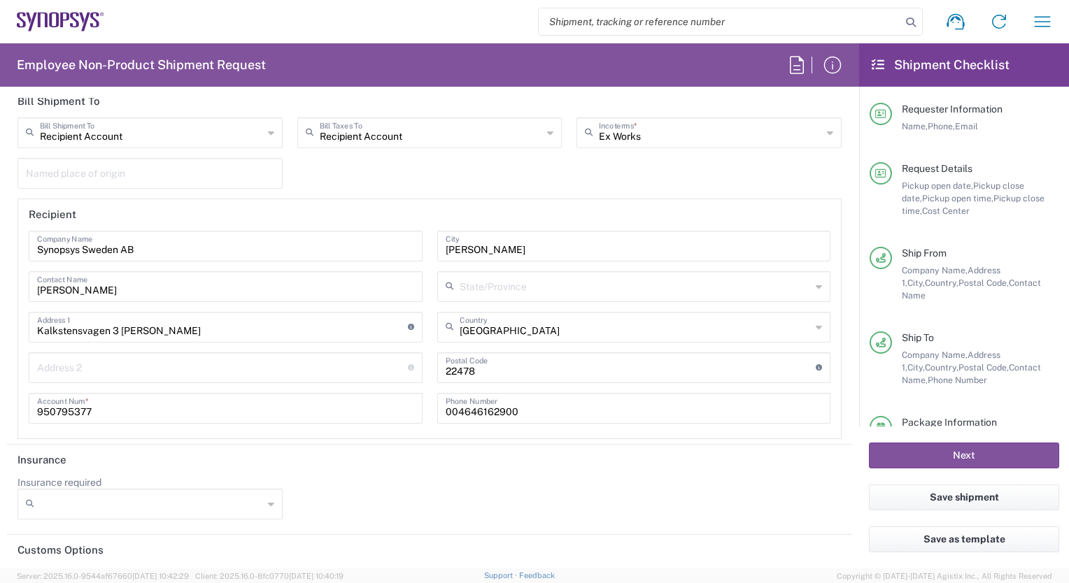
scroll to position [2168, 0]
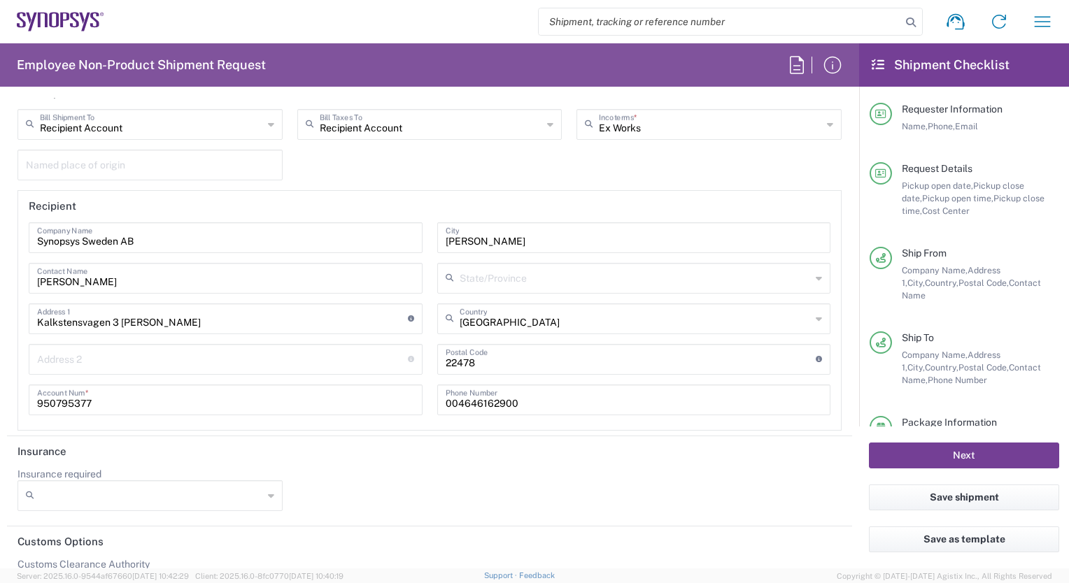
click at [948, 457] on button "Next" at bounding box center [964, 456] width 190 height 26
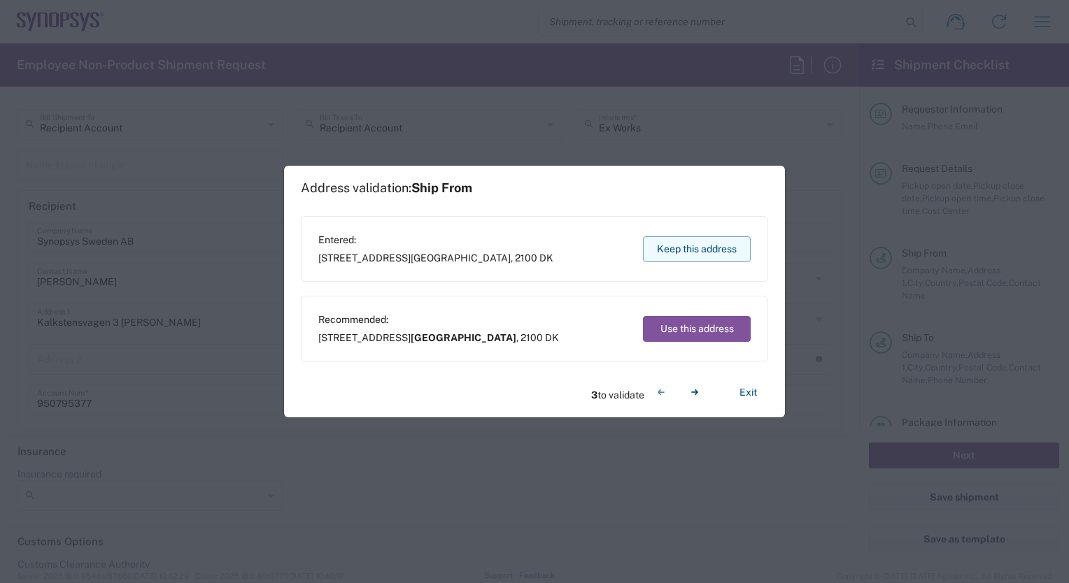
click at [701, 251] on button "Keep this address" at bounding box center [697, 249] width 108 height 26
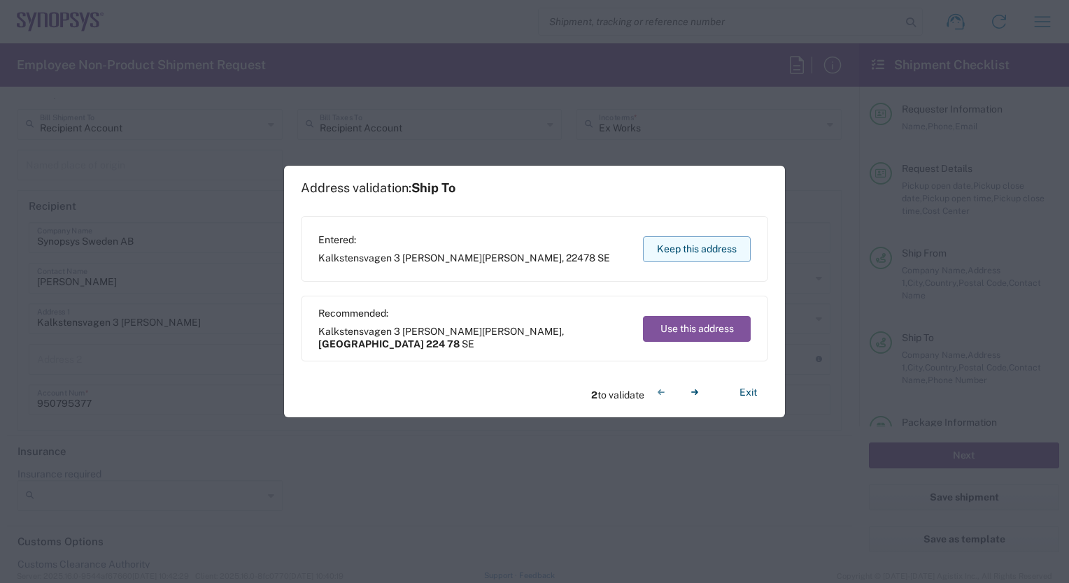
click at [701, 251] on button "Keep this address" at bounding box center [697, 249] width 108 height 26
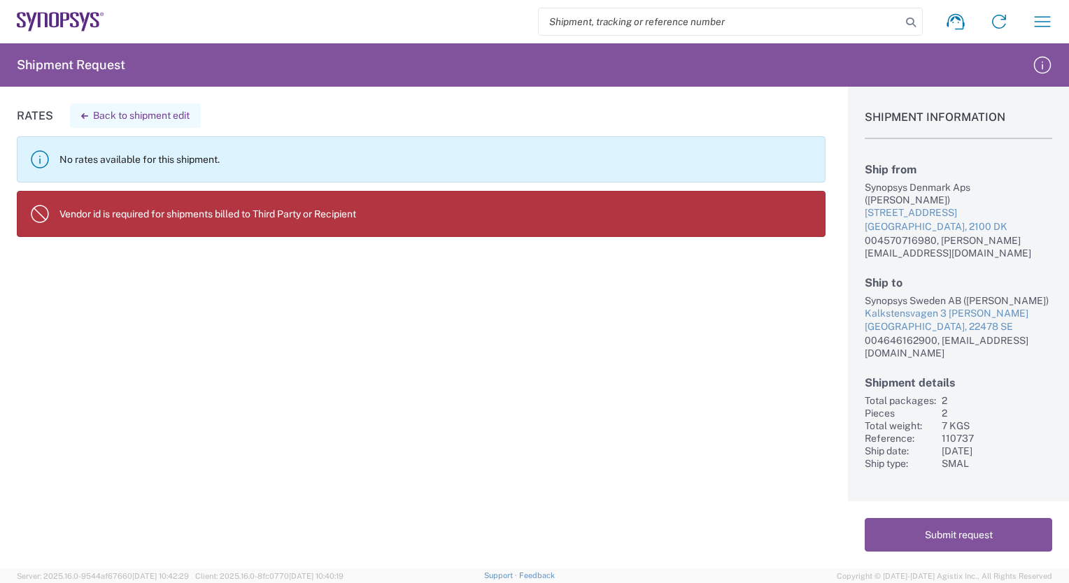
click at [85, 117] on icon "button" at bounding box center [84, 116] width 7 height 6
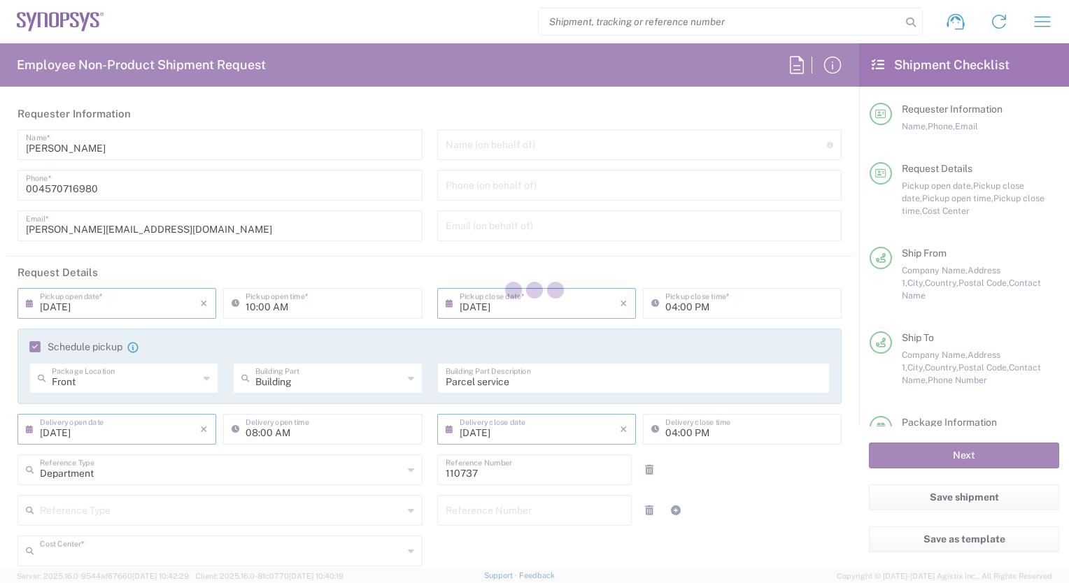
type input "SE80, CIO, IT, Synpl 110737"
type input "Your Packaging"
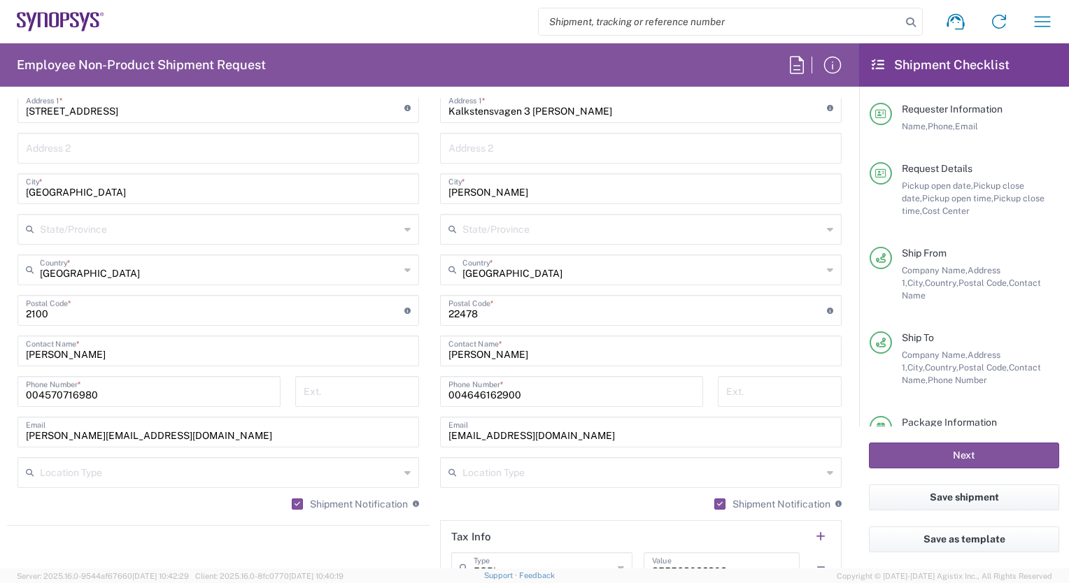
scroll to position [741, 0]
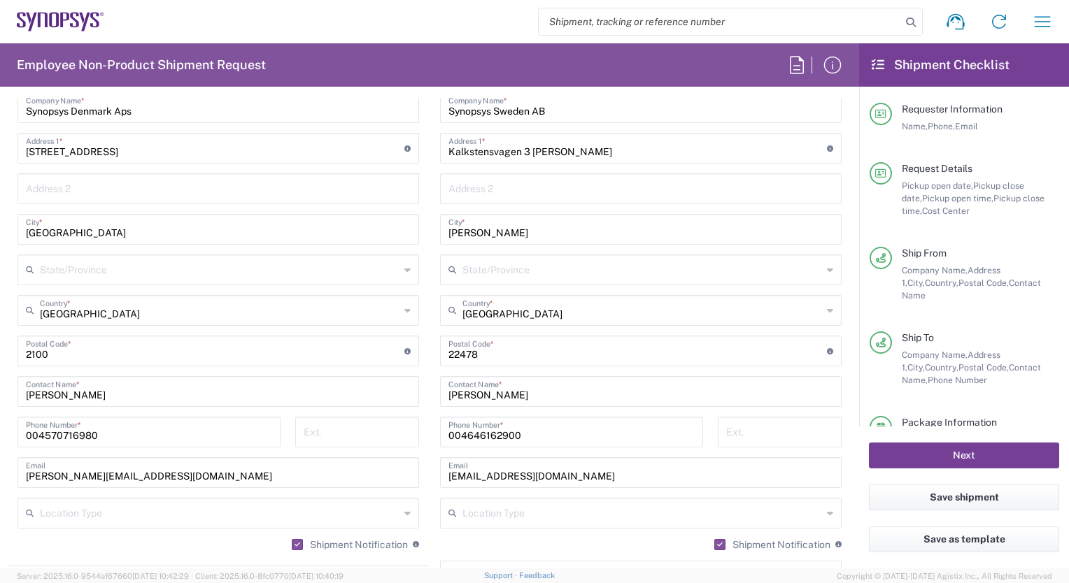
click at [891, 457] on button "Next" at bounding box center [964, 456] width 190 height 26
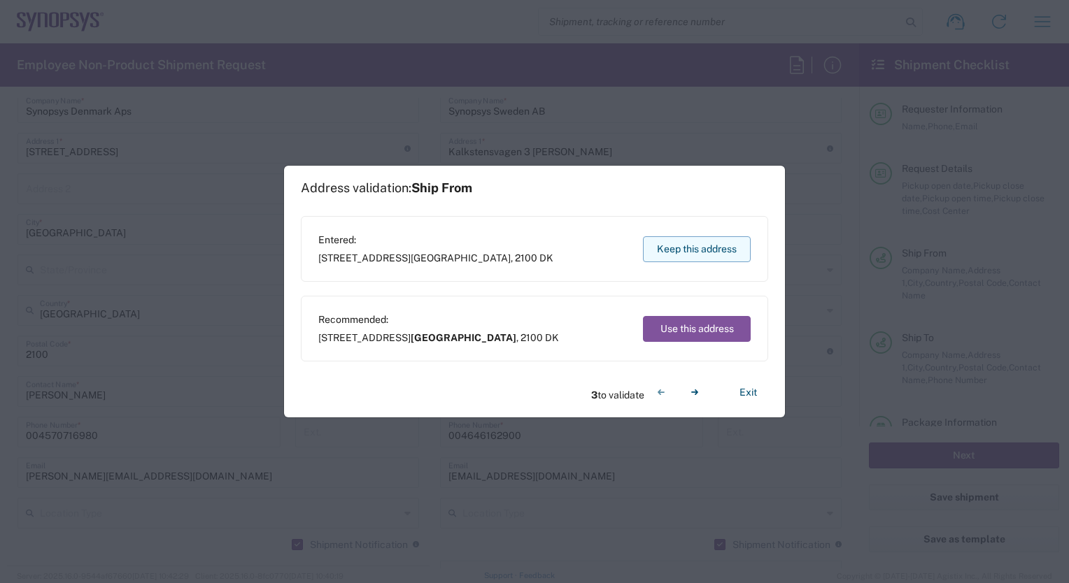
click at [693, 249] on button "Keep this address" at bounding box center [697, 249] width 108 height 26
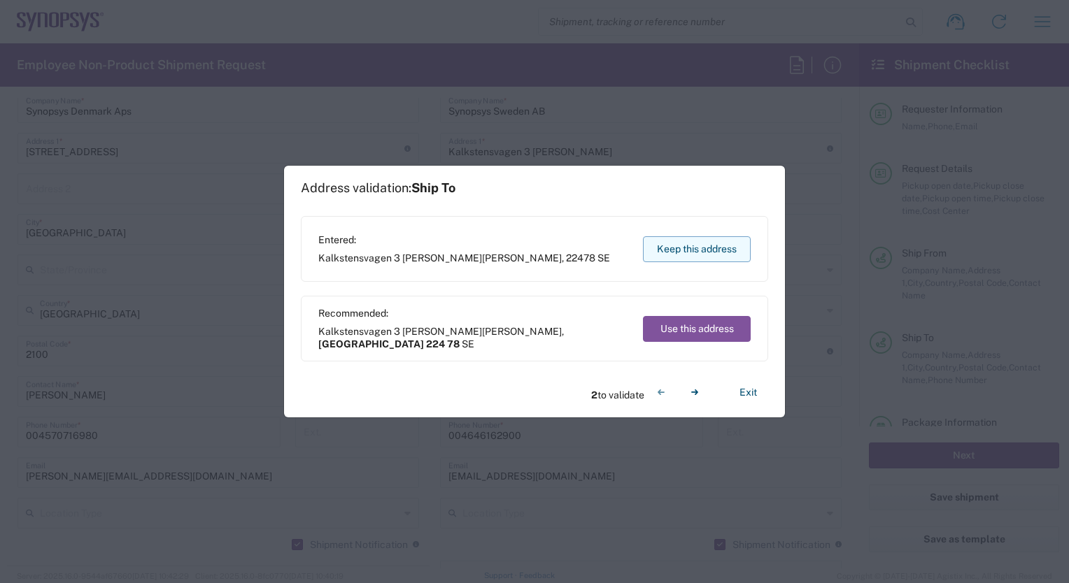
click at [693, 249] on button "Keep this address" at bounding box center [697, 249] width 108 height 26
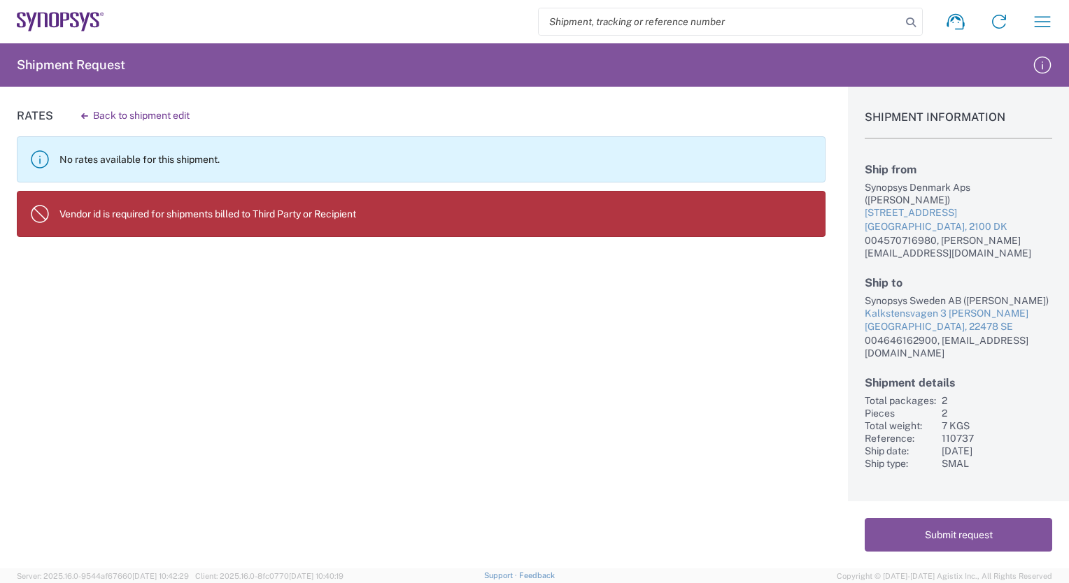
click at [171, 463] on div "Rates Back to shipment edit No rates available for this shipment. Vendor id is …" at bounding box center [412, 328] width 825 height 482
click at [53, 342] on div "Rates Back to shipment edit No rates available for this shipment. Vendor id is …" at bounding box center [412, 328] width 825 height 482
click at [973, 537] on button "Submit request" at bounding box center [957, 535] width 187 height 34
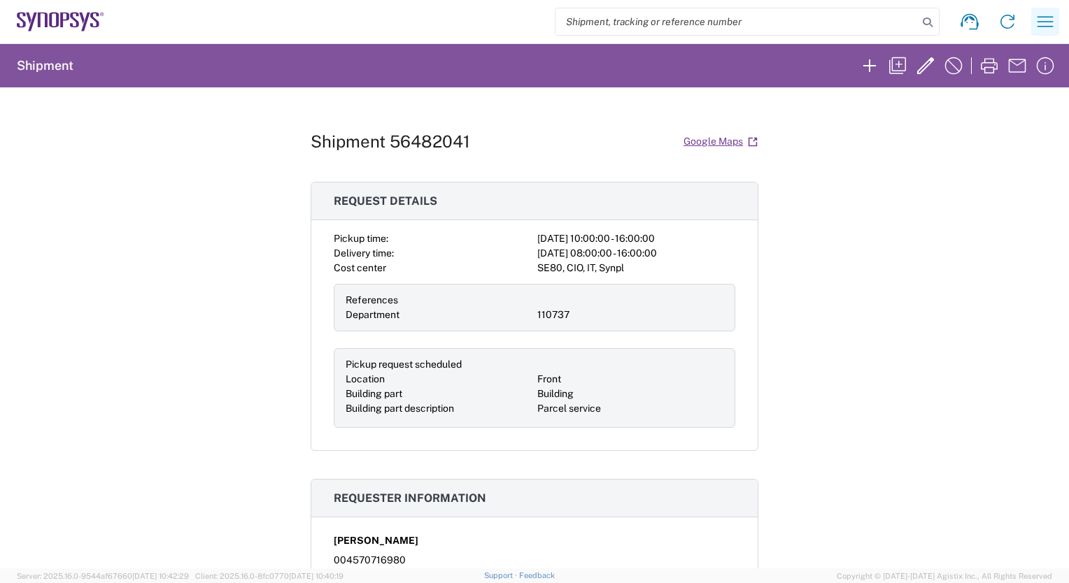
click at [1049, 22] on icon "button" at bounding box center [1045, 21] width 16 height 10
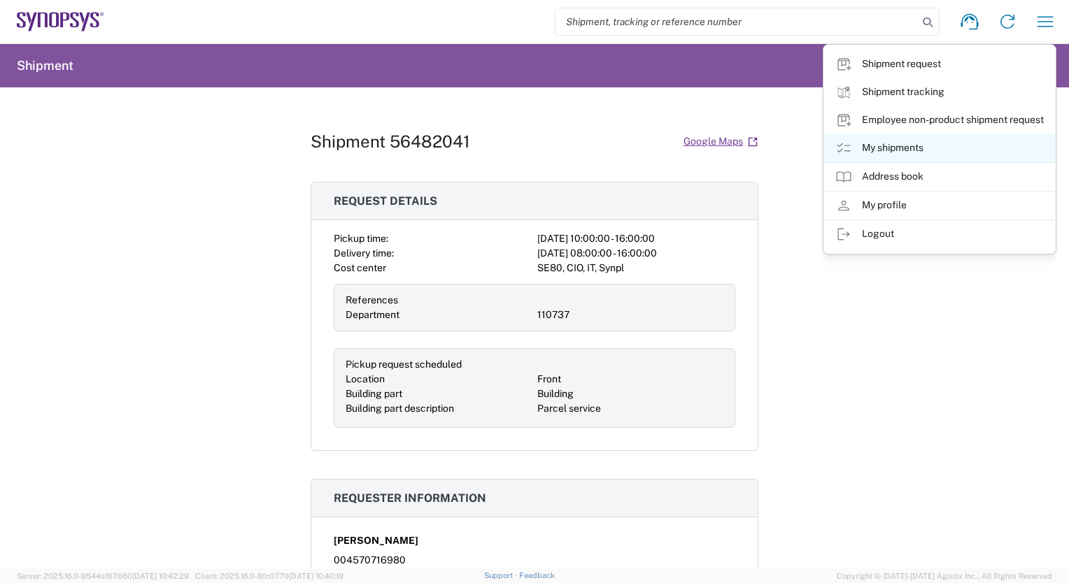
click at [882, 145] on link "My shipments" at bounding box center [939, 148] width 231 height 28
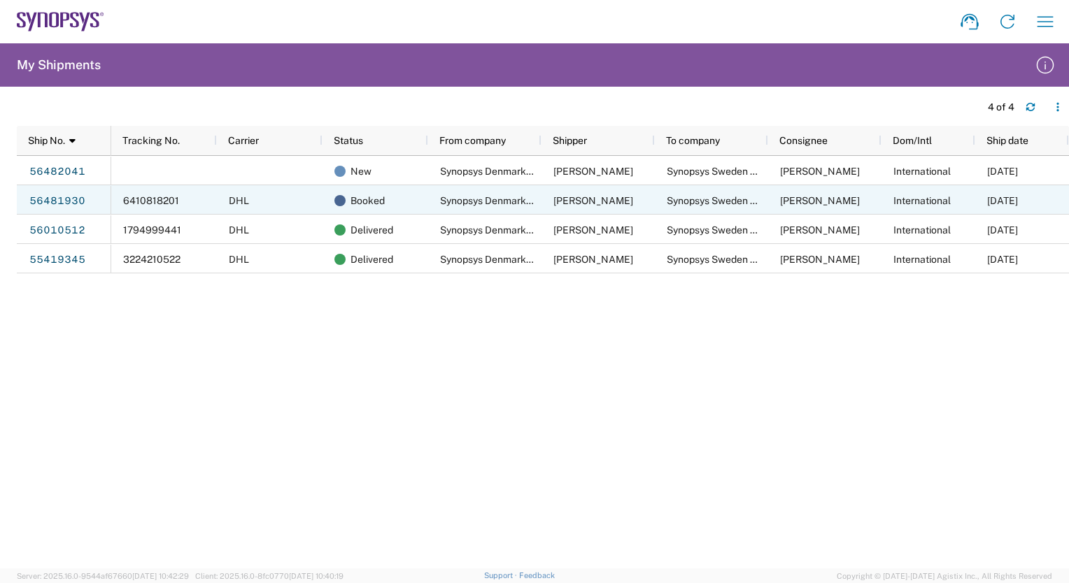
click at [864, 192] on div "[PERSON_NAME]" at bounding box center [824, 199] width 113 height 29
click at [45, 203] on link "56481930" at bounding box center [57, 201] width 57 height 22
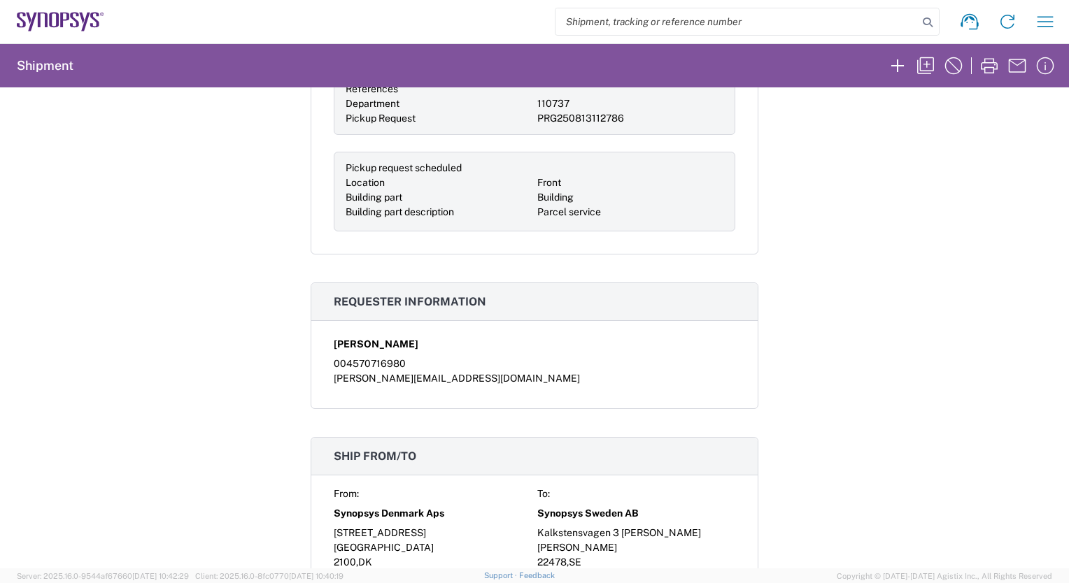
scroll to position [560, 0]
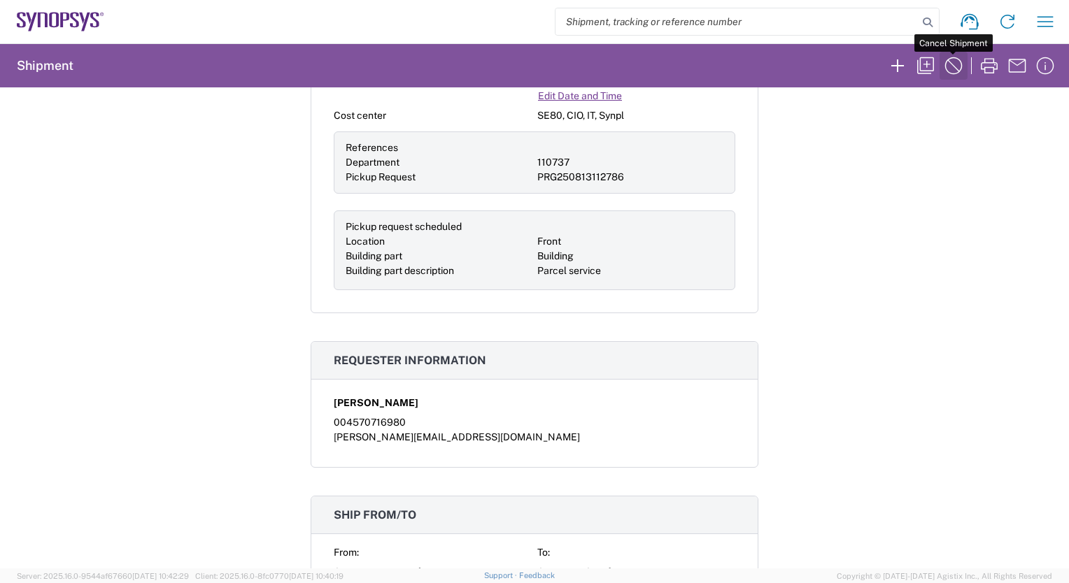
click at [951, 60] on icon "button" at bounding box center [953, 66] width 22 height 22
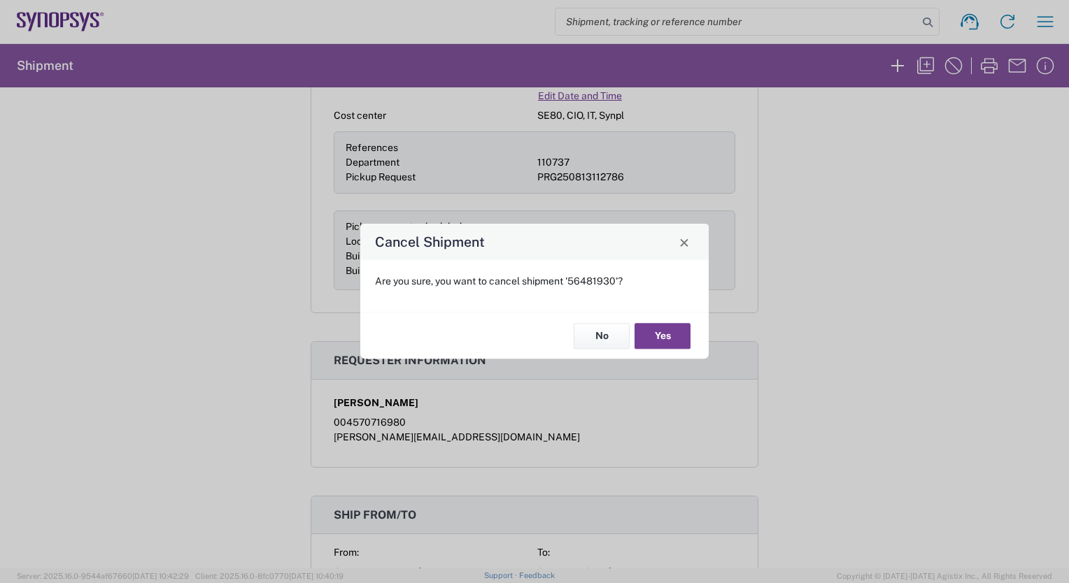
click at [667, 332] on button "Yes" at bounding box center [662, 336] width 56 height 26
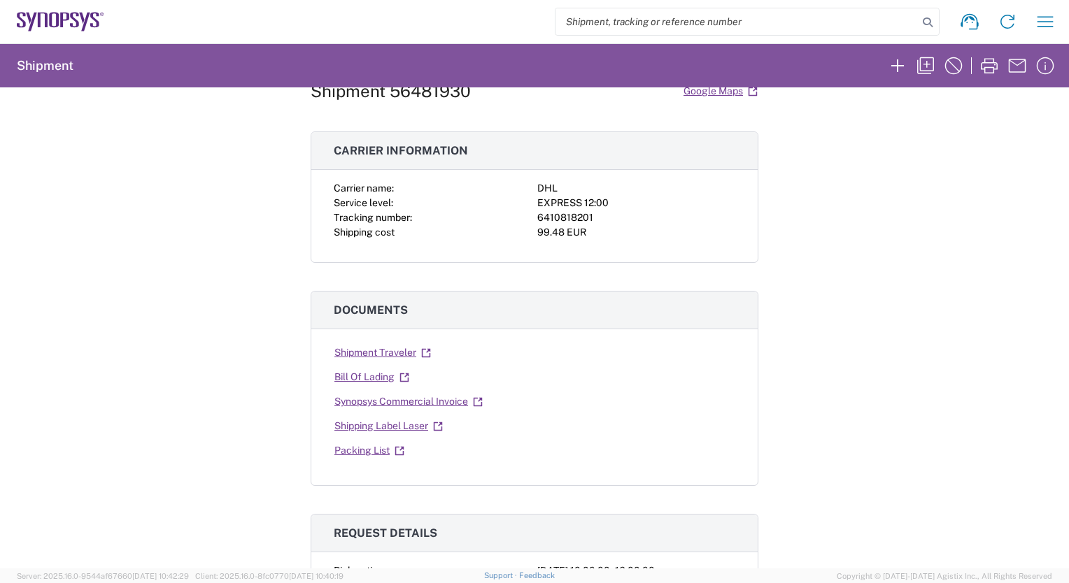
scroll to position [0, 0]
